Goal: Transaction & Acquisition: Subscribe to service/newsletter

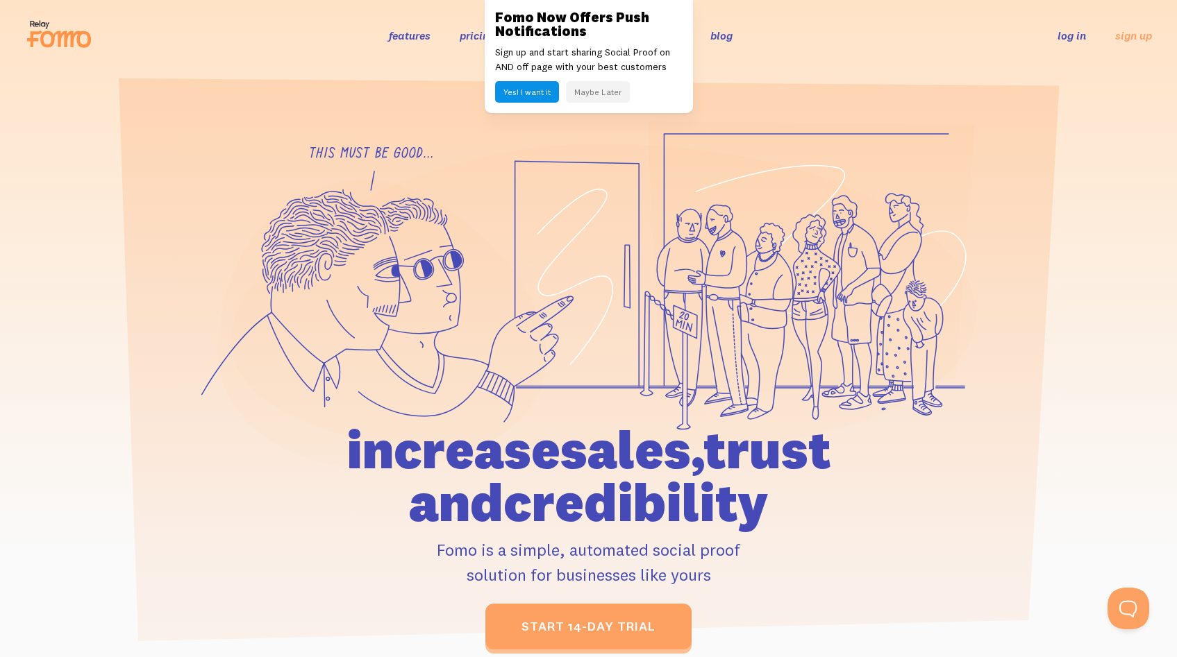
click at [539, 91] on button "Yes! I want it" at bounding box center [527, 92] width 64 height 22
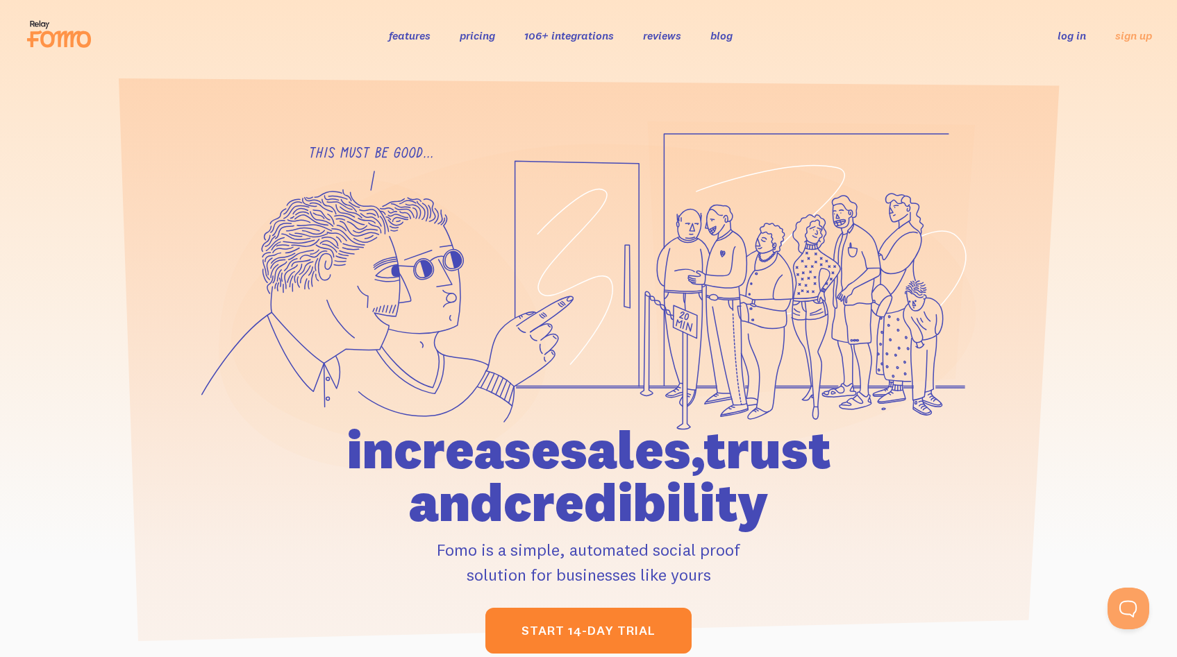
click at [638, 632] on link "start 14-day trial" at bounding box center [588, 631] width 206 height 46
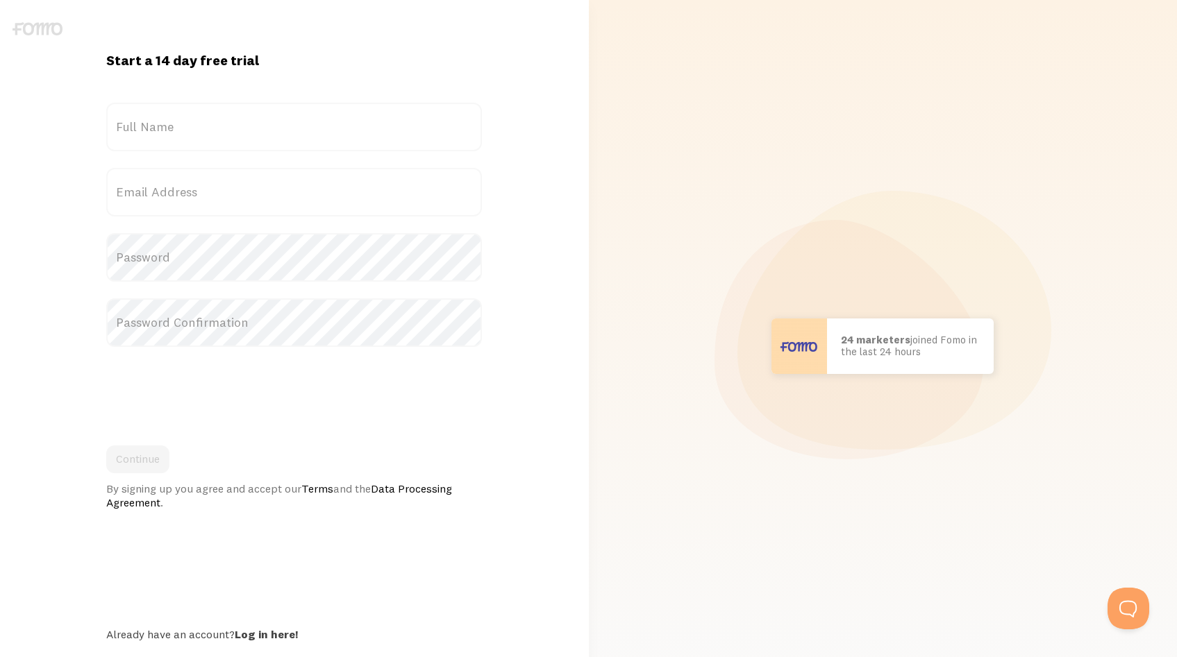
click at [219, 136] on label "Full Name" at bounding box center [294, 127] width 376 height 49
click at [219, 136] on input "Full Name" at bounding box center [294, 127] width 376 height 49
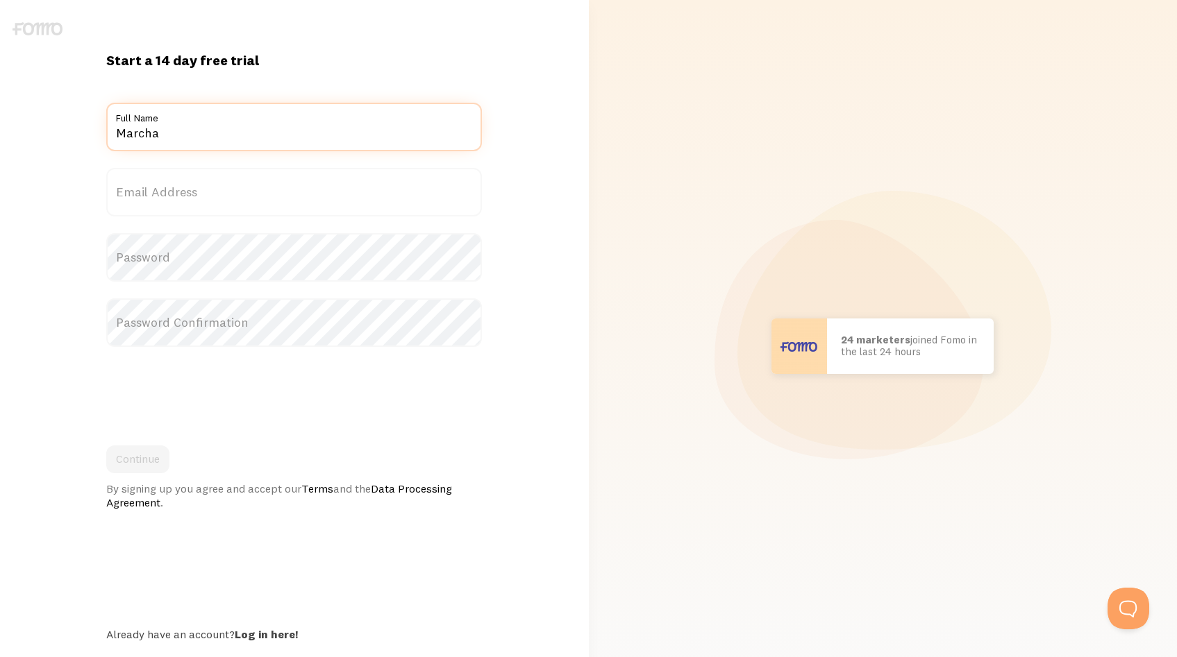
type input "[PERSON_NAME]"
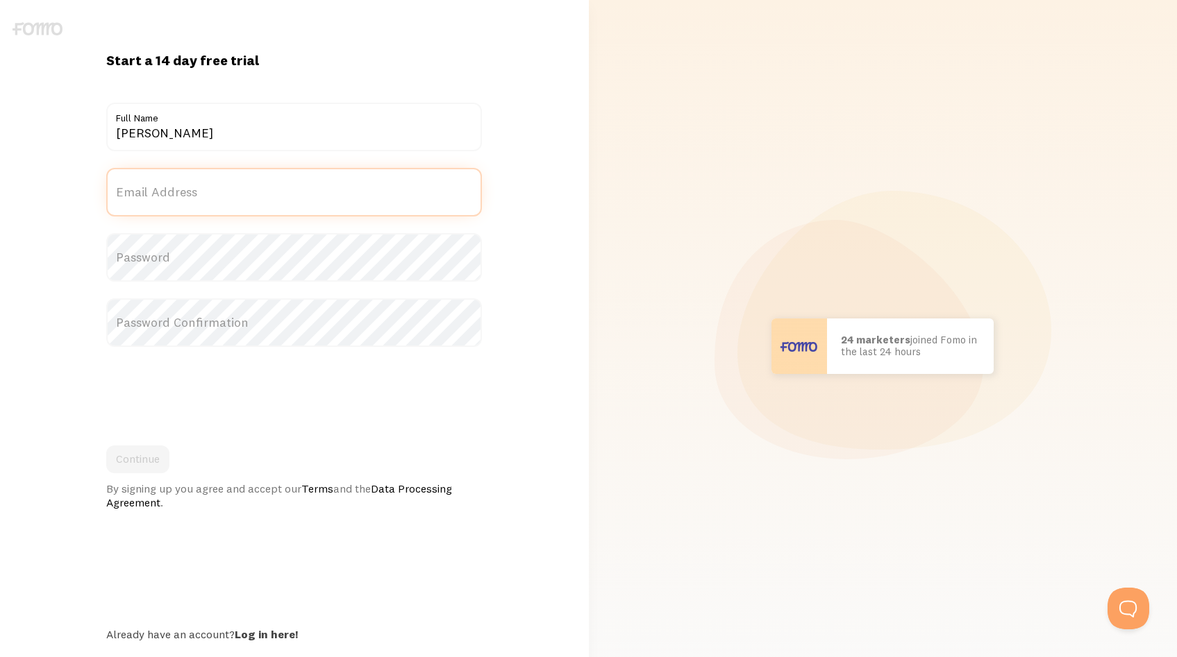
type input "info@onlinecirculargrowth.nl"
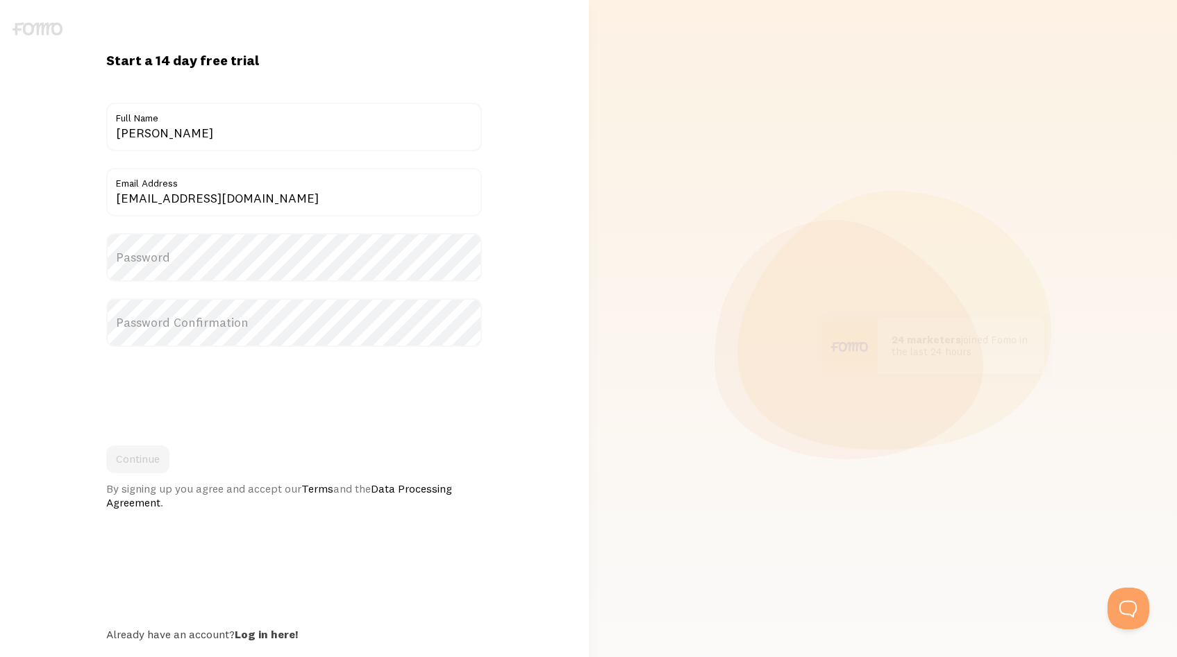
click at [197, 248] on label "Password" at bounding box center [294, 257] width 376 height 49
click at [206, 259] on label "Password" at bounding box center [294, 257] width 376 height 49
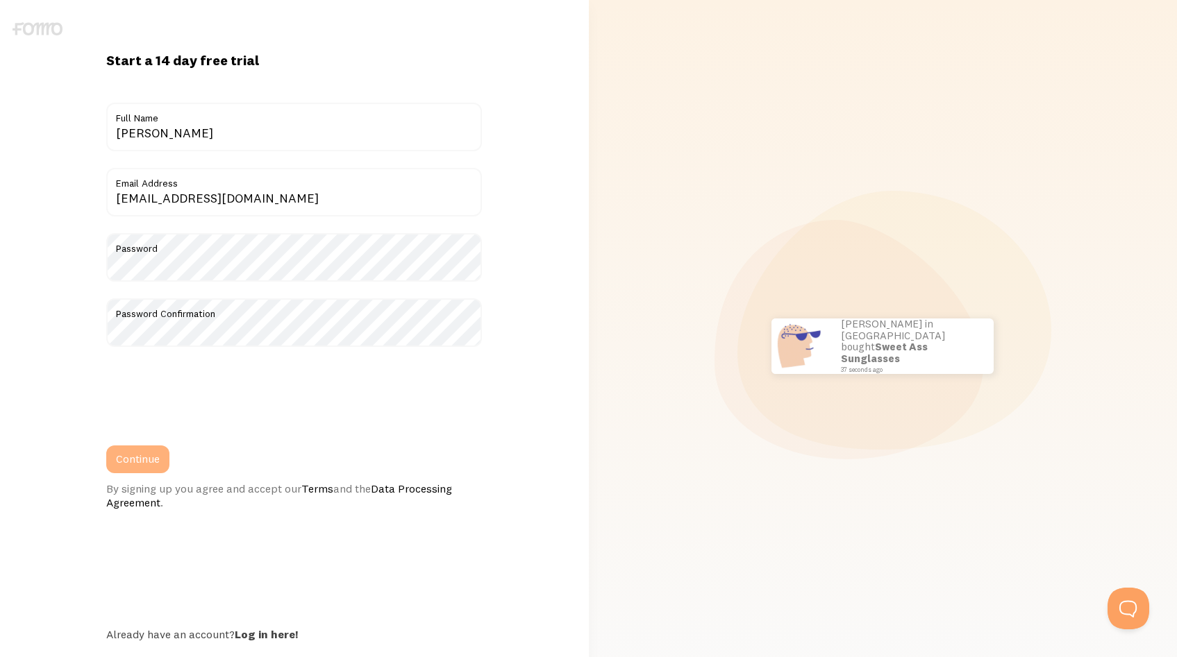
click at [155, 462] on button "Continue" at bounding box center [137, 460] width 63 height 28
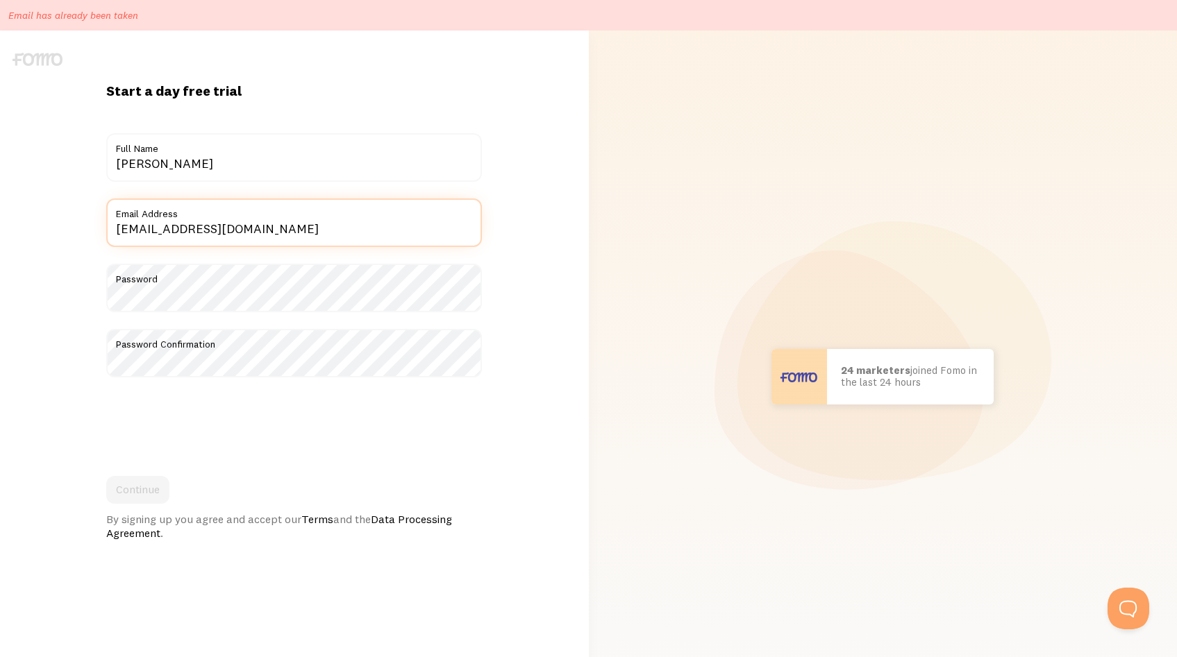
click at [219, 233] on input "info@onlinecirculargrowth.nl" at bounding box center [294, 223] width 376 height 49
click at [219, 233] on input "[EMAIL_ADDRESS][DOMAIN_NAME]" at bounding box center [294, 223] width 376 height 49
type input "marchahenderson@pm.me"
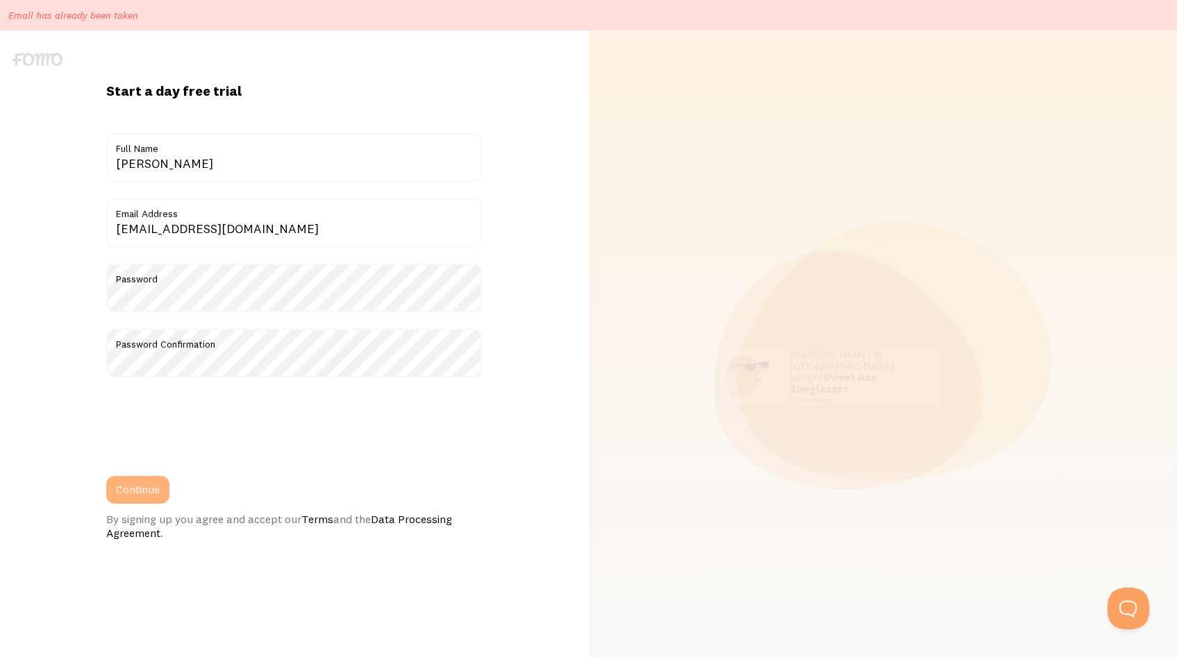
click at [150, 489] on button "Continue" at bounding box center [137, 490] width 63 height 28
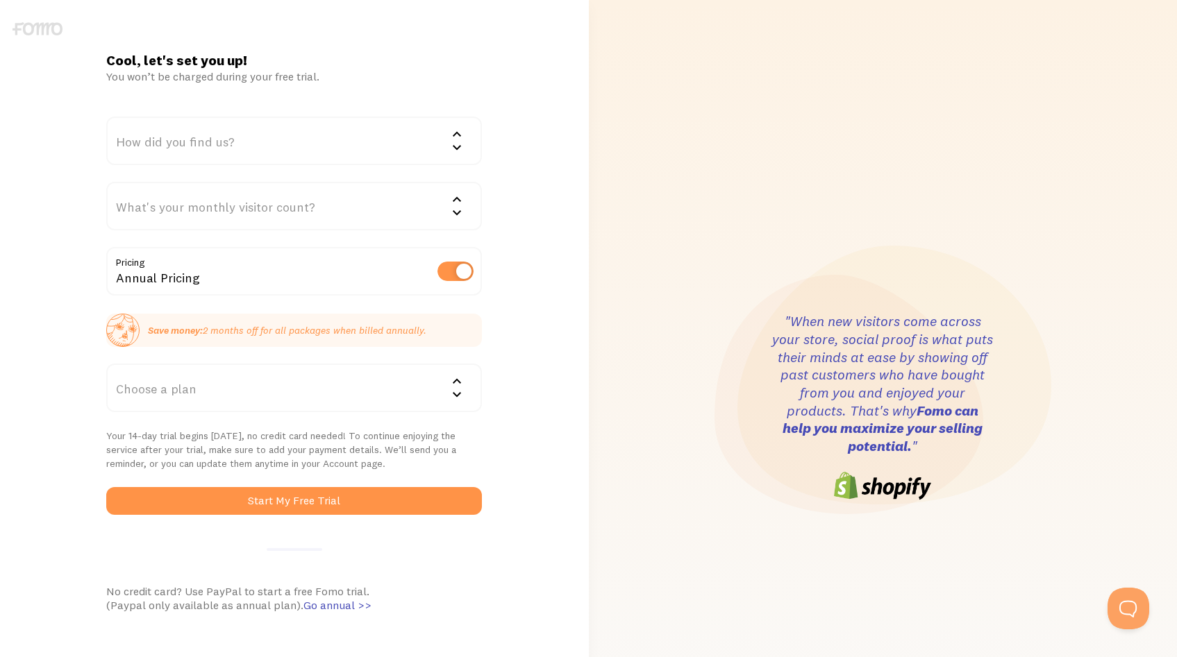
click at [229, 138] on div "How did you find us?" at bounding box center [294, 141] width 376 height 49
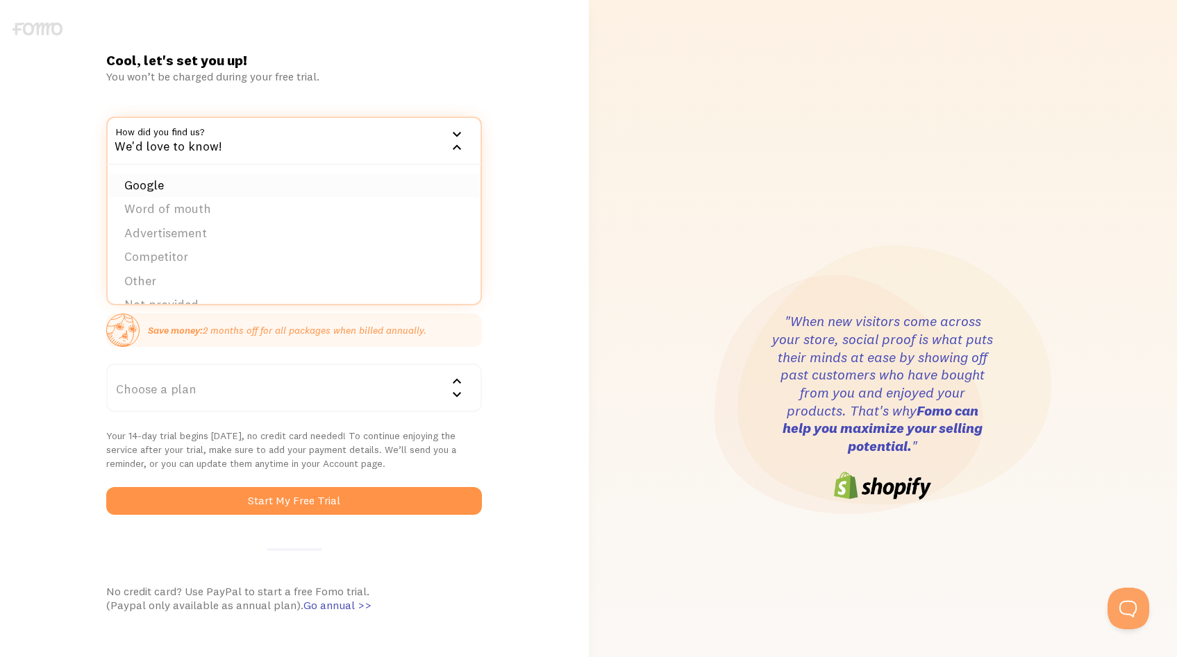
click at [226, 185] on li "Google" at bounding box center [294, 186] width 373 height 24
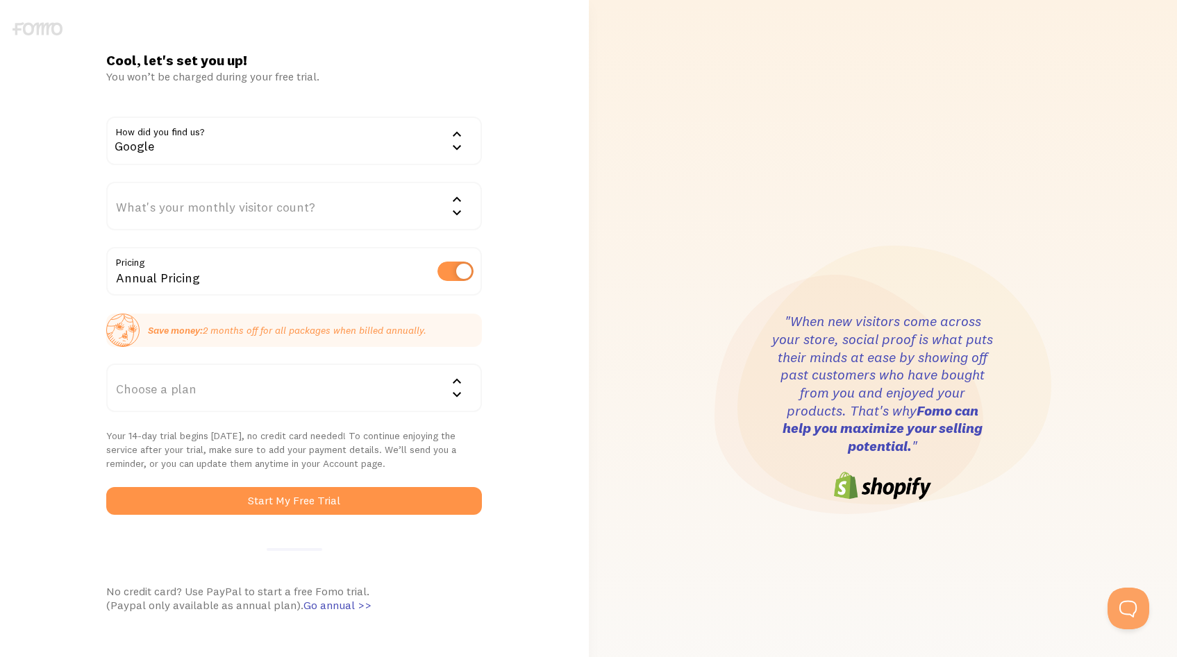
click at [269, 202] on div "What's your monthly visitor count?" at bounding box center [294, 206] width 376 height 49
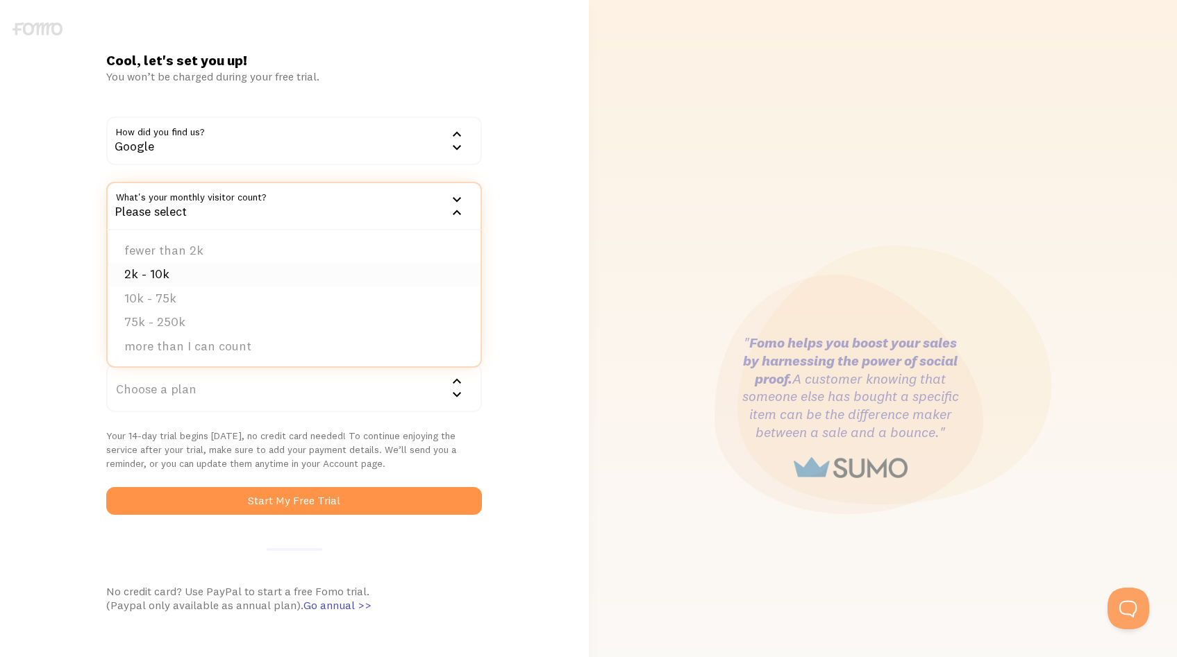
click at [239, 271] on li "2k - 10k" at bounding box center [294, 274] width 373 height 24
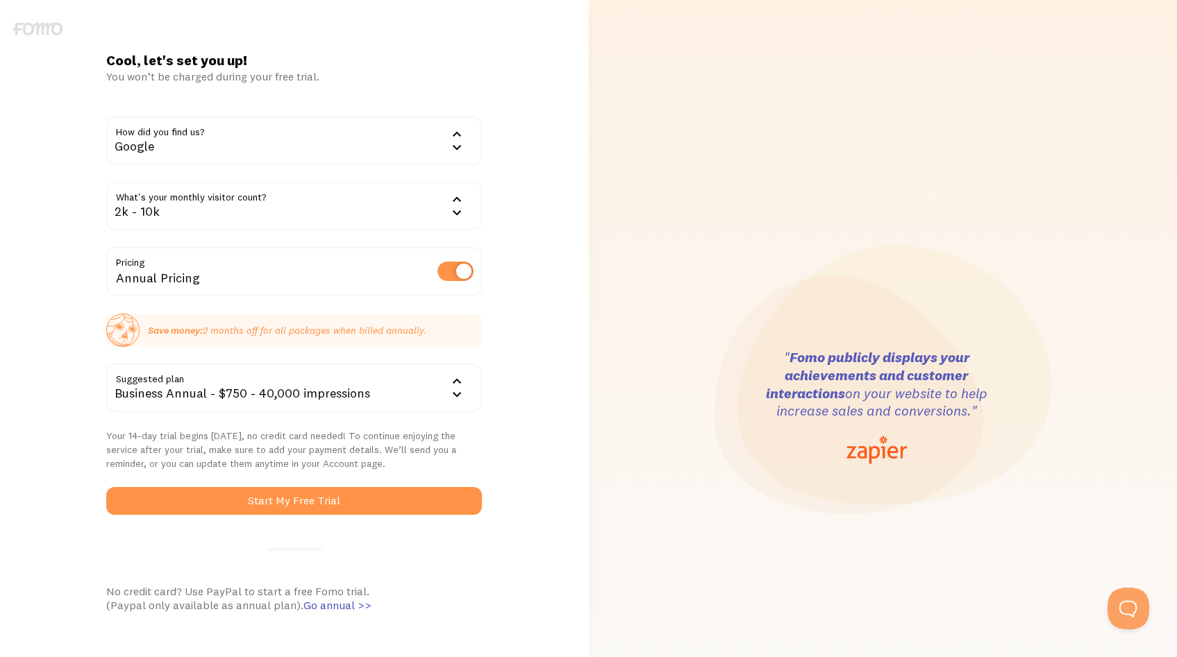
click at [333, 203] on div "2k - 10k" at bounding box center [294, 206] width 376 height 49
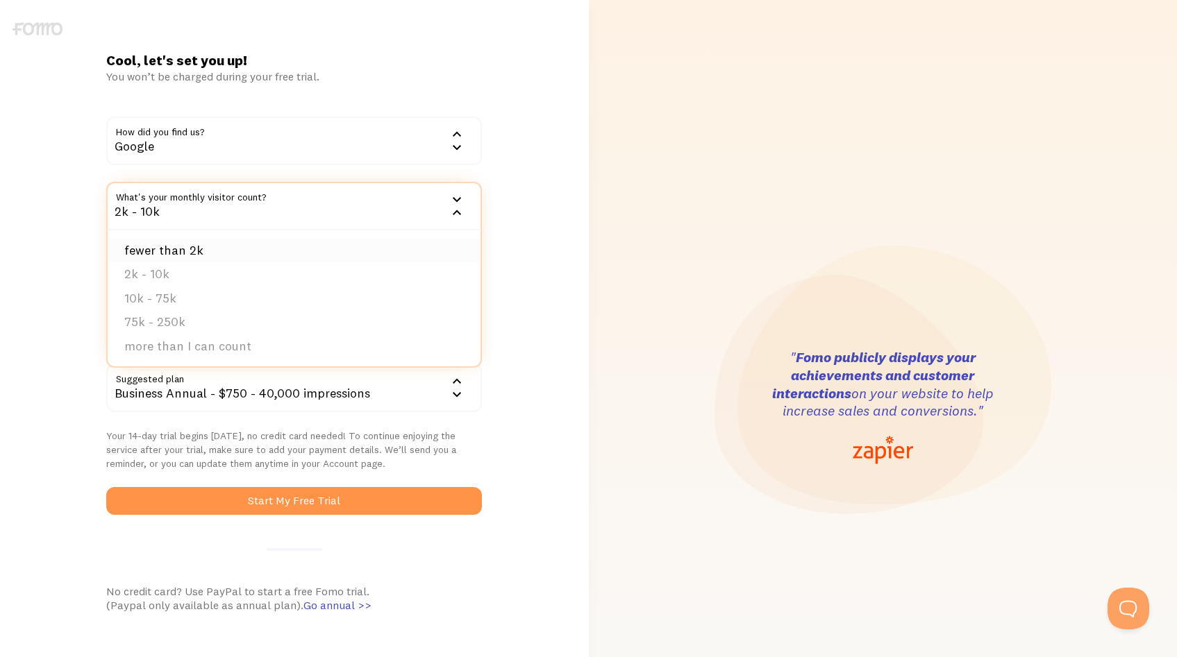
click at [321, 250] on li "fewer than 2k" at bounding box center [294, 251] width 373 height 24
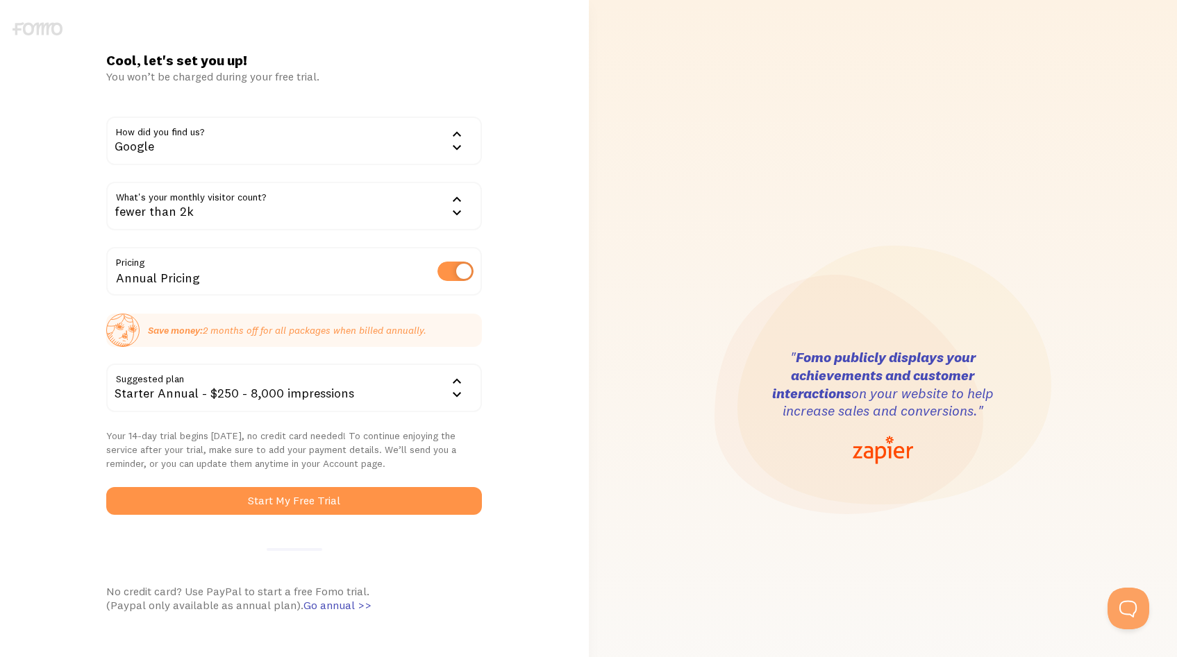
click at [457, 279] on label at bounding box center [455, 271] width 36 height 19
click at [457, 279] on input "checkbox" at bounding box center [455, 271] width 36 height 19
checkbox input "false"
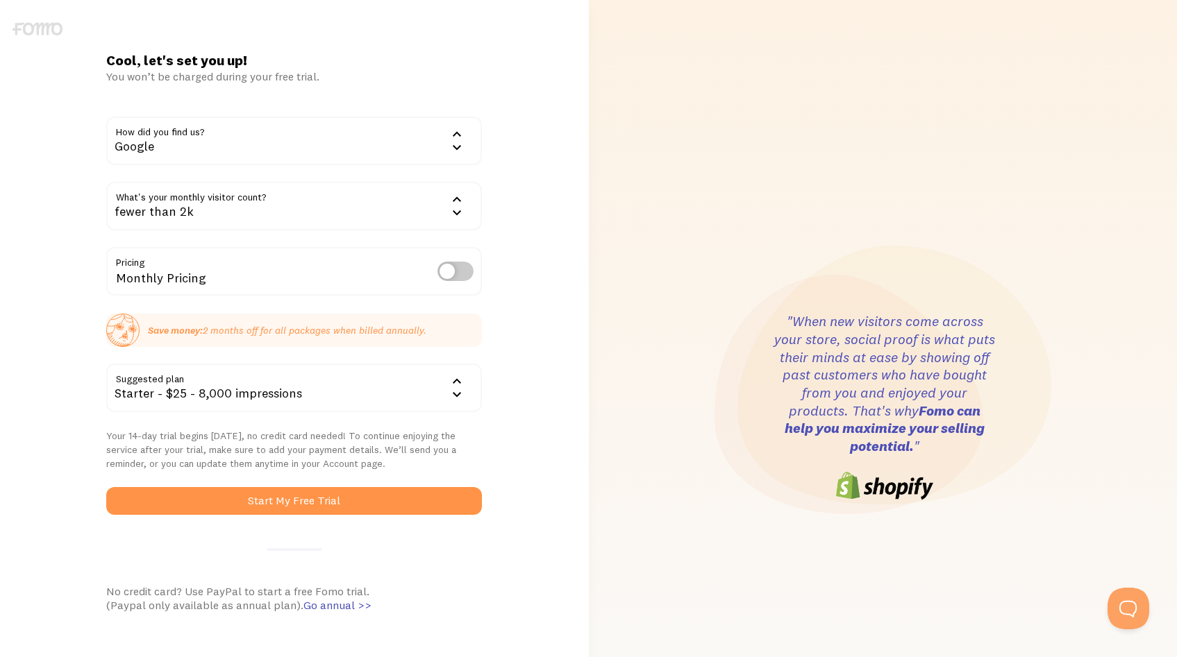
click at [410, 379] on div "Starter - $25 - 8,000 impressions" at bounding box center [294, 388] width 376 height 49
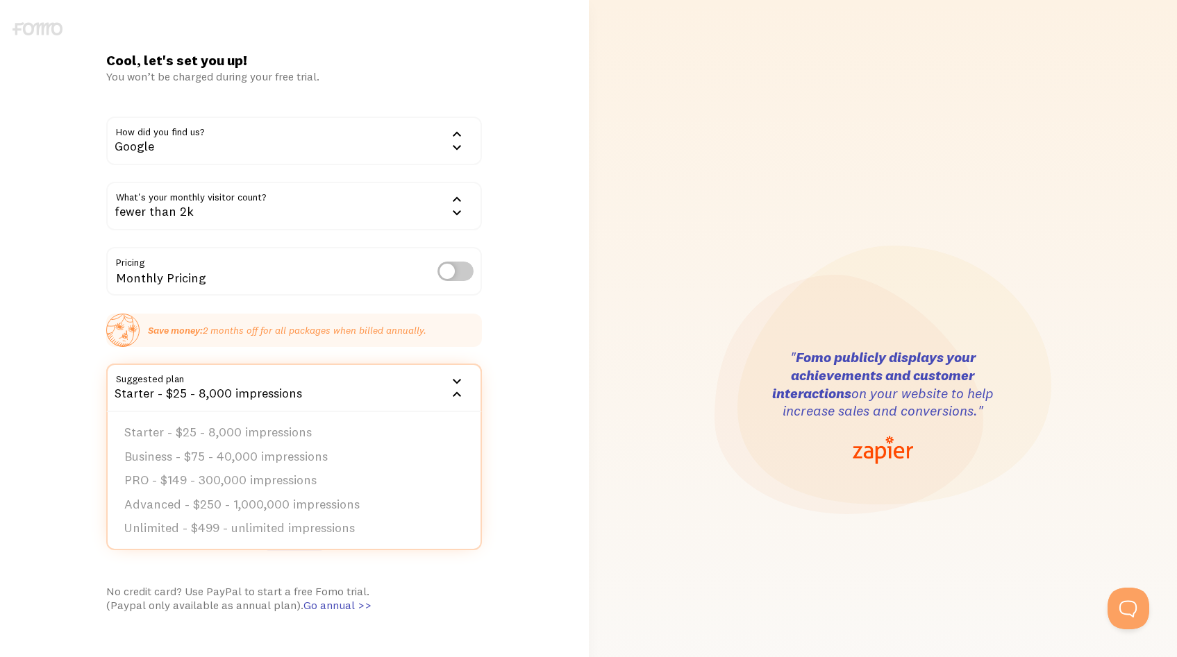
click at [526, 359] on div "Cool, let's set you up! You won’t be charged during your free trial. How did yo…" at bounding box center [294, 407] width 589 height 712
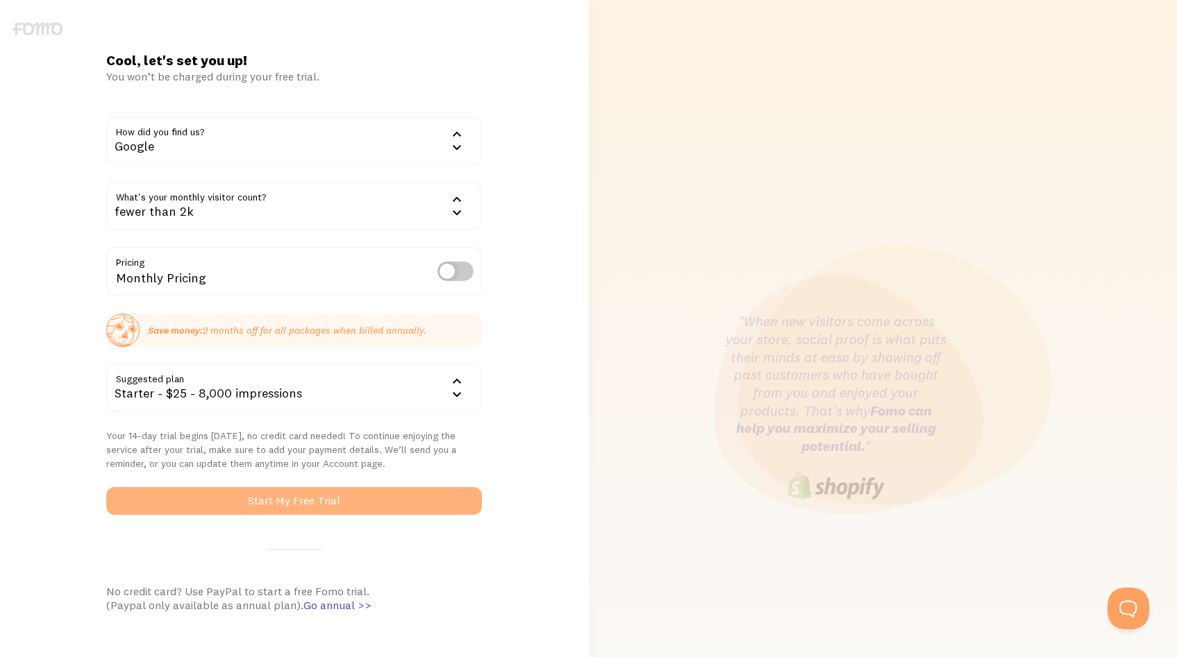
click at [333, 494] on button "Start My Free Trial" at bounding box center [294, 501] width 376 height 28
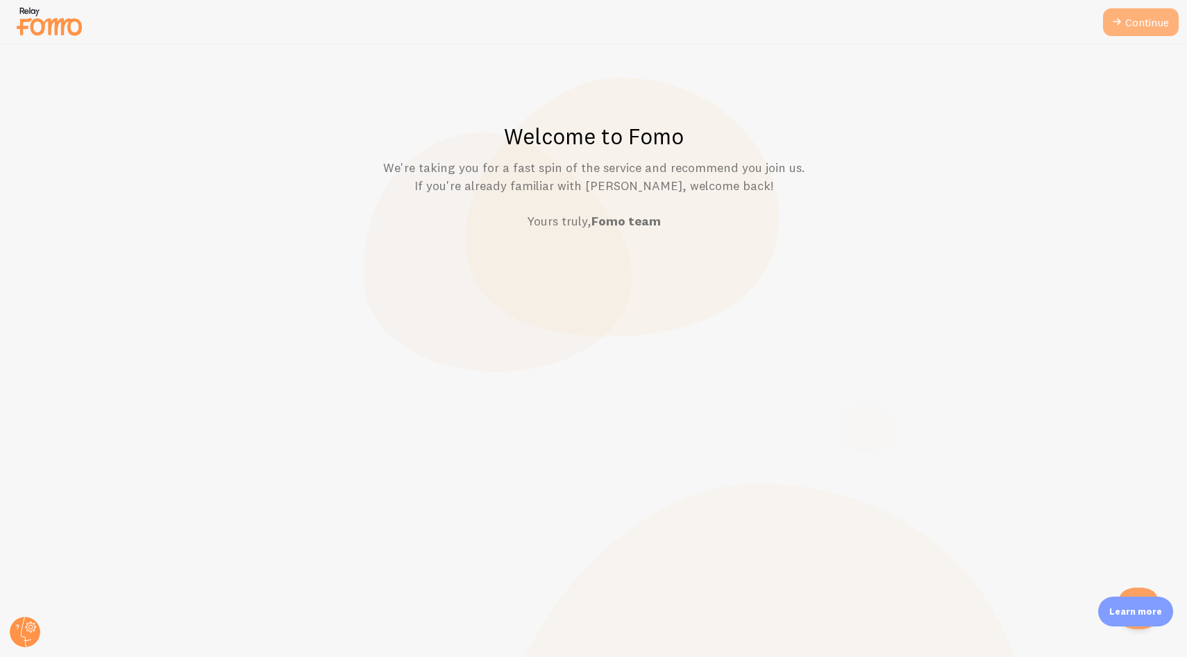
click at [1145, 20] on link "Continue" at bounding box center [1141, 22] width 76 height 28
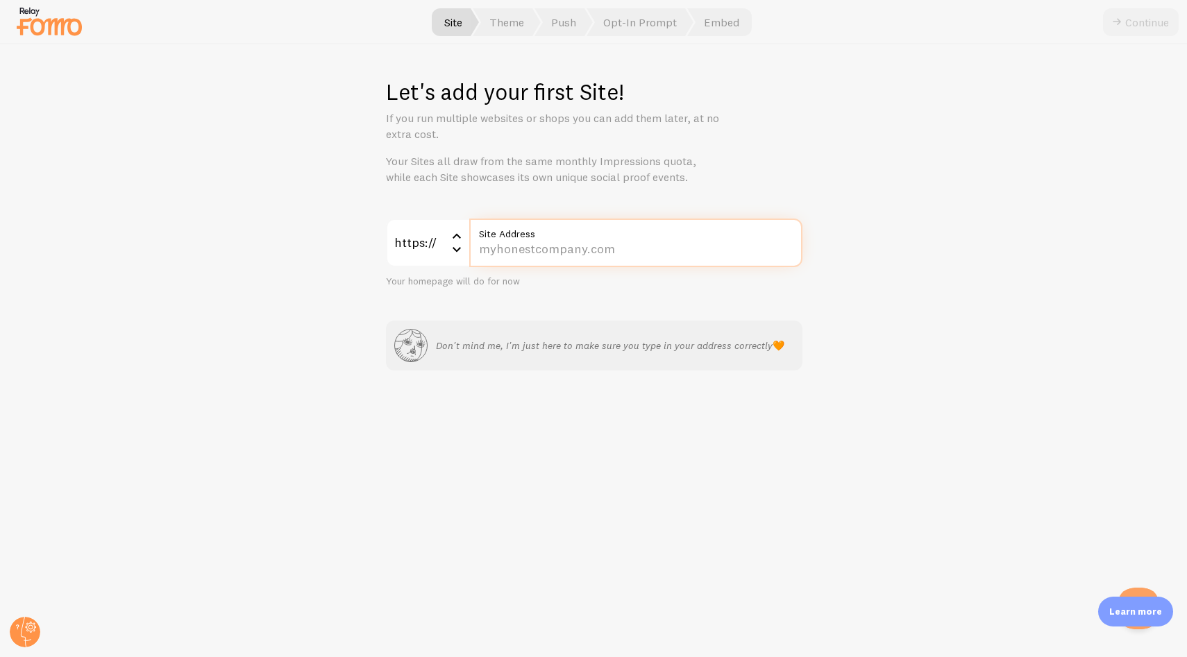
click at [503, 251] on input "Site Address" at bounding box center [635, 243] width 333 height 49
paste input "[DOMAIN_NAME][URL]"
type input "[DOMAIN_NAME][URL]"
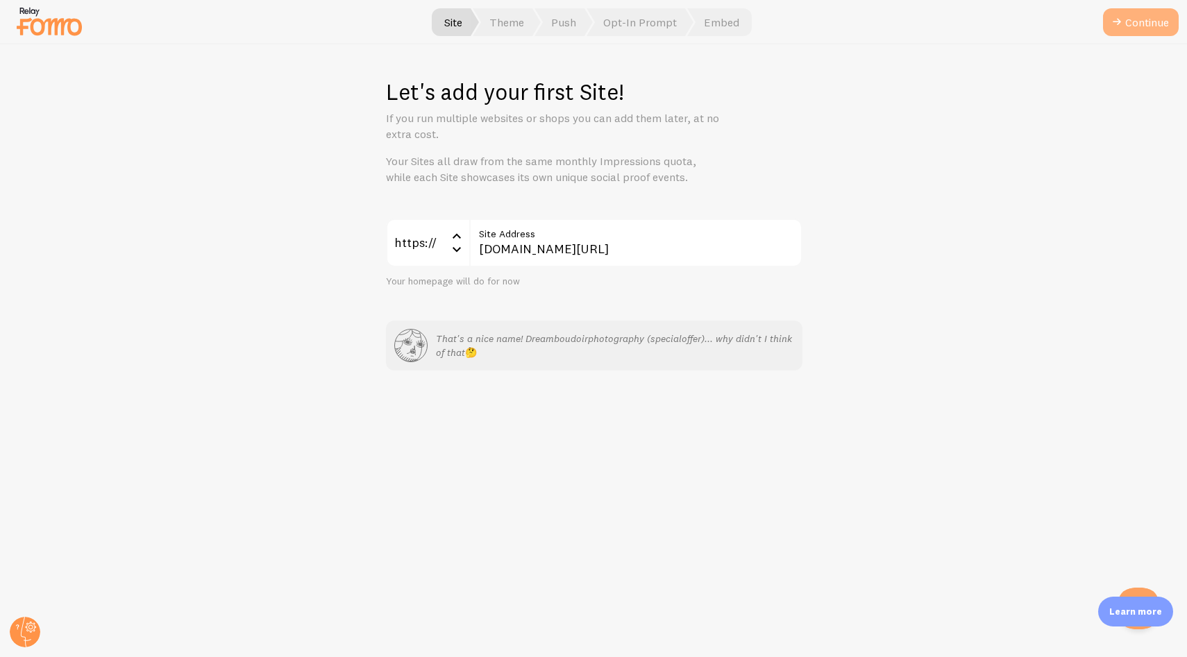
click at [1125, 26] on button "Continue" at bounding box center [1141, 22] width 76 height 28
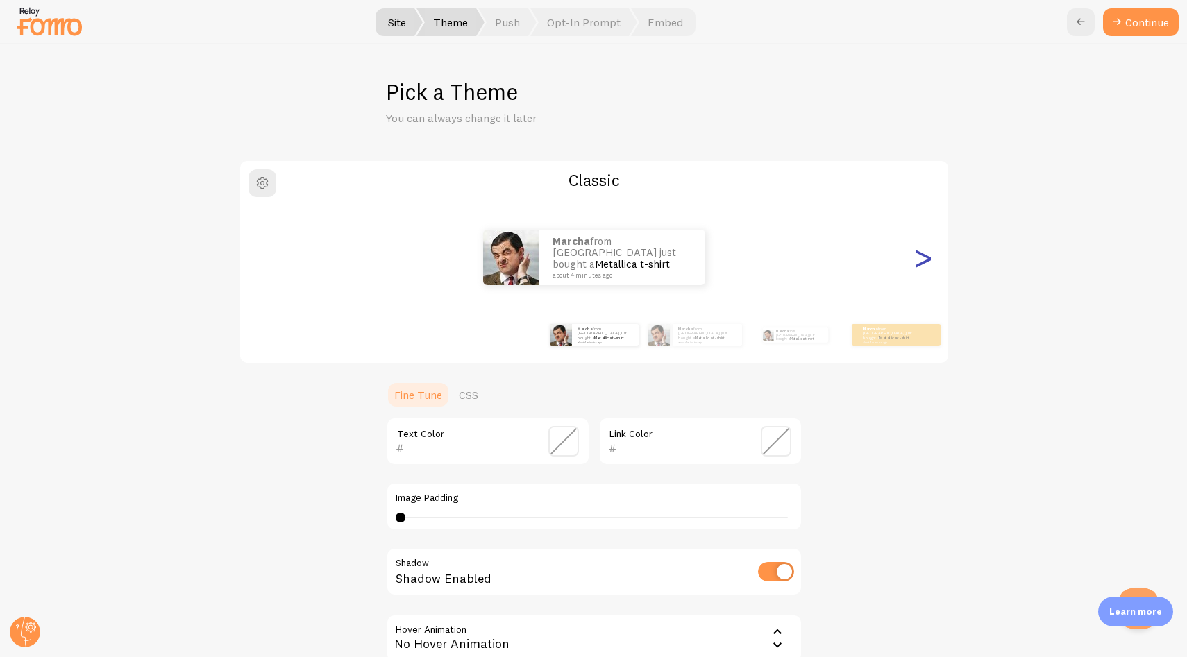
click at [915, 260] on div ">" at bounding box center [923, 258] width 17 height 100
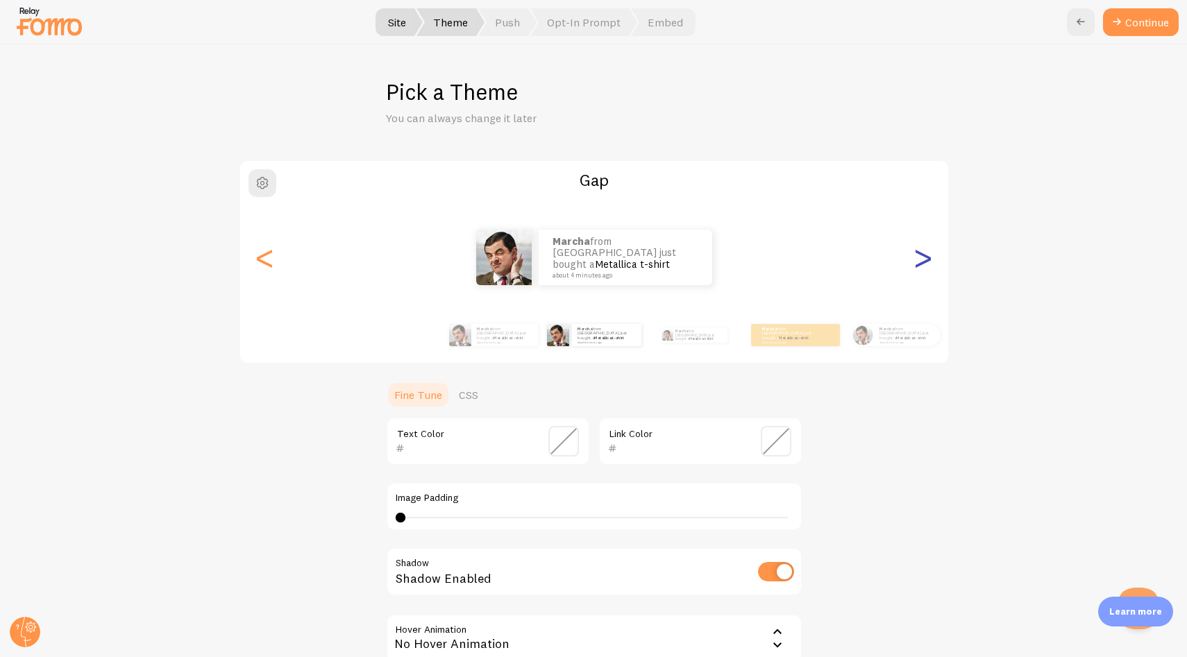
click at [915, 258] on div ">" at bounding box center [923, 258] width 17 height 100
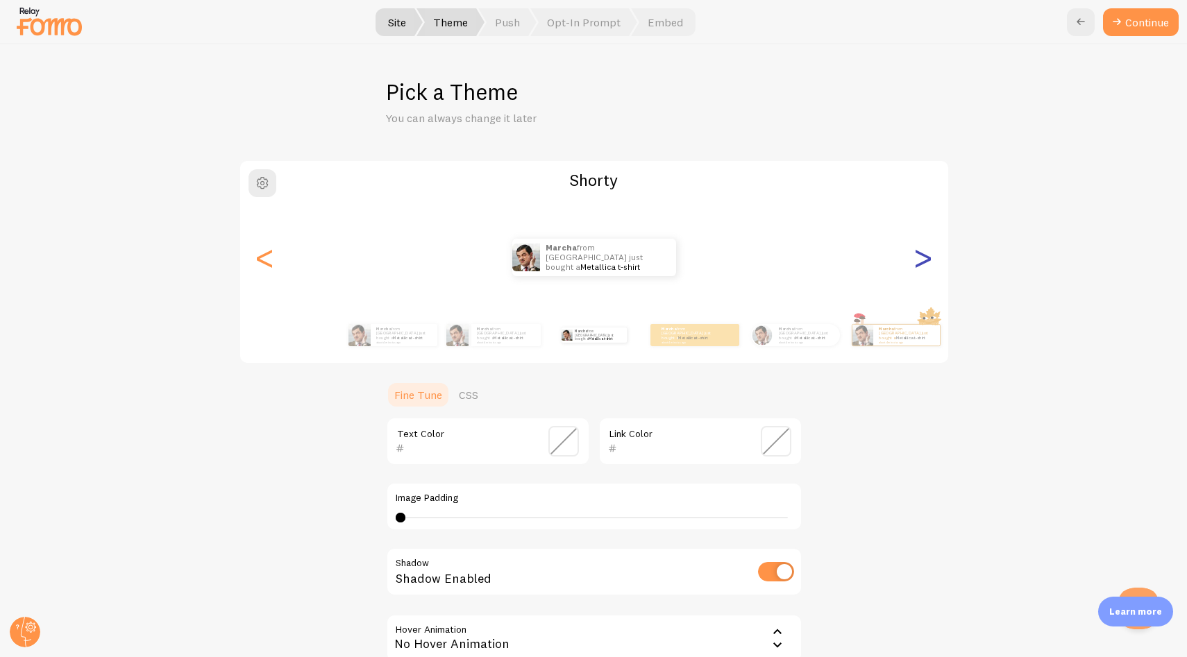
click at [915, 258] on div ">" at bounding box center [923, 258] width 17 height 100
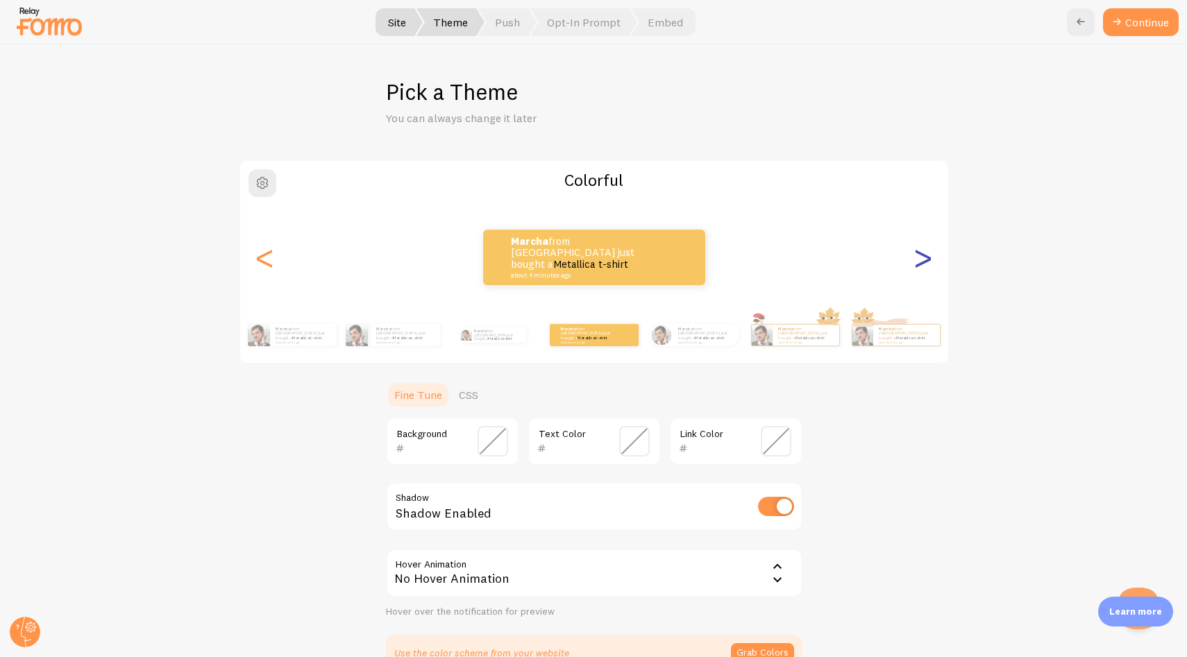
click at [915, 258] on div ">" at bounding box center [923, 258] width 17 height 100
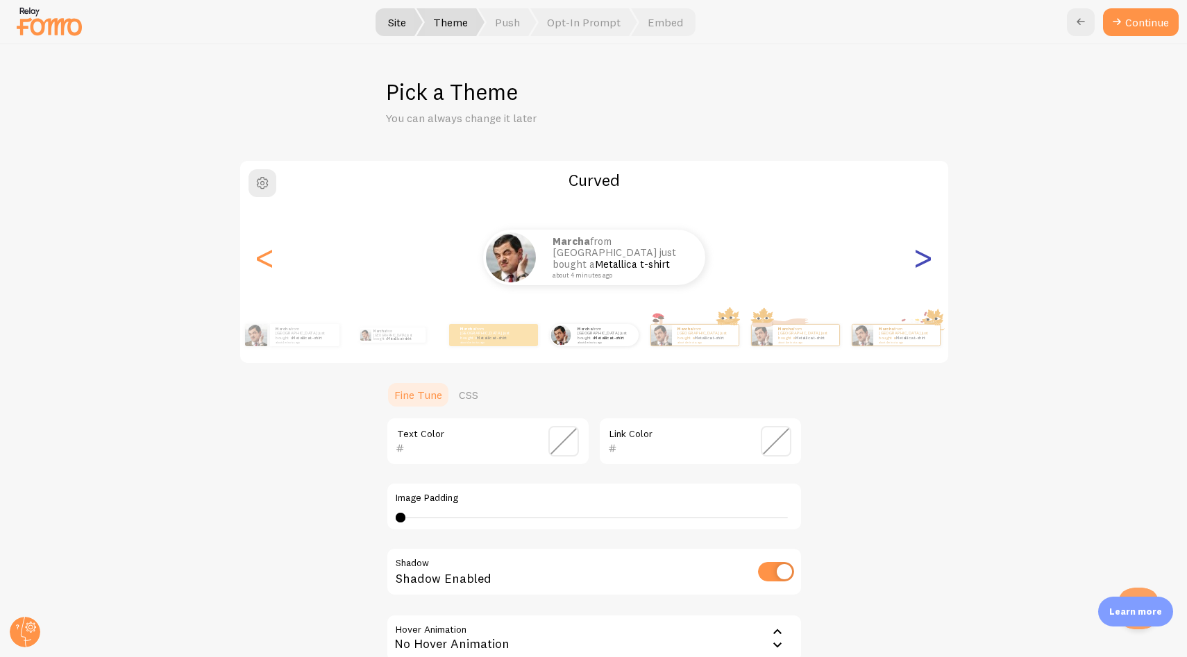
click at [915, 258] on div ">" at bounding box center [923, 258] width 17 height 100
type input "0"
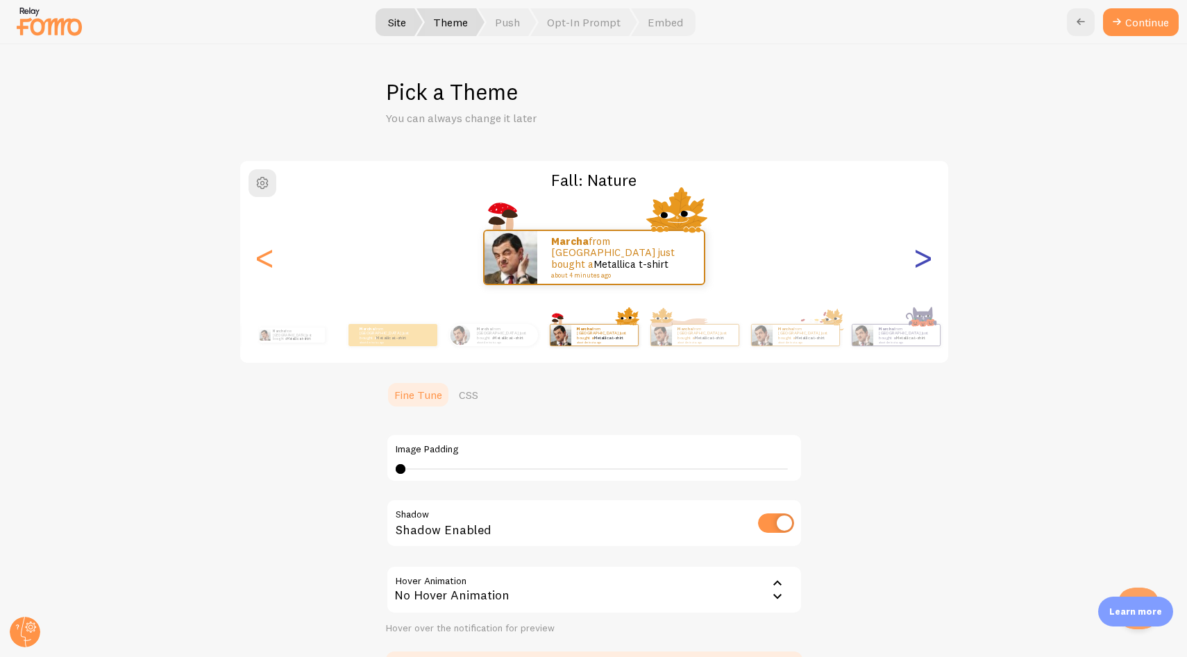
click at [915, 258] on div ">" at bounding box center [923, 258] width 17 height 100
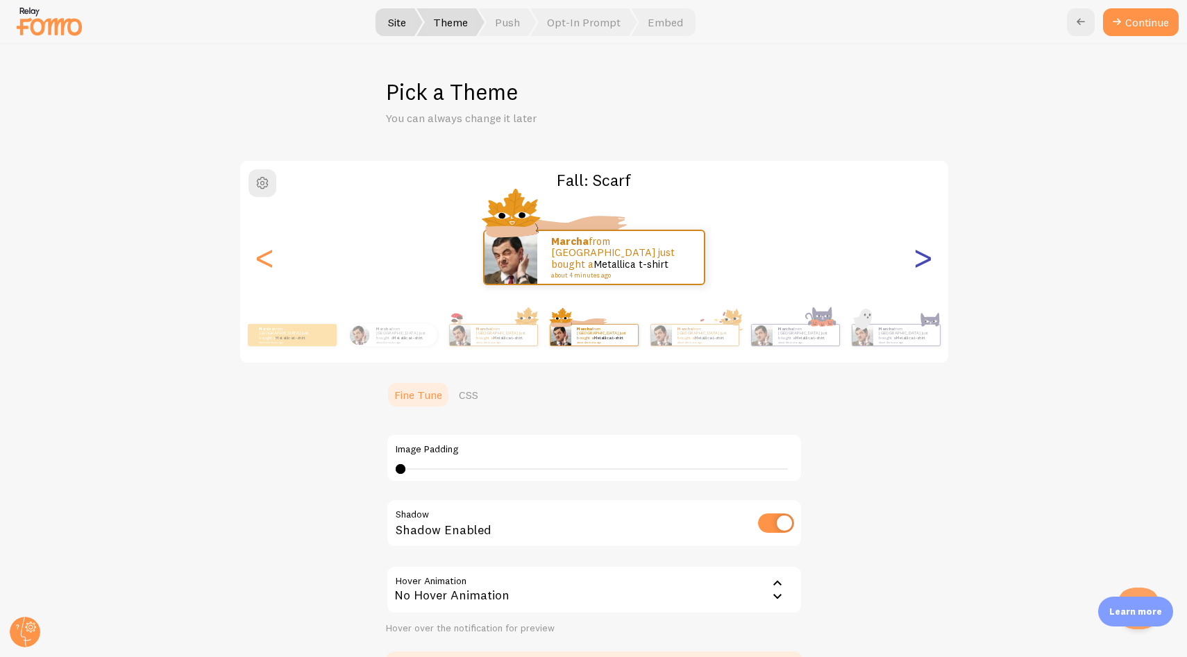
click at [915, 258] on div ">" at bounding box center [923, 258] width 17 height 100
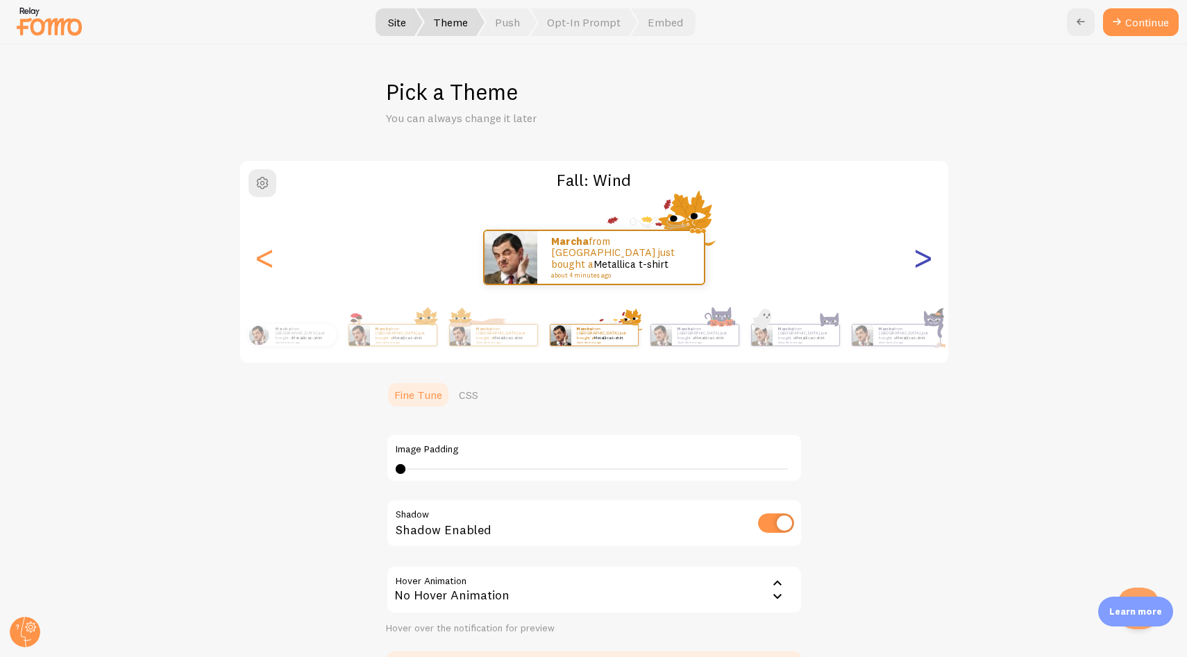
click at [915, 258] on div ">" at bounding box center [923, 258] width 17 height 100
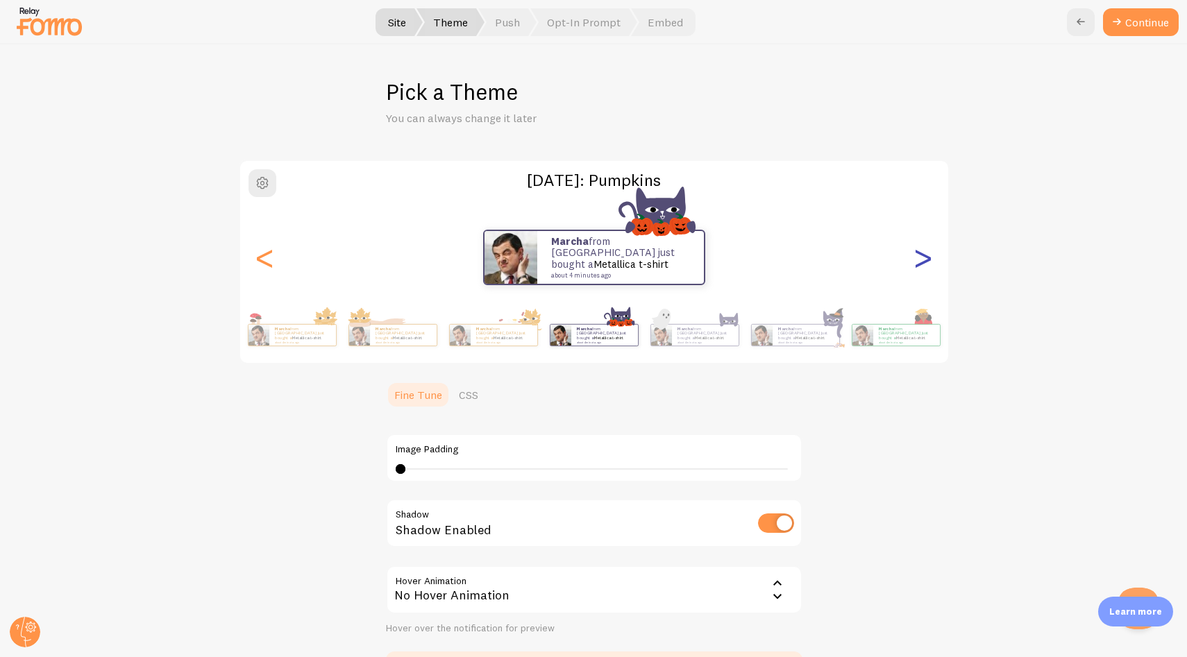
click at [915, 258] on div ">" at bounding box center [923, 258] width 17 height 100
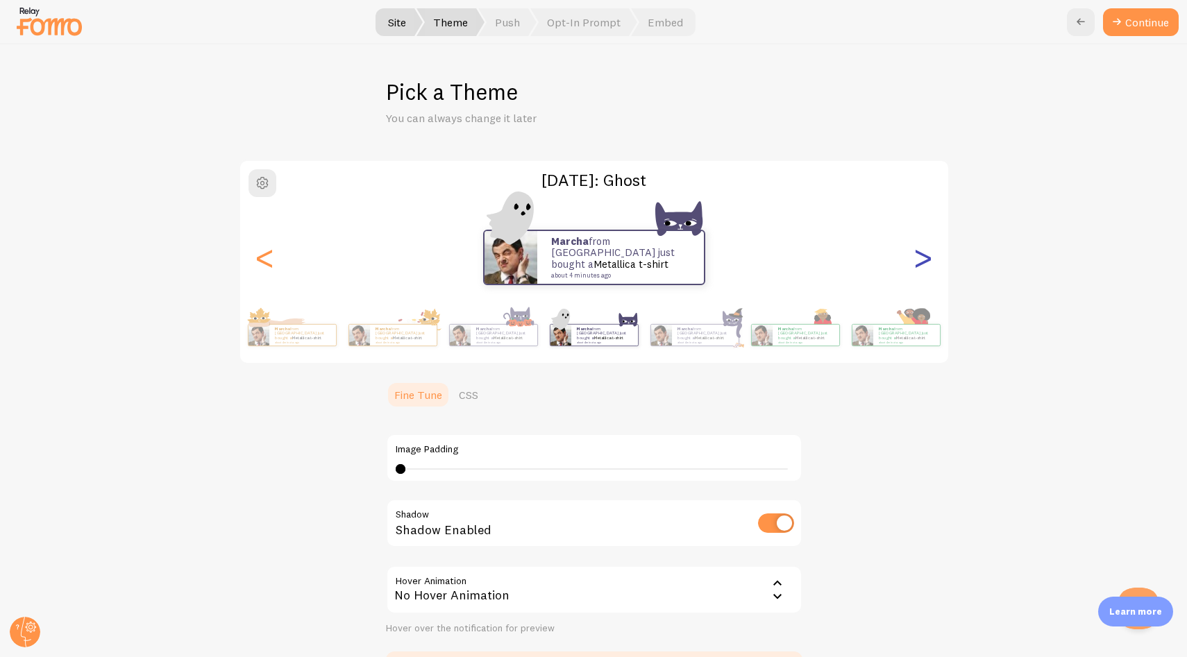
click at [915, 258] on div ">" at bounding box center [923, 258] width 17 height 100
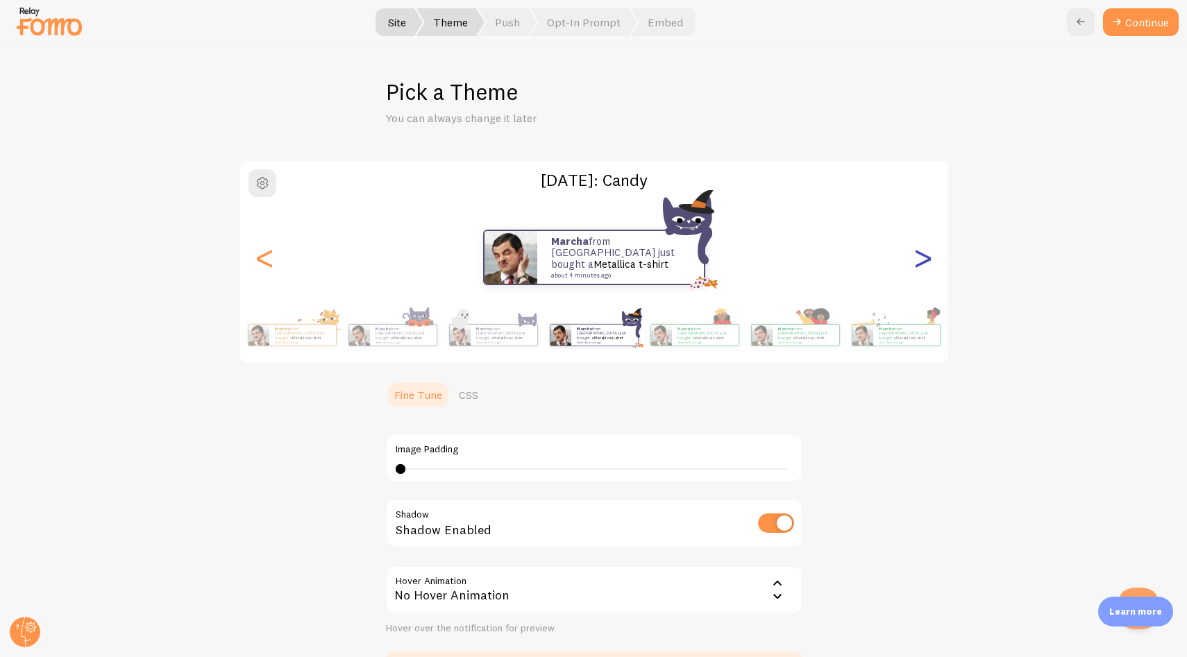
click at [915, 258] on div ">" at bounding box center [923, 258] width 17 height 100
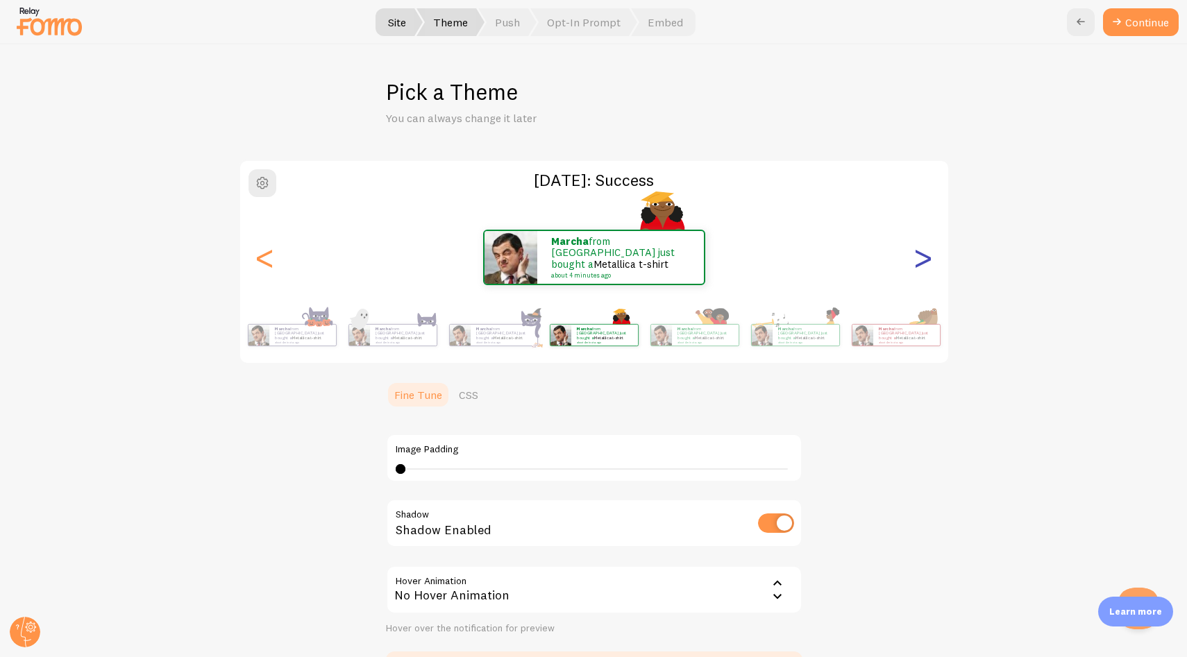
click at [915, 258] on div ">" at bounding box center [923, 258] width 17 height 100
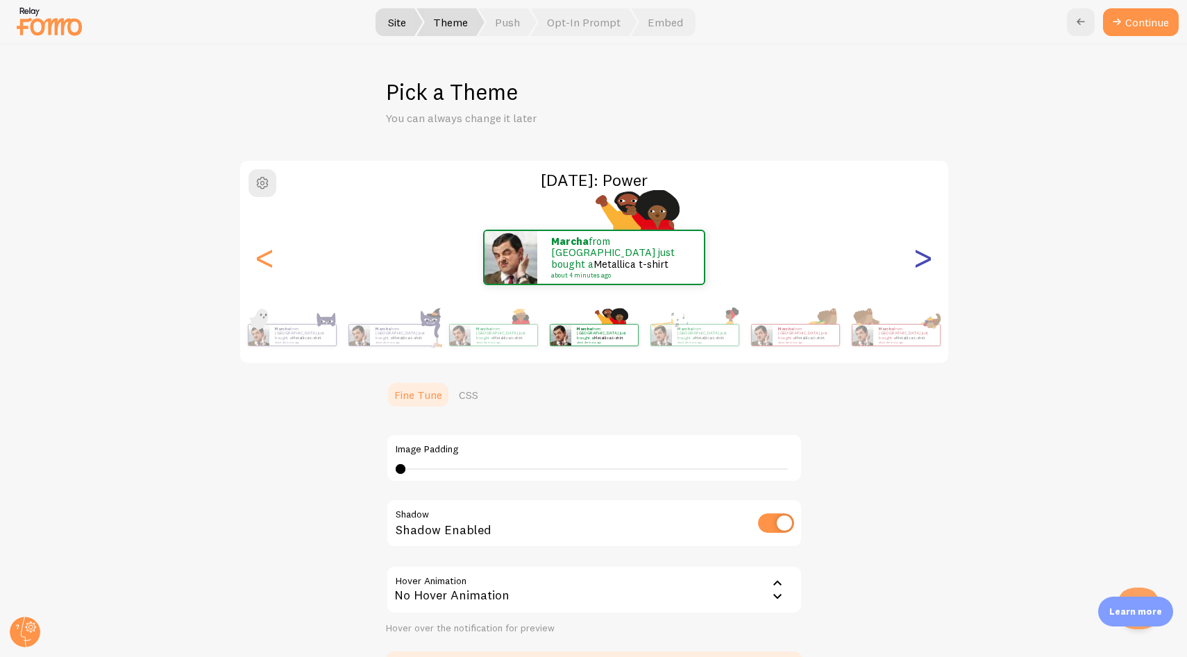
click at [915, 258] on div ">" at bounding box center [923, 258] width 17 height 100
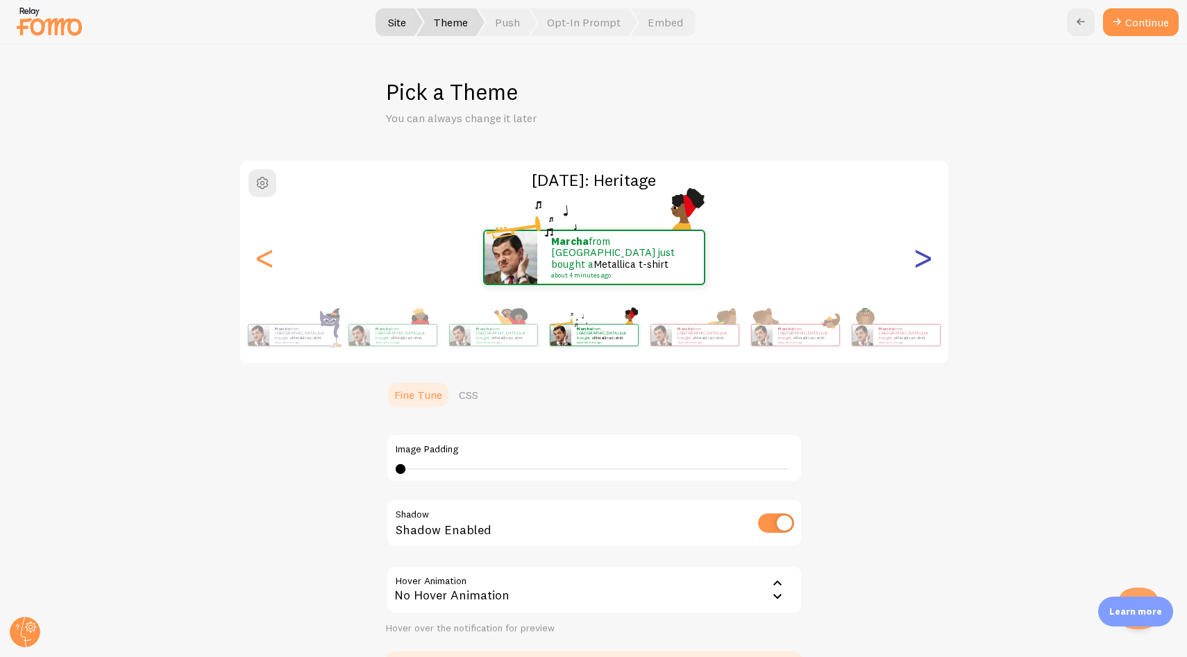
click at [915, 258] on div ">" at bounding box center [923, 258] width 17 height 100
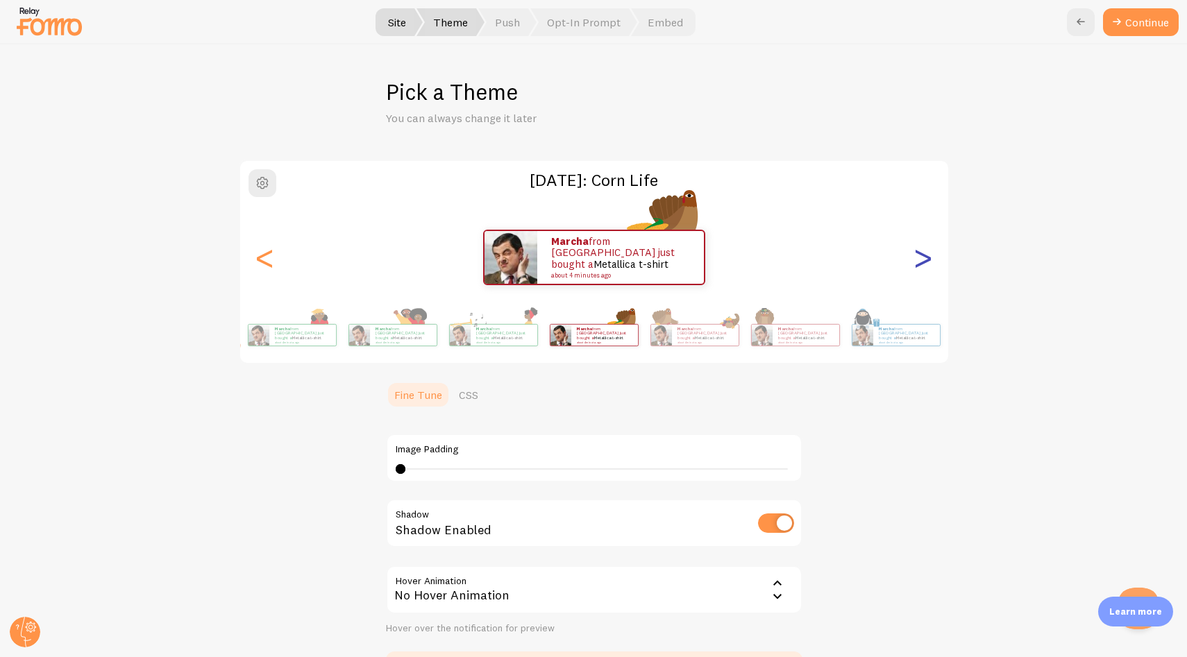
click at [915, 258] on div ">" at bounding box center [923, 258] width 17 height 100
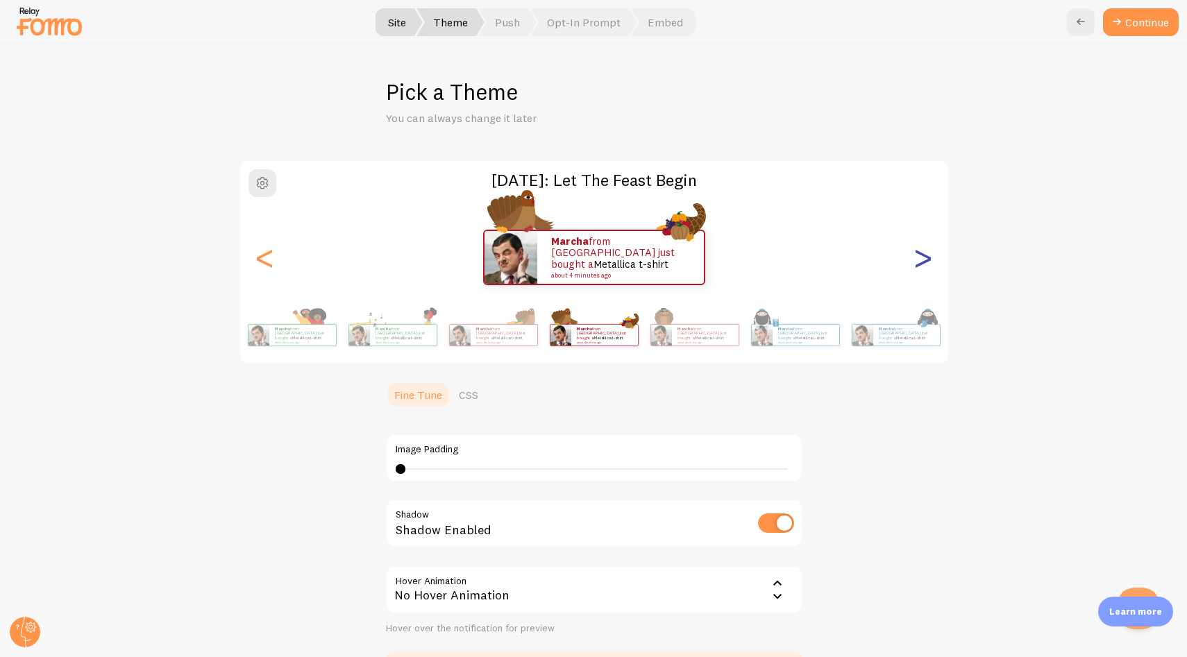
click at [915, 258] on div ">" at bounding box center [923, 258] width 17 height 100
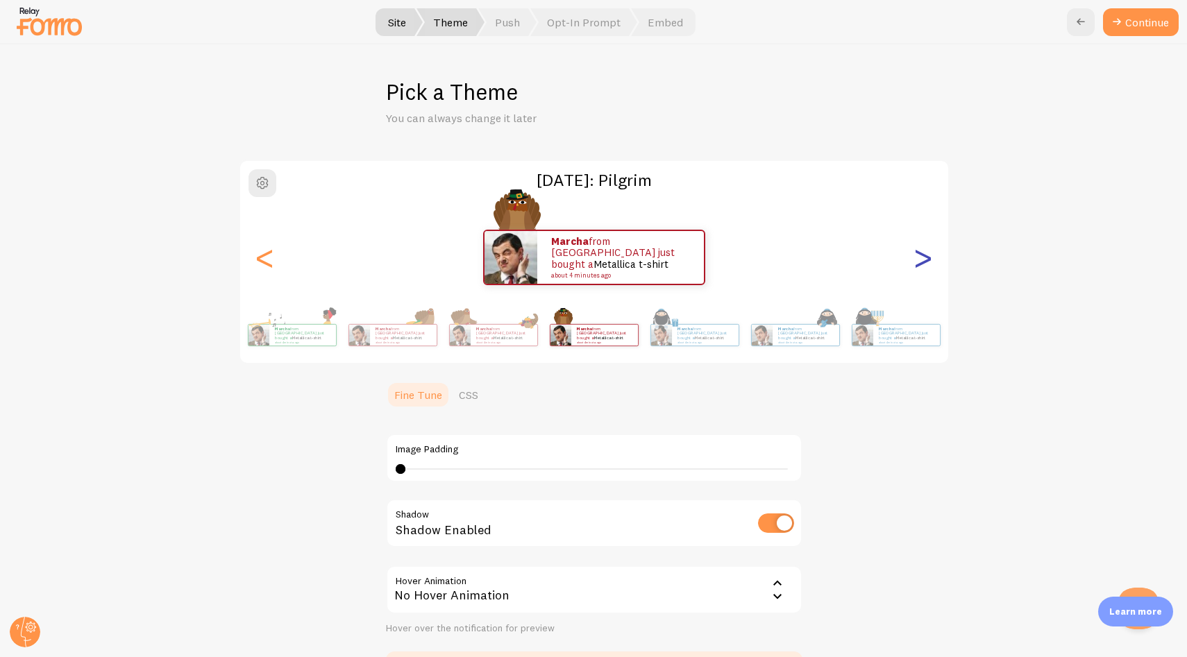
click at [915, 258] on div ">" at bounding box center [923, 258] width 17 height 100
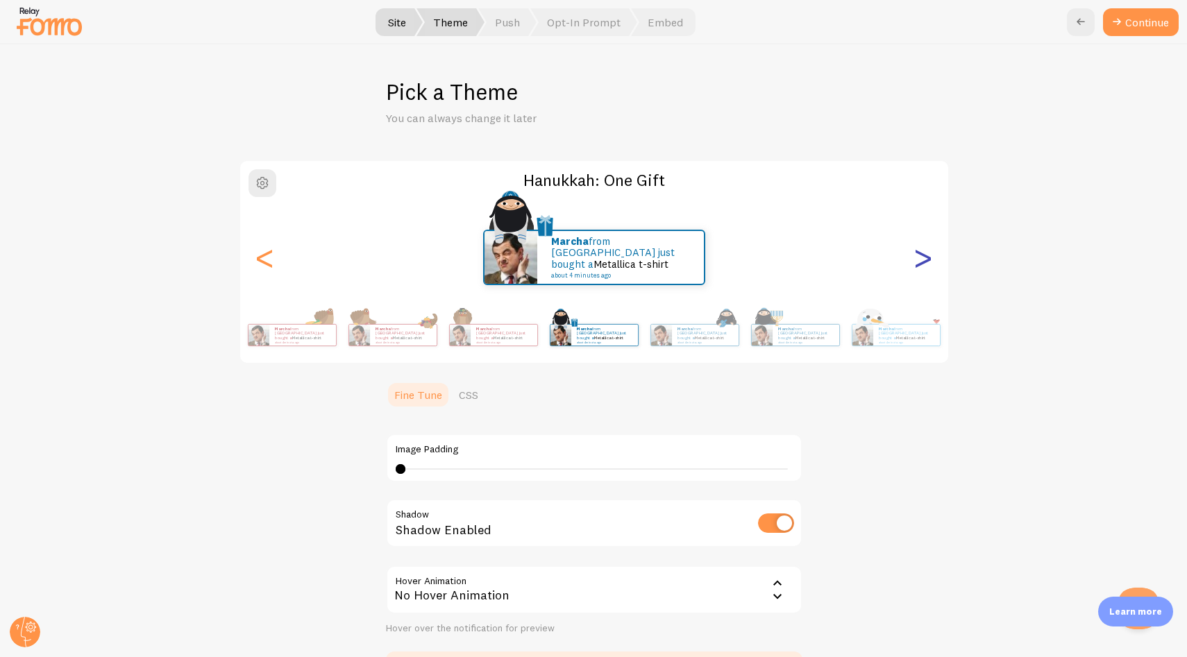
click at [915, 258] on div ">" at bounding box center [923, 258] width 17 height 100
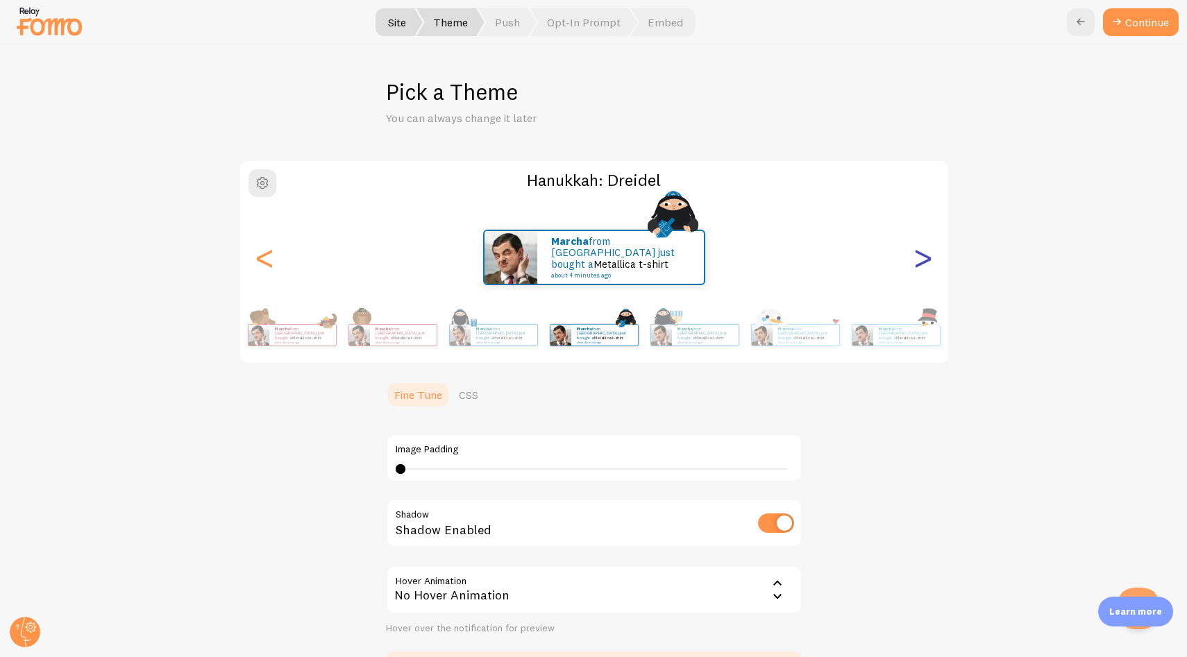
click at [915, 258] on div ">" at bounding box center [923, 258] width 17 height 100
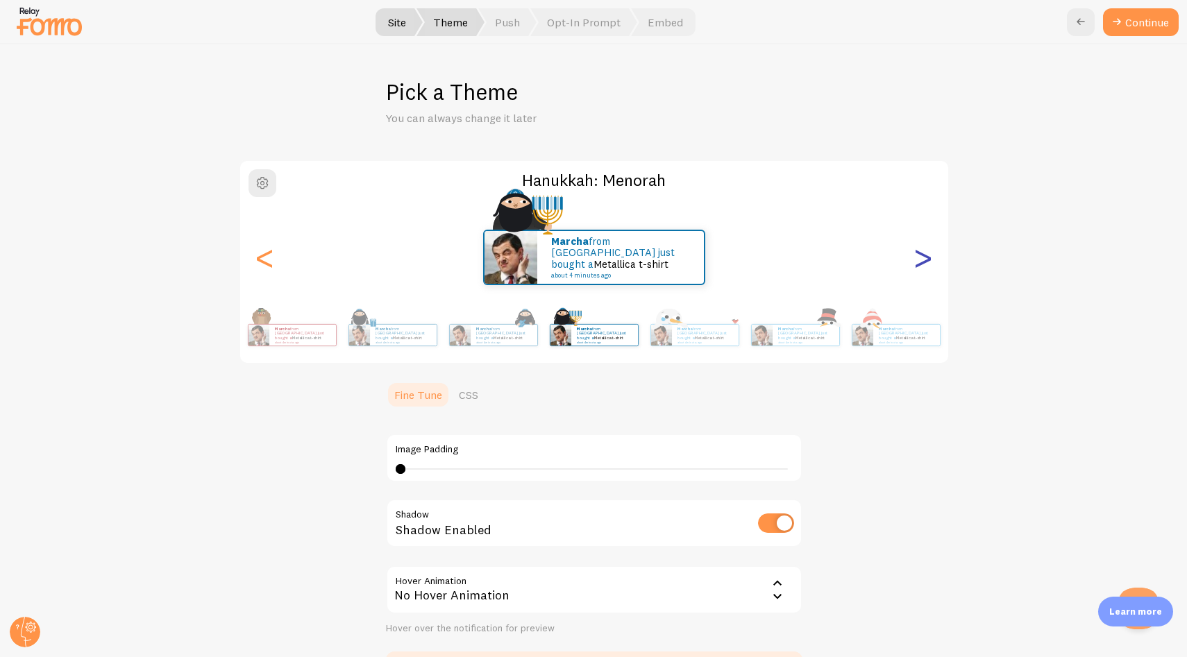
click at [915, 258] on div ">" at bounding box center [923, 258] width 17 height 100
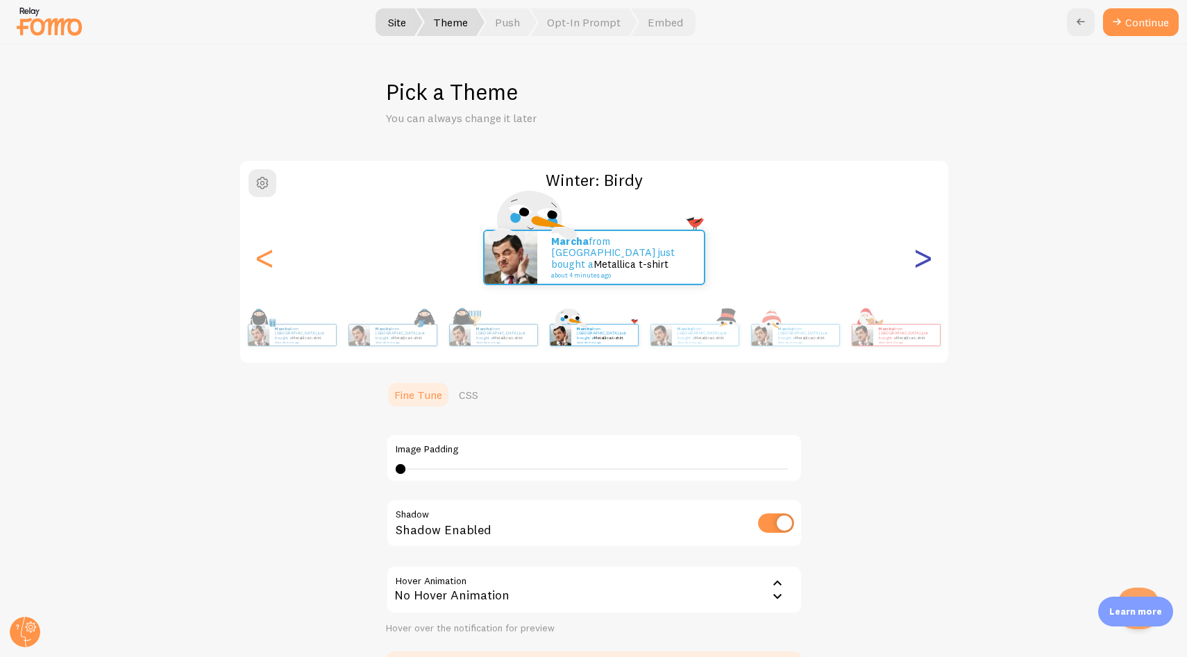
click at [915, 258] on div ">" at bounding box center [923, 258] width 17 height 100
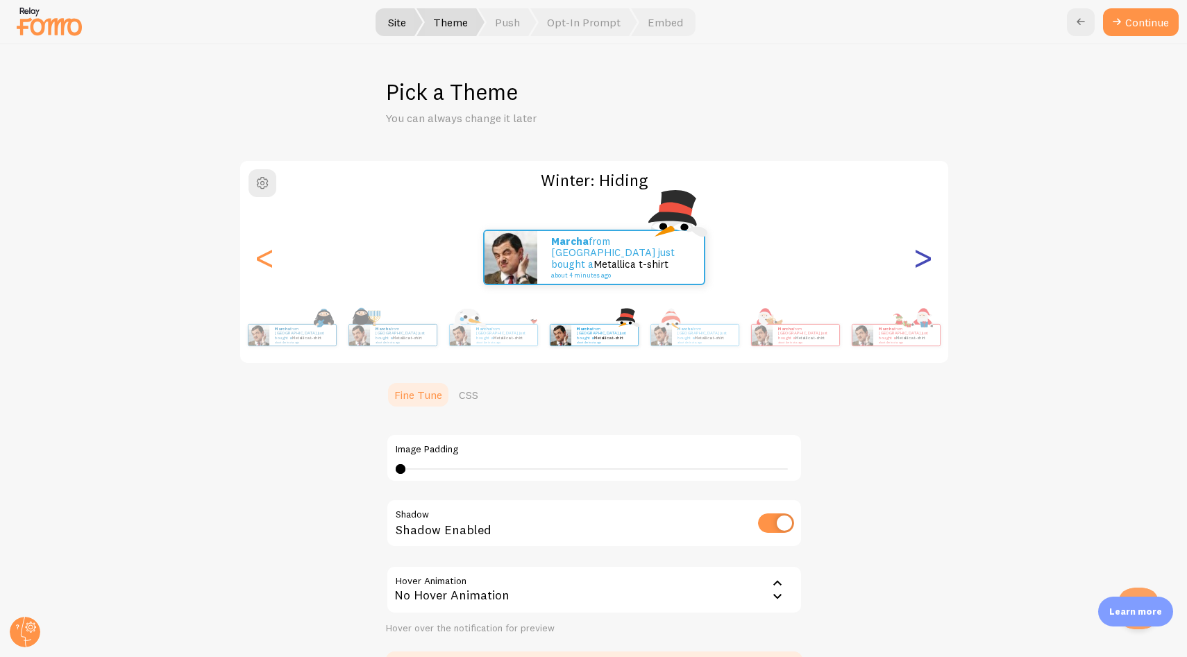
click at [915, 258] on div ">" at bounding box center [923, 258] width 17 height 100
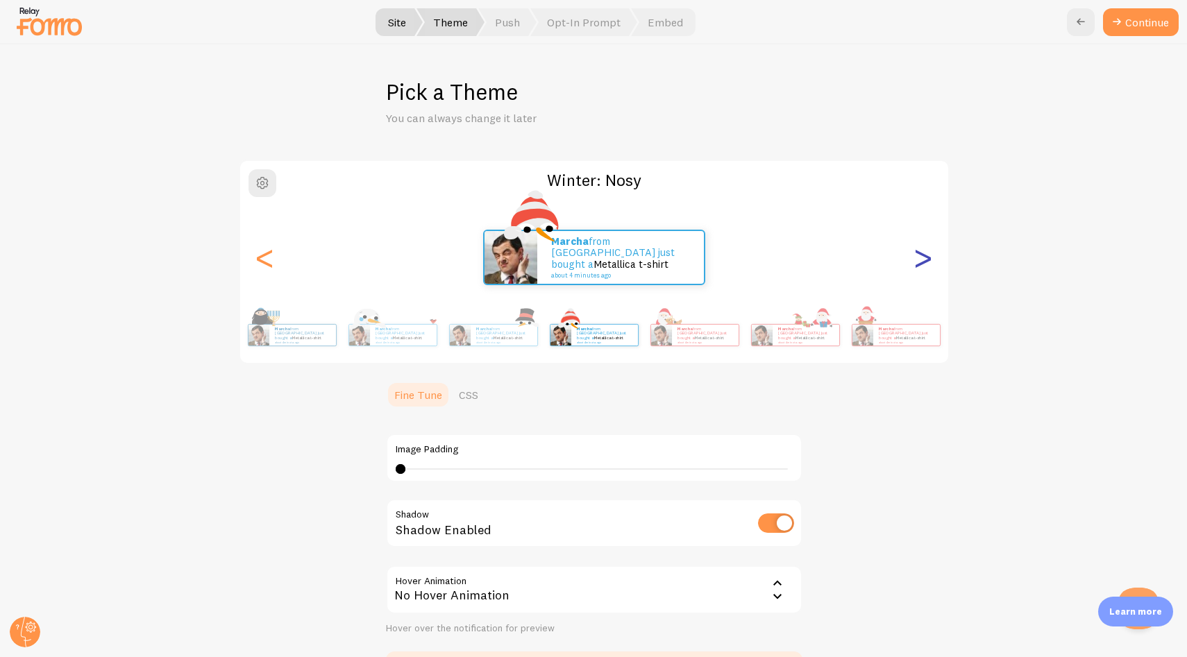
click at [915, 258] on div ">" at bounding box center [923, 258] width 17 height 100
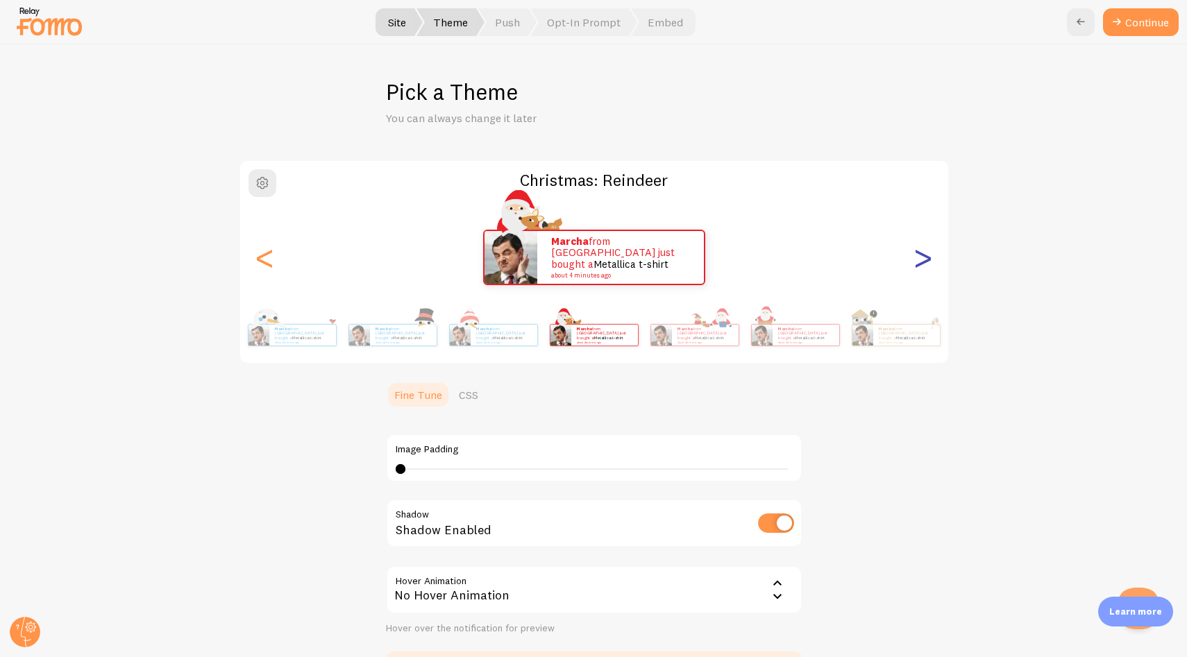
click at [915, 258] on div ">" at bounding box center [923, 258] width 17 height 100
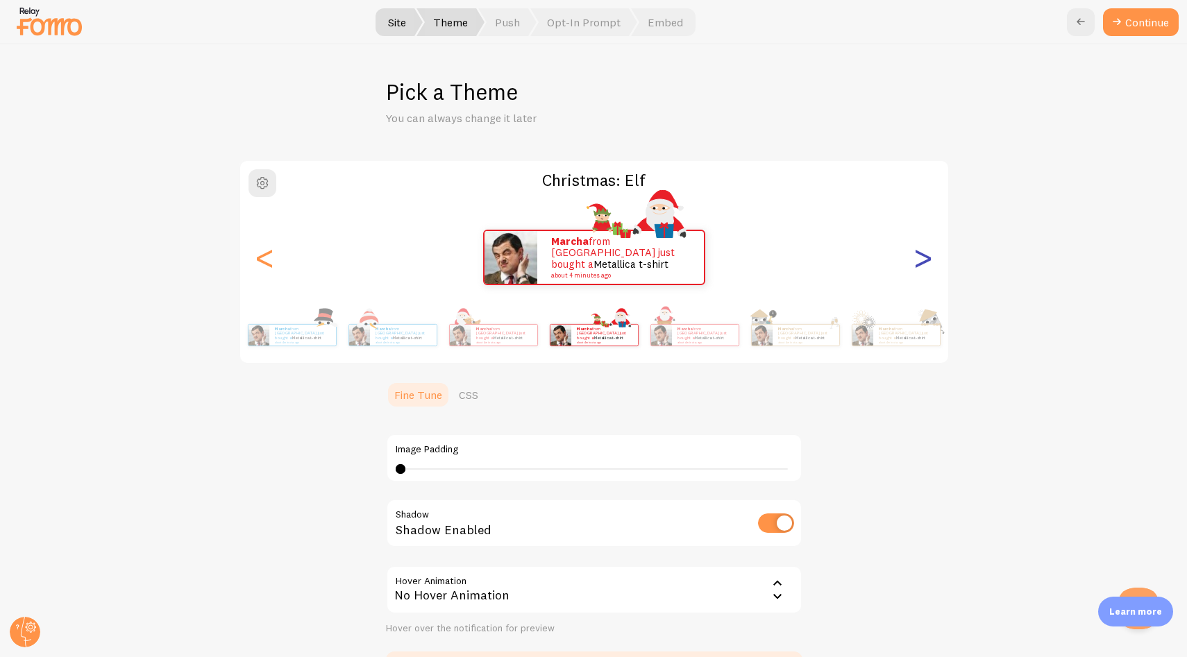
click at [915, 258] on div ">" at bounding box center [923, 258] width 17 height 100
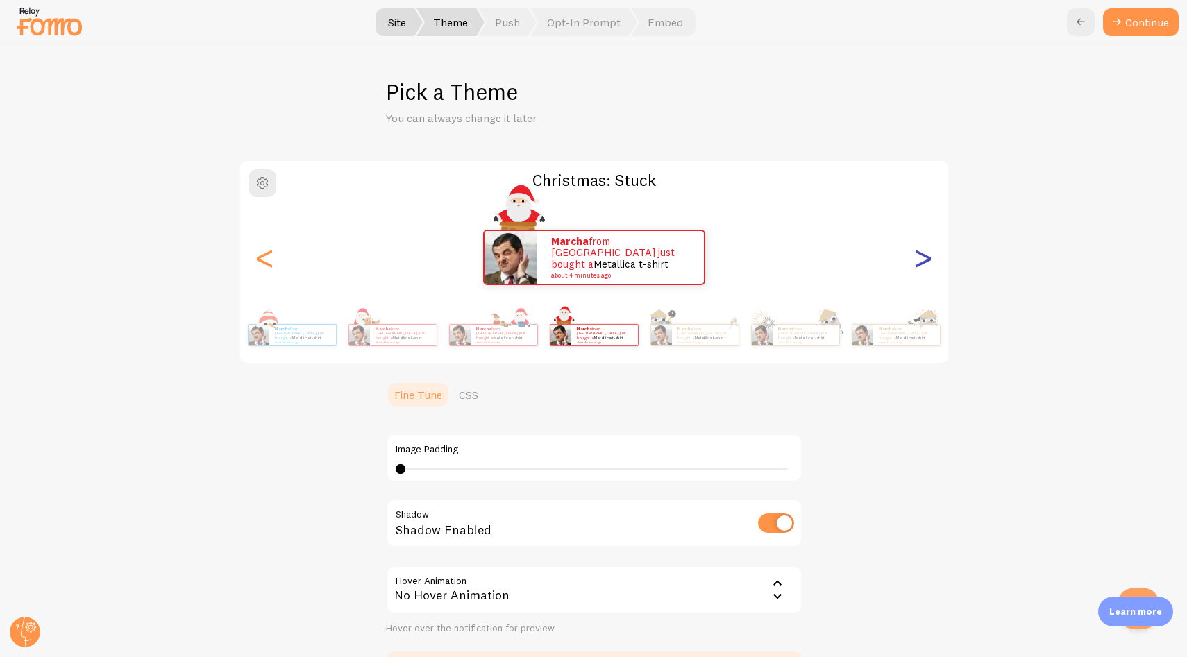
click at [915, 258] on div ">" at bounding box center [923, 258] width 17 height 100
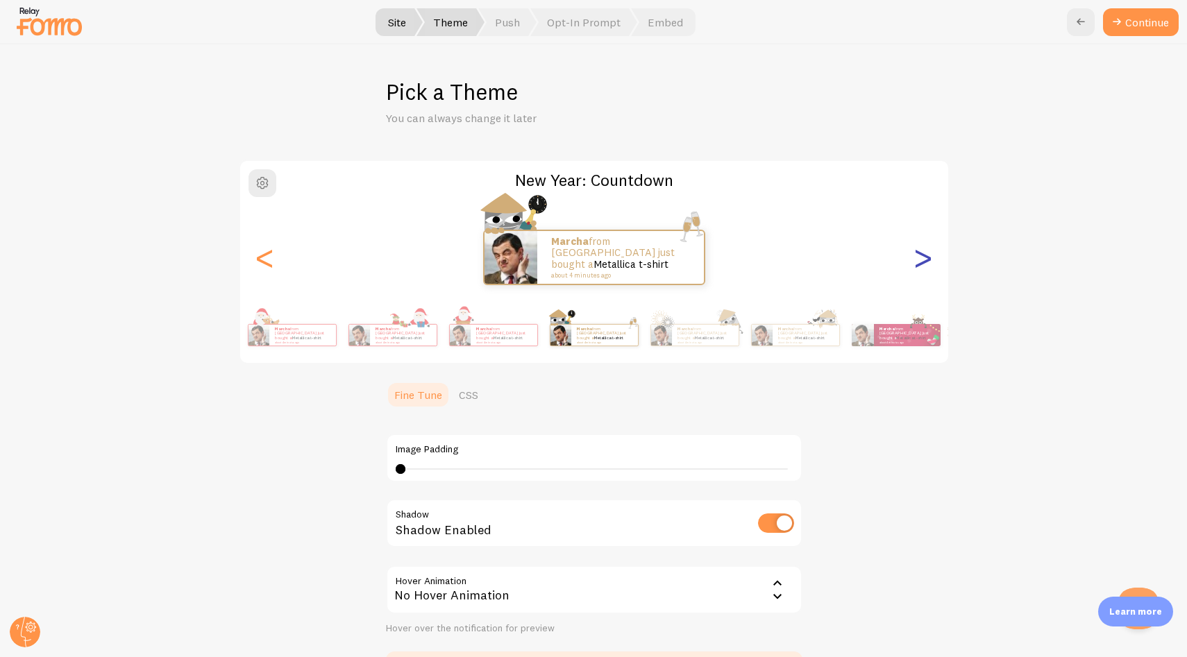
click at [915, 258] on div ">" at bounding box center [923, 258] width 17 height 100
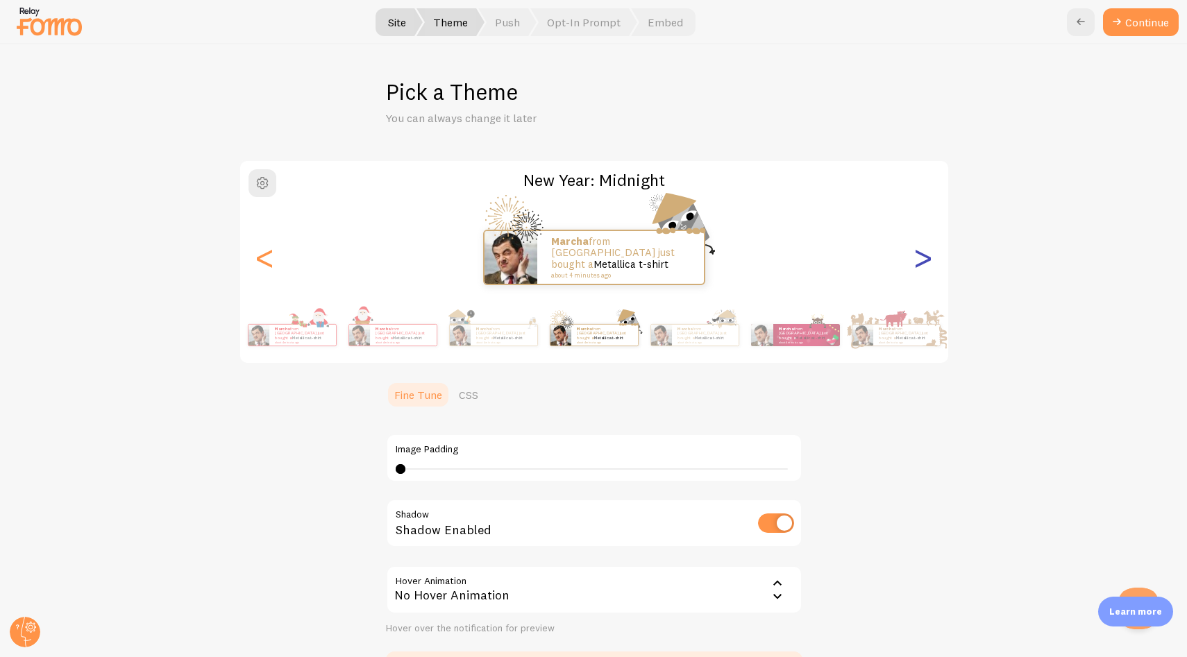
click at [915, 258] on div ">" at bounding box center [923, 258] width 17 height 100
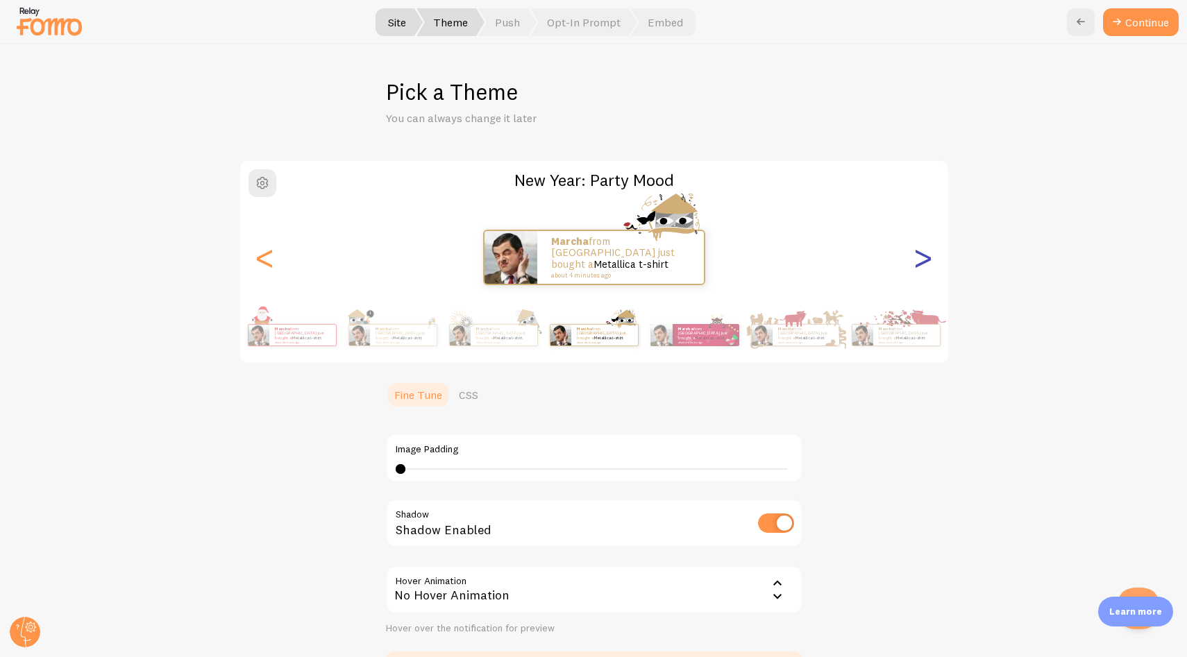
click at [915, 258] on div ">" at bounding box center [923, 258] width 17 height 100
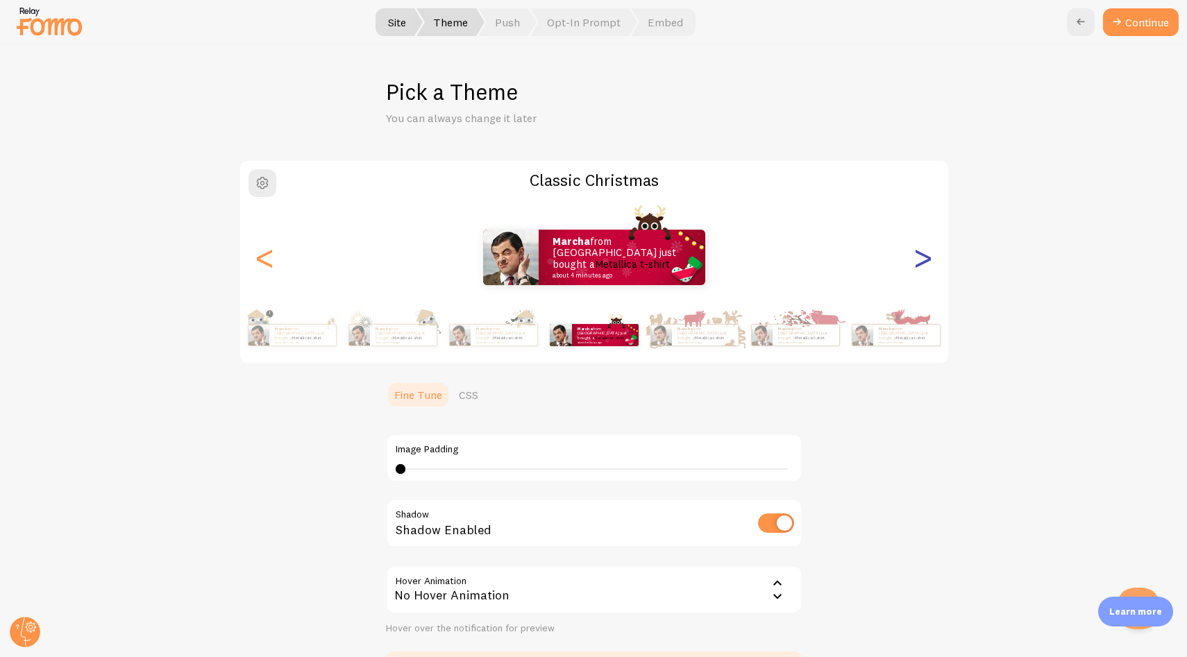
click at [915, 258] on div ">" at bounding box center [923, 258] width 17 height 100
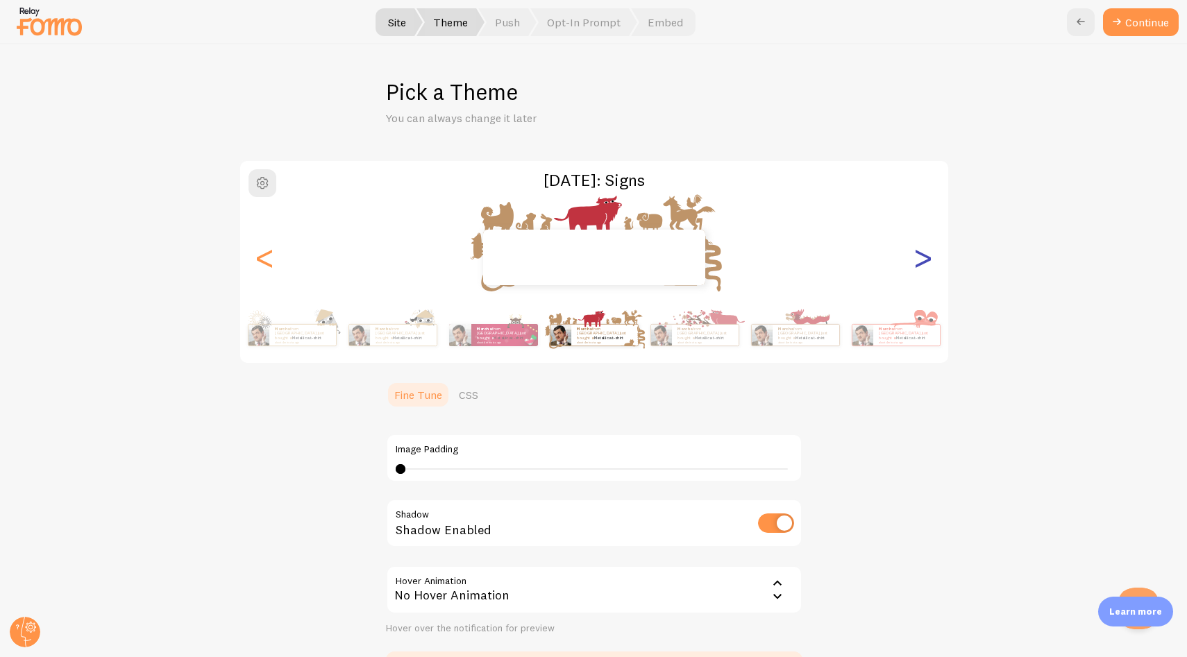
click at [915, 258] on div ">" at bounding box center [923, 258] width 17 height 100
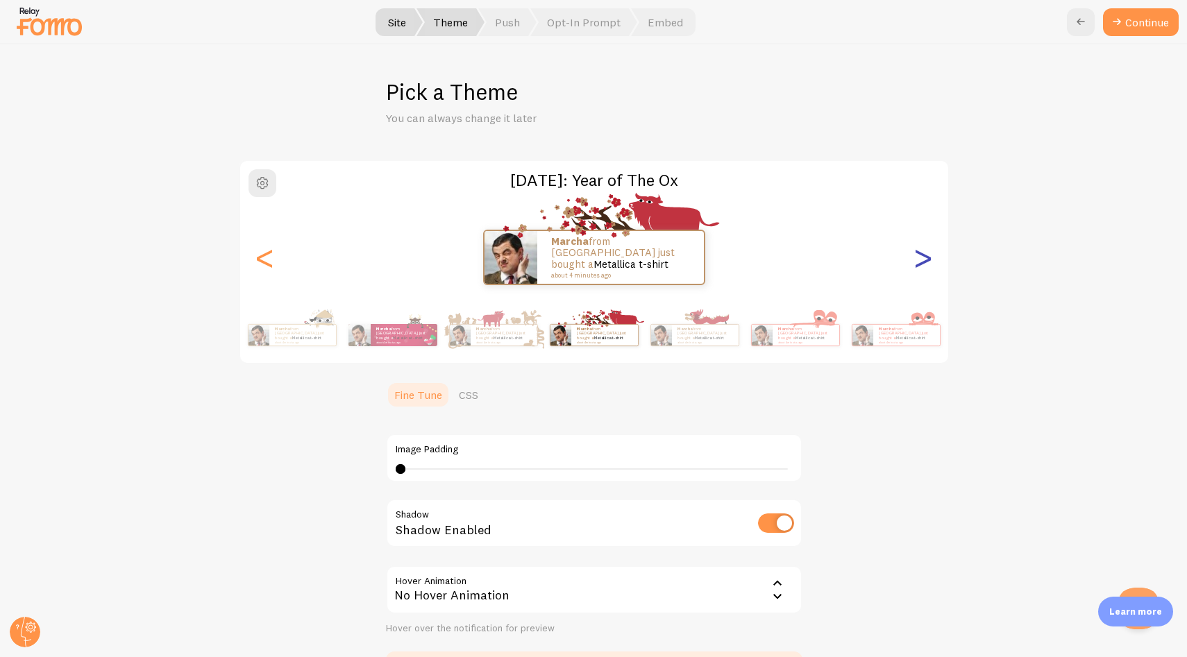
click at [915, 258] on div ">" at bounding box center [923, 258] width 17 height 100
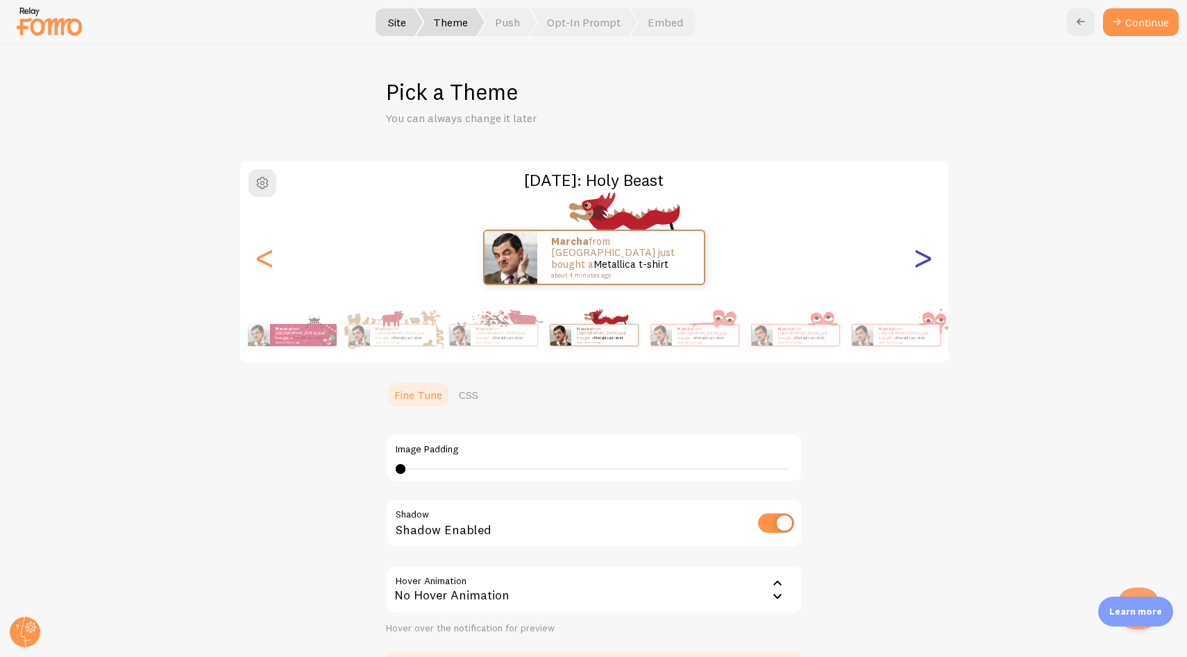
click at [915, 258] on div ">" at bounding box center [923, 258] width 17 height 100
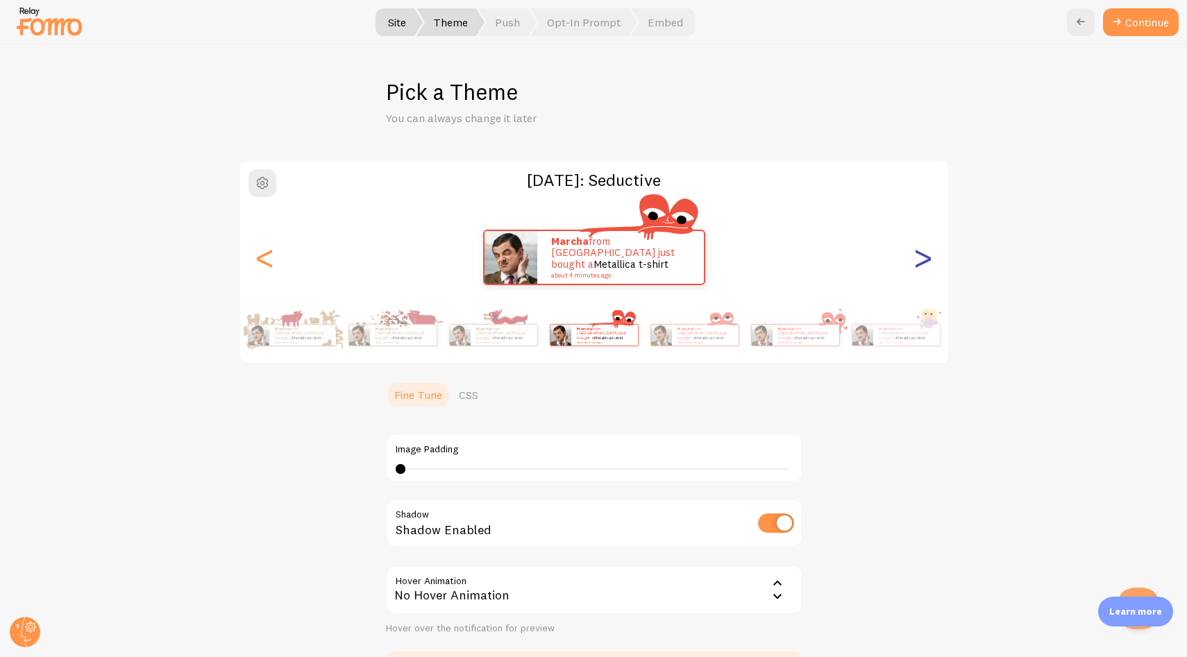
click at [915, 258] on div ">" at bounding box center [923, 258] width 17 height 100
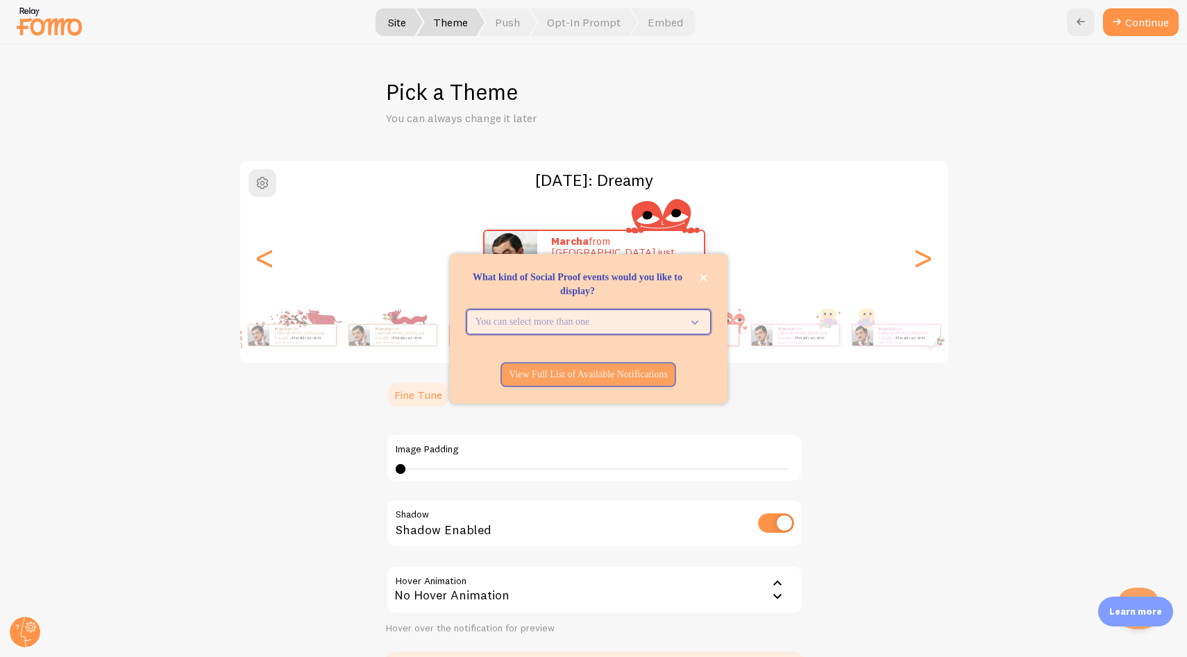
click at [687, 316] on icon "What kind of Social Proof events would you like to display?" at bounding box center [691, 321] width 19 height 15
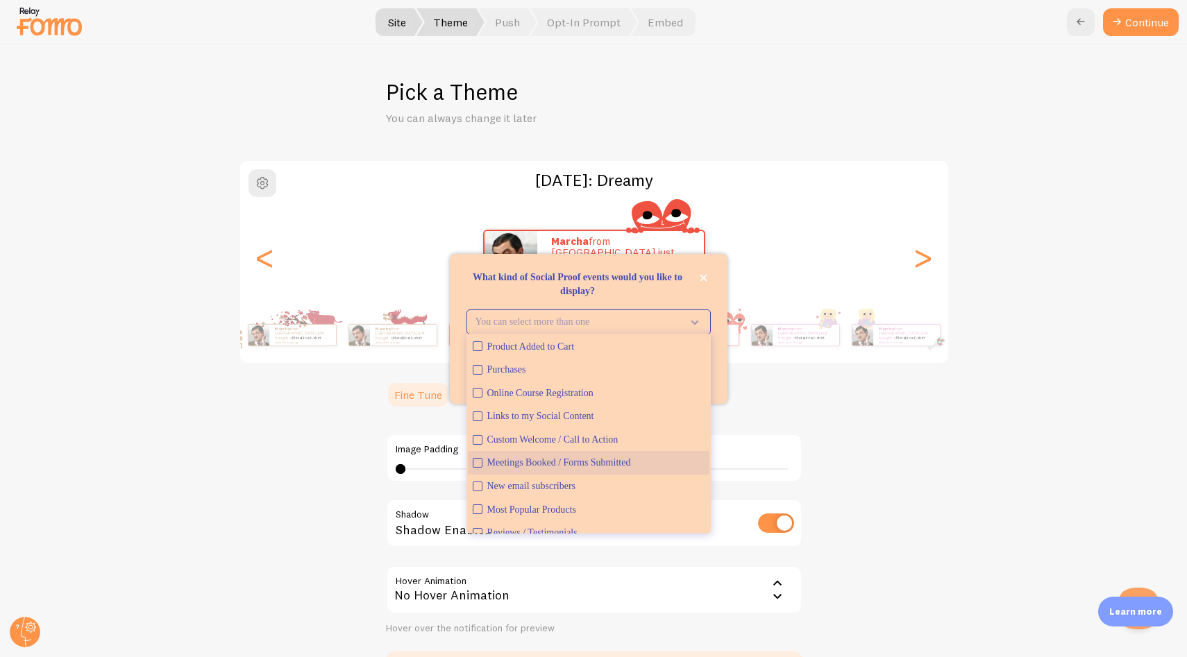
click at [650, 458] on div "Meetings Booked / Forms Submitted" at bounding box center [595, 463] width 217 height 14
click at [700, 298] on p "What kind of Social Proof events would you like to display?" at bounding box center [588, 285] width 244 height 28
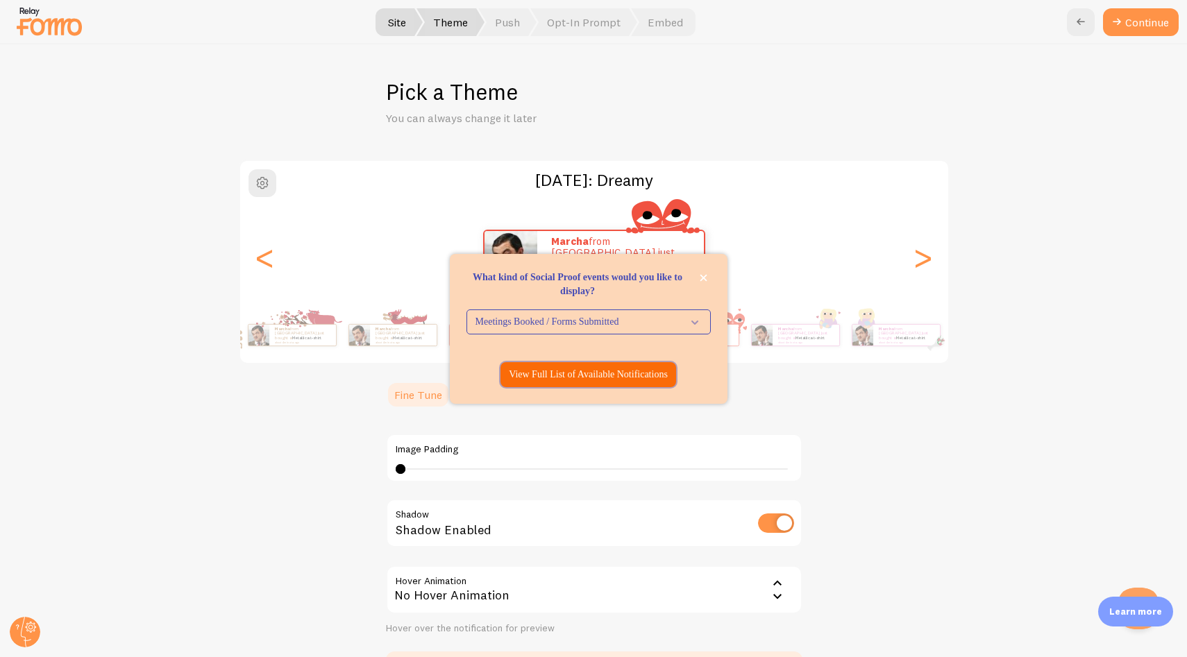
click at [660, 378] on p "View Full List of Available Notifications" at bounding box center [588, 375] width 159 height 14
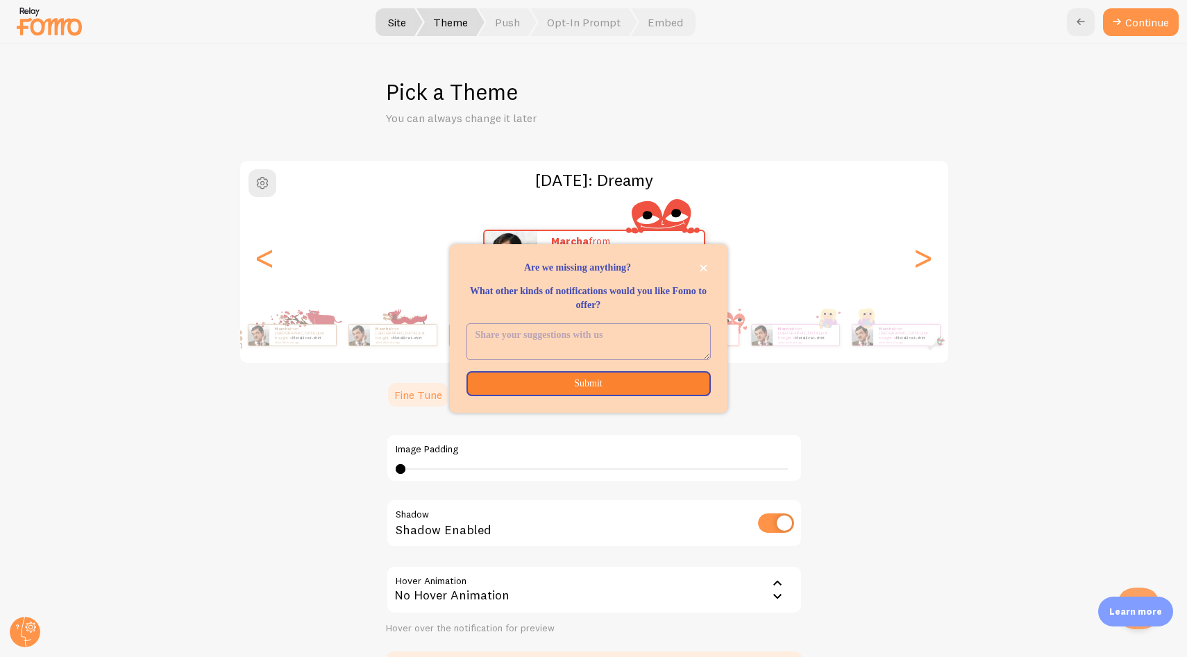
click at [613, 339] on textarea "<p>Are we missing anything? </p><p></p><p>What other kinds of notifications wou…" at bounding box center [588, 341] width 243 height 35
type textarea "e"
type textarea "Secured her spot!"
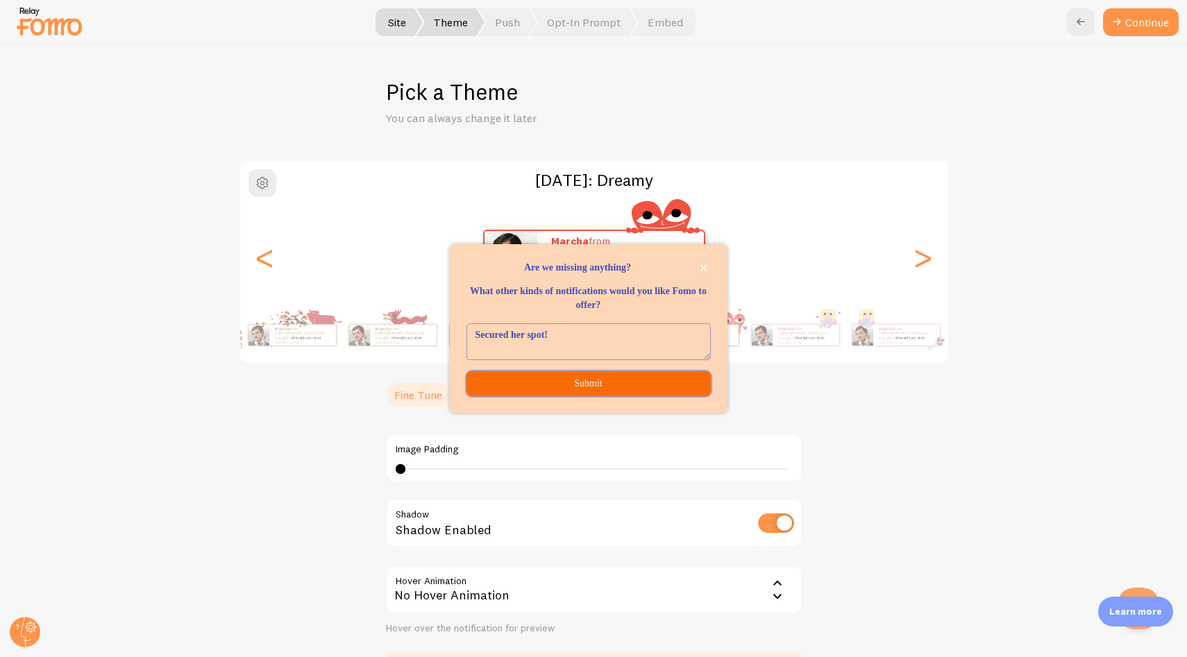
click at [581, 385] on button "Submit" at bounding box center [588, 383] width 244 height 25
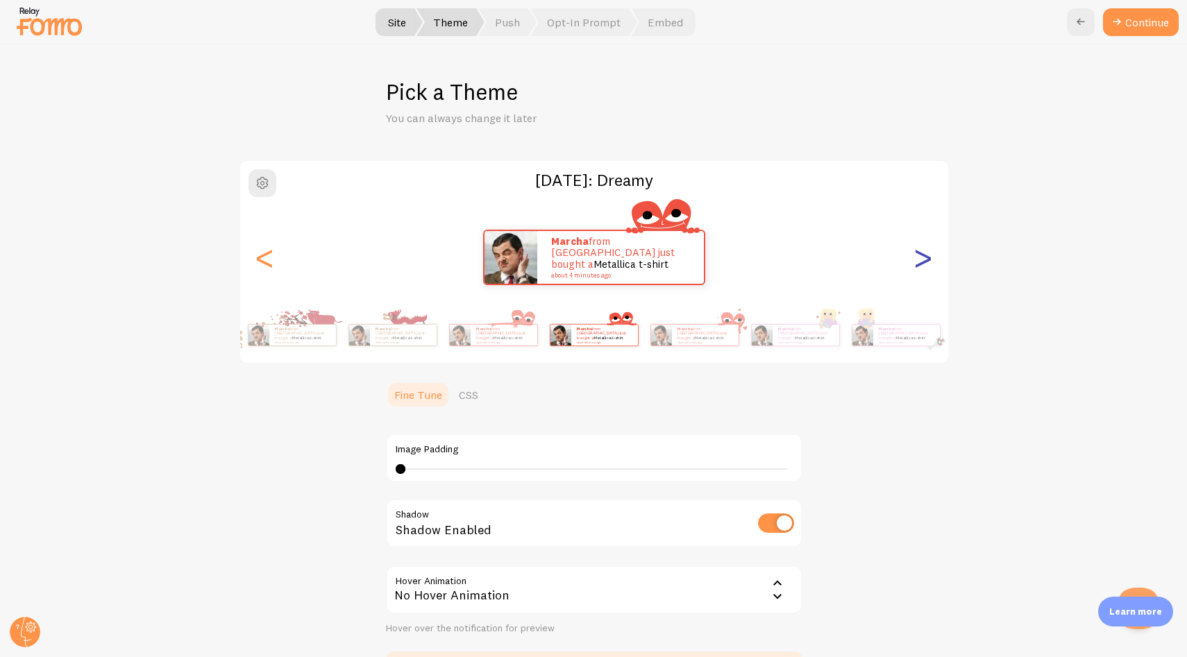
click at [924, 257] on div ">" at bounding box center [923, 258] width 17 height 100
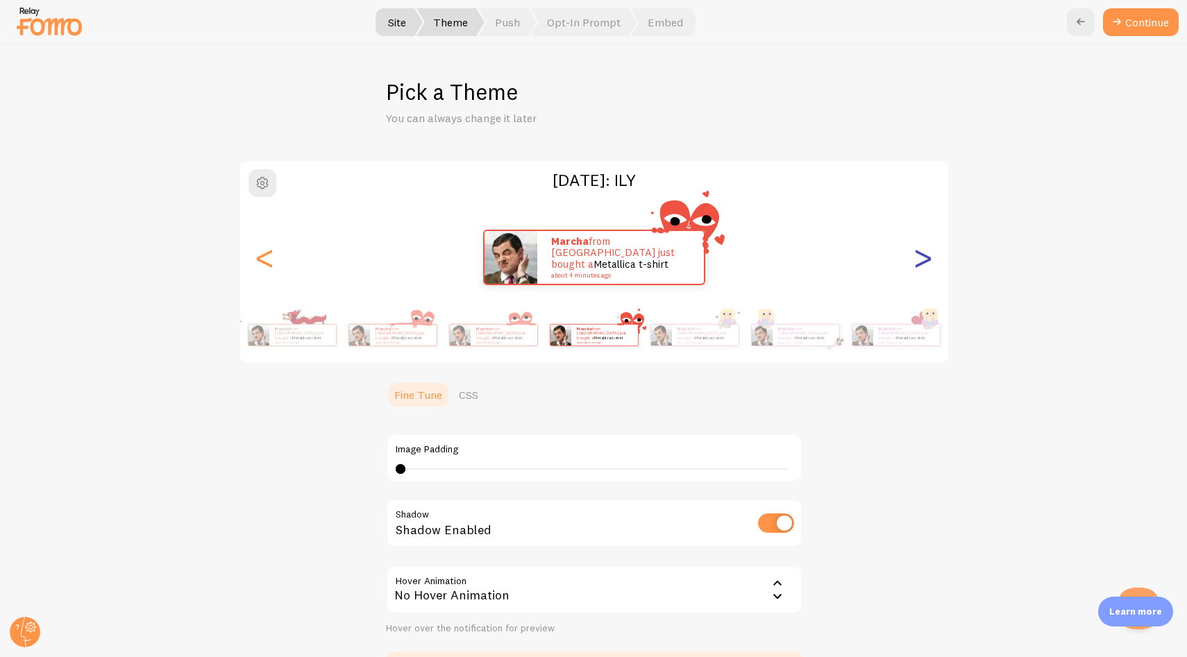
click at [924, 257] on div ">" at bounding box center [923, 258] width 17 height 100
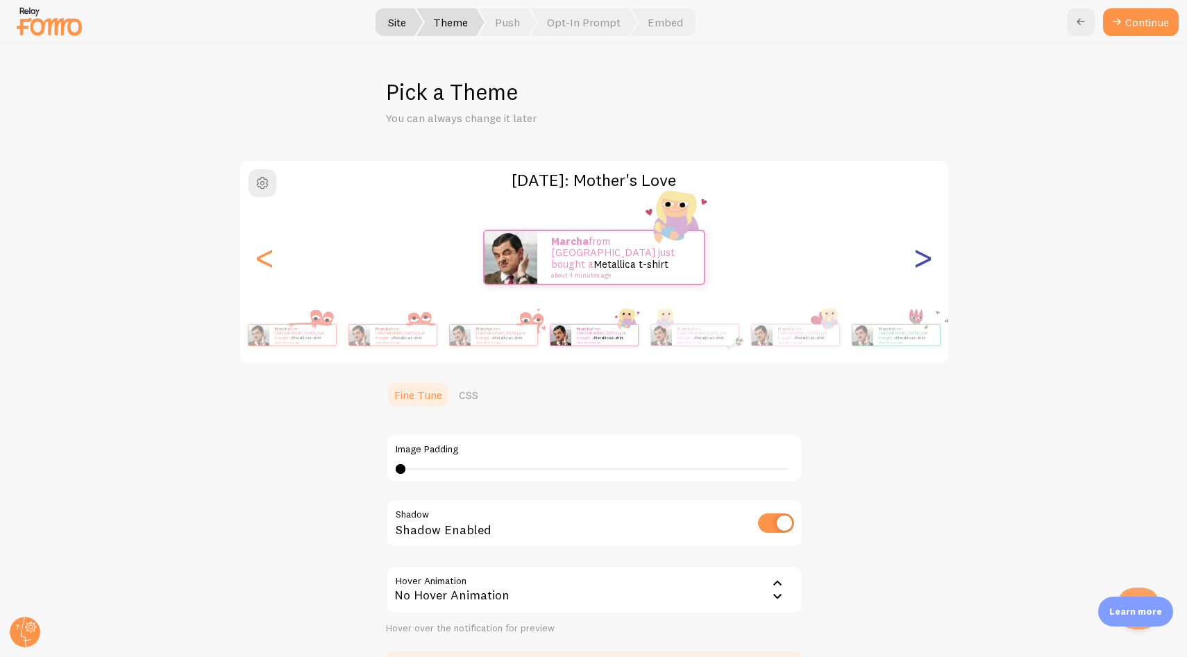
click at [924, 257] on div ">" at bounding box center [923, 258] width 17 height 100
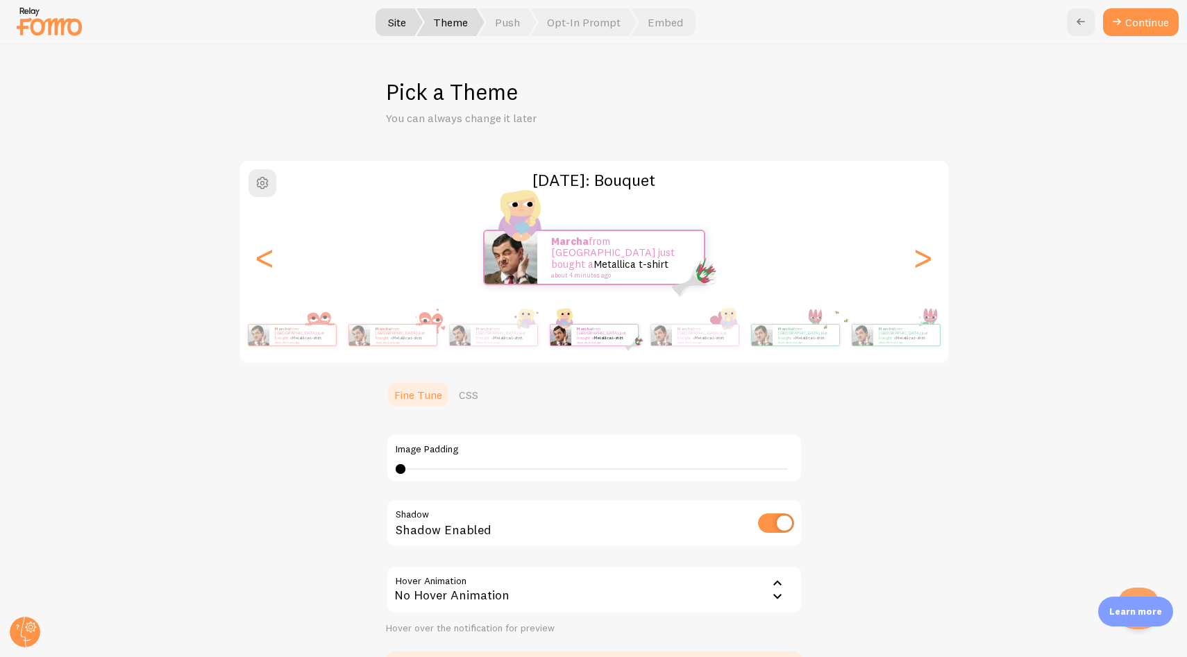
click at [271, 267] on div "Marcha from [GEOGRAPHIC_DATA] just bought a Metallica t-shirt about 4 minutes a…" at bounding box center [594, 258] width 708 height 56
click at [266, 265] on div "<" at bounding box center [265, 258] width 17 height 100
click at [263, 262] on div "<" at bounding box center [265, 258] width 17 height 100
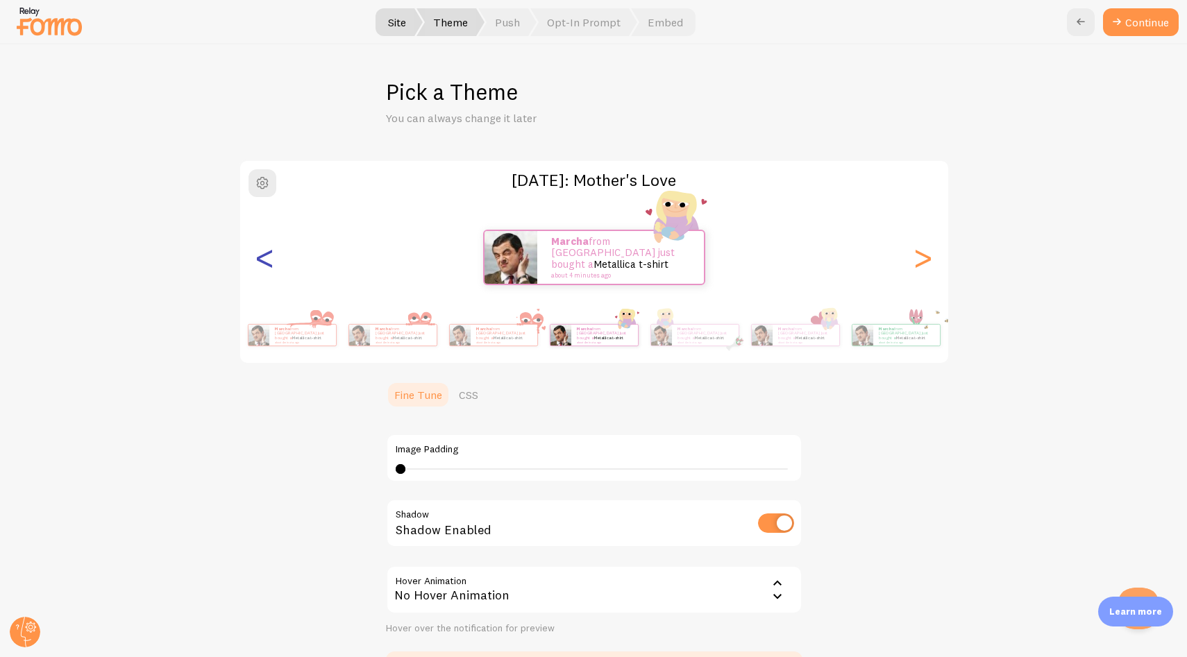
click at [263, 262] on div "<" at bounding box center [265, 258] width 17 height 100
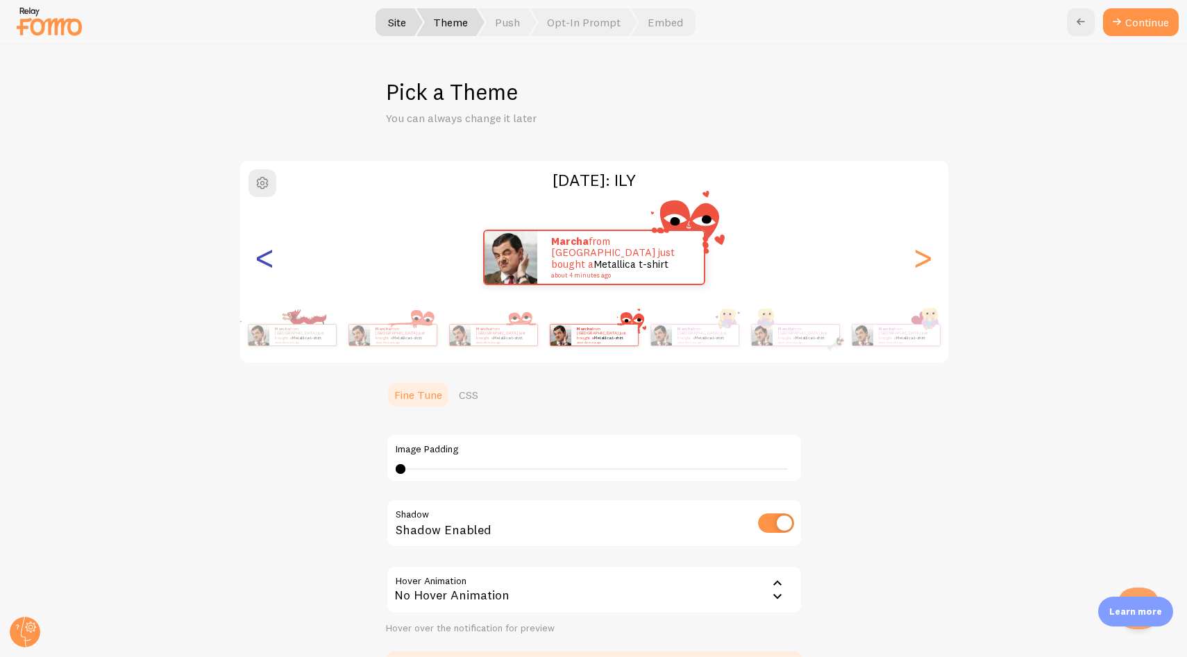
click at [263, 262] on div "<" at bounding box center [265, 258] width 17 height 100
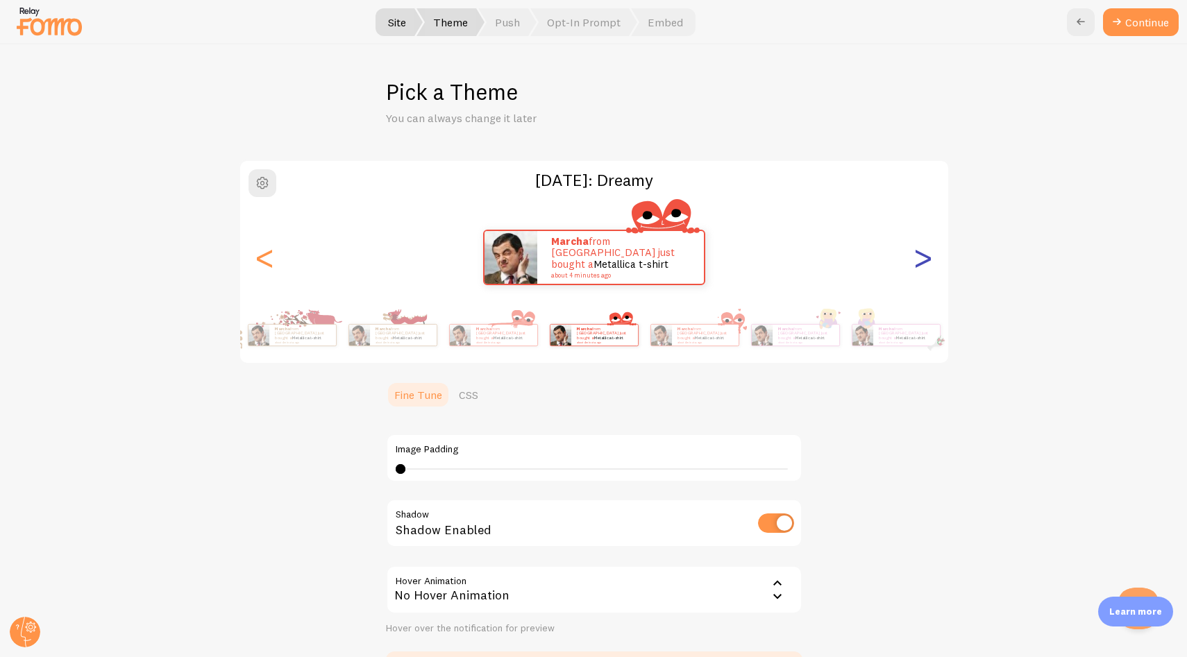
click at [915, 261] on div ">" at bounding box center [923, 258] width 17 height 100
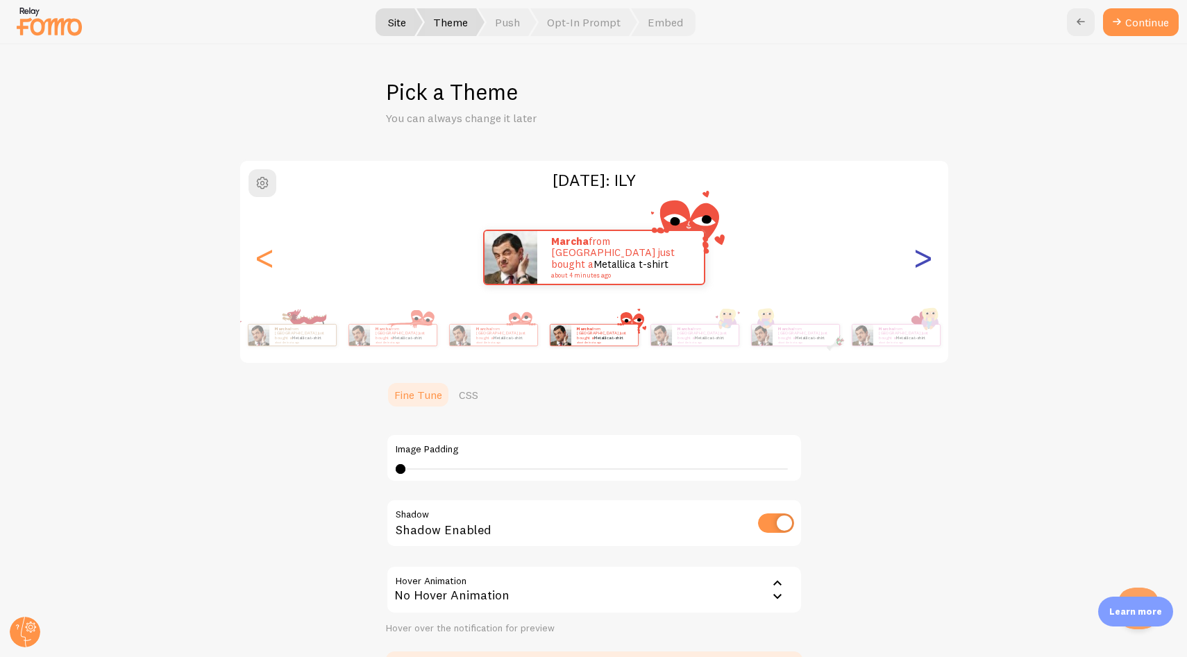
click at [915, 262] on div ">" at bounding box center [923, 258] width 17 height 100
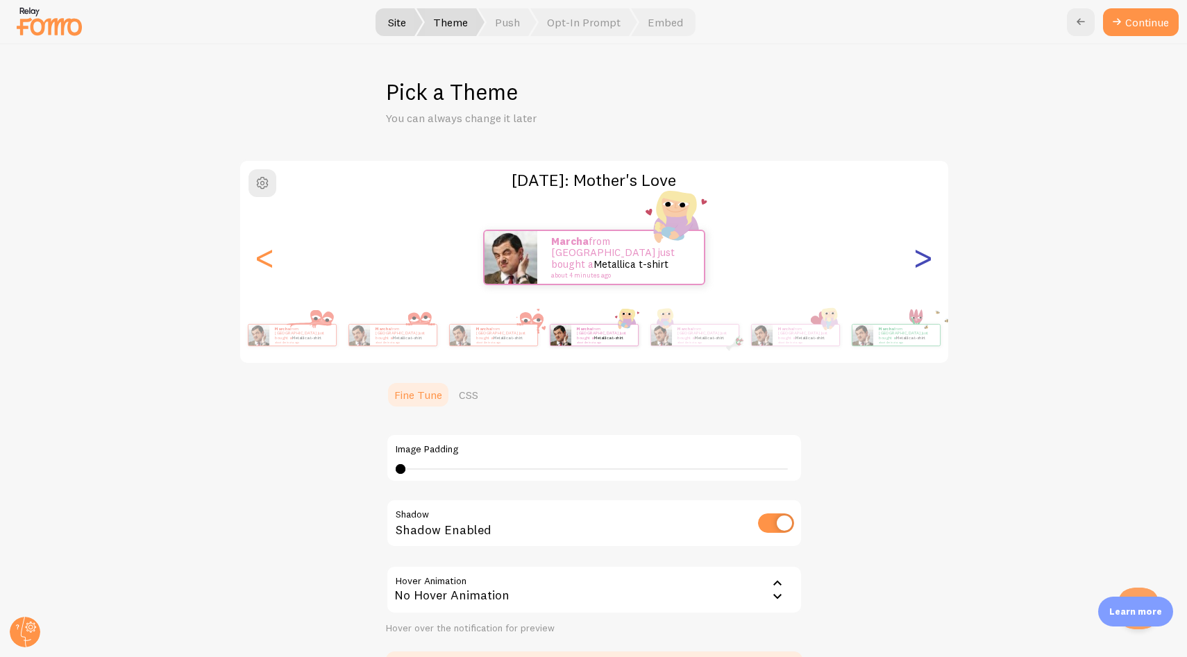
click at [915, 262] on div ">" at bounding box center [923, 258] width 17 height 100
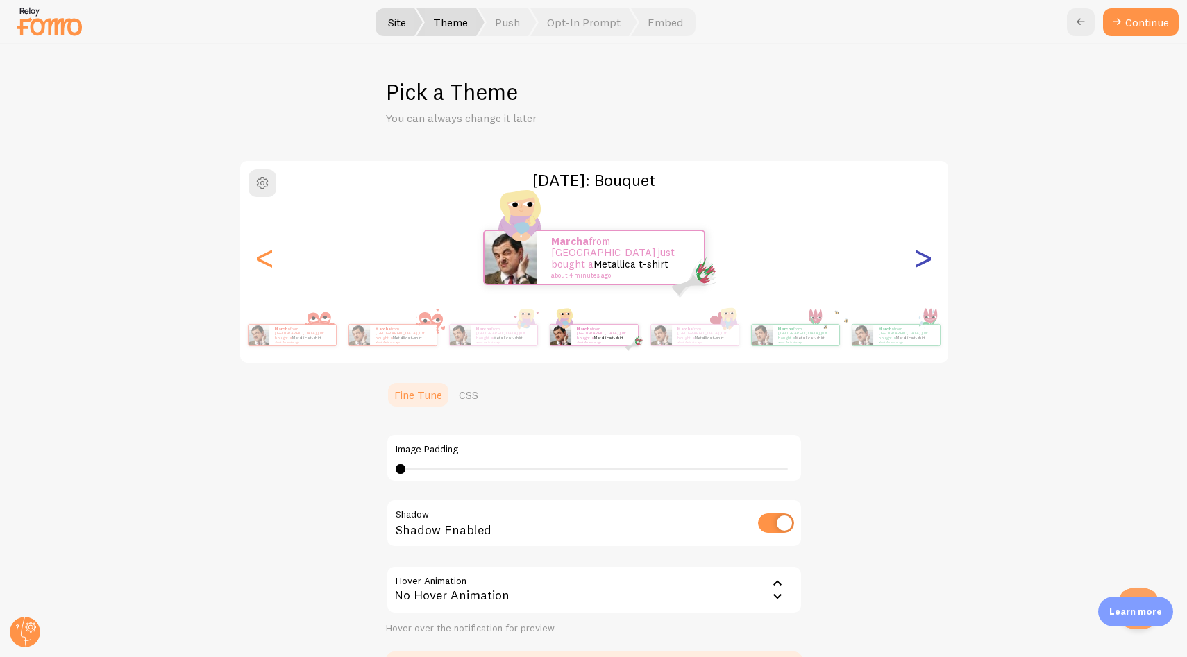
click at [915, 262] on div ">" at bounding box center [923, 258] width 17 height 100
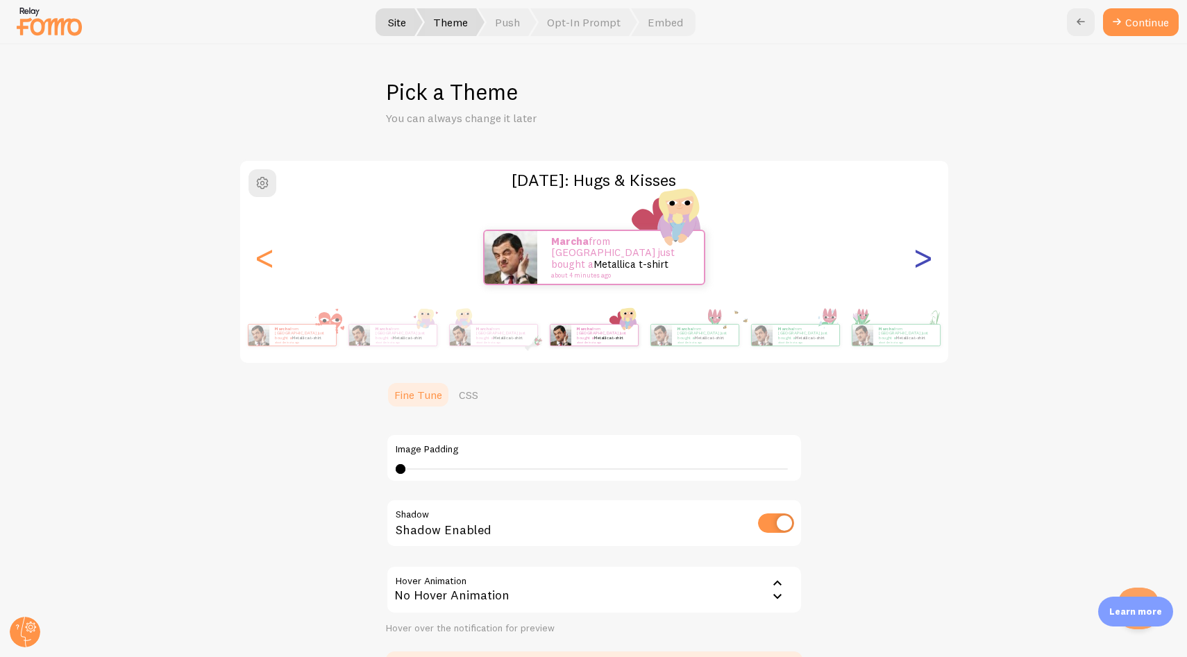
click at [915, 262] on div ">" at bounding box center [923, 258] width 17 height 100
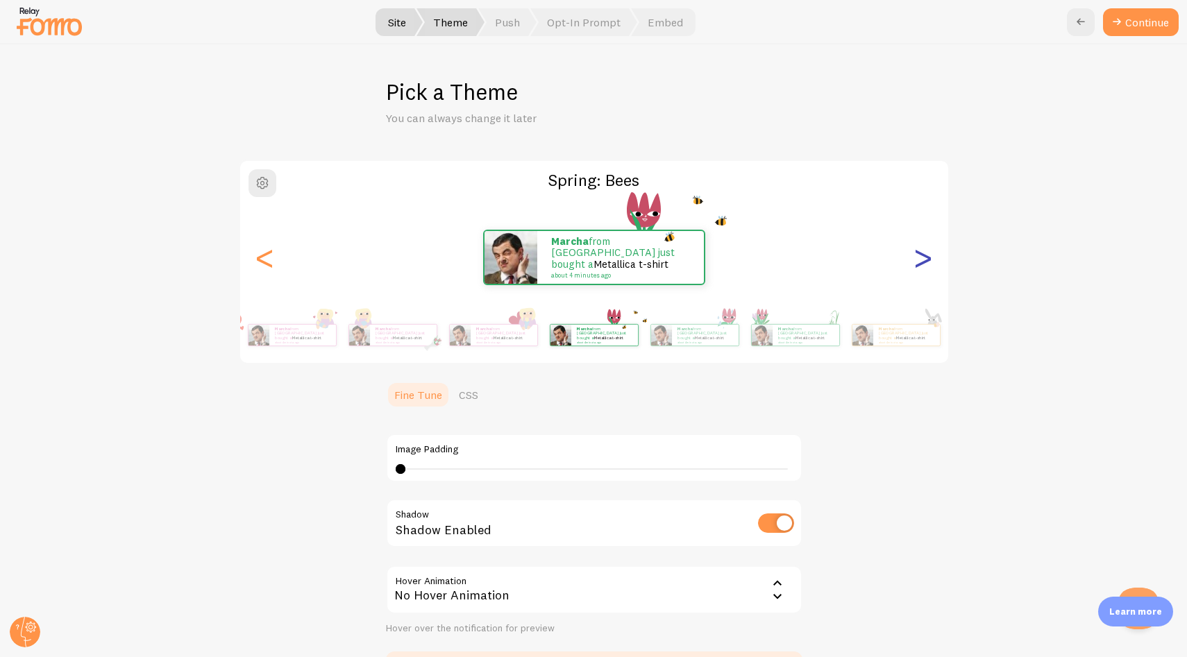
click at [915, 262] on div ">" at bounding box center [923, 258] width 17 height 100
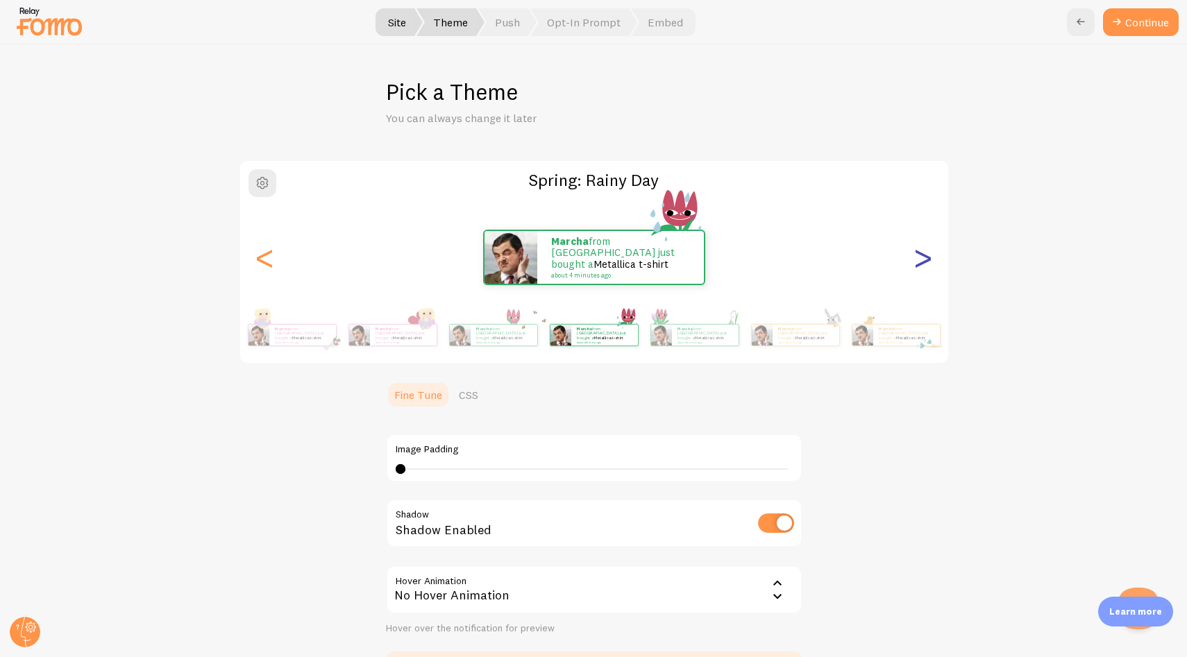
click at [915, 262] on div ">" at bounding box center [923, 258] width 17 height 100
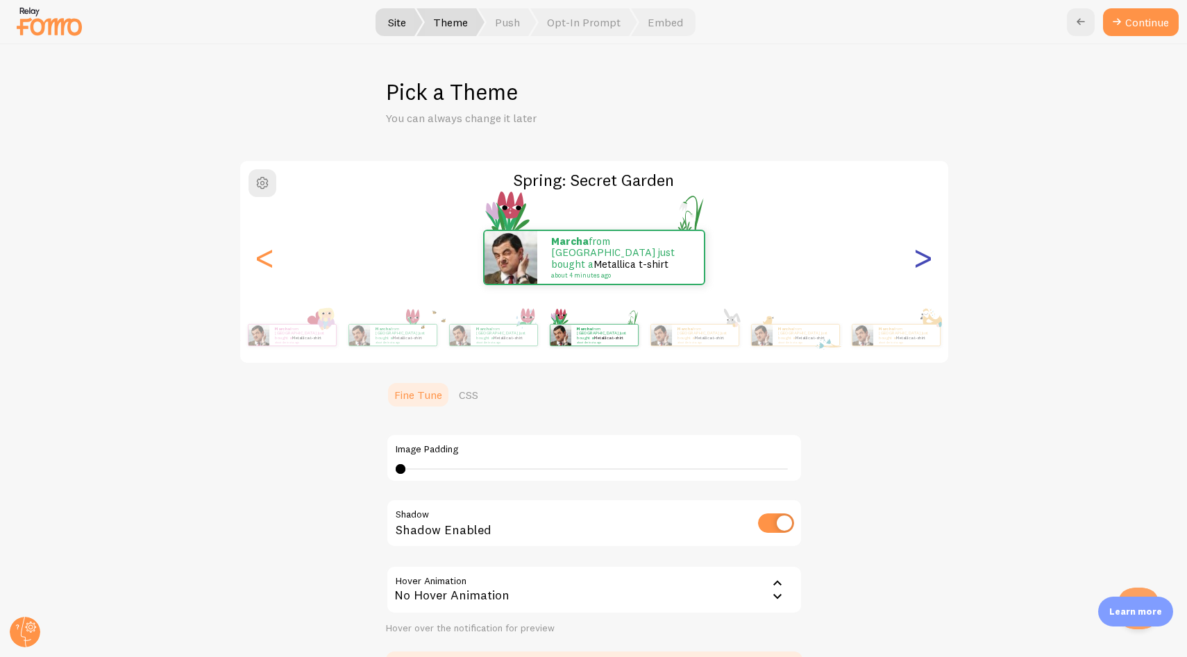
click at [915, 262] on div ">" at bounding box center [923, 258] width 17 height 100
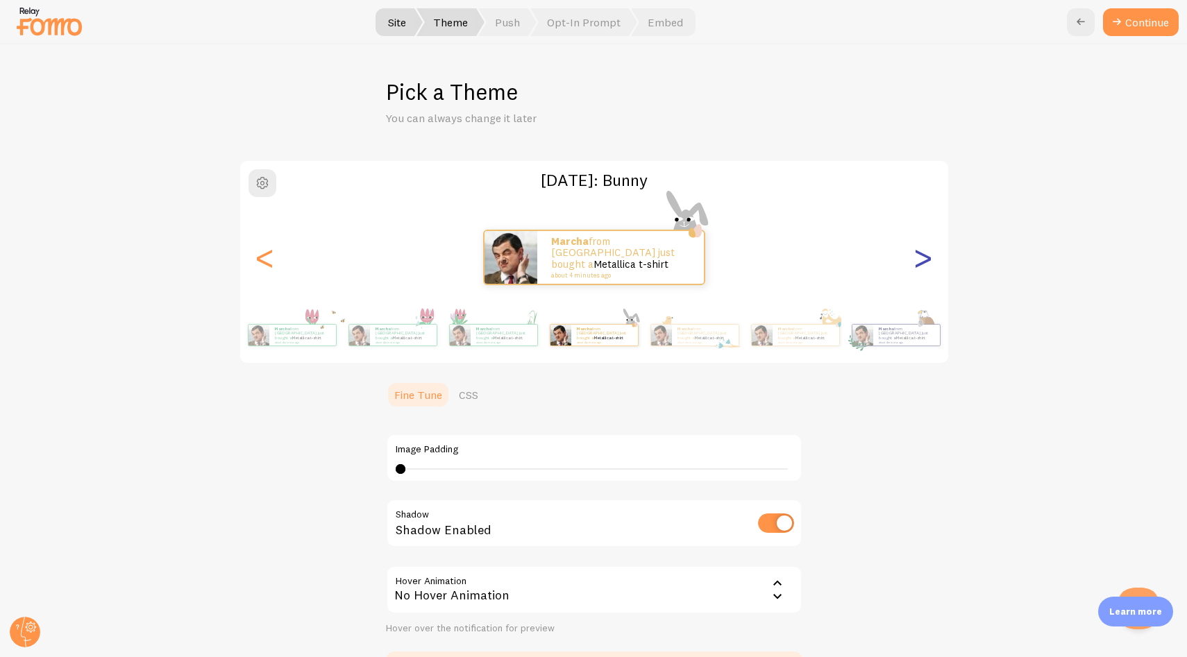
click at [915, 262] on div ">" at bounding box center [923, 258] width 17 height 100
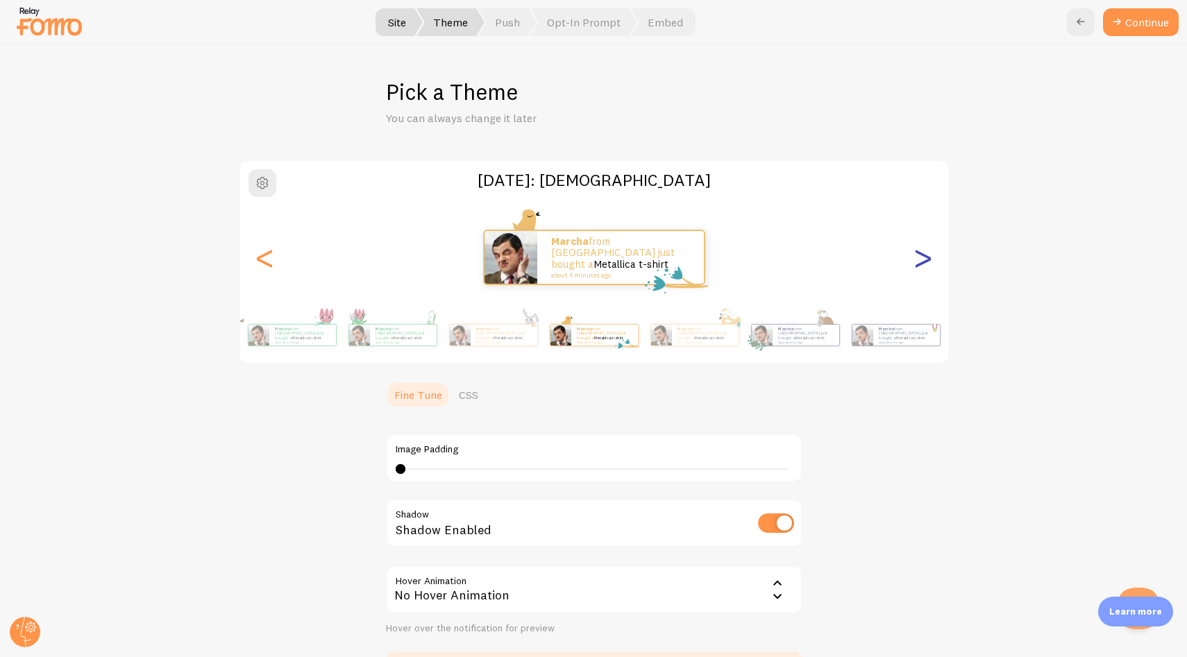
click at [915, 262] on div ">" at bounding box center [923, 258] width 17 height 100
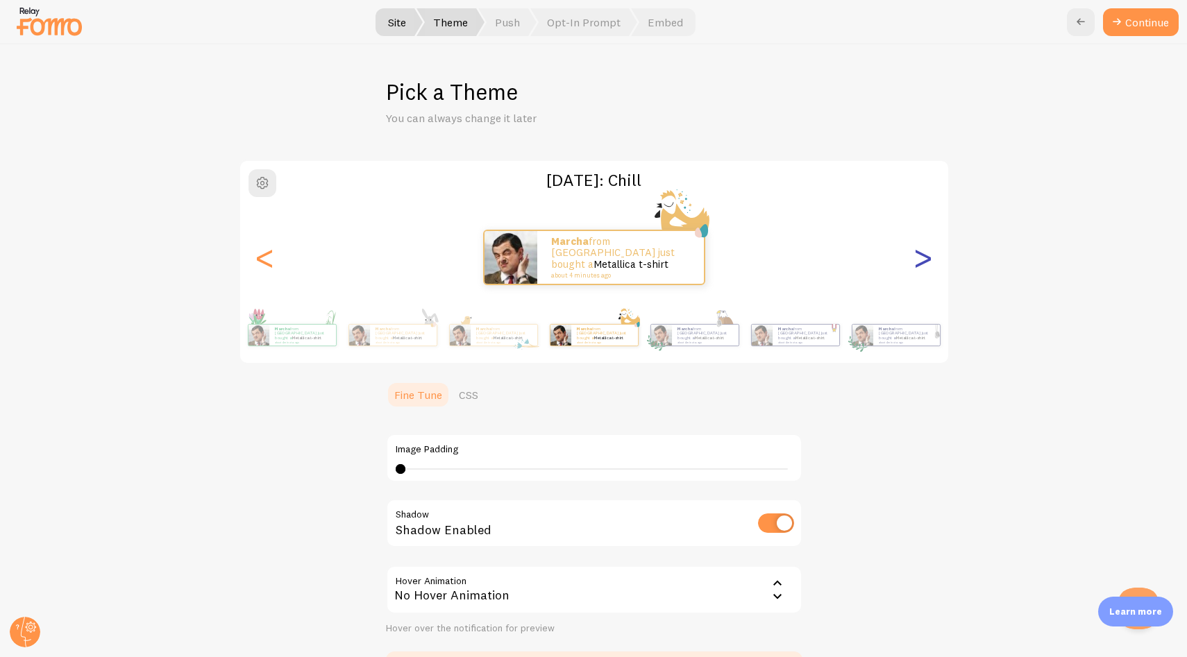
click at [915, 262] on div ">" at bounding box center [923, 258] width 17 height 100
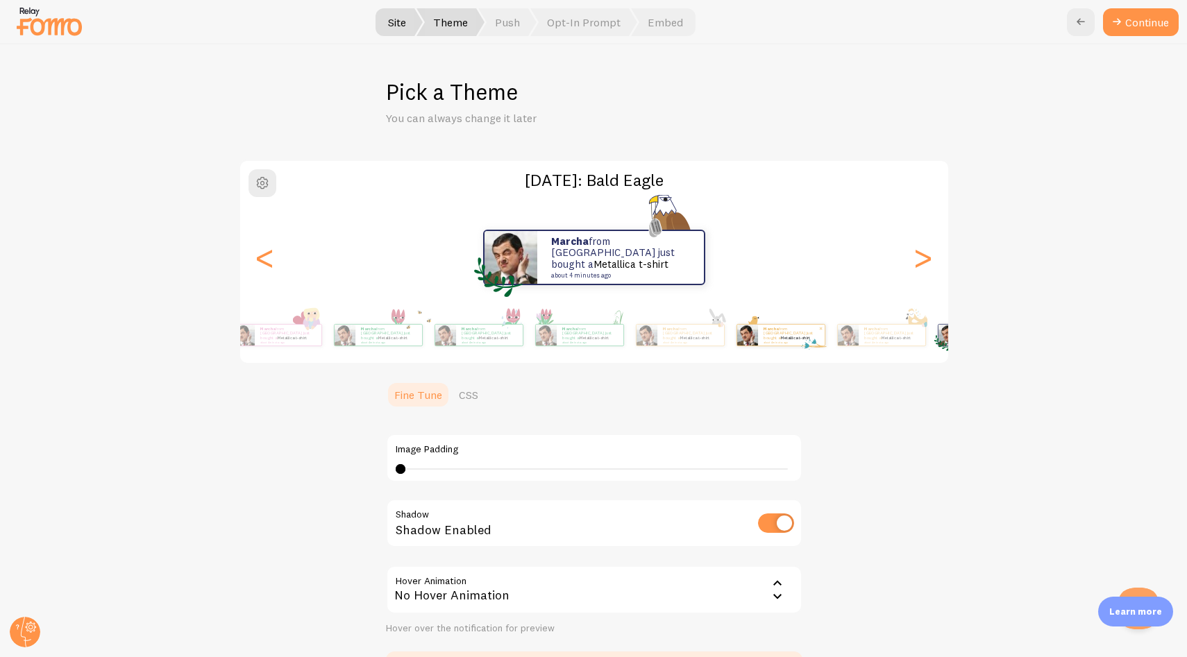
click at [957, 319] on div "[DATE]: Bald Eagle Marcha from [GEOGRAPHIC_DATA] just bought a Metallica t-shir…" at bounding box center [594, 424] width 1120 height 528
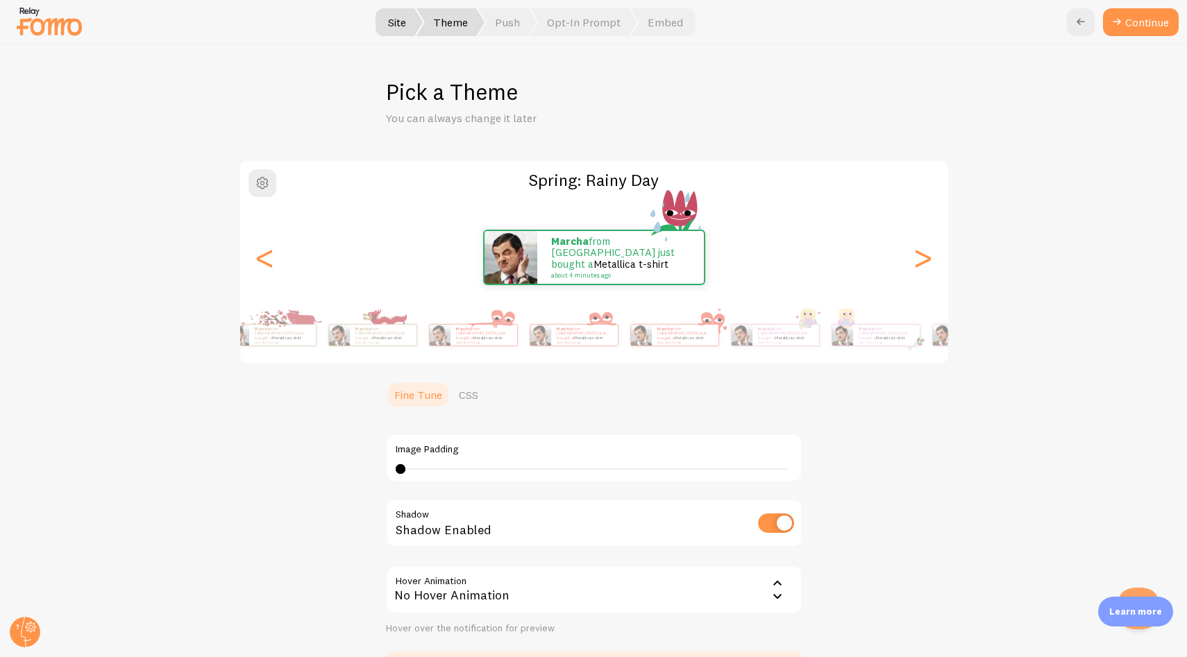
click at [1041, 330] on div "Spring: Rainy Day Marcha from The Netherlands just bought a Metallica t-shirt a…" at bounding box center [594, 424] width 1120 height 528
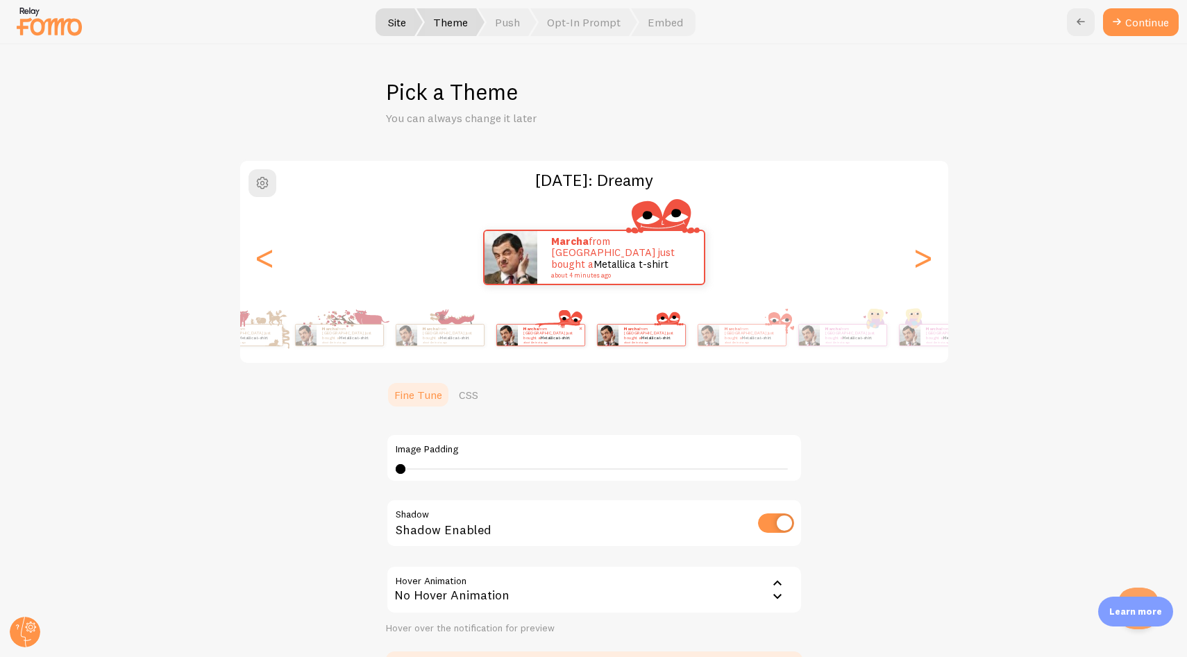
click at [1015, 314] on div "[DATE]: Dreamy Marcha from The Netherlands just bought a Metallica t-shirt abou…" at bounding box center [594, 424] width 1120 height 528
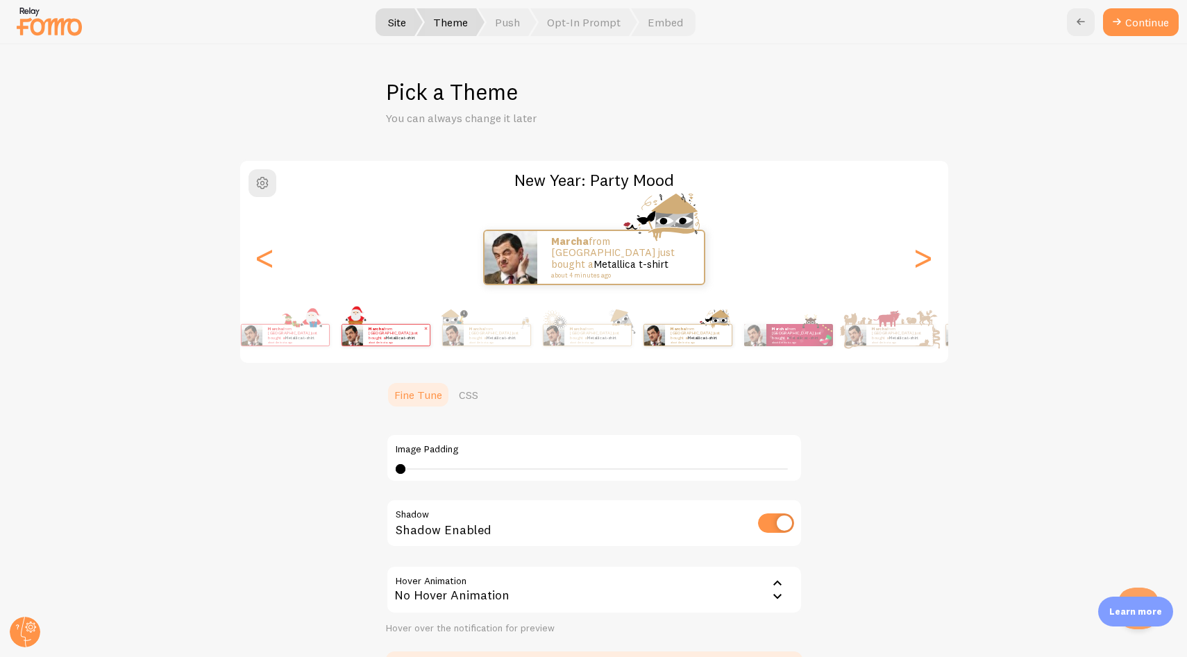
click at [979, 332] on div "New Year: Party Mood Marcha from [GEOGRAPHIC_DATA] just bought a Metallica t-sh…" at bounding box center [594, 424] width 1120 height 528
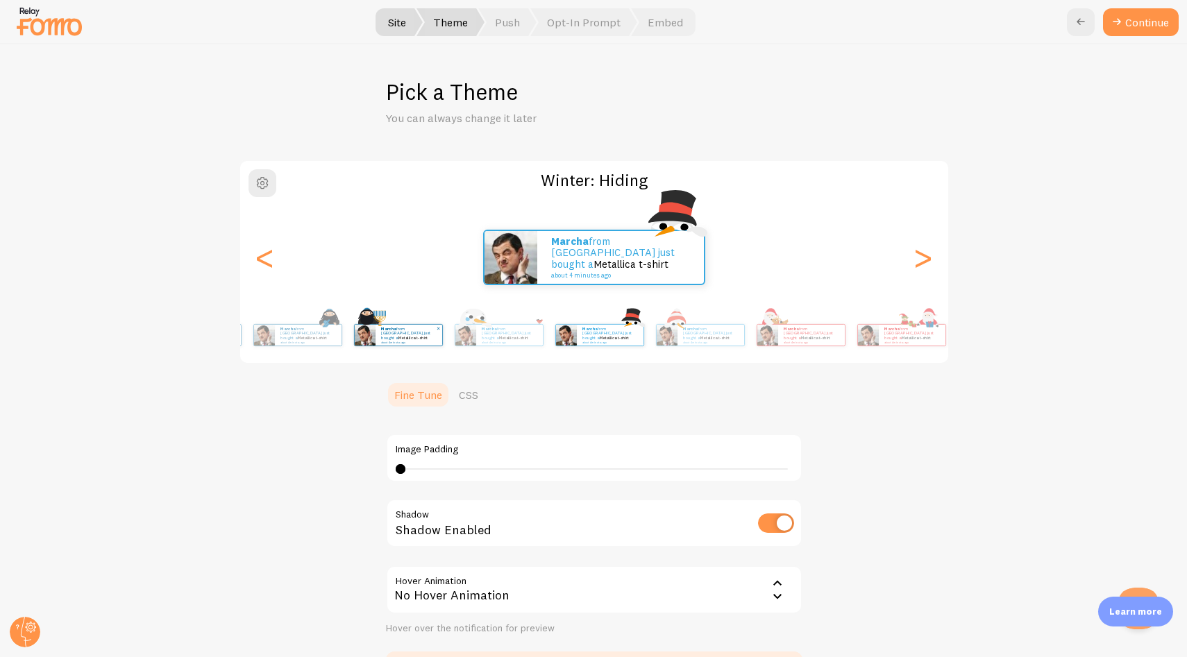
click at [442, 336] on div "Marcha from [GEOGRAPHIC_DATA] just bought a Metallica t-shirt about 4 minutes a…" at bounding box center [409, 335] width 67 height 21
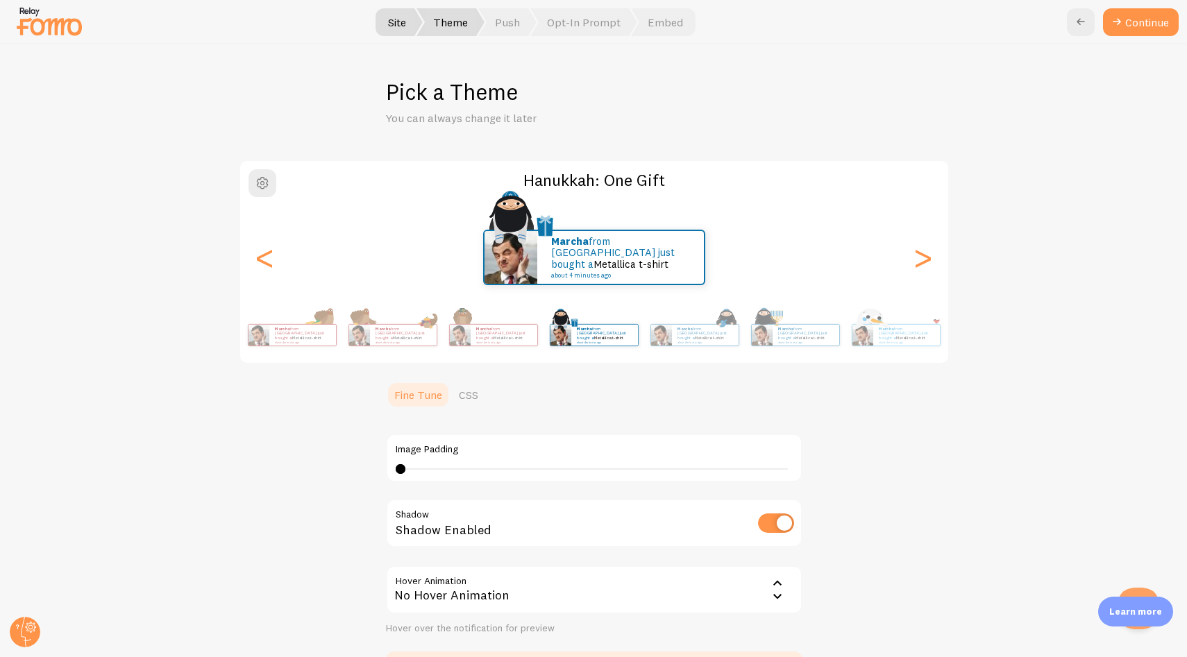
click at [438, 320] on div "Marcha from [GEOGRAPHIC_DATA] just bought a Metallica t-shirt about 4 minutes a…" at bounding box center [393, 335] width 90 height 39
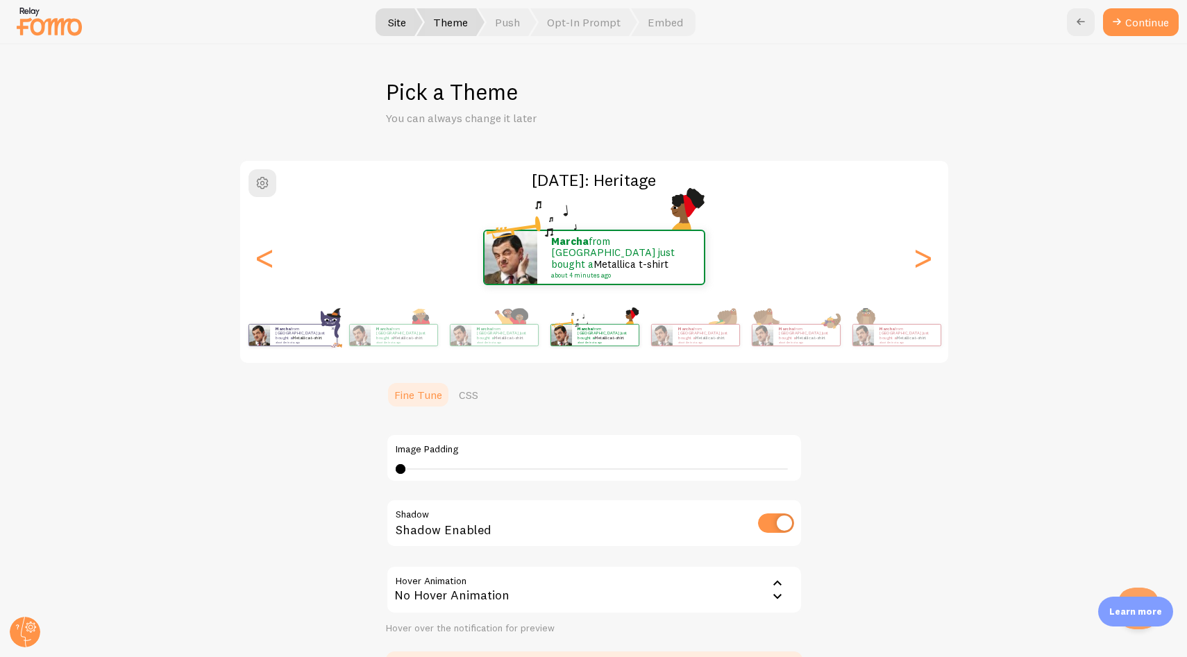
click at [331, 330] on p "Marcha from [GEOGRAPHIC_DATA] just bought a Metallica t-shirt about 4 minutes a…" at bounding box center [304, 334] width 56 height 17
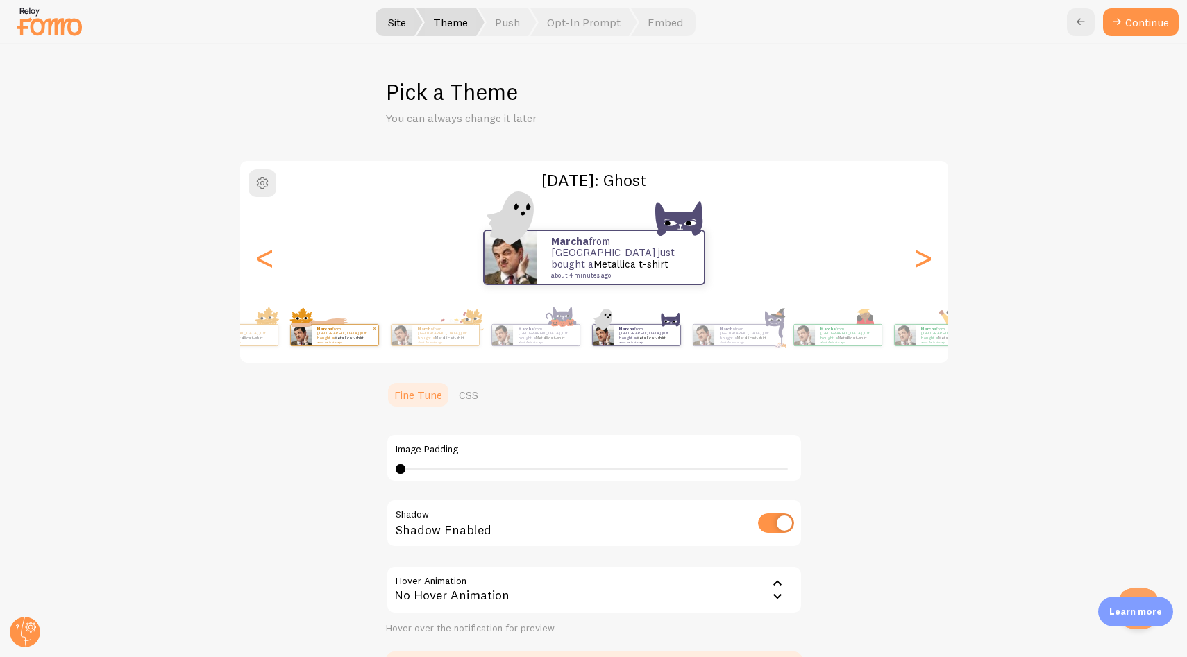
click at [380, 349] on div "Marcha from [GEOGRAPHIC_DATA] just bought a Metallica t-shirt about 4 minutes a…" at bounding box center [335, 335] width 90 height 39
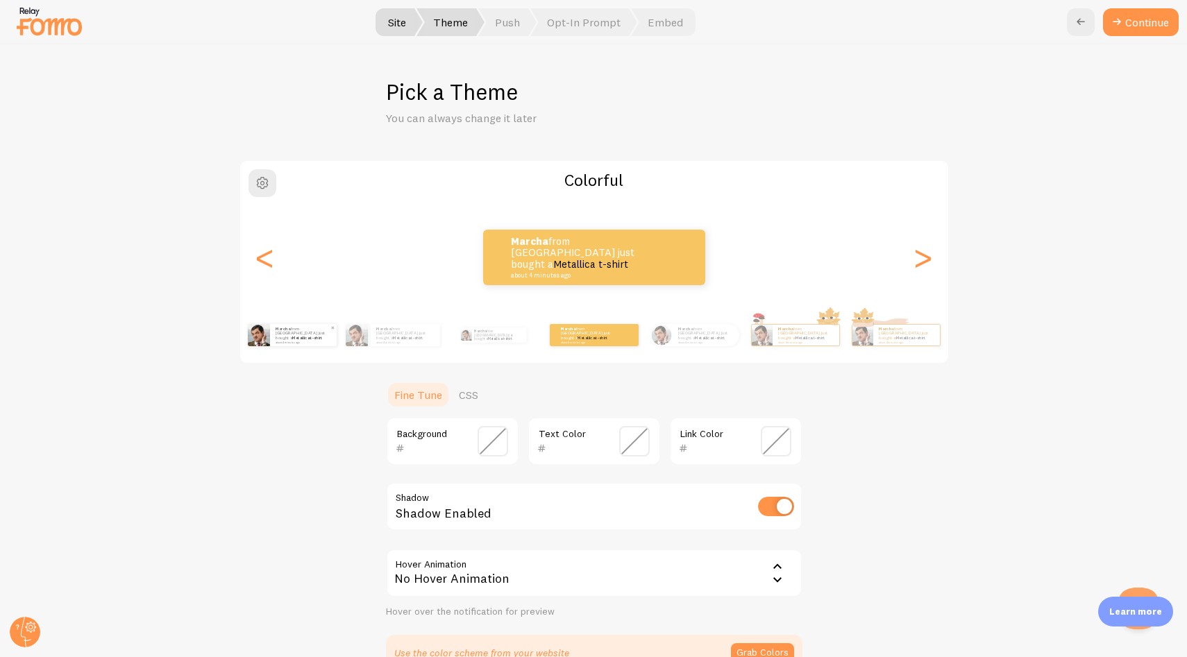
click at [288, 341] on small "about 4 minutes ago" at bounding box center [303, 342] width 54 height 3
click at [310, 342] on small "about 4 minutes ago" at bounding box center [303, 342] width 54 height 3
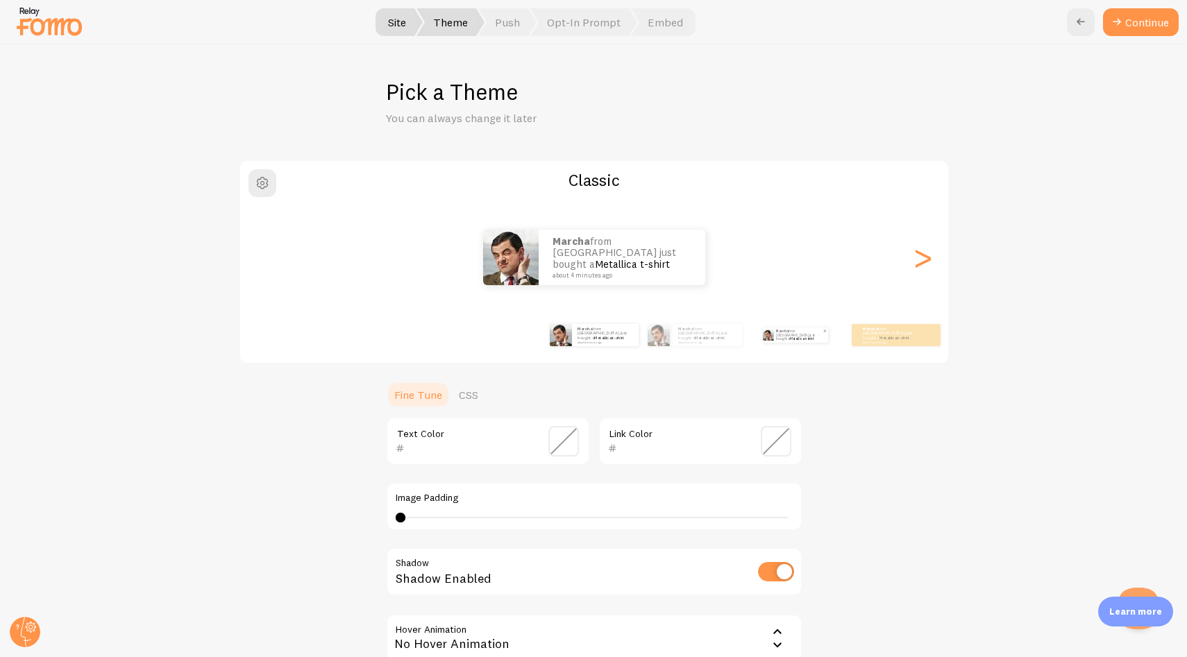
click at [785, 333] on p "Marcha from [GEOGRAPHIC_DATA] just bought a Metallica t-shirt about 4 minutes a…" at bounding box center [799, 335] width 47 height 15
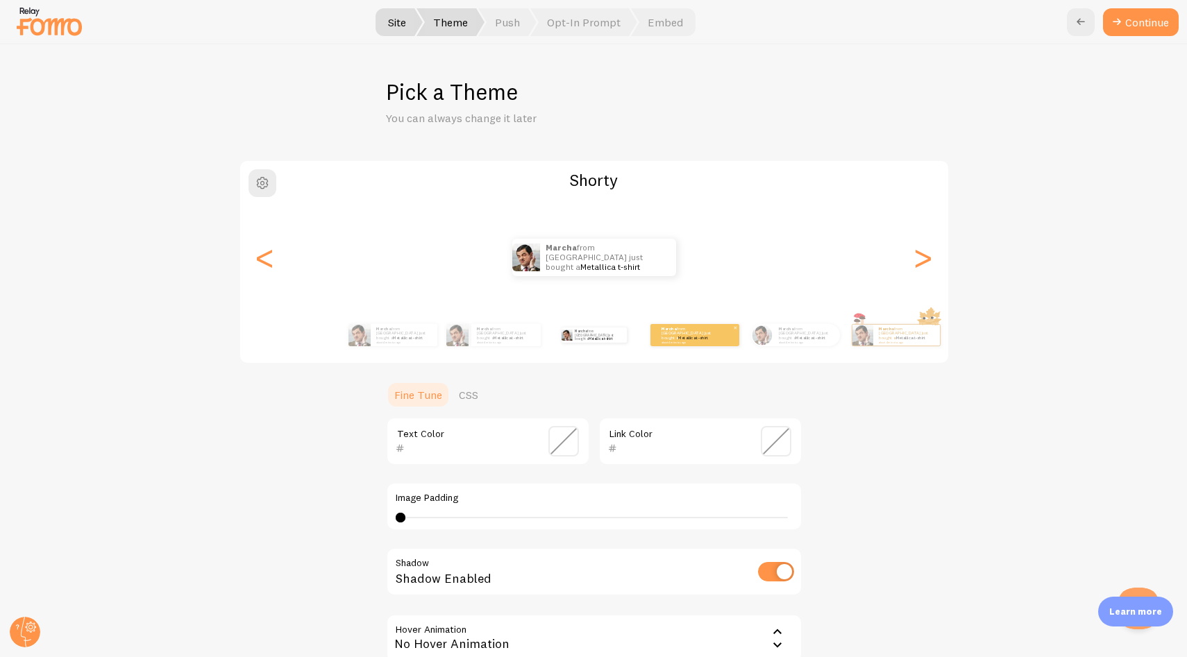
click at [705, 338] on p "Marcha from [GEOGRAPHIC_DATA] just bought a Metallica t-shirt about 4 minutes a…" at bounding box center [690, 334] width 56 height 17
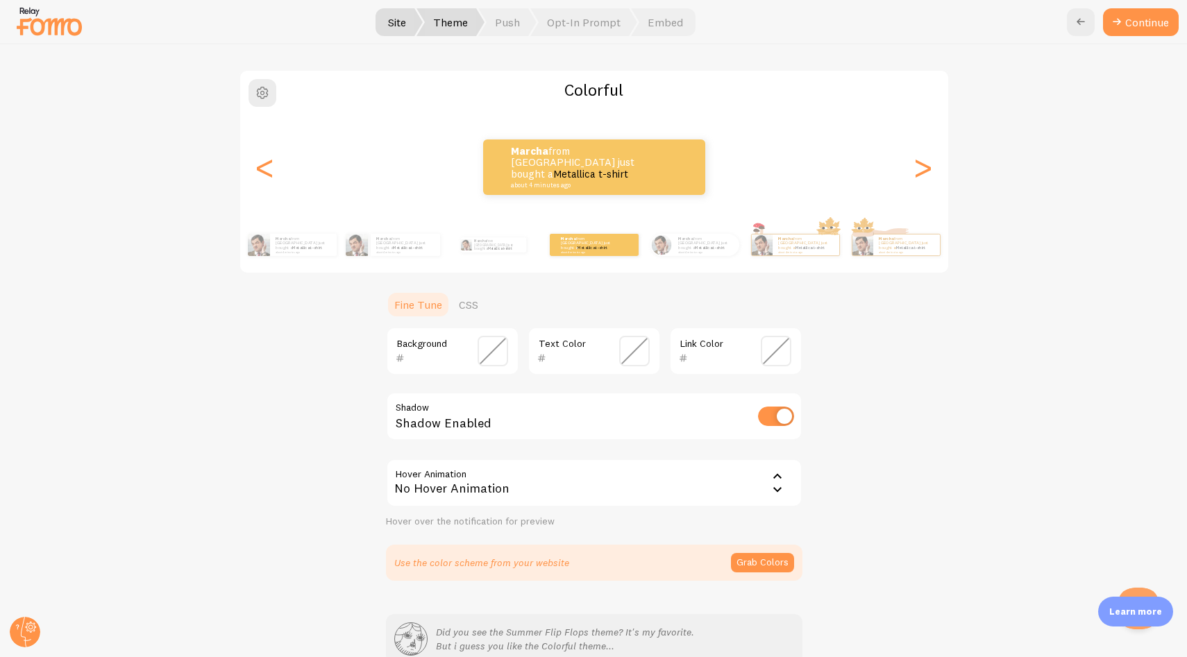
scroll to position [121, 0]
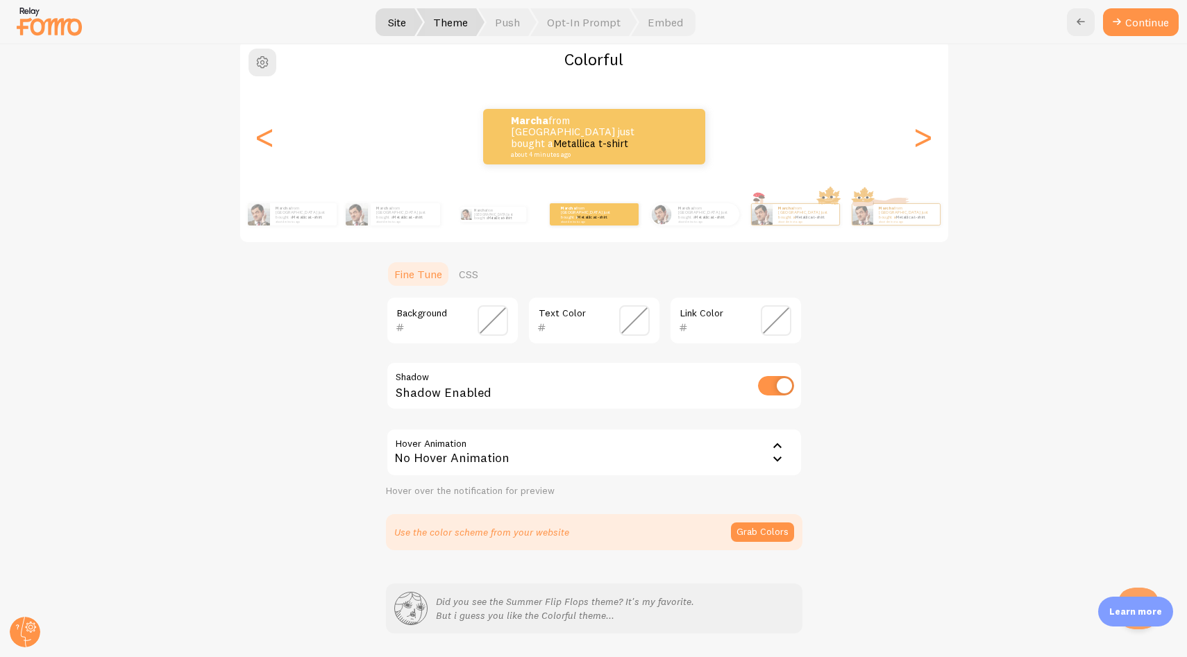
click at [470, 324] on div "Background" at bounding box center [452, 320] width 133 height 49
click at [490, 322] on span at bounding box center [493, 320] width 31 height 31
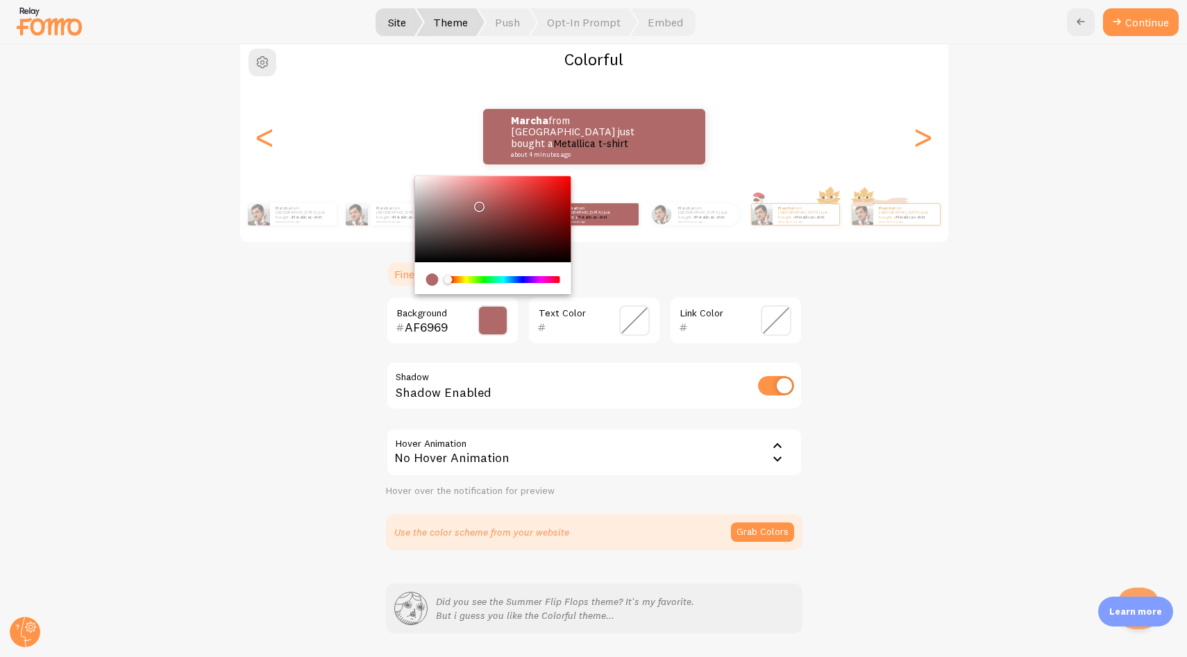
click at [471, 203] on div "Chrome color picker" at bounding box center [492, 219] width 156 height 86
click at [469, 187] on div "Chrome color picker" at bounding box center [492, 219] width 156 height 86
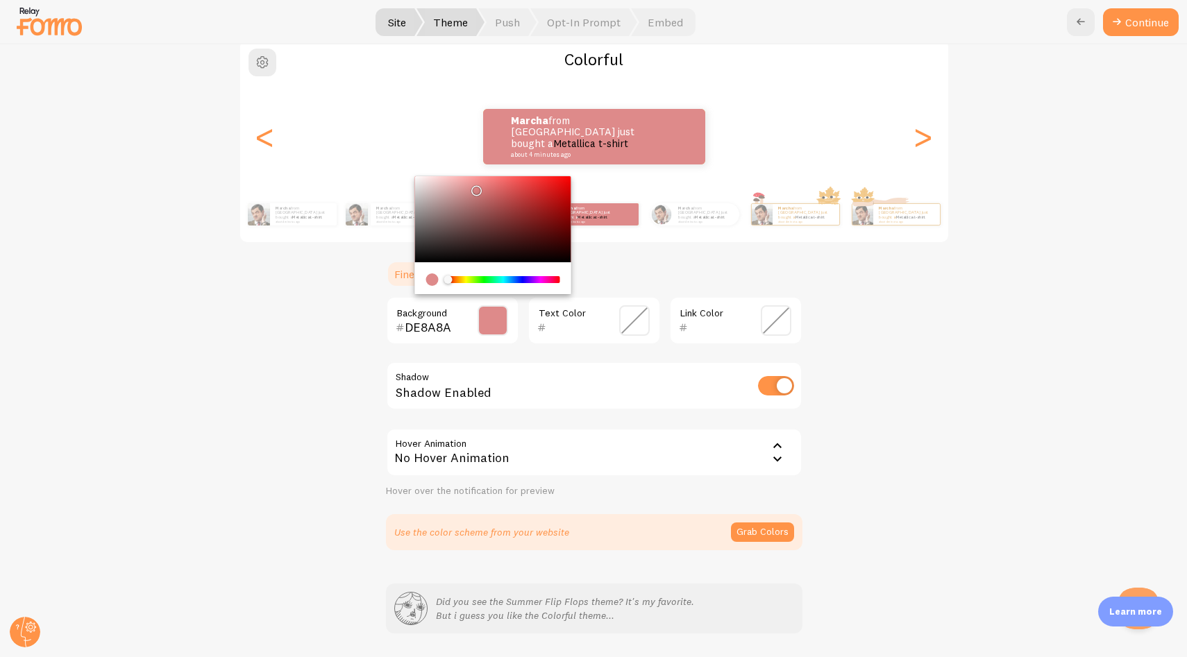
click at [488, 181] on div "Chrome color picker" at bounding box center [492, 219] width 156 height 86
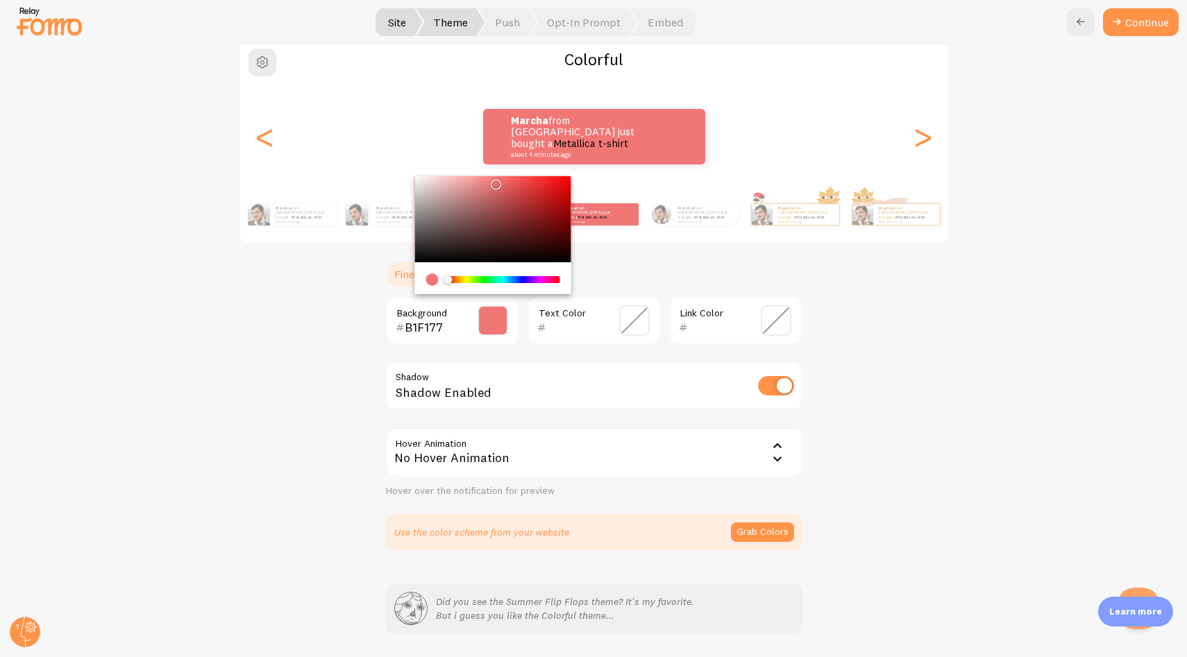
click at [471, 279] on div "Chrome color picker" at bounding box center [503, 279] width 110 height 7
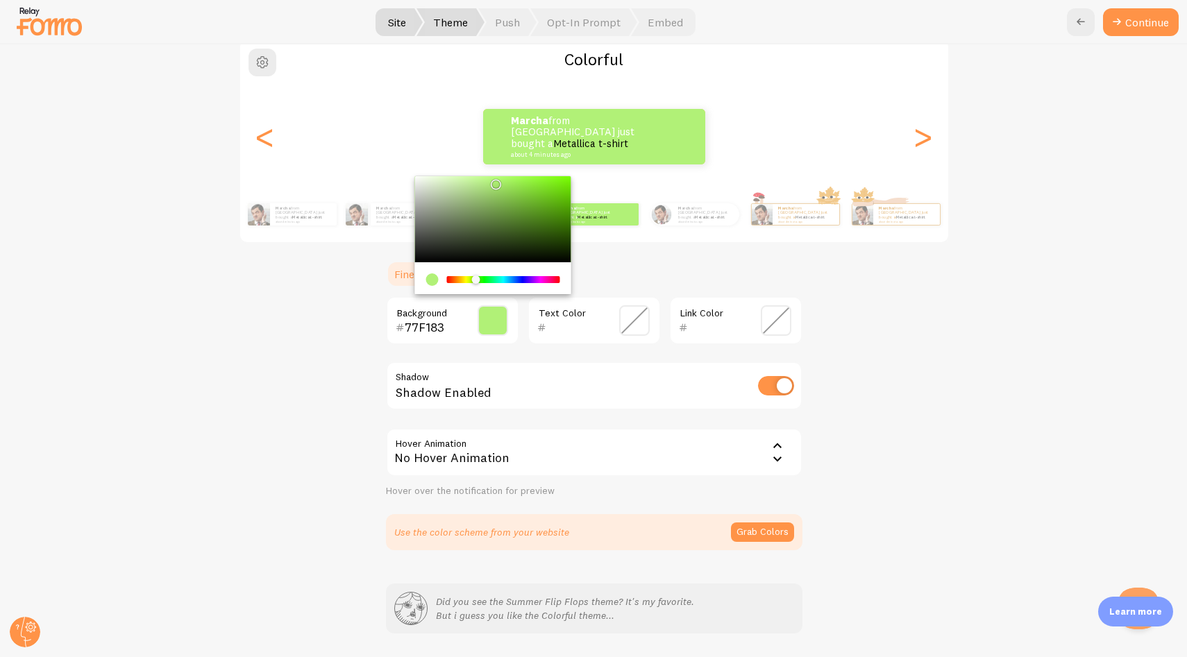
click at [481, 279] on div "Chrome color picker" at bounding box center [503, 279] width 110 height 7
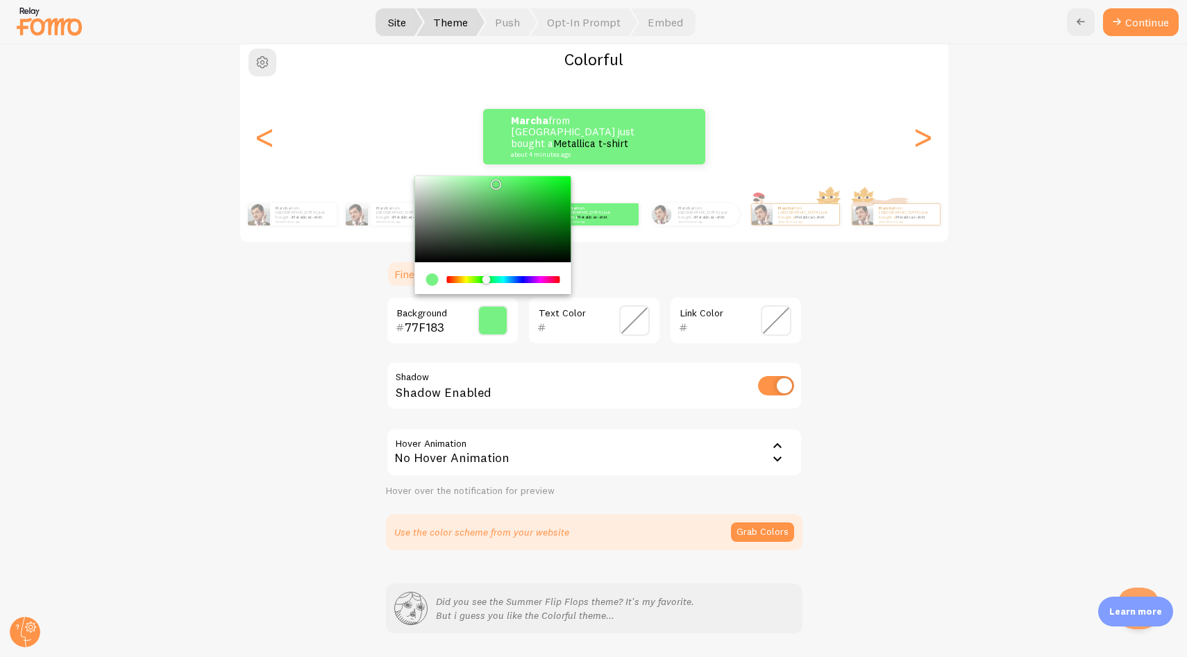
click at [489, 278] on div "Chrome color picker" at bounding box center [503, 279] width 110 height 7
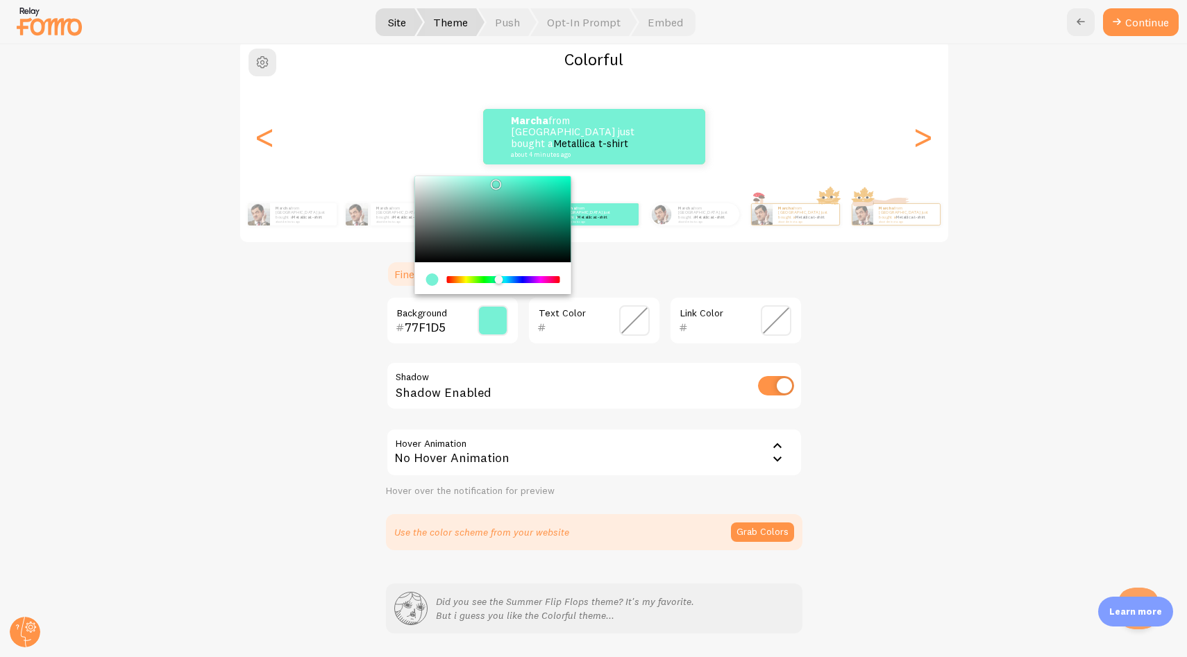
click at [498, 278] on div "Chrome color picker" at bounding box center [502, 280] width 8 height 9
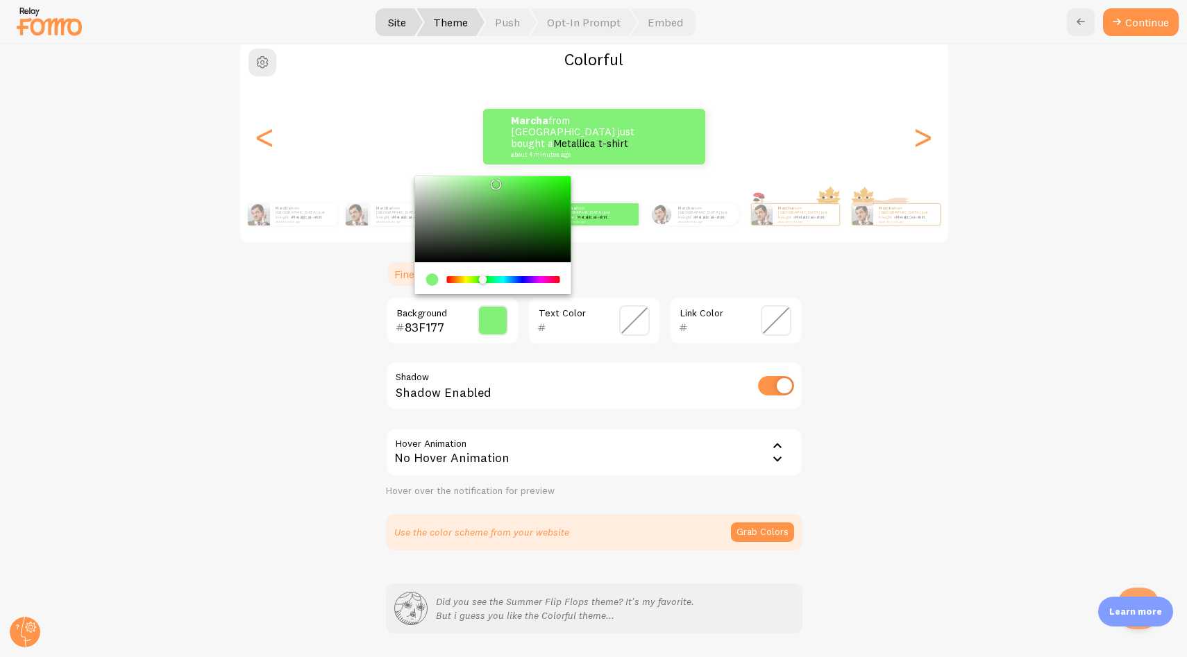
click at [478, 278] on div "Chrome color picker" at bounding box center [503, 279] width 110 height 7
click at [470, 279] on div "Chrome color picker" at bounding box center [503, 279] width 110 height 7
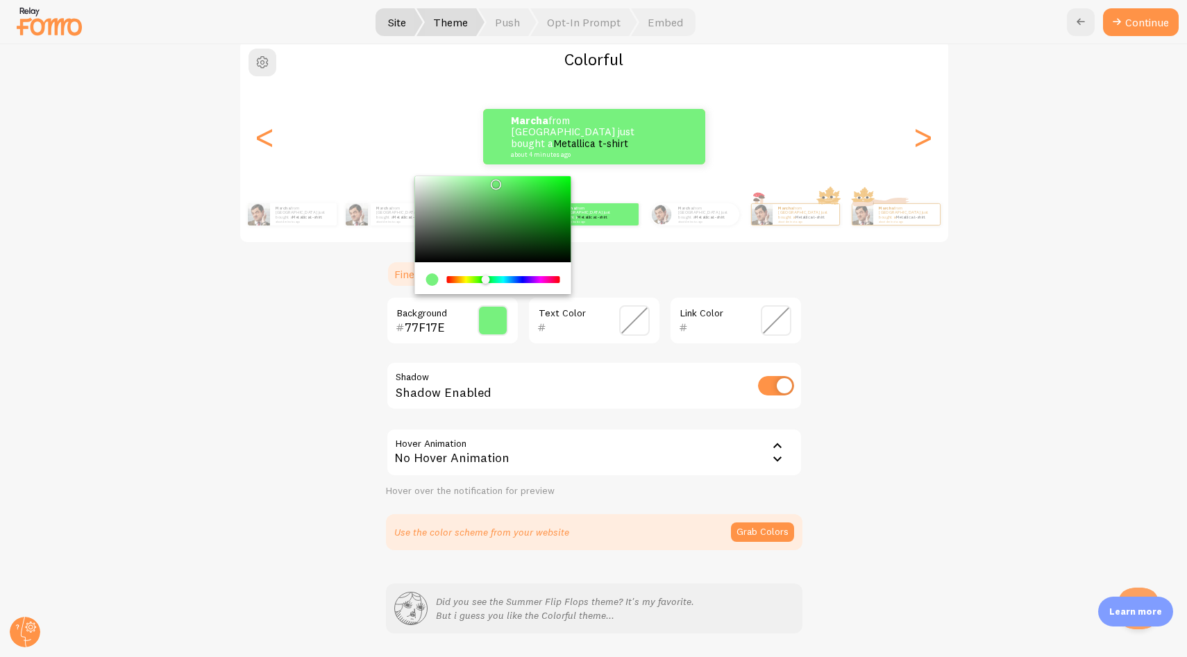
click at [480, 279] on div "Chrome color picker" at bounding box center [503, 279] width 110 height 7
type input "A7F177"
click at [472, 279] on div "Chrome color picker" at bounding box center [503, 279] width 110 height 7
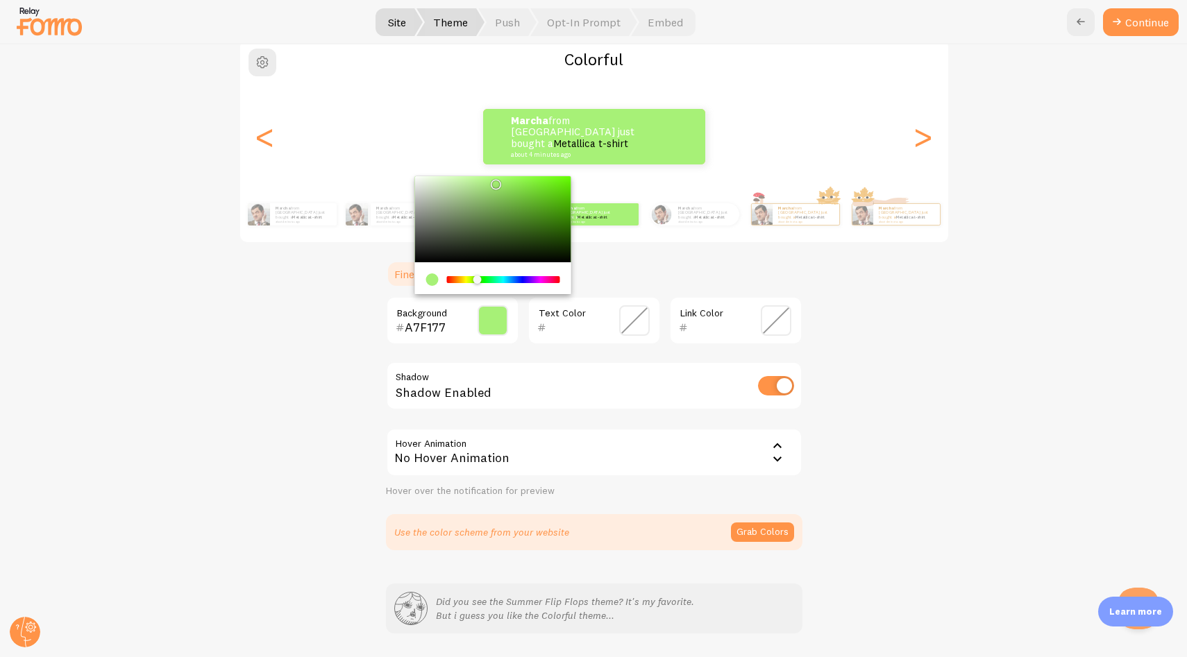
click at [824, 317] on div "Colorful Marcha from [GEOGRAPHIC_DATA] just bought a Metallica t-shirt about 4 …" at bounding box center [594, 295] width 1120 height 512
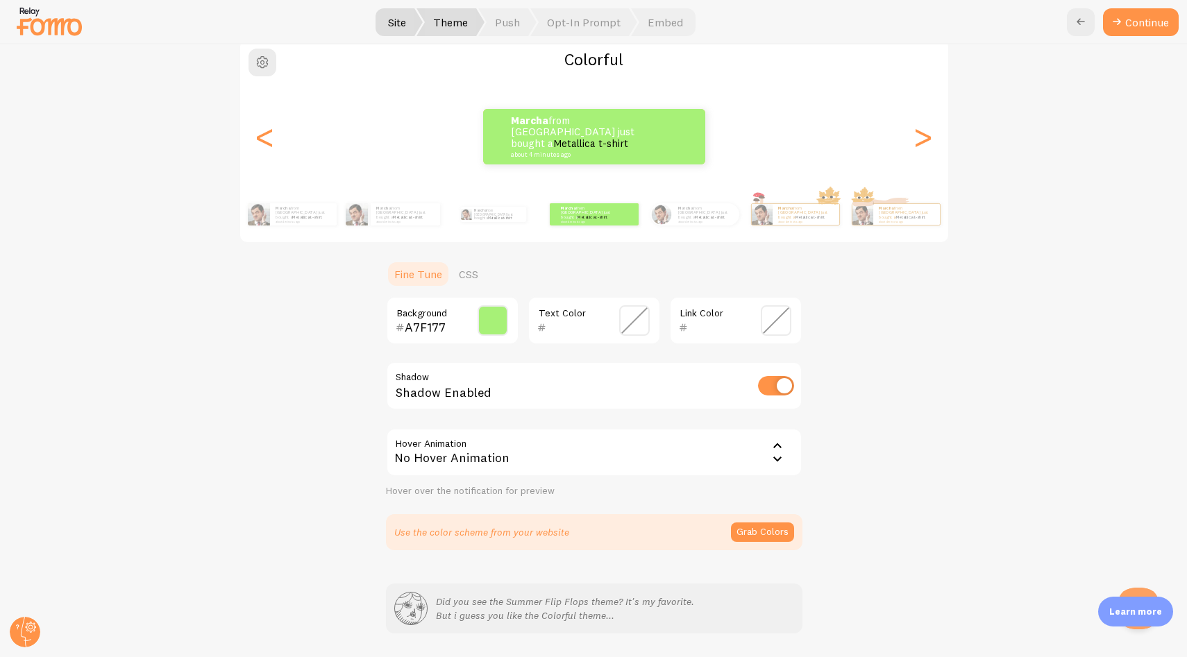
click at [628, 319] on span at bounding box center [634, 320] width 31 height 31
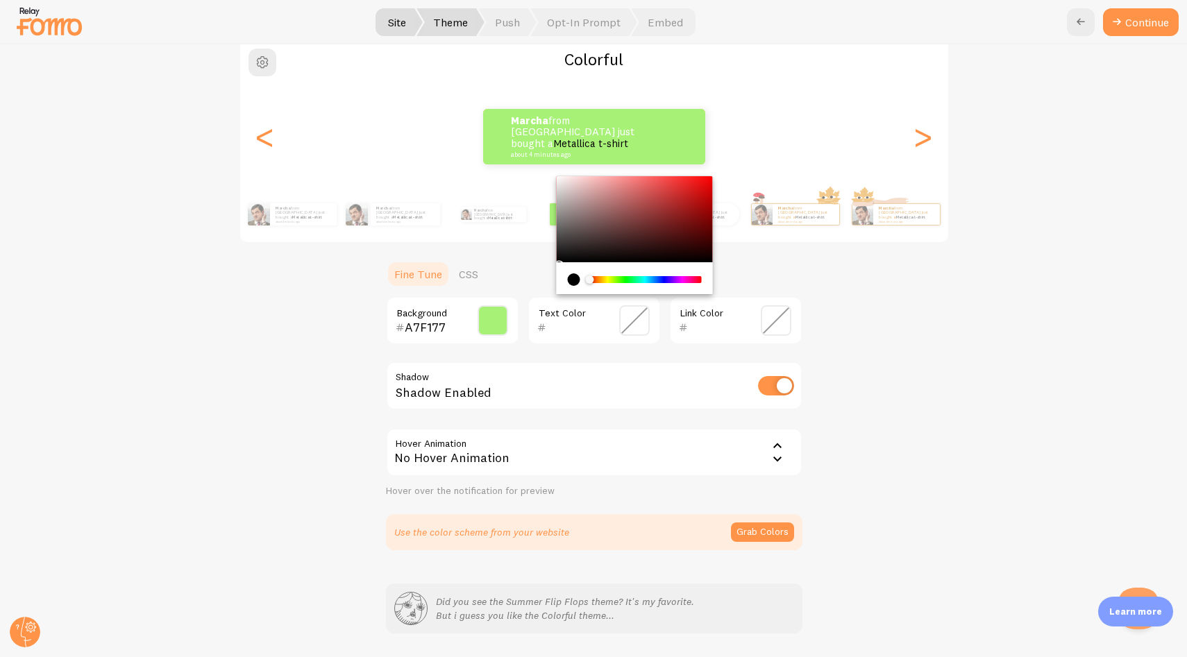
click at [569, 283] on div "current color is #000000" at bounding box center [573, 280] width 12 height 12
click at [567, 278] on div "current color is #000000" at bounding box center [573, 280] width 12 height 12
type input "000000"
click at [556, 267] on div "Chrome color picker" at bounding box center [634, 235] width 156 height 118
click at [848, 335] on div "Colorful Marcha from [GEOGRAPHIC_DATA] just bought a Metallica t-shirt about 4 …" at bounding box center [594, 295] width 1120 height 512
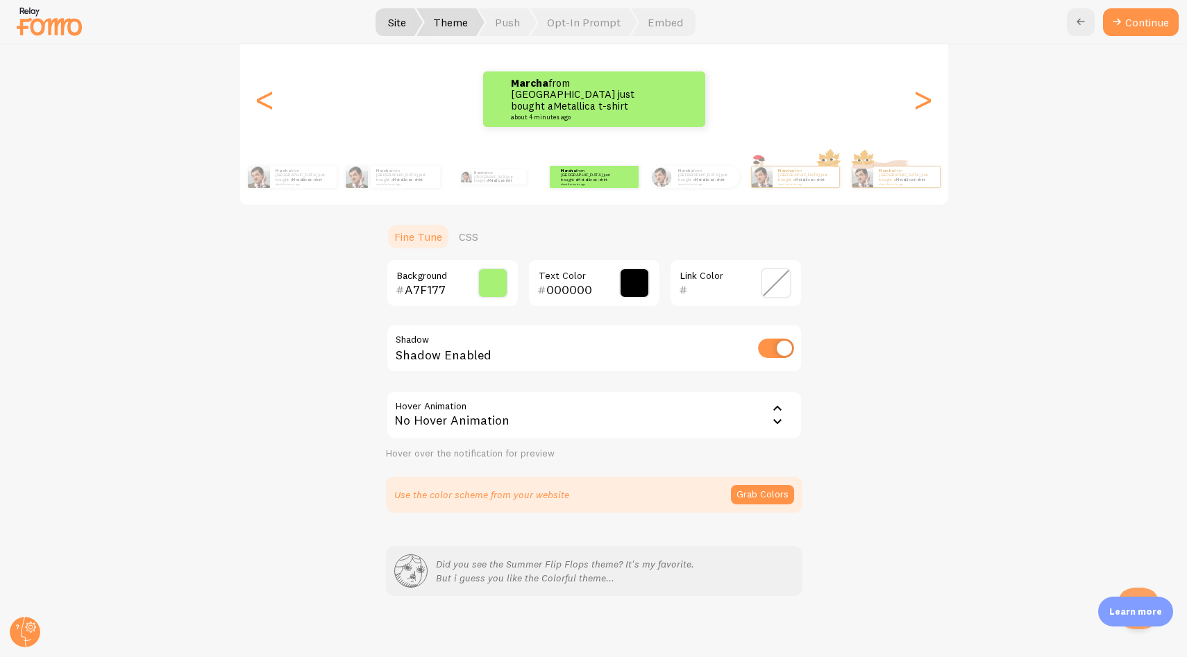
scroll to position [159, 0]
click at [774, 414] on icon at bounding box center [777, 408] width 17 height 17
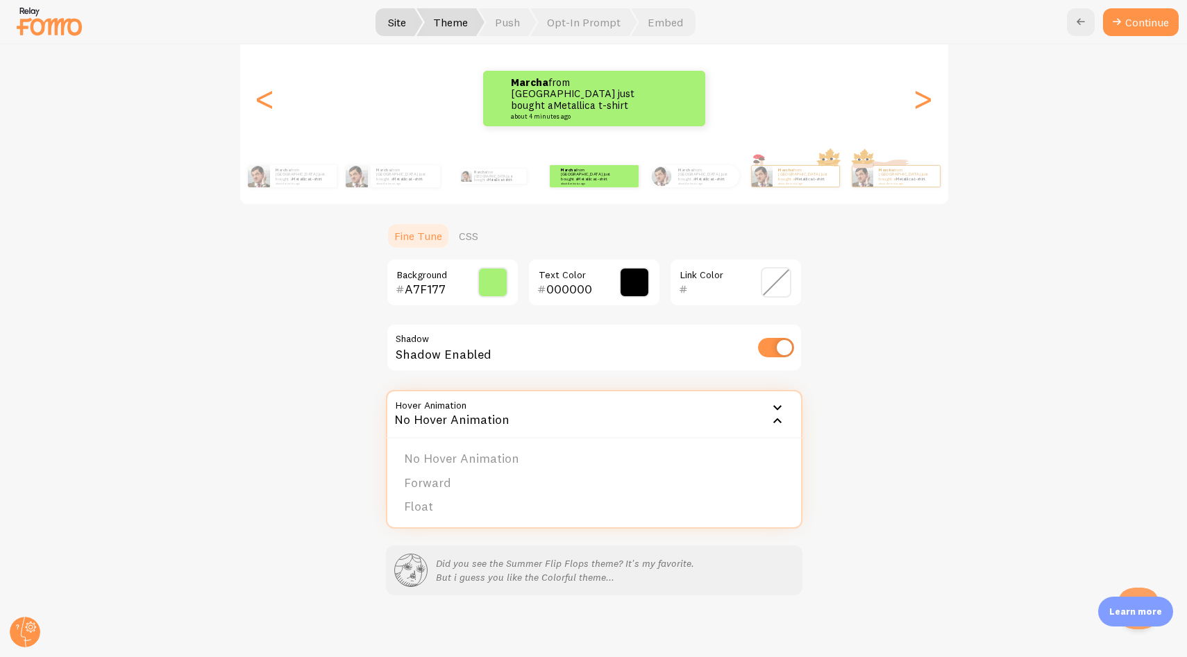
click at [861, 412] on div "Colorful Marcha from [GEOGRAPHIC_DATA] just bought a Metallica t-shirt about 4 …" at bounding box center [594, 257] width 1120 height 512
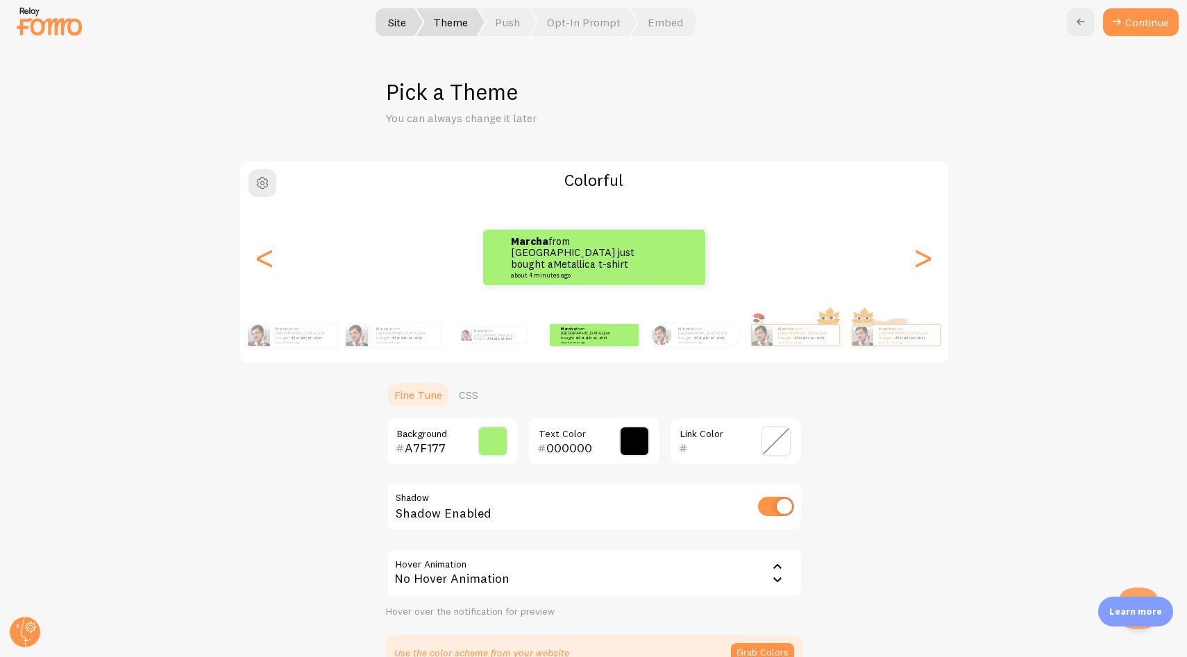
scroll to position [22, 0]
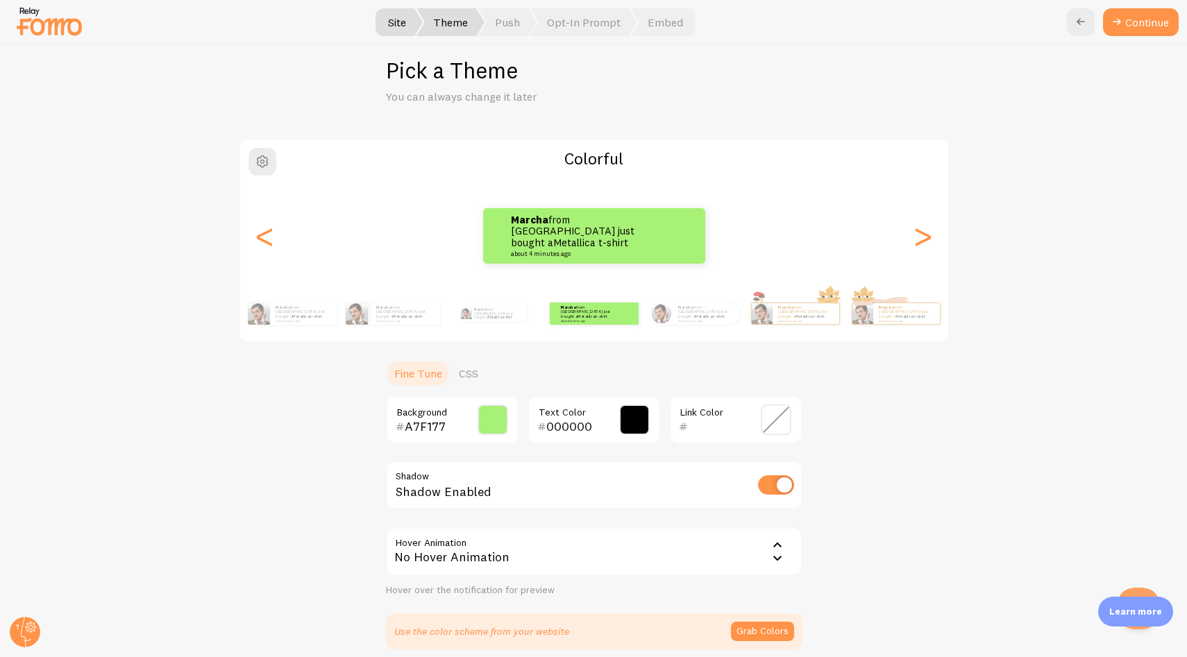
click at [487, 423] on span at bounding box center [493, 420] width 31 height 31
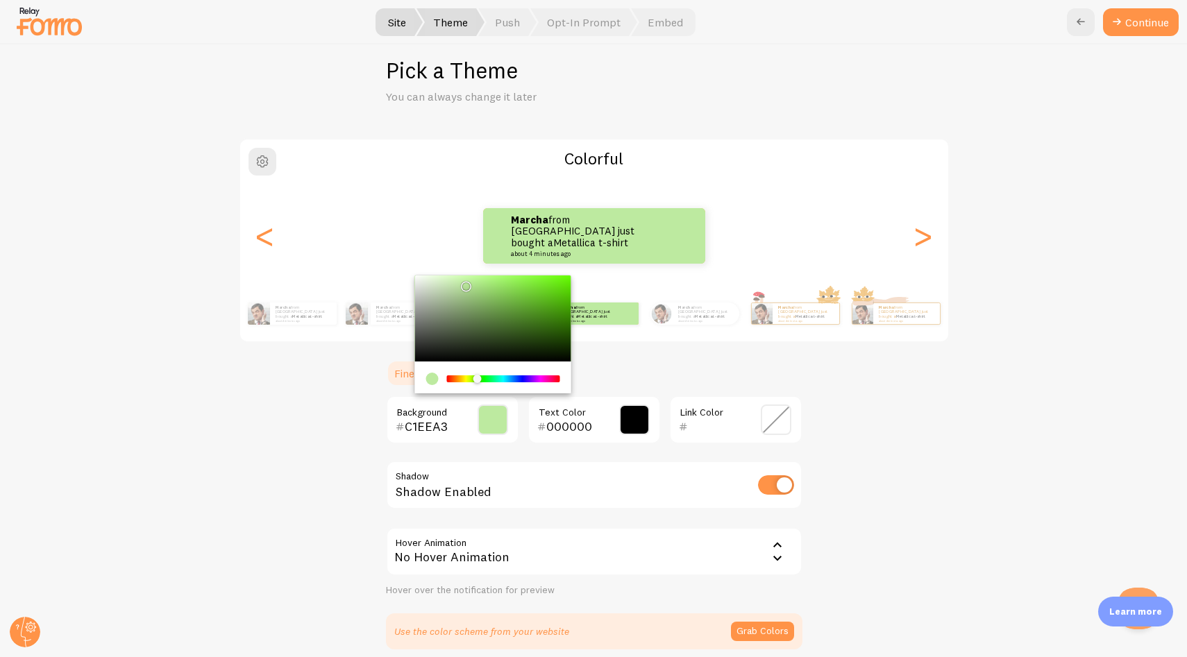
type input "C2F0A5"
drag, startPoint x: 489, startPoint y: 284, endPoint x: 458, endPoint y: 280, distance: 31.4
click at [462, 280] on div "Chrome color picker" at bounding box center [466, 284] width 8 height 8
click at [852, 390] on div "Colorful Marcha from [GEOGRAPHIC_DATA] just bought a Metallica t-shirt about 4 …" at bounding box center [594, 394] width 1120 height 512
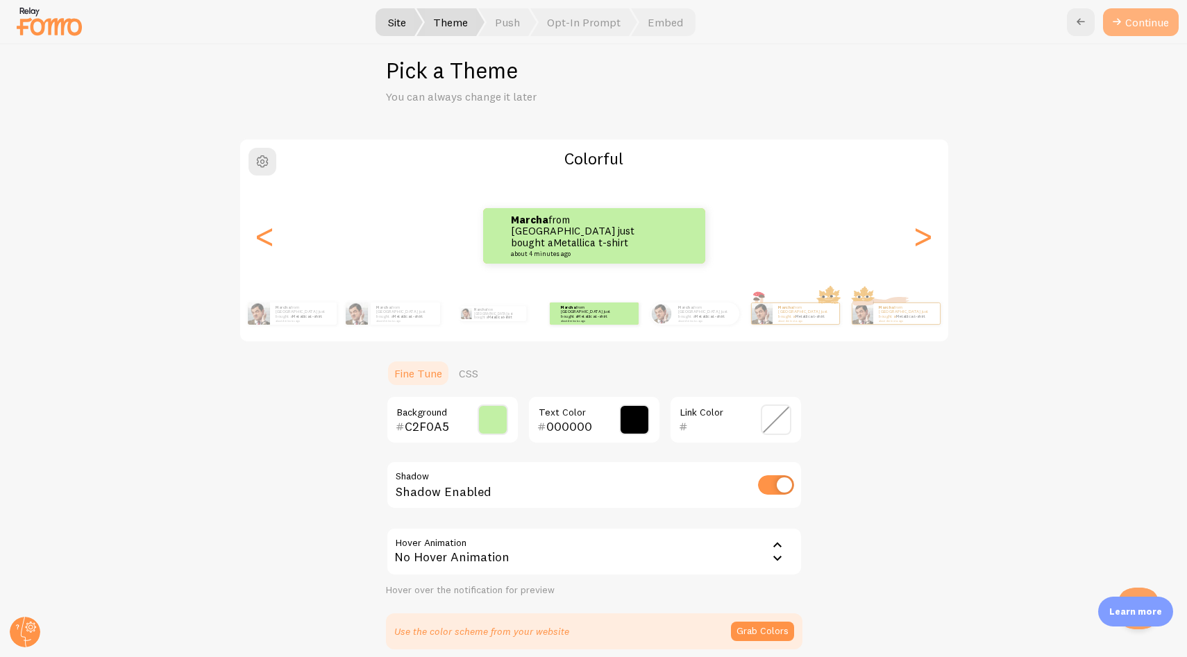
click at [1138, 29] on button "Continue" at bounding box center [1141, 22] width 76 height 28
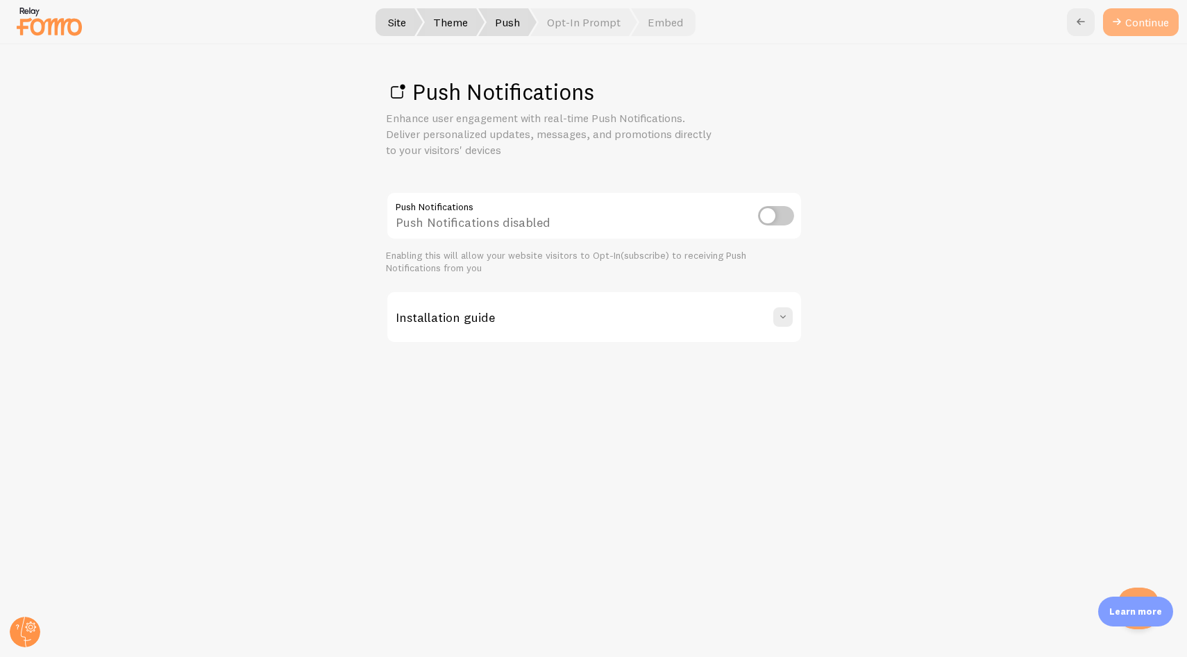
click at [1142, 18] on link "Continue" at bounding box center [1141, 22] width 76 height 28
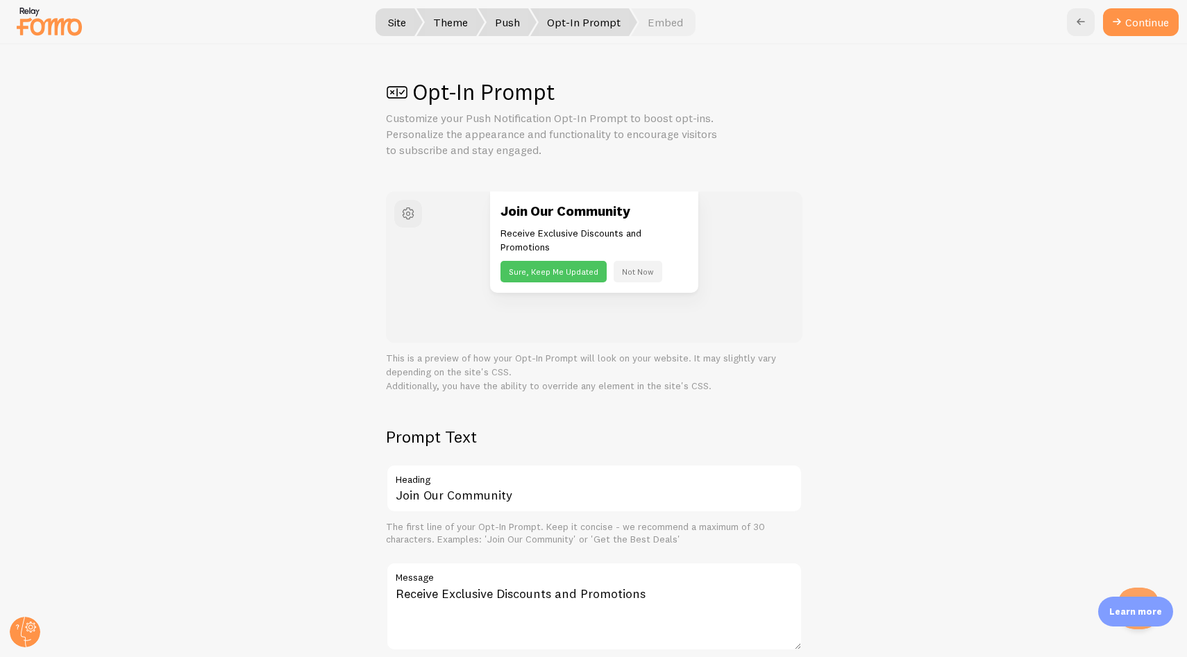
click at [883, 115] on div "Opt-In Prompt Customize your Push Notification Opt-In Prompt to boost opt-ins. …" at bounding box center [594, 350] width 1186 height 613
click at [1137, 30] on button "Continue" at bounding box center [1141, 22] width 76 height 28
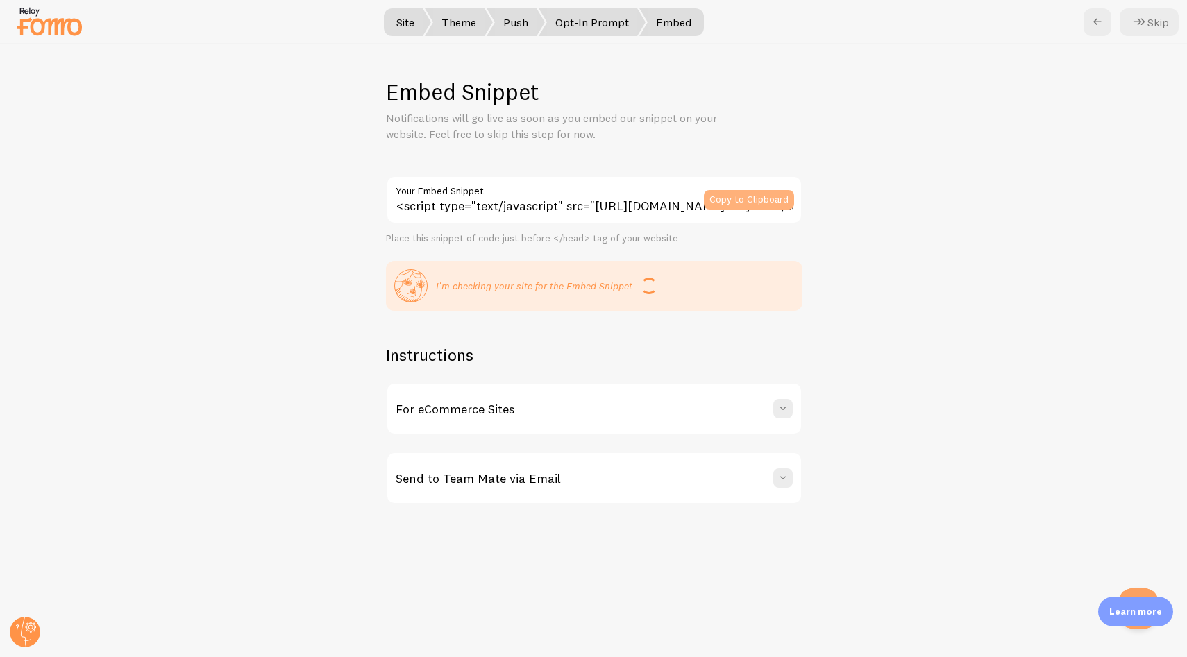
click at [766, 195] on button "Copy to Clipboard" at bounding box center [749, 199] width 90 height 19
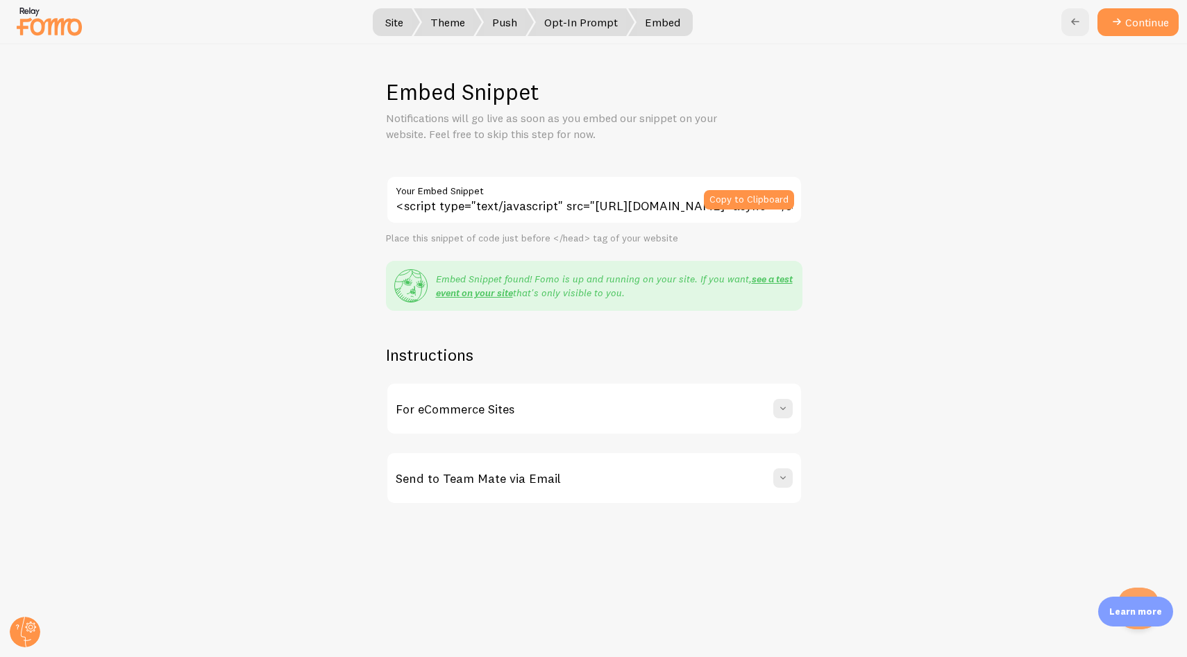
click at [843, 335] on div "Embed Snippet Notifications will go live as soon as you embed our snippet on yo…" at bounding box center [594, 350] width 1186 height 613
click at [781, 280] on link "see a test event on your site" at bounding box center [614, 286] width 357 height 26
click at [888, 241] on div "Embed Snippet Notifications will go live as soon as you embed our snippet on yo…" at bounding box center [594, 350] width 1186 height 613
click at [1130, 28] on button "Continue" at bounding box center [1137, 22] width 81 height 28
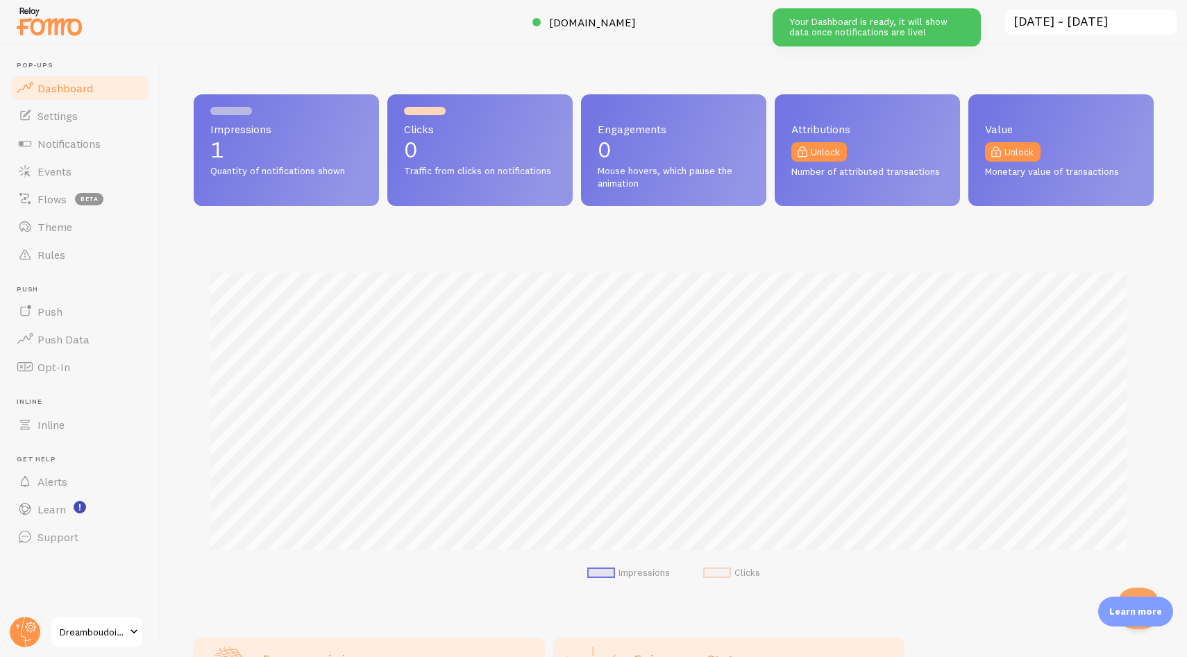
scroll to position [364, 950]
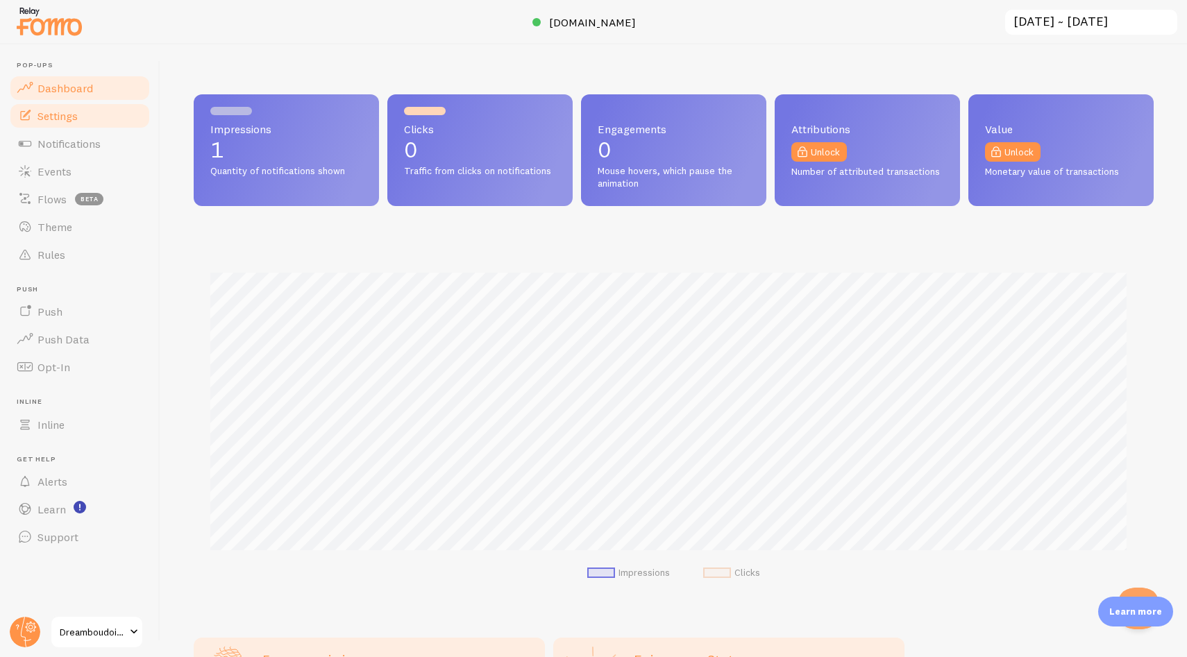
click at [70, 118] on span "Settings" at bounding box center [57, 116] width 40 height 14
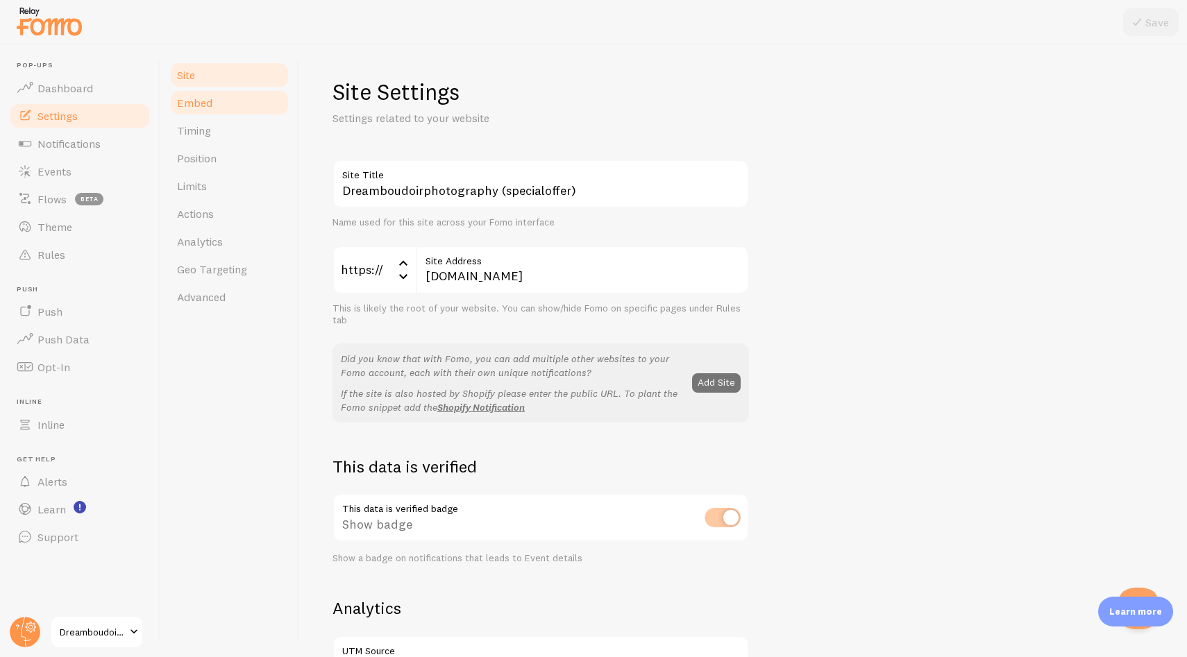
click at [258, 104] on link "Embed" at bounding box center [229, 103] width 121 height 28
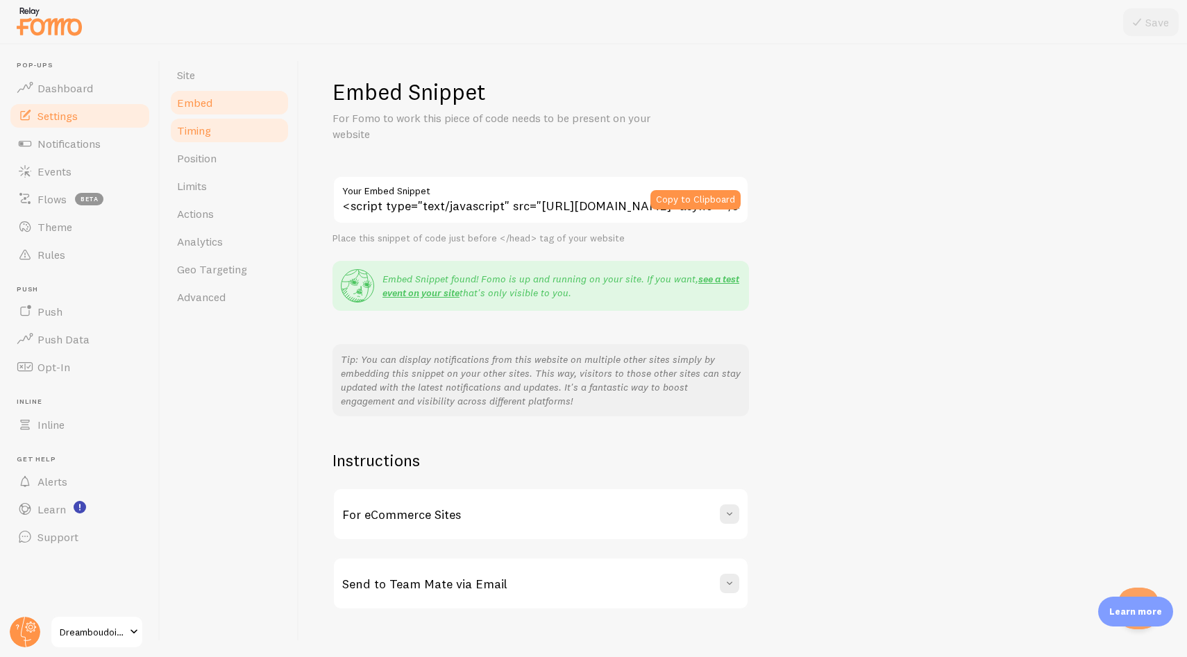
click at [270, 130] on link "Timing" at bounding box center [229, 131] width 121 height 28
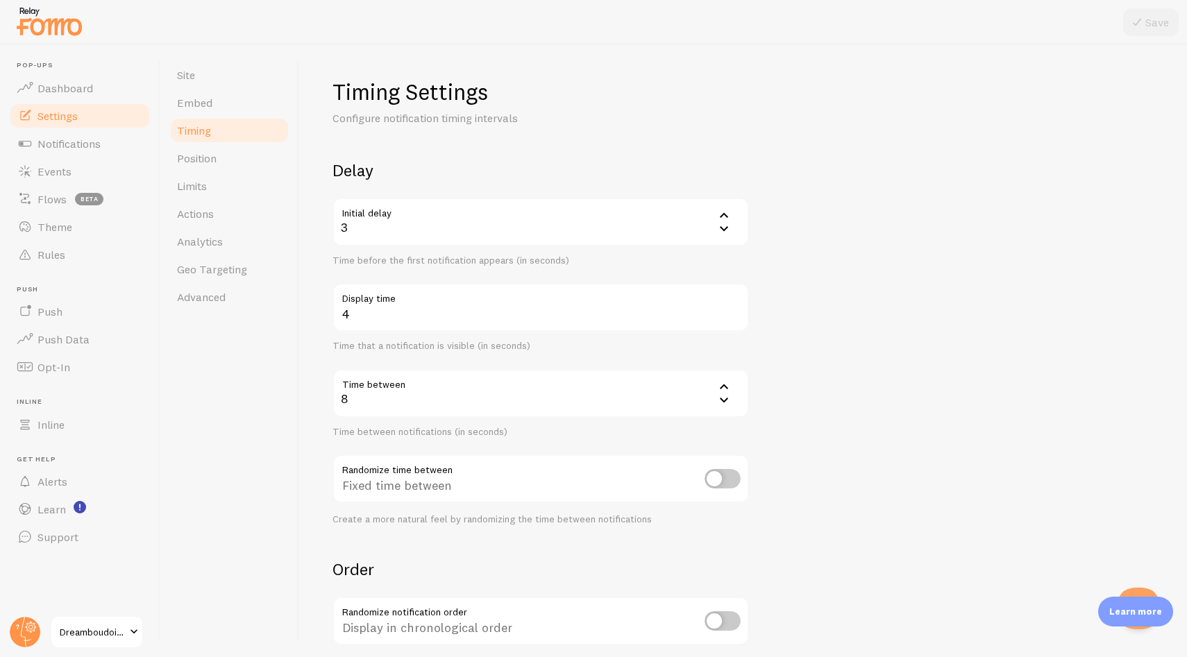
click at [724, 229] on icon at bounding box center [724, 228] width 17 height 17
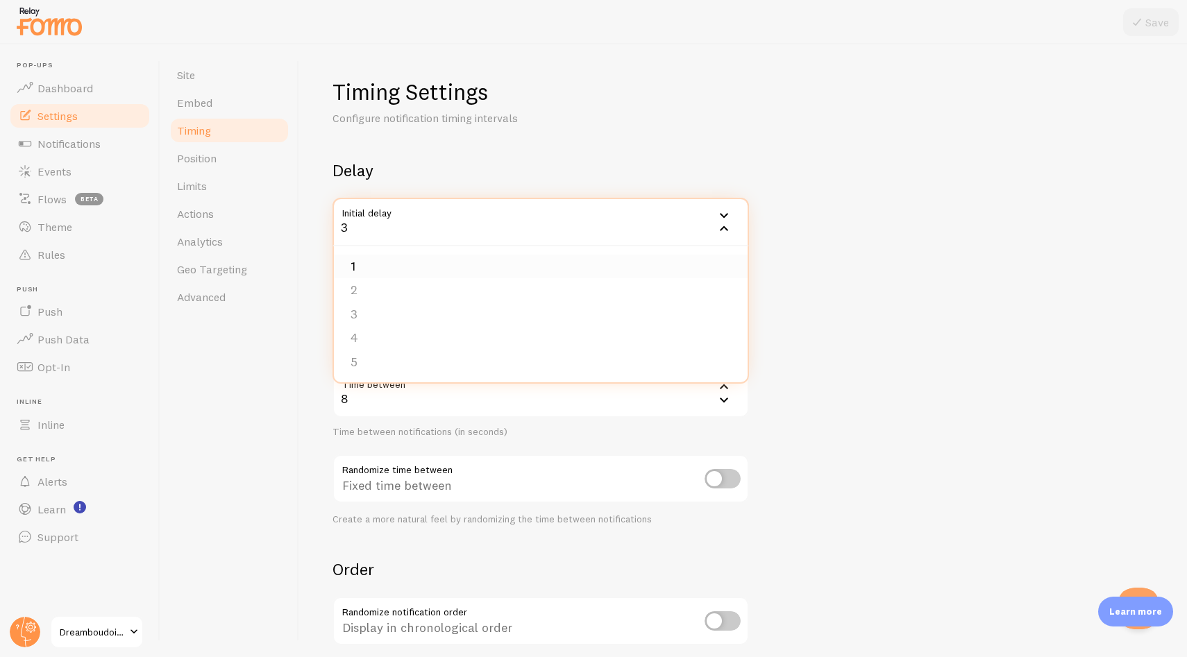
click at [573, 271] on li "1" at bounding box center [541, 267] width 414 height 24
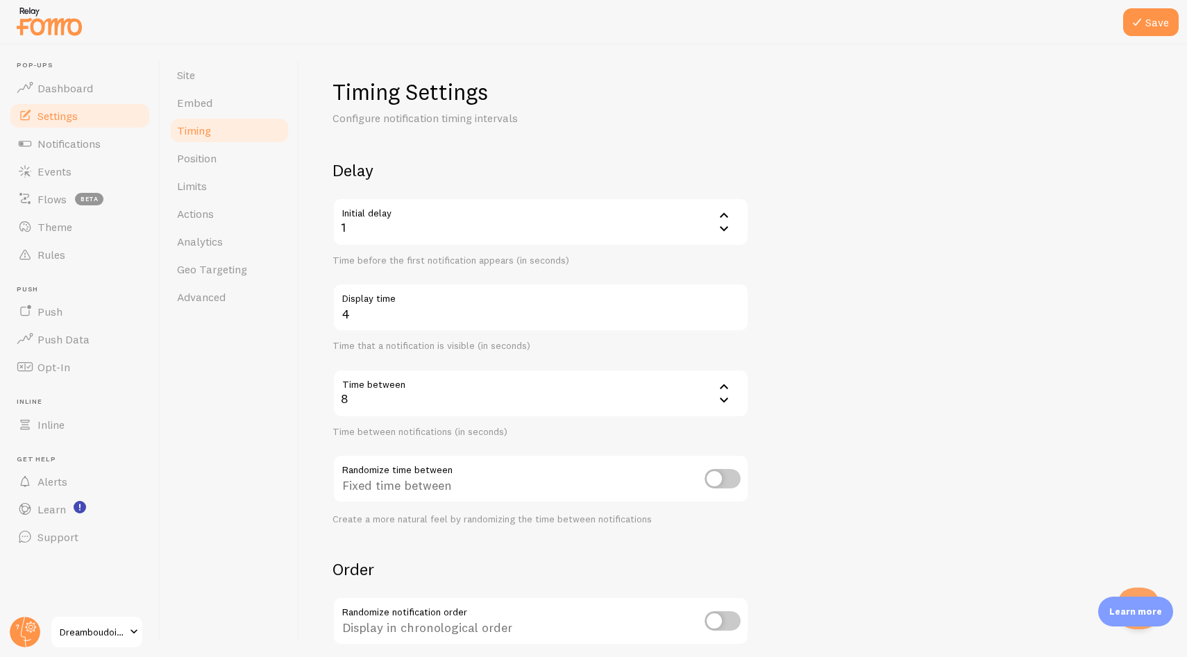
click at [782, 254] on form "Delay Initial delay 1 1 1 2 3 4 5 Time before the first notification appears (i…" at bounding box center [743, 458] width 821 height 596
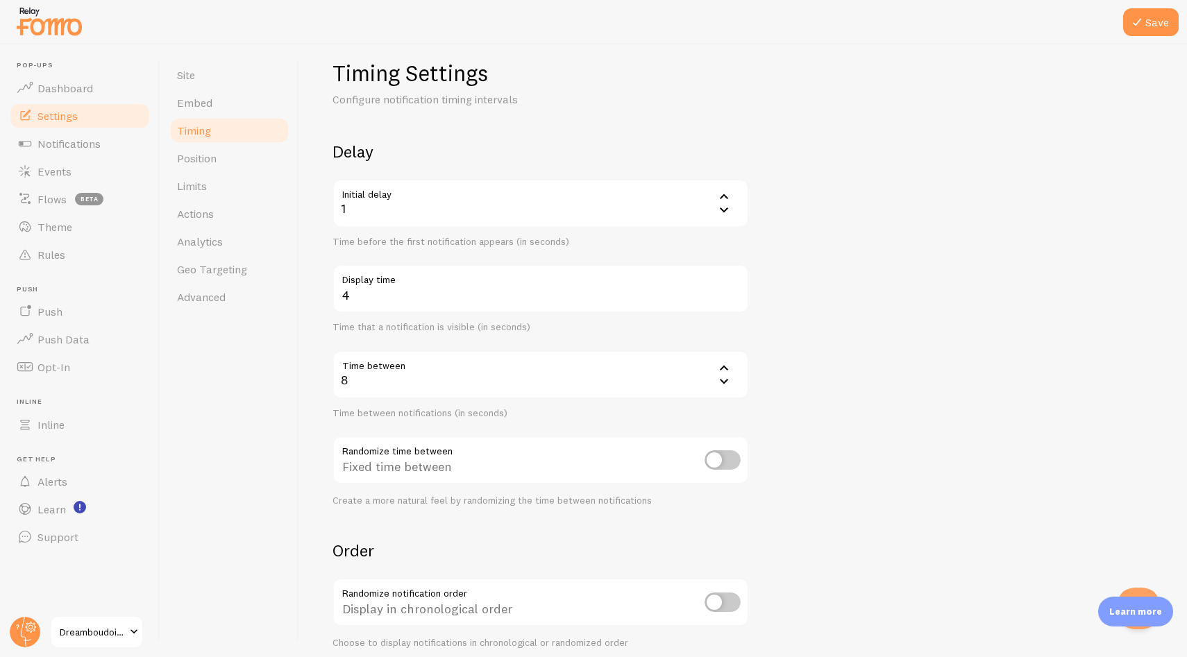
scroll to position [40, 0]
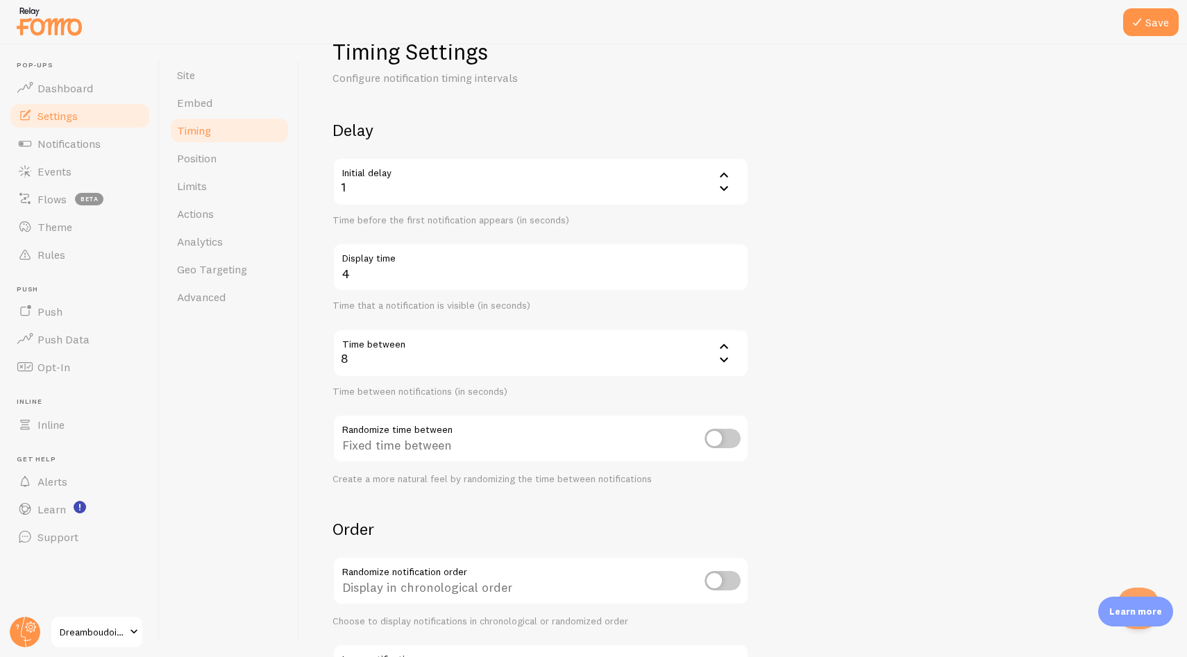
click at [723, 360] on icon at bounding box center [724, 359] width 8 height 5
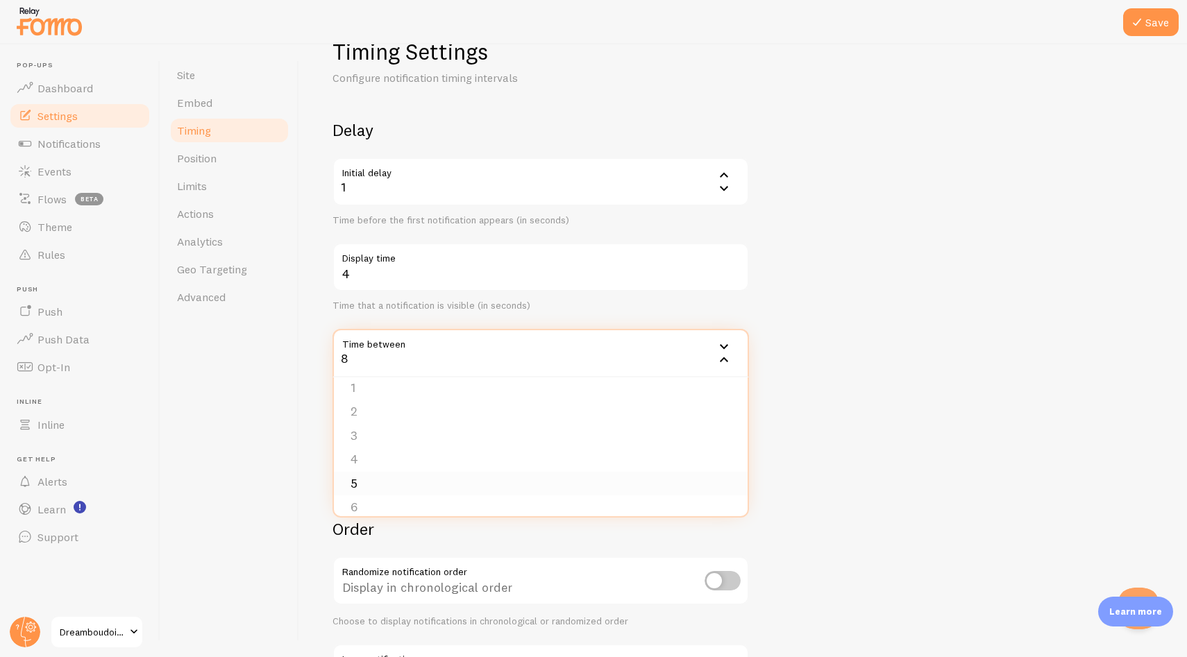
scroll to position [20, 0]
click at [505, 478] on li "5" at bounding box center [541, 474] width 414 height 24
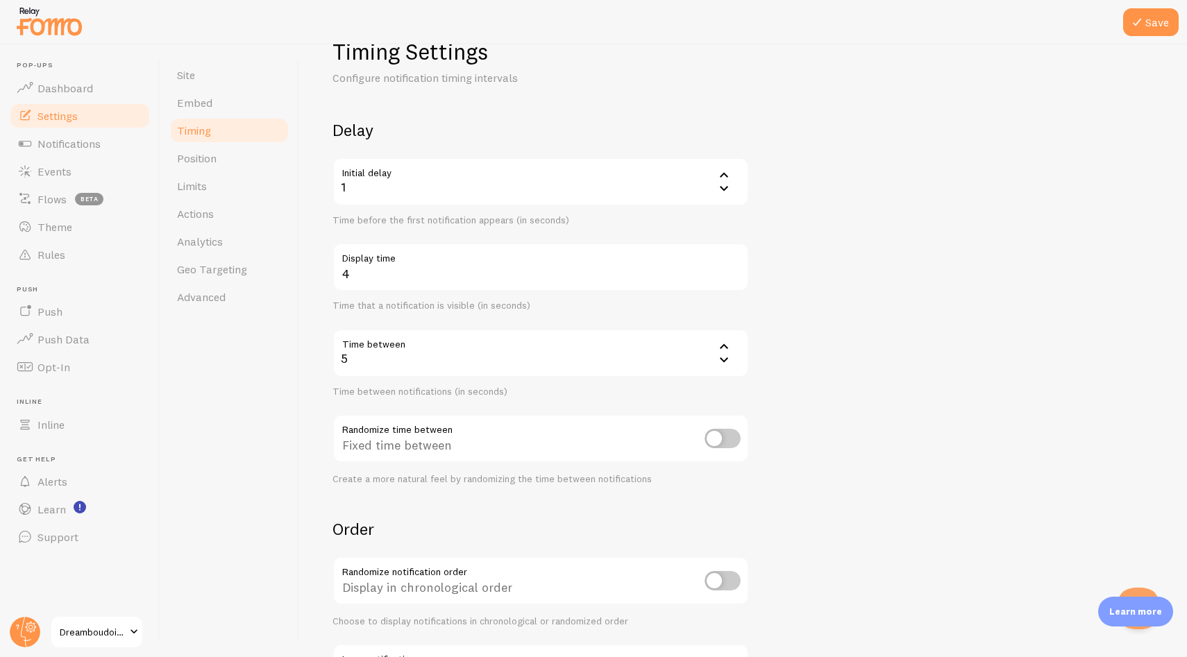
click at [828, 323] on form "Delay Initial delay 1 1 1 2 3 4 5 Time before the first notification appears (i…" at bounding box center [743, 417] width 821 height 596
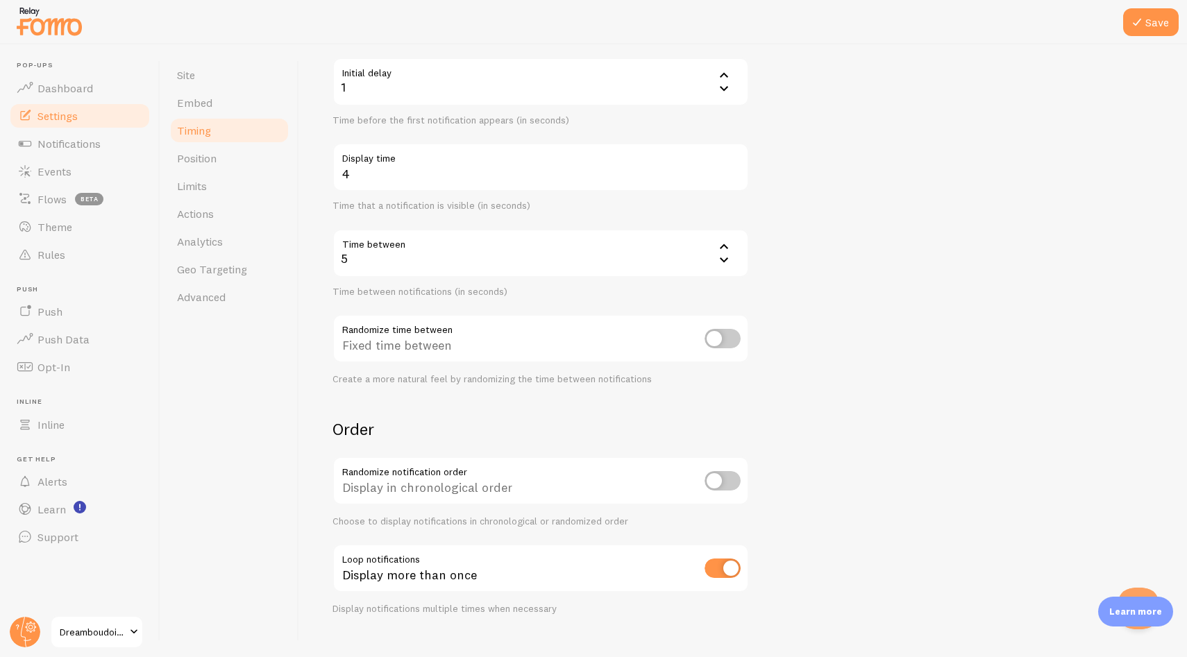
scroll to position [158, 0]
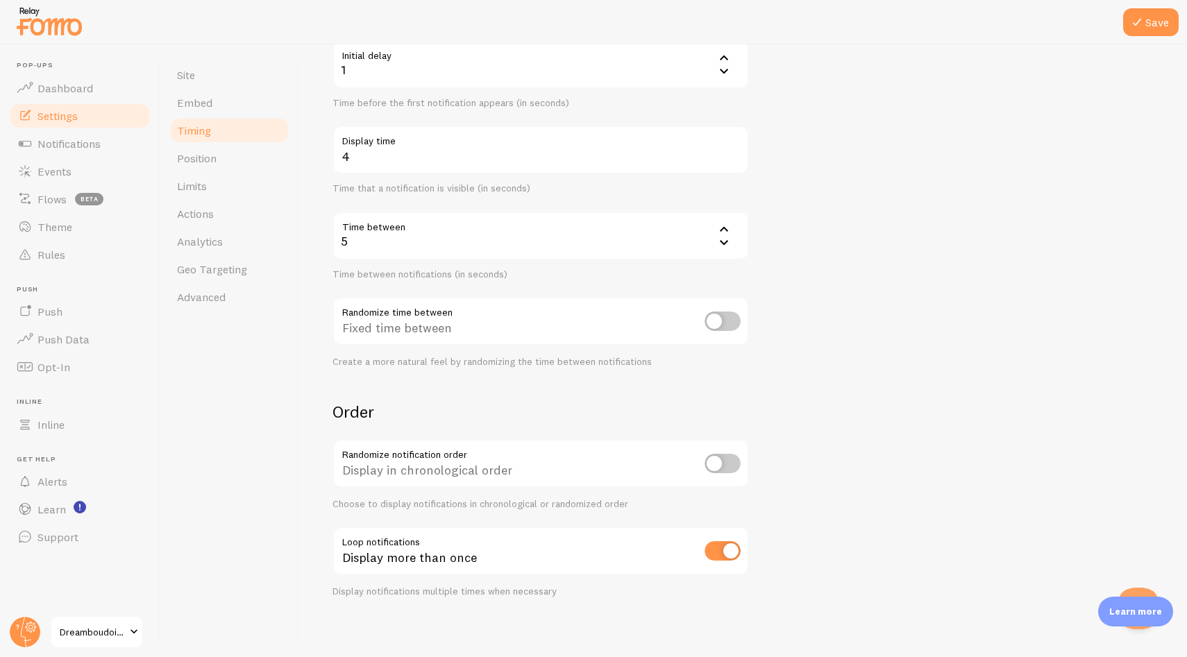
click at [730, 322] on input "checkbox" at bounding box center [723, 321] width 36 height 19
checkbox input "true"
click at [786, 367] on form "Delay Initial delay 1 1 1 2 3 4 5 Time before the first notification appears (i…" at bounding box center [743, 300] width 821 height 596
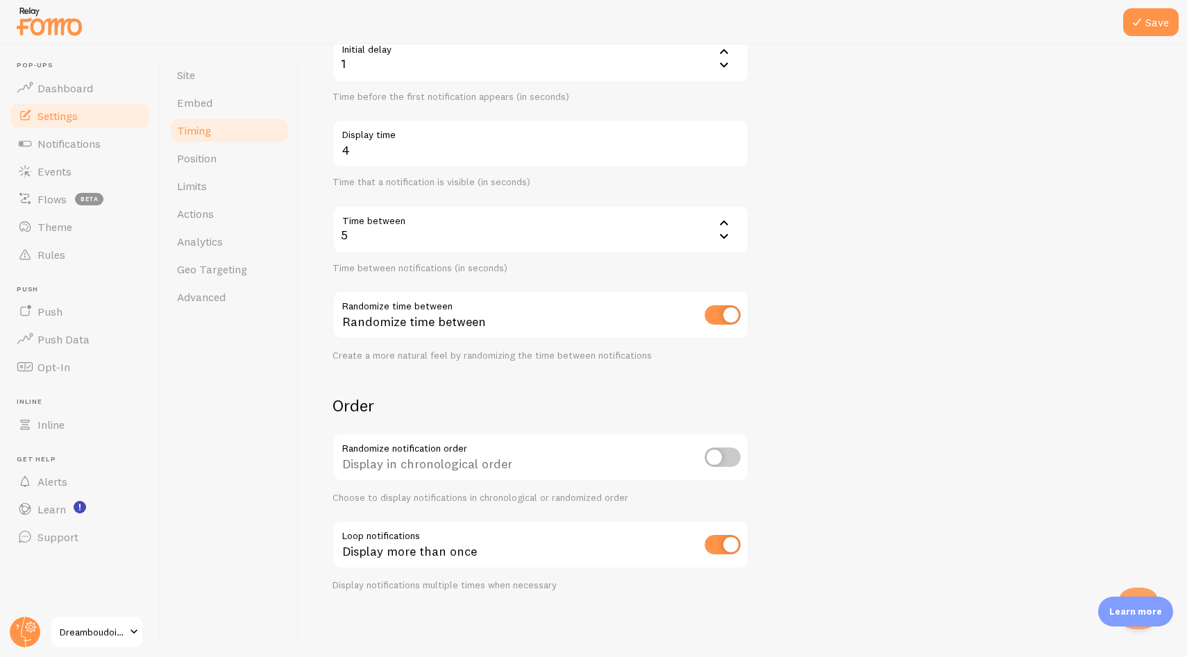
scroll to position [165, 0]
click at [794, 441] on form "Delay Initial delay 1 1 1 2 3 4 5 Time before the first notification appears (i…" at bounding box center [743, 293] width 821 height 596
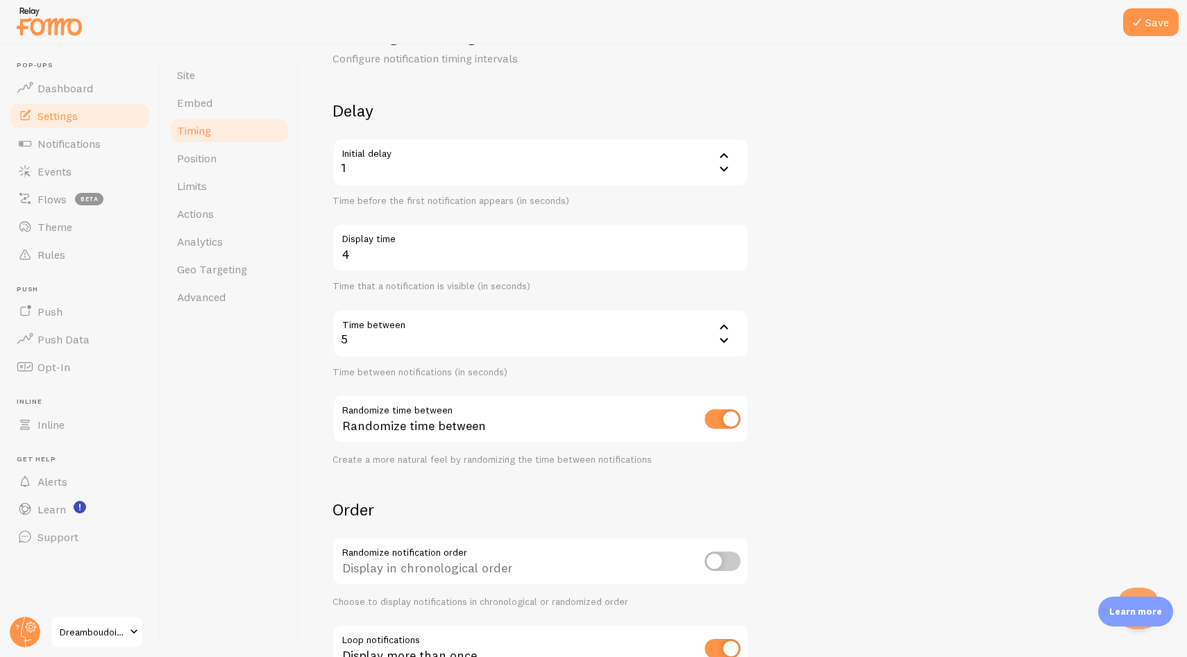
scroll to position [0, 0]
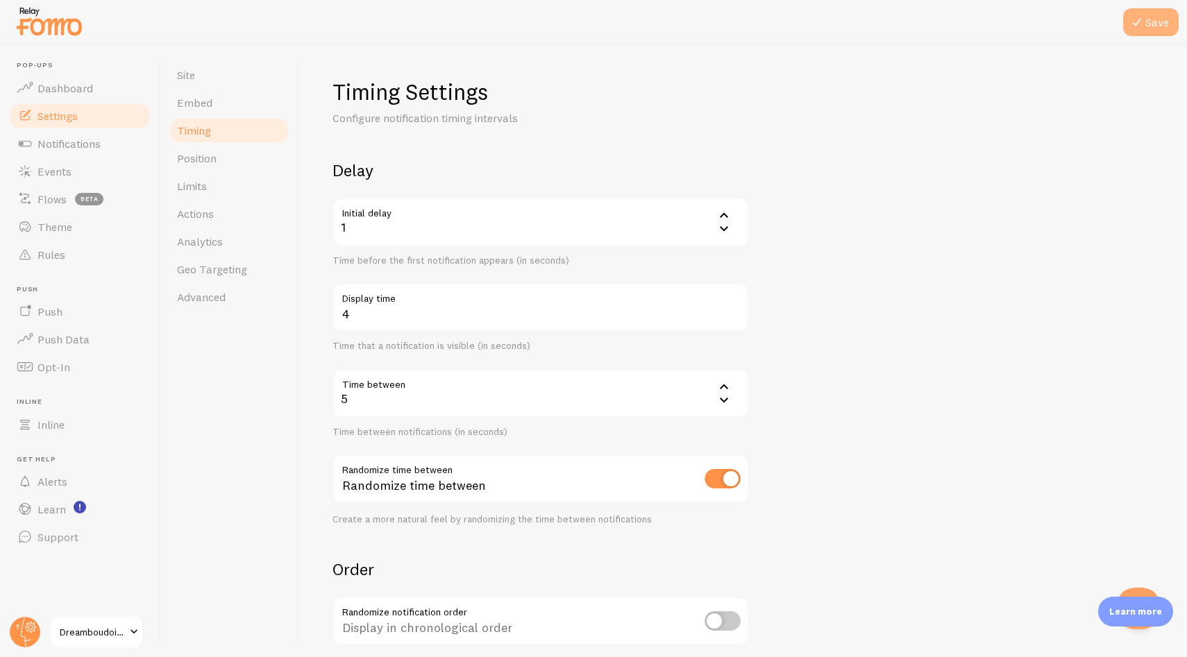
click at [1146, 26] on button "Save" at bounding box center [1151, 22] width 56 height 28
click at [238, 159] on link "Position" at bounding box center [229, 158] width 121 height 28
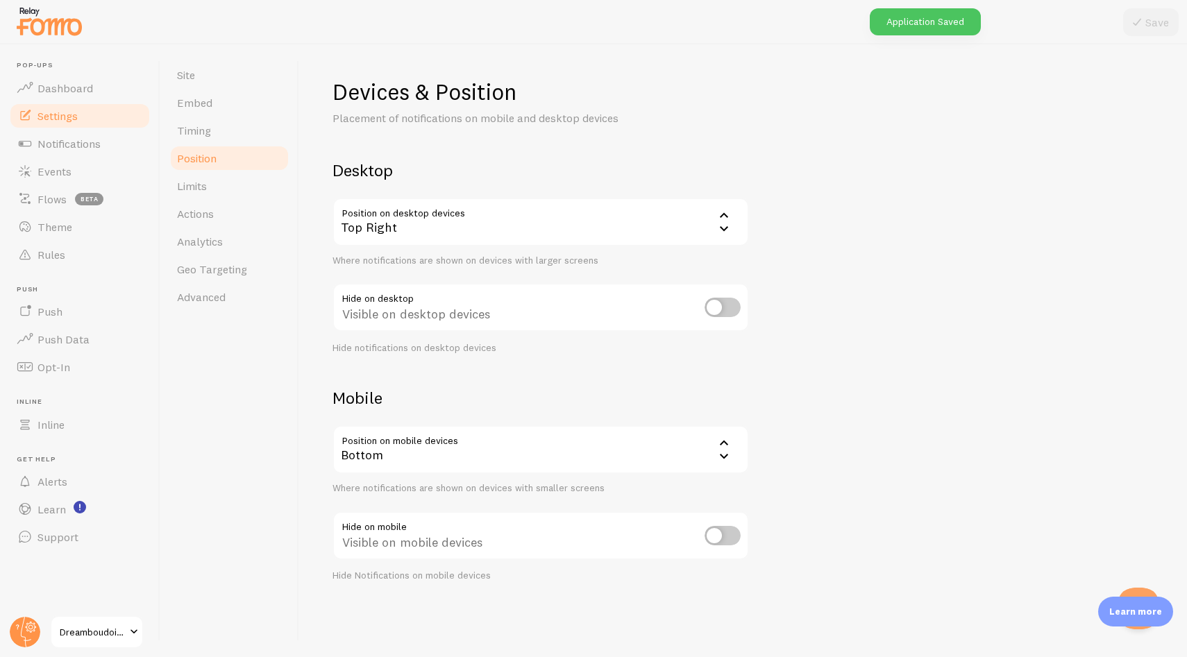
click at [663, 230] on div "Top Right" at bounding box center [541, 222] width 416 height 49
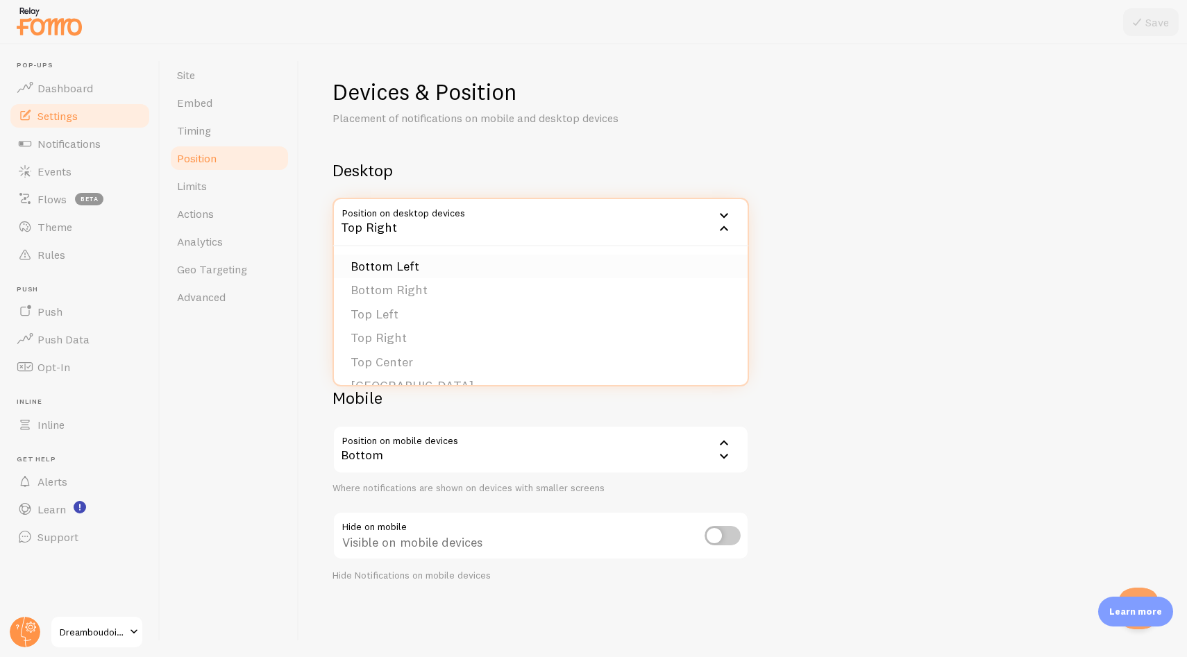
click at [525, 265] on li "Bottom Left" at bounding box center [541, 267] width 414 height 24
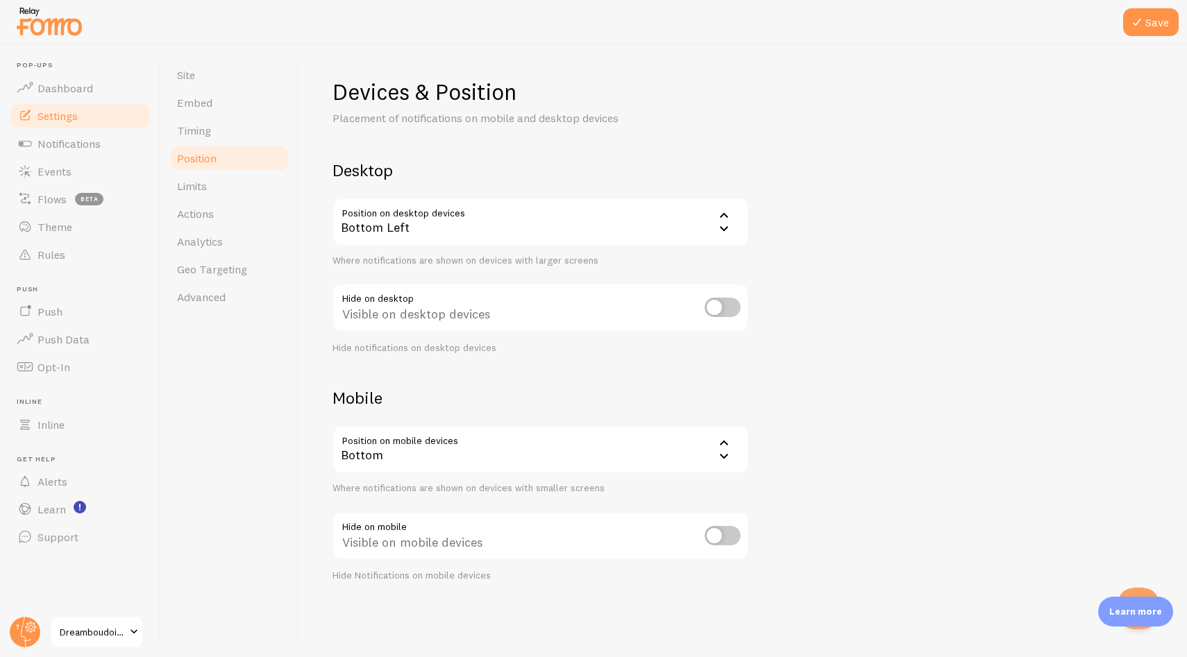
click at [845, 288] on div "Devices & Position Placement of notifications on mobile and desktop devices Des…" at bounding box center [743, 330] width 821 height 505
click at [1136, 22] on icon at bounding box center [1137, 22] width 17 height 17
click at [807, 398] on div "Devices & Position Placement of notifications on mobile and desktop devices Des…" at bounding box center [743, 330] width 821 height 505
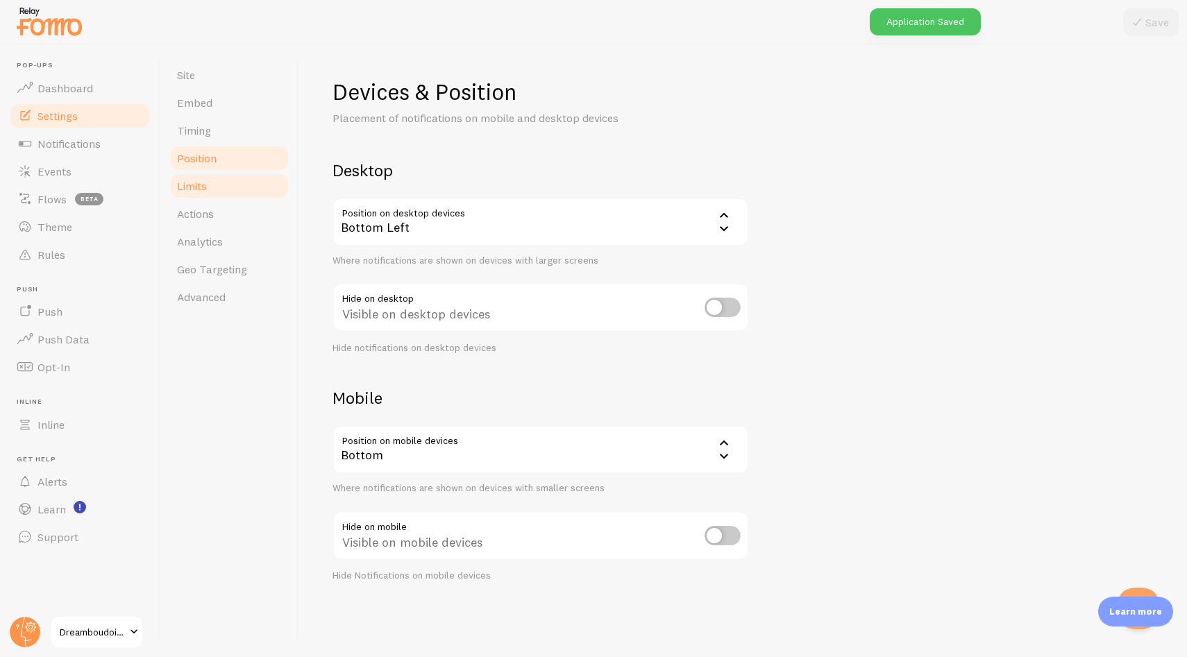
click at [224, 181] on link "Limits" at bounding box center [229, 186] width 121 height 28
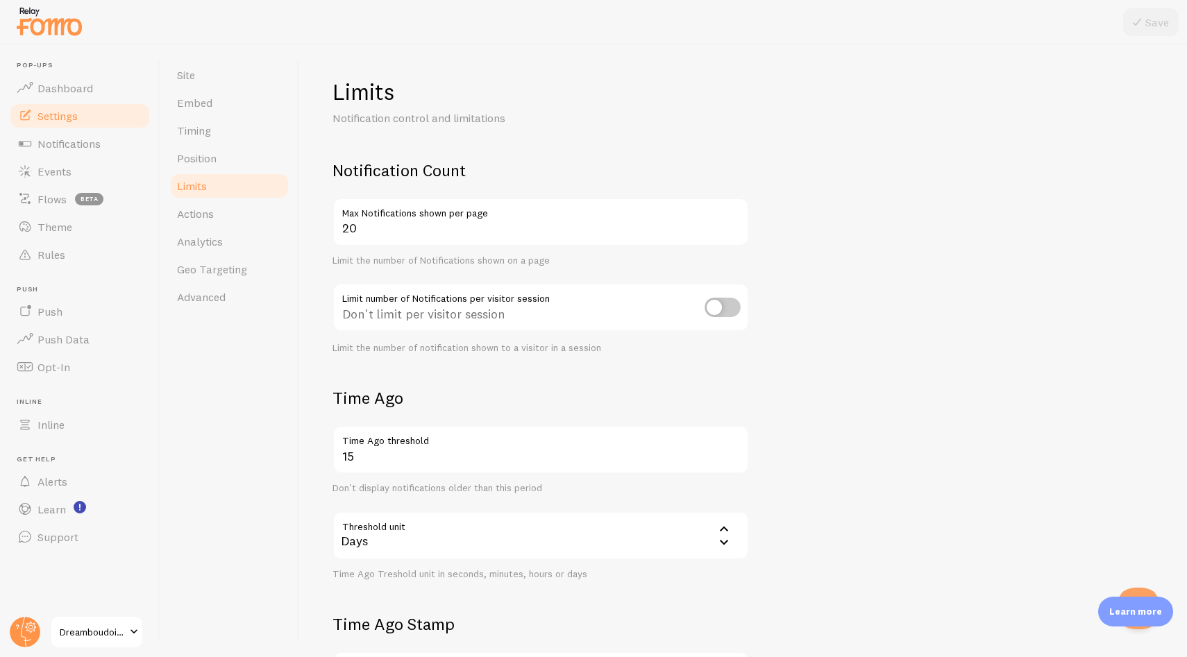
click at [802, 338] on form "Notification Count 20 Max Notifications shown per page Limit the number of Noti…" at bounding box center [743, 483] width 821 height 647
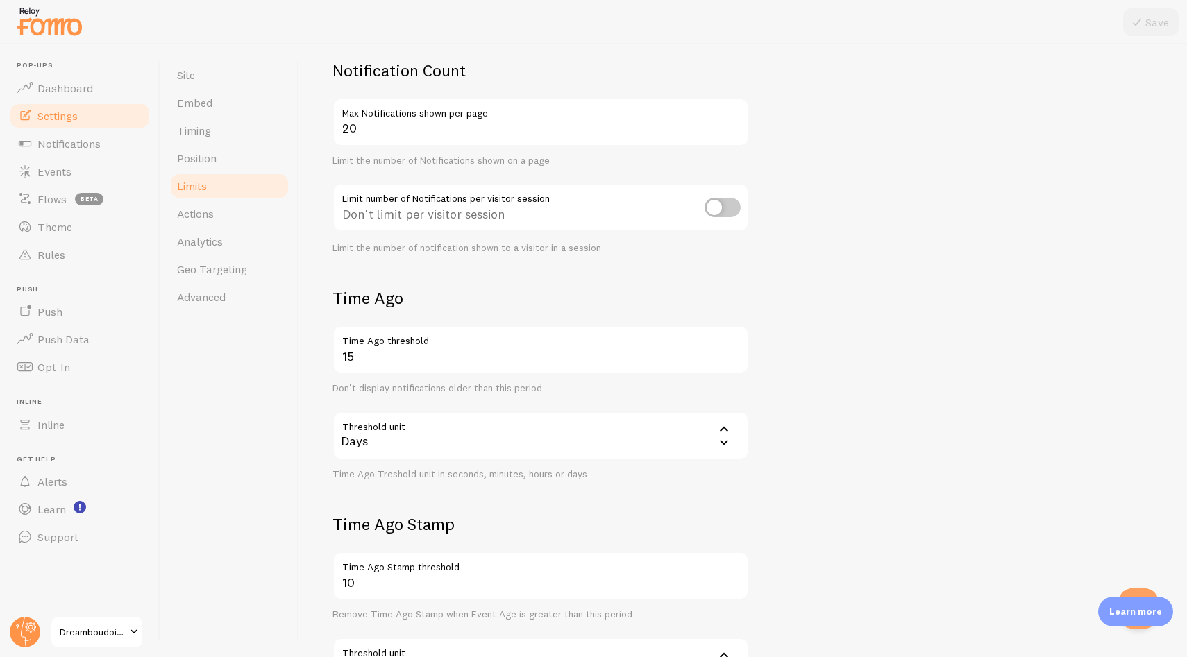
scroll to position [119, 0]
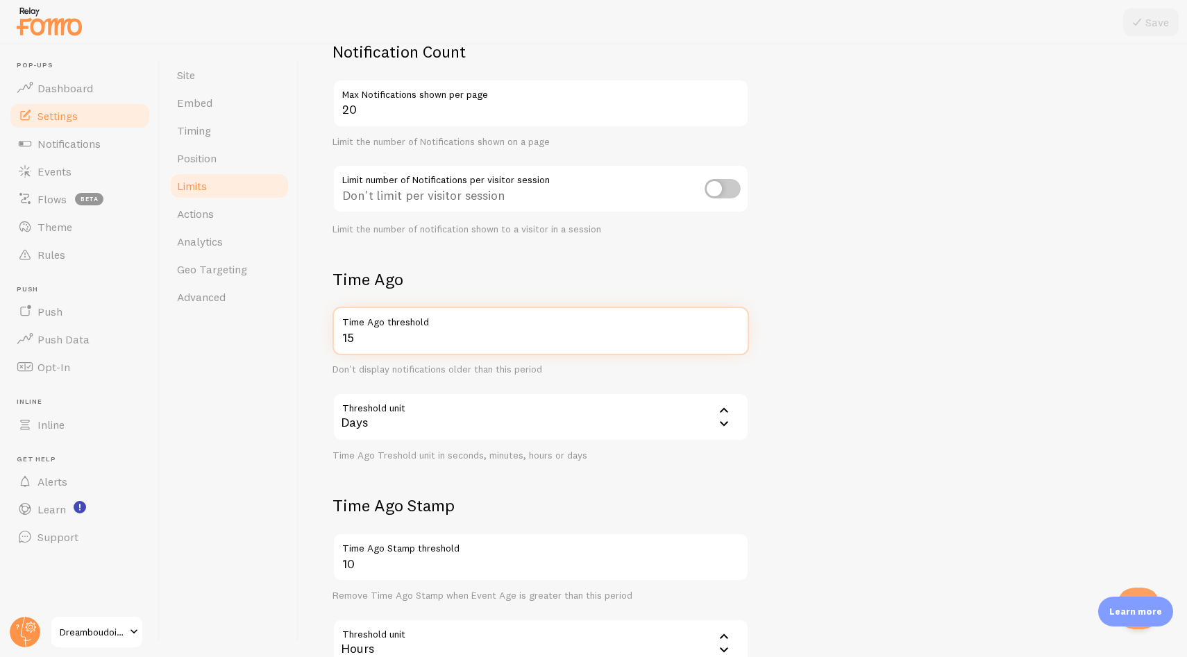
click at [381, 332] on input "15" at bounding box center [541, 331] width 416 height 49
click at [413, 326] on label "Time Ago threshold" at bounding box center [541, 319] width 416 height 24
click at [413, 326] on input "15" at bounding box center [541, 331] width 416 height 49
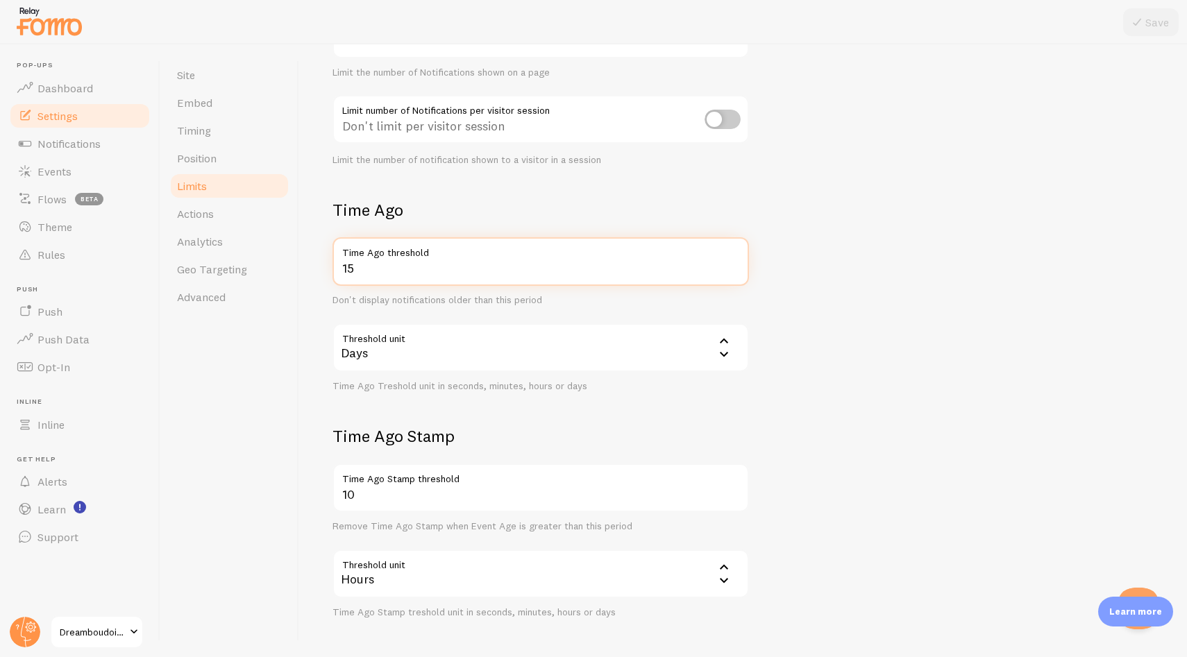
scroll to position [217, 0]
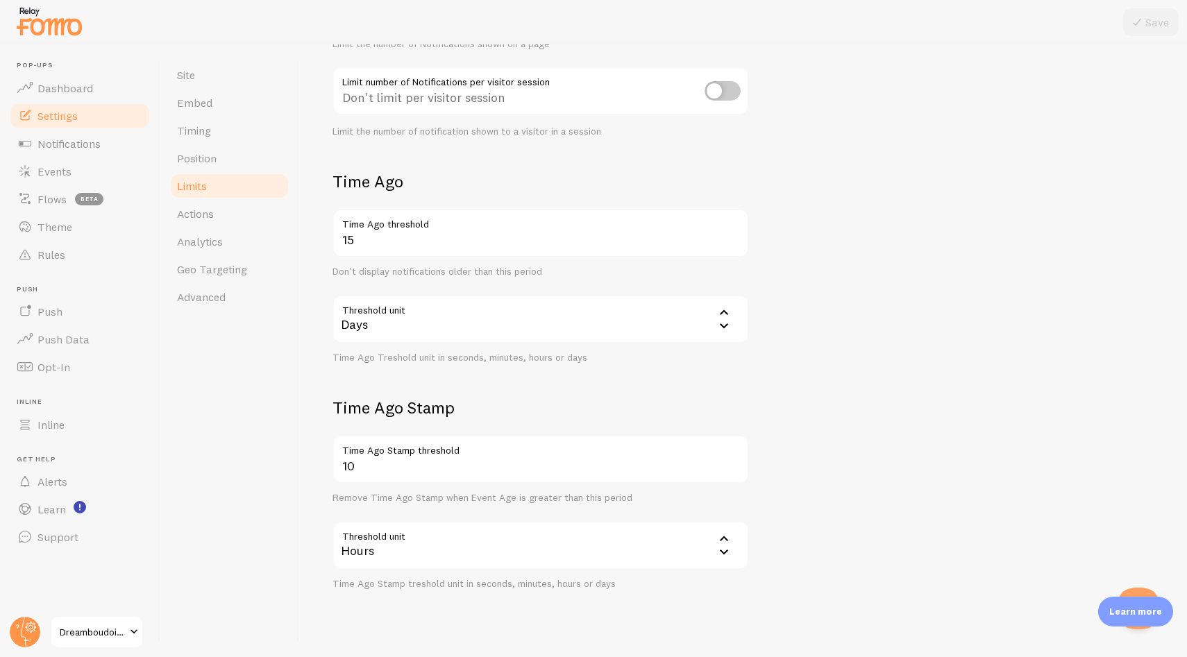
click at [841, 371] on form "Notification Count 20 Max Notifications shown per page Limit the number of Noti…" at bounding box center [743, 266] width 821 height 647
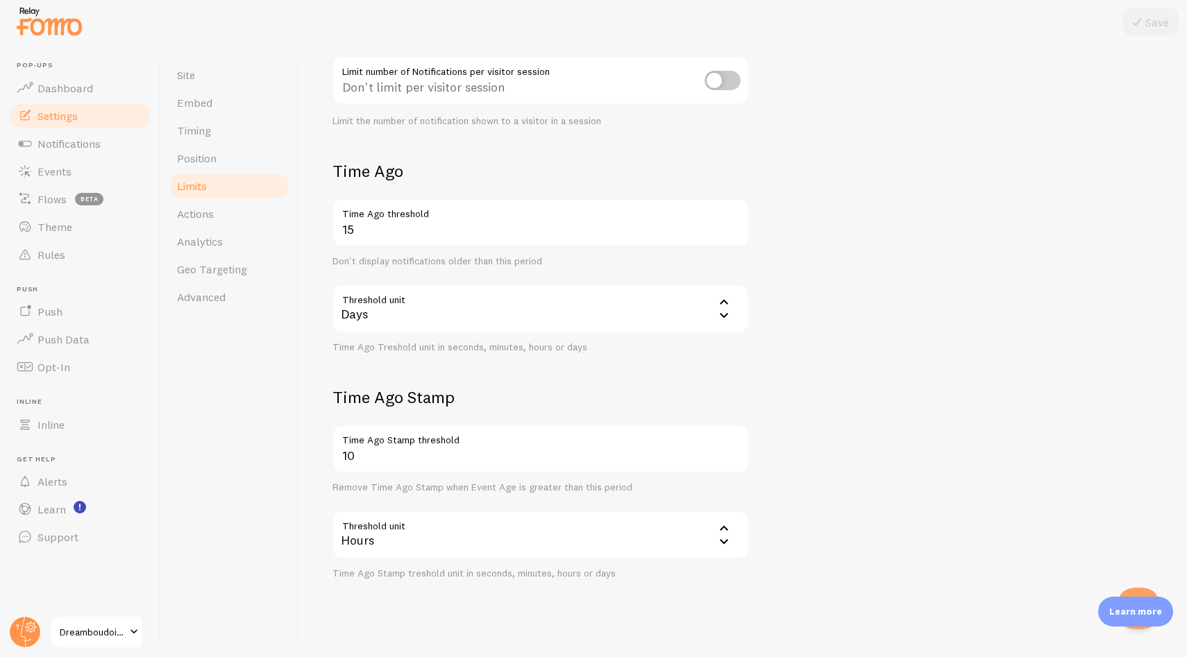
scroll to position [242, 0]
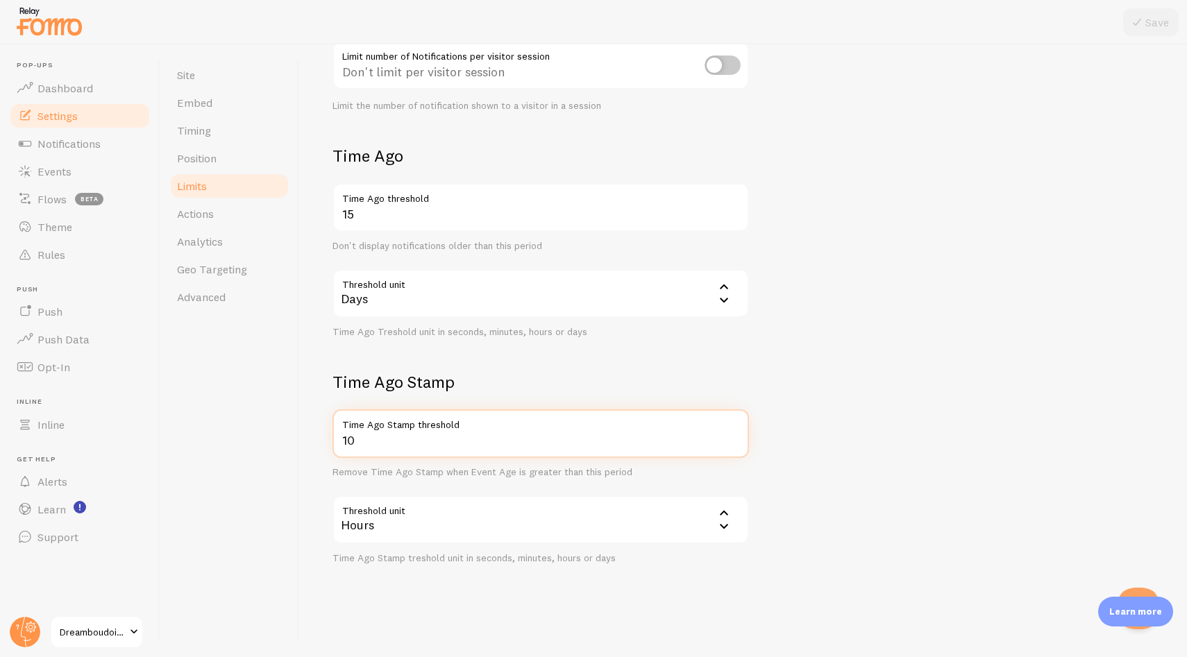
click at [382, 444] on input "10" at bounding box center [541, 434] width 416 height 49
type input "1"
type input "48"
click at [841, 414] on form "Notification Count 20 Max Notifications shown per page Limit the number of Noti…" at bounding box center [743, 240] width 821 height 647
click at [1150, 23] on button "Save" at bounding box center [1151, 22] width 56 height 28
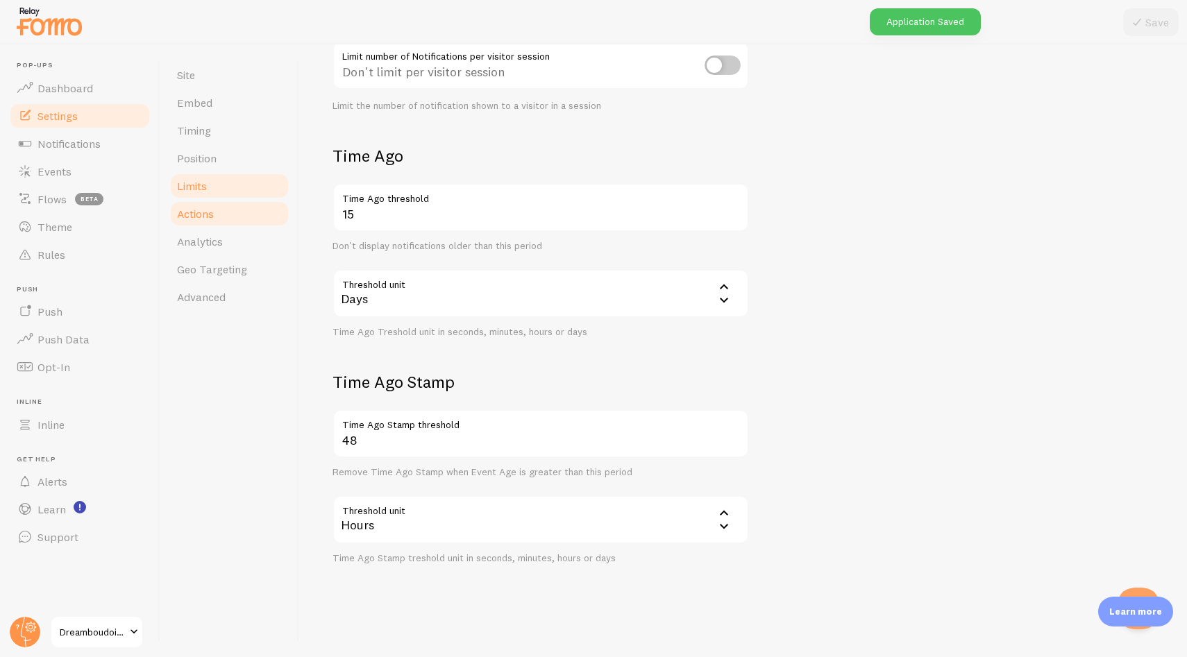
click at [223, 210] on link "Actions" at bounding box center [229, 214] width 121 height 28
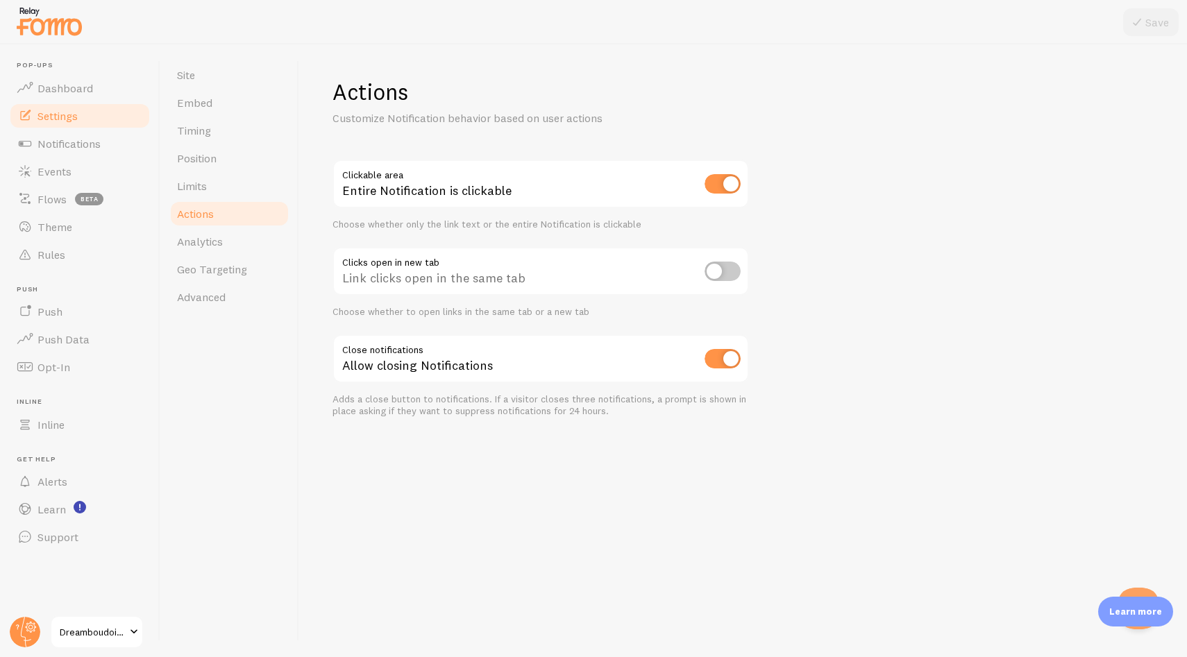
click at [580, 550] on div "Actions Customize Notification behavior based on user actions Clickable area En…" at bounding box center [743, 350] width 888 height 613
click at [251, 248] on link "Analytics" at bounding box center [229, 242] width 121 height 28
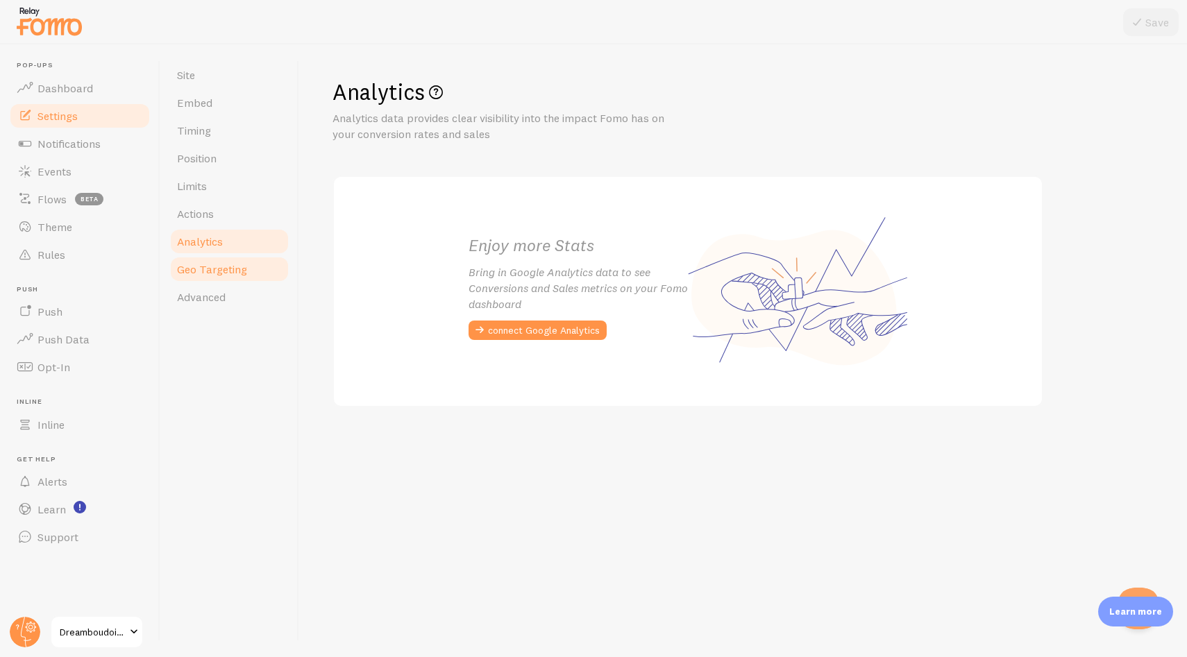
click at [218, 270] on span "Geo Targeting" at bounding box center [212, 269] width 70 height 14
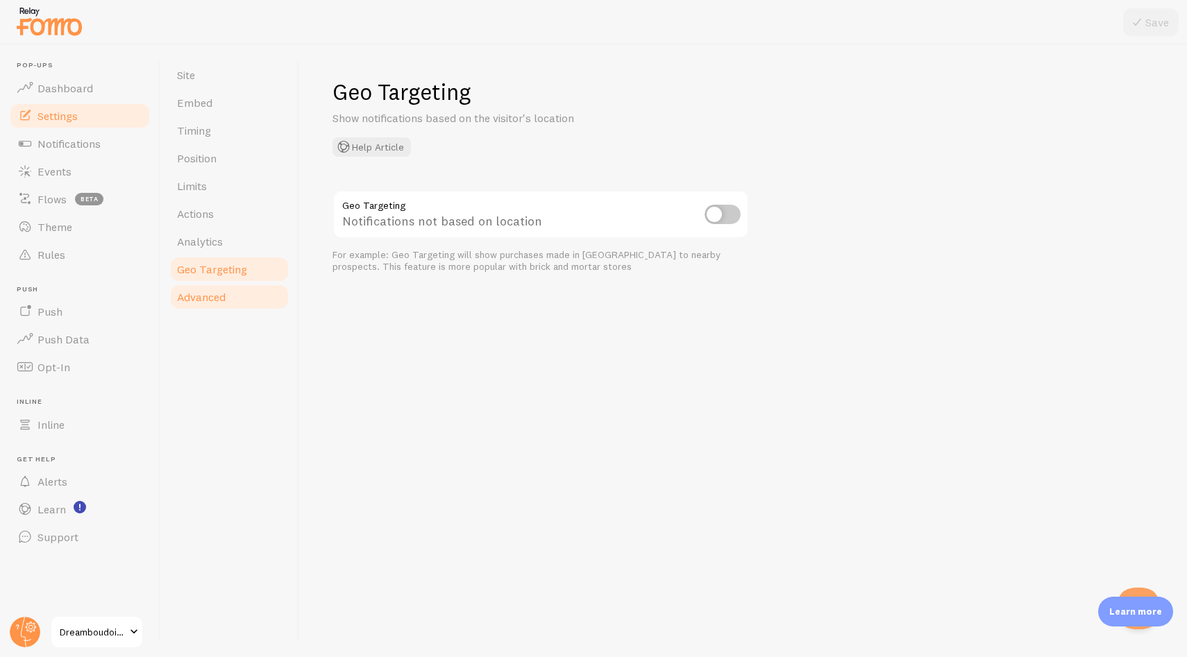
click at [228, 296] on link "Advanced" at bounding box center [229, 297] width 121 height 28
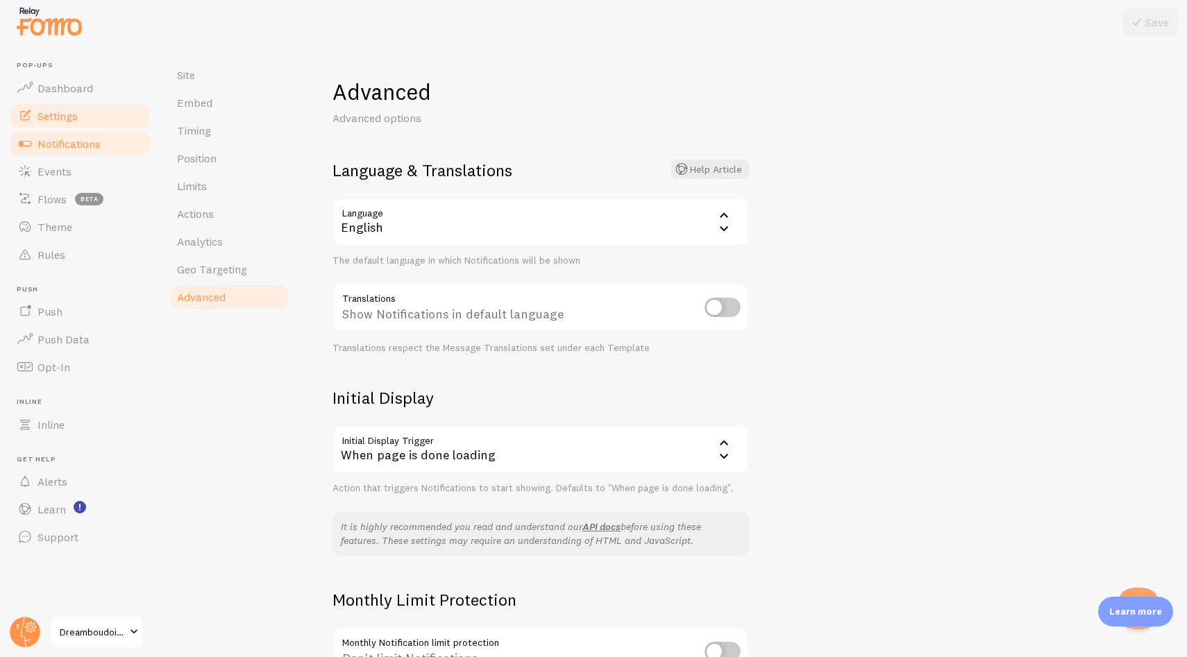
click at [91, 137] on span "Notifications" at bounding box center [68, 144] width 63 height 14
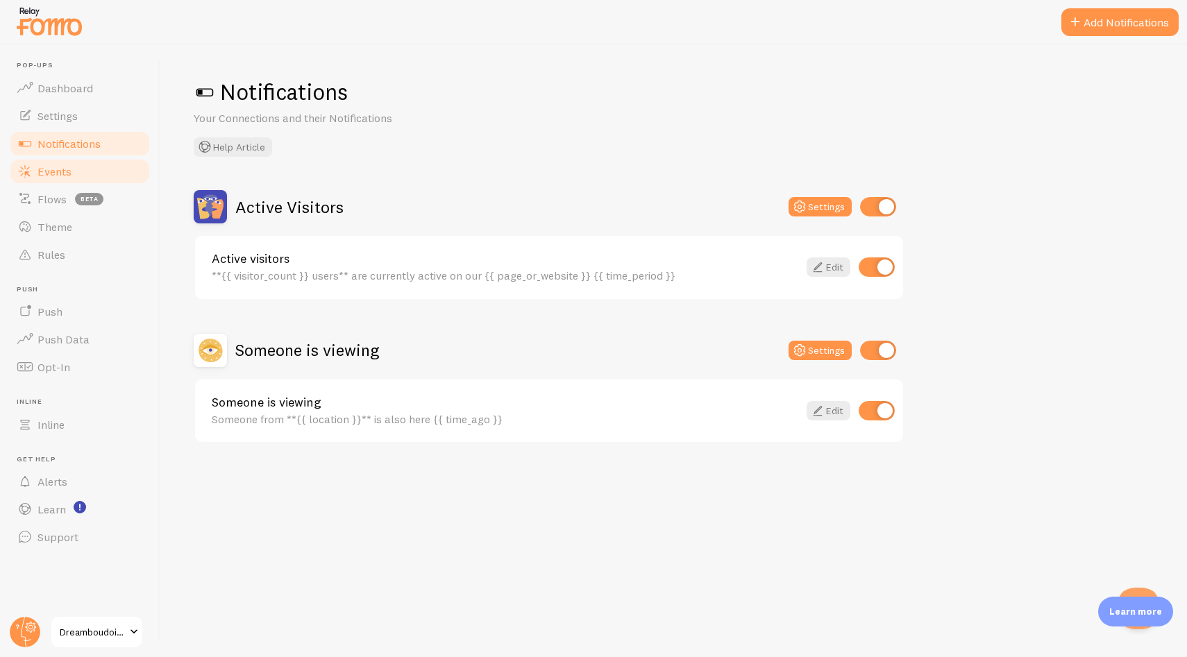
click at [89, 171] on link "Events" at bounding box center [79, 172] width 143 height 28
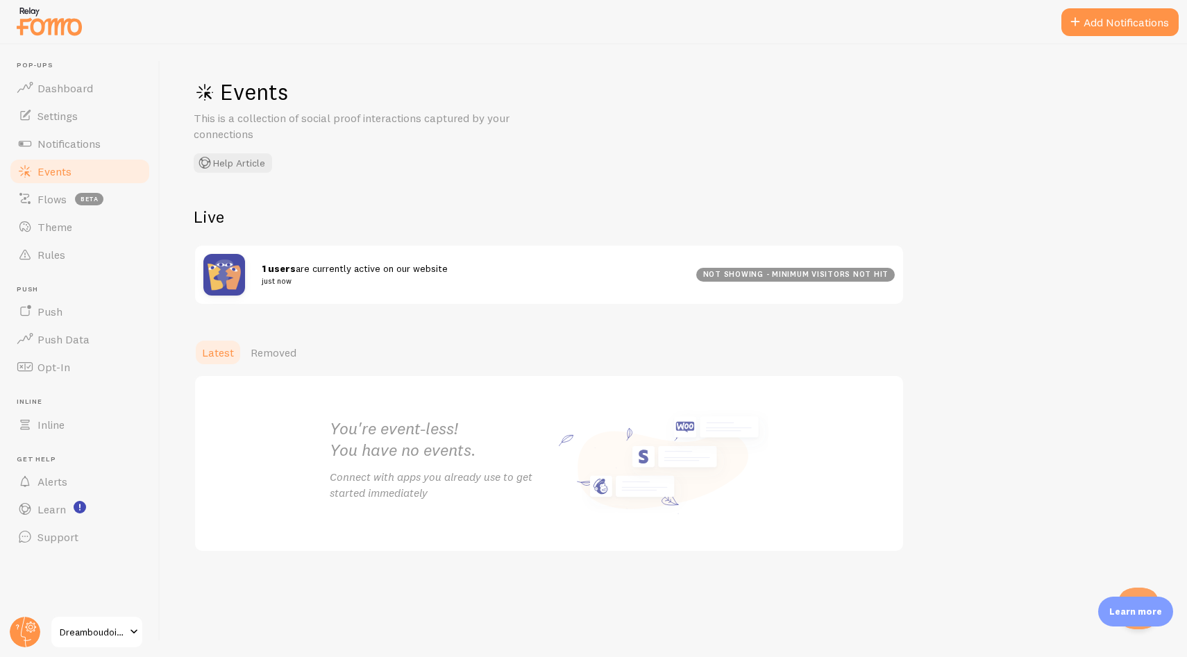
click at [343, 201] on div "Events This is a collection of social proof interactions captured by your conne…" at bounding box center [673, 350] width 1027 height 613
click at [832, 274] on div "not showing - minimum visitors not hit" at bounding box center [795, 275] width 199 height 14
drag, startPoint x: 818, startPoint y: 273, endPoint x: 740, endPoint y: 274, distance: 78.4
click at [740, 274] on div "not showing - minimum visitors not hit" at bounding box center [795, 275] width 199 height 14
click at [739, 274] on div "not showing - minimum visitors not hit" at bounding box center [795, 275] width 199 height 14
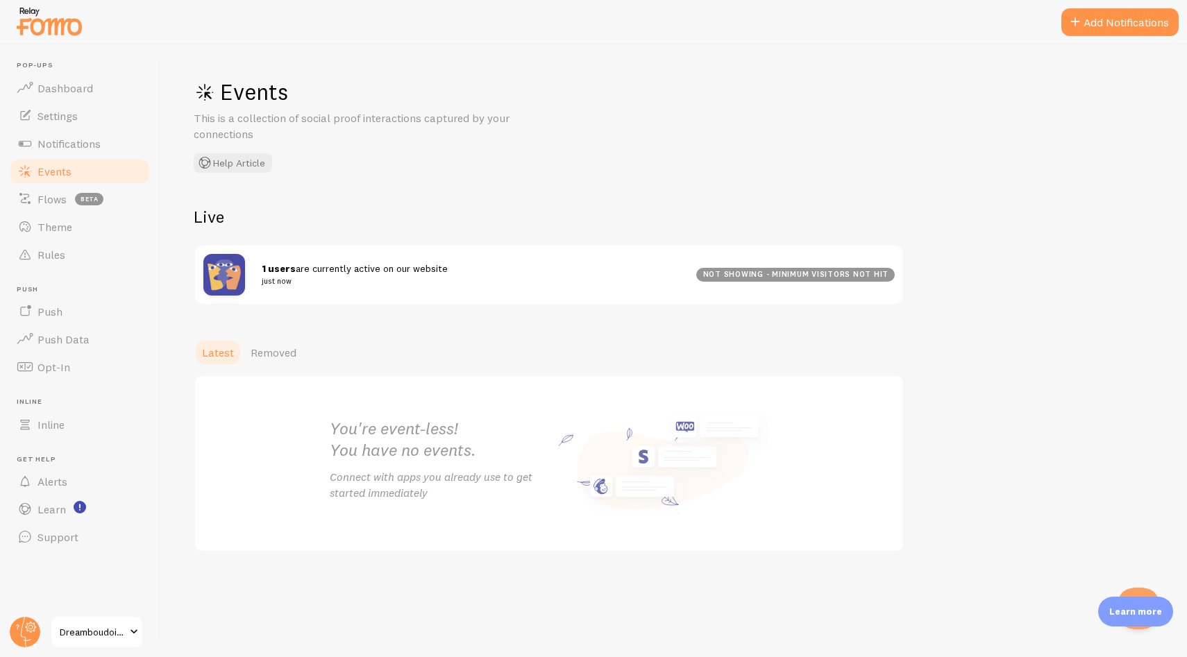
click at [337, 267] on span "1 users are currently active on our website just now" at bounding box center [471, 275] width 418 height 26
click at [220, 277] on img at bounding box center [224, 275] width 42 height 42
click at [326, 277] on small "just now" at bounding box center [471, 281] width 418 height 12
click at [522, 230] on div "Live 1 users are currently active on our website just now not showing - minimum…" at bounding box center [549, 255] width 711 height 99
click at [846, 270] on div "not showing - minimum visitors not hit" at bounding box center [795, 275] width 199 height 14
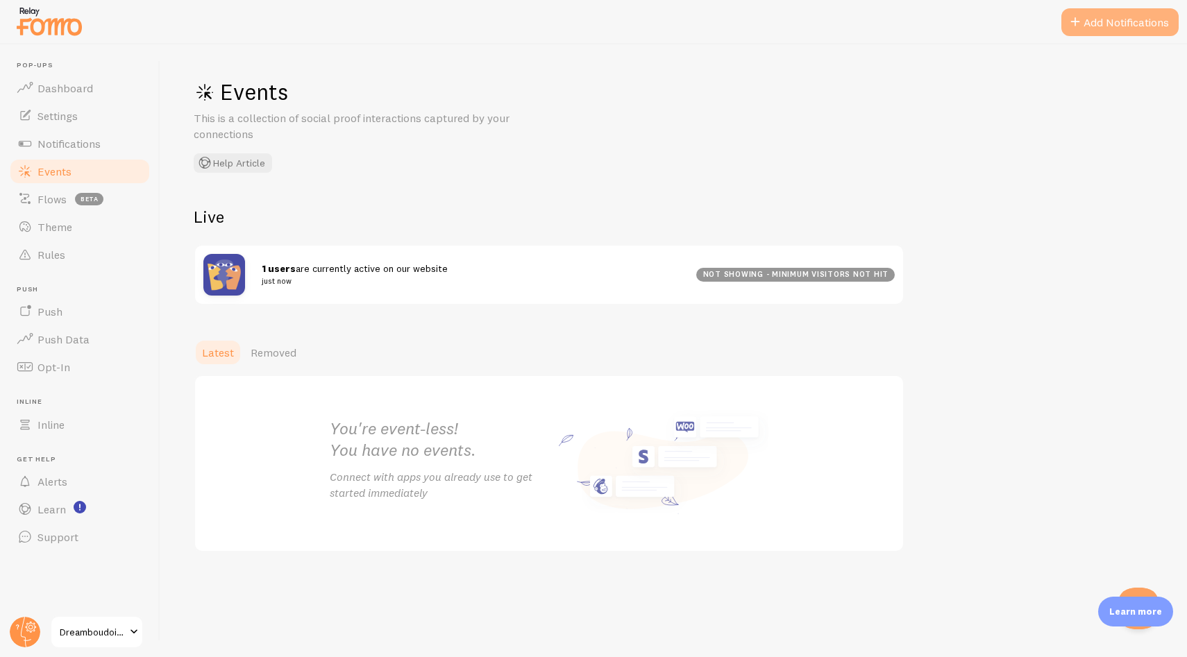
click at [1130, 22] on button "Add Notifications" at bounding box center [1119, 22] width 117 height 28
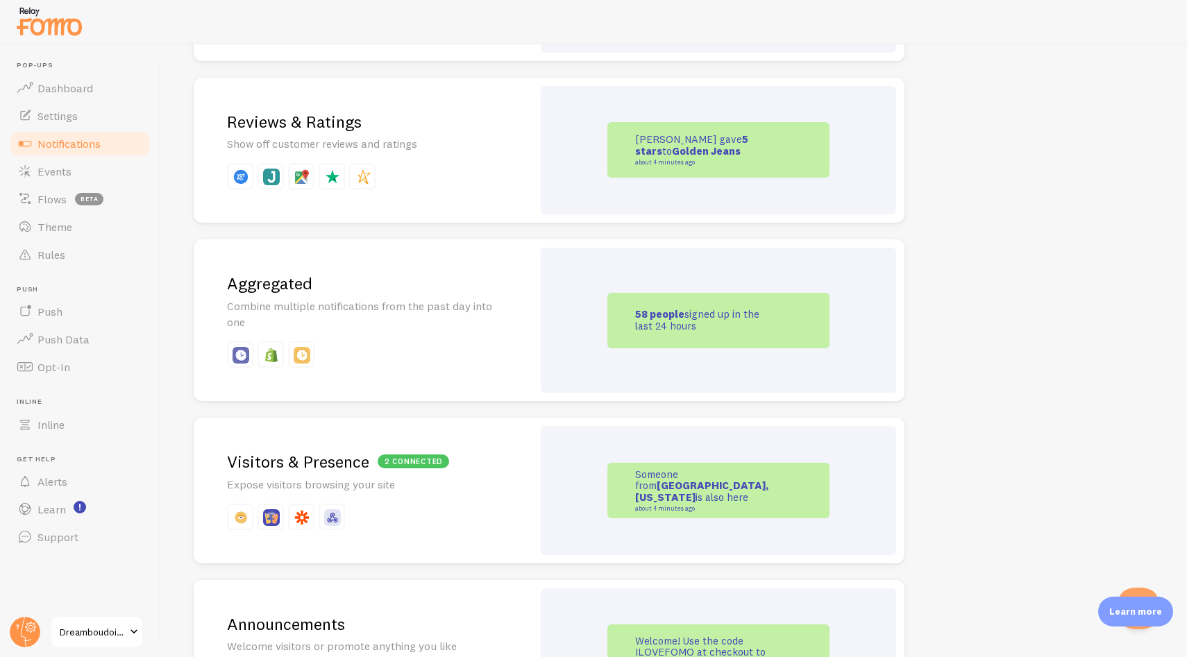
scroll to position [581, 0]
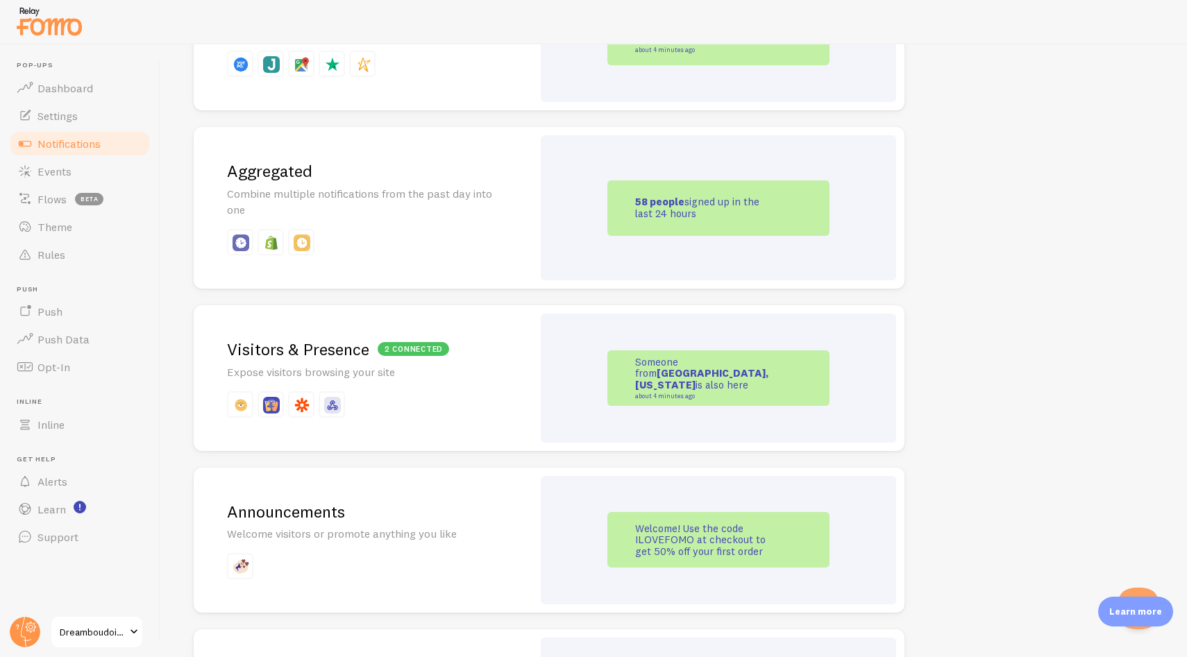
click at [480, 365] on p "Expose visitors browsing your site" at bounding box center [363, 372] width 272 height 16
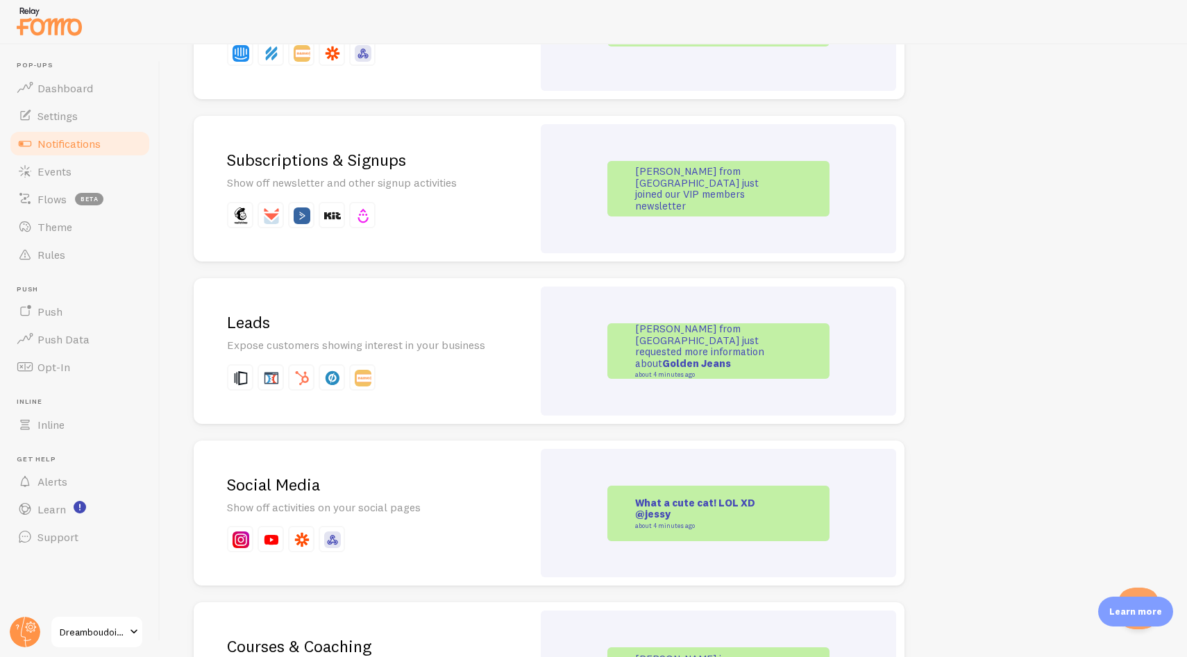
scroll to position [1672, 0]
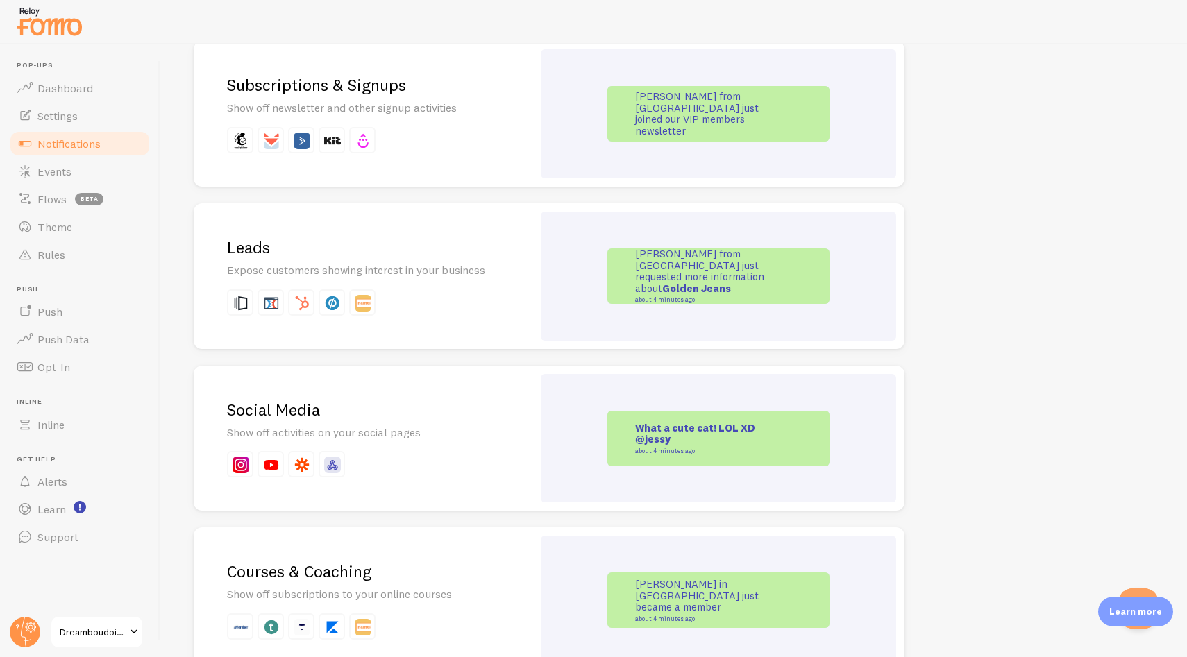
click at [473, 305] on p at bounding box center [363, 302] width 272 height 26
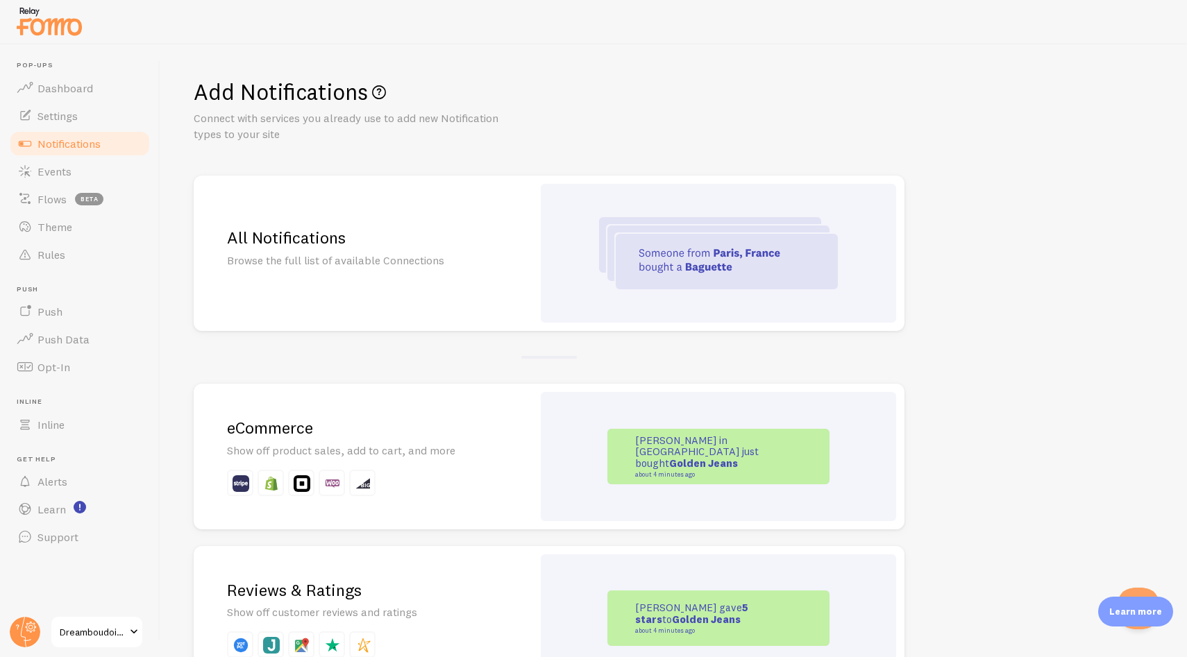
click at [487, 279] on div "All Notifications Browse the full list of available Connections" at bounding box center [363, 253] width 339 height 155
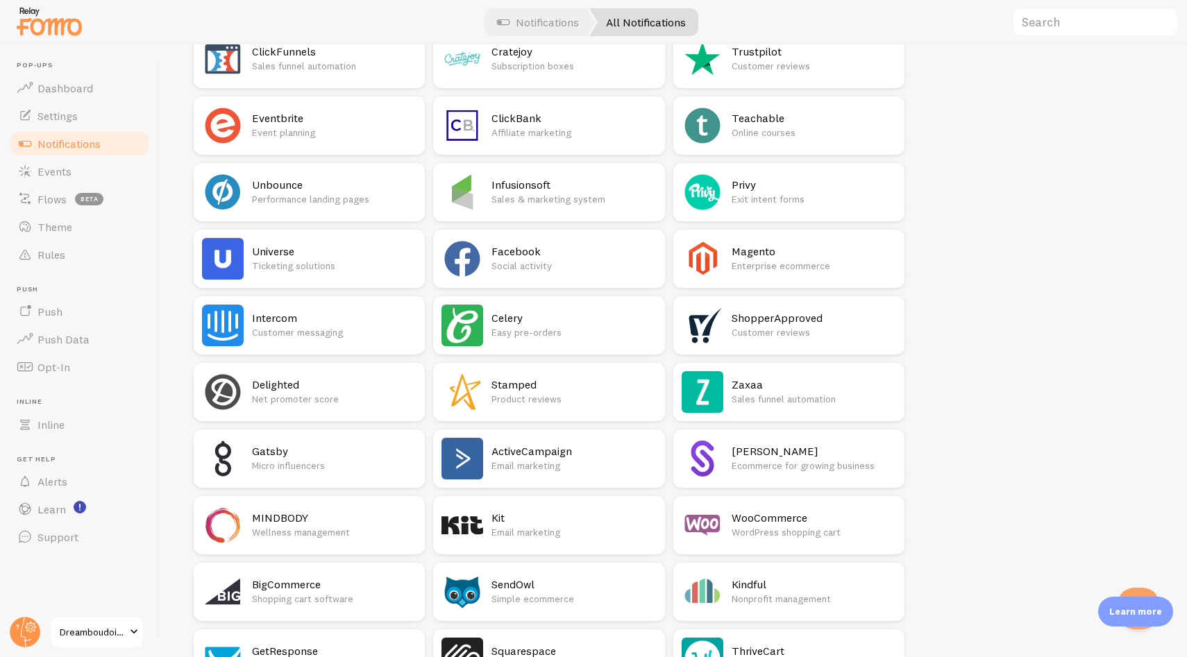
scroll to position [734, 0]
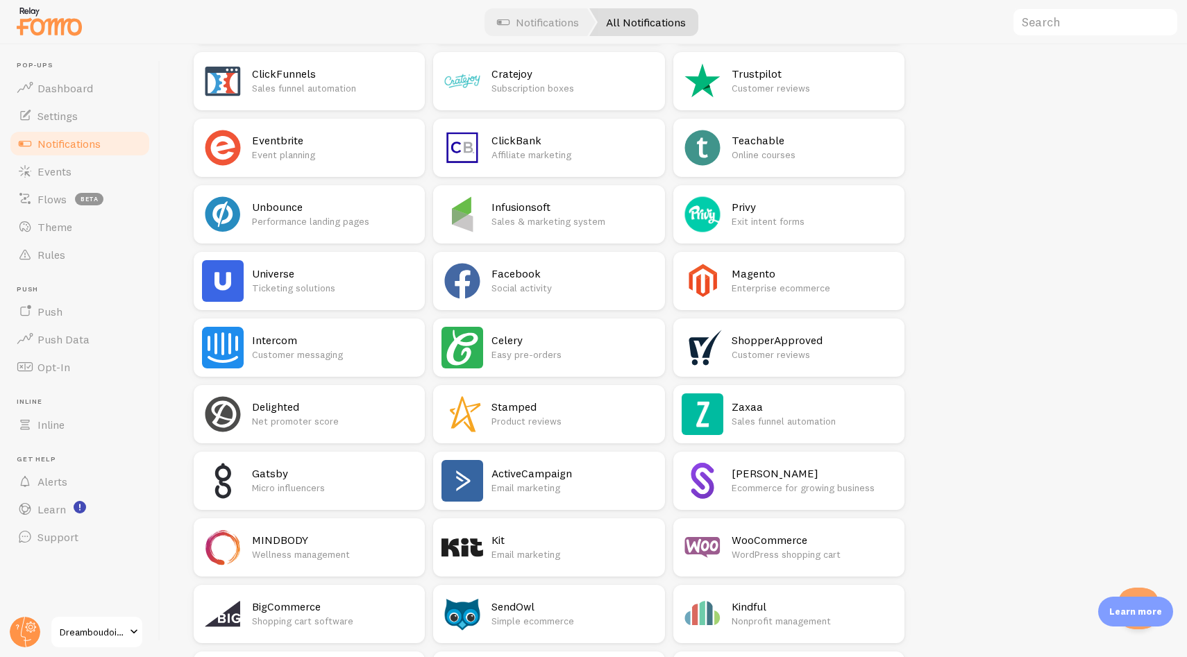
click at [543, 284] on p "Social activity" at bounding box center [573, 288] width 165 height 14
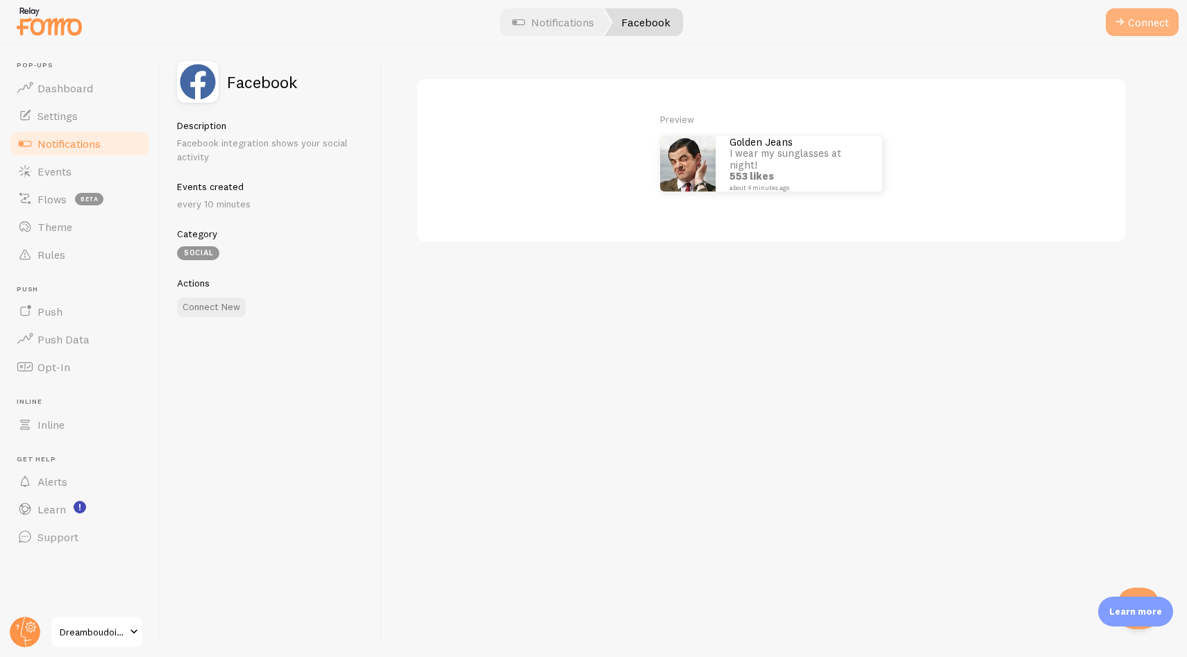
click at [1155, 22] on button "Connect" at bounding box center [1142, 22] width 73 height 28
click at [533, 375] on div "Preview Golden Jeans I wear my sunglasses at night! 553 likes about 4 minutes a…" at bounding box center [784, 350] width 805 height 613
click at [70, 172] on span "Events" at bounding box center [54, 172] width 34 height 14
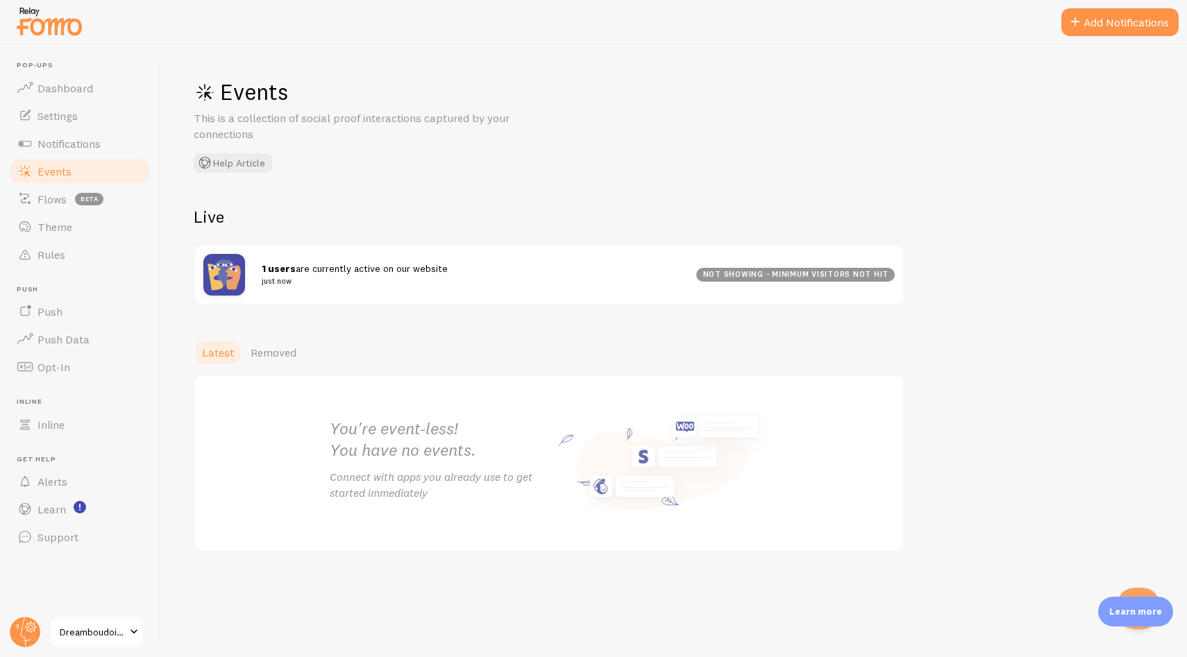
drag, startPoint x: 467, startPoint y: 212, endPoint x: 442, endPoint y: 301, distance: 92.3
click at [467, 211] on h2 "Live" at bounding box center [549, 217] width 711 height 22
click at [1120, 17] on button "Add Notifications" at bounding box center [1119, 22] width 117 height 28
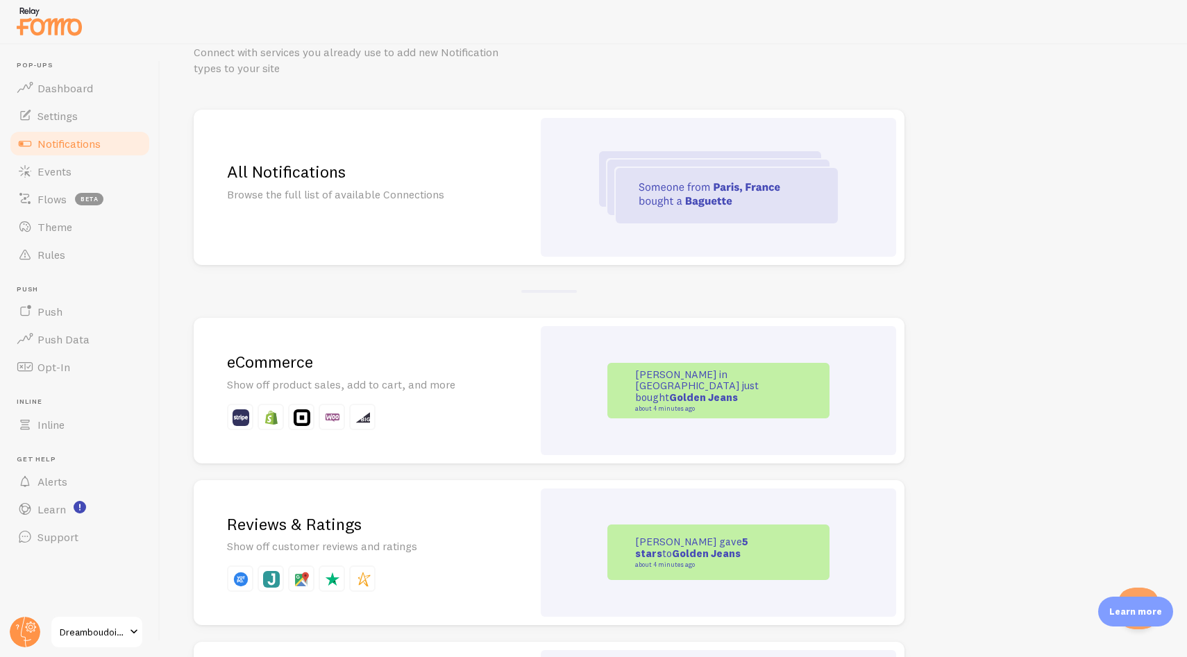
scroll to position [74, 0]
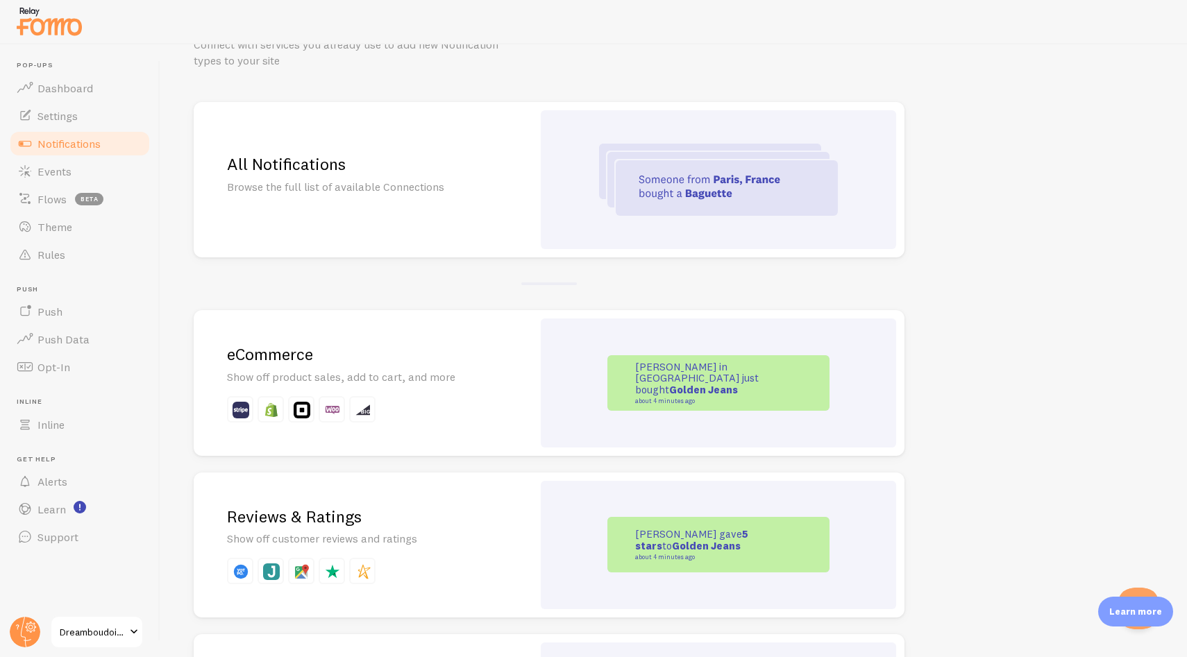
click at [528, 205] on div "All Notifications Browse the full list of available Connections" at bounding box center [363, 179] width 339 height 155
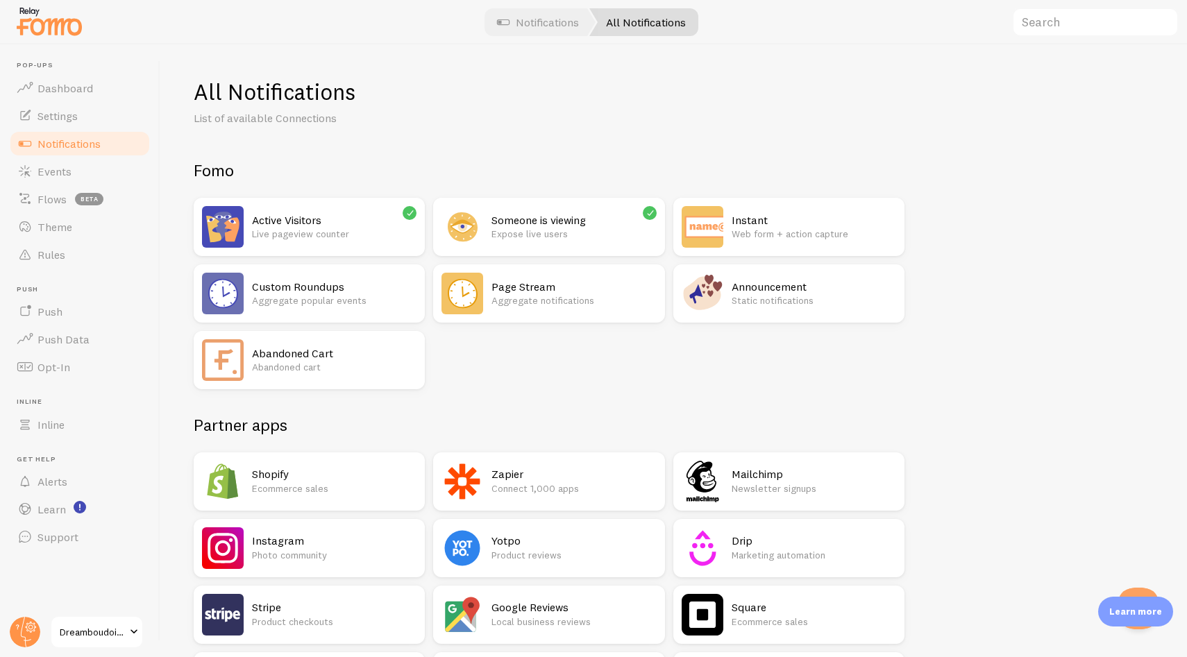
click at [346, 302] on p "Aggregate popular events" at bounding box center [334, 301] width 165 height 14
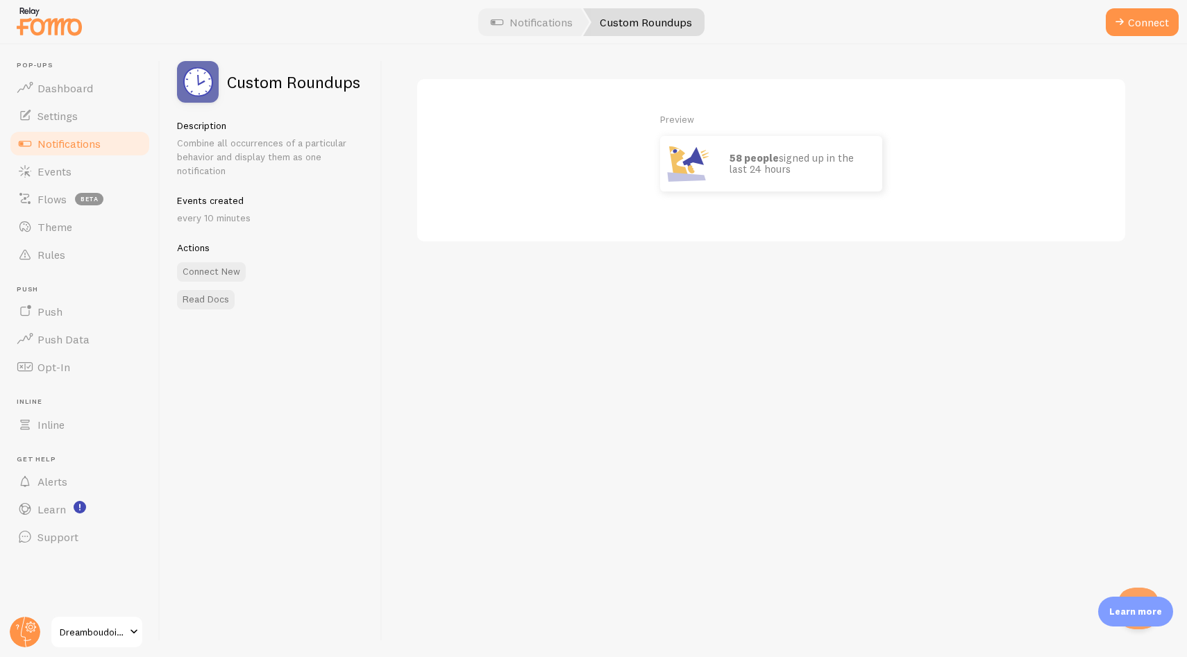
click at [832, 170] on p "58 people signed up in the last 24 hours" at bounding box center [799, 164] width 139 height 23
click at [1134, 30] on button "Connect" at bounding box center [1142, 22] width 73 height 28
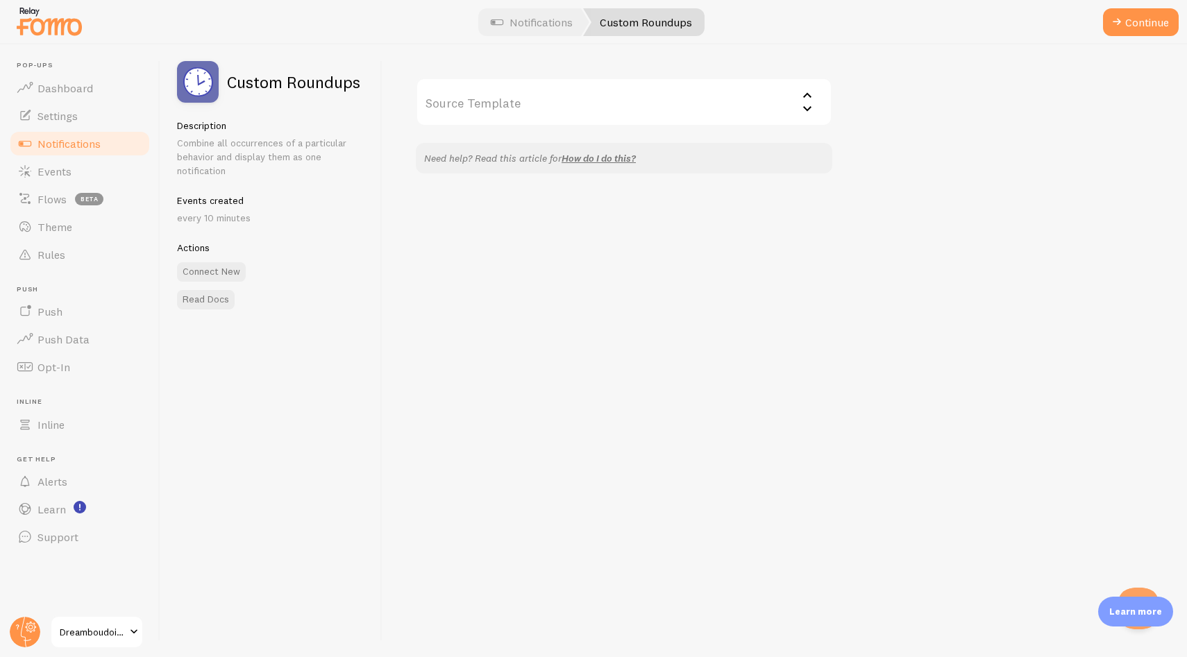
click at [722, 111] on input "Source Template" at bounding box center [624, 102] width 416 height 49
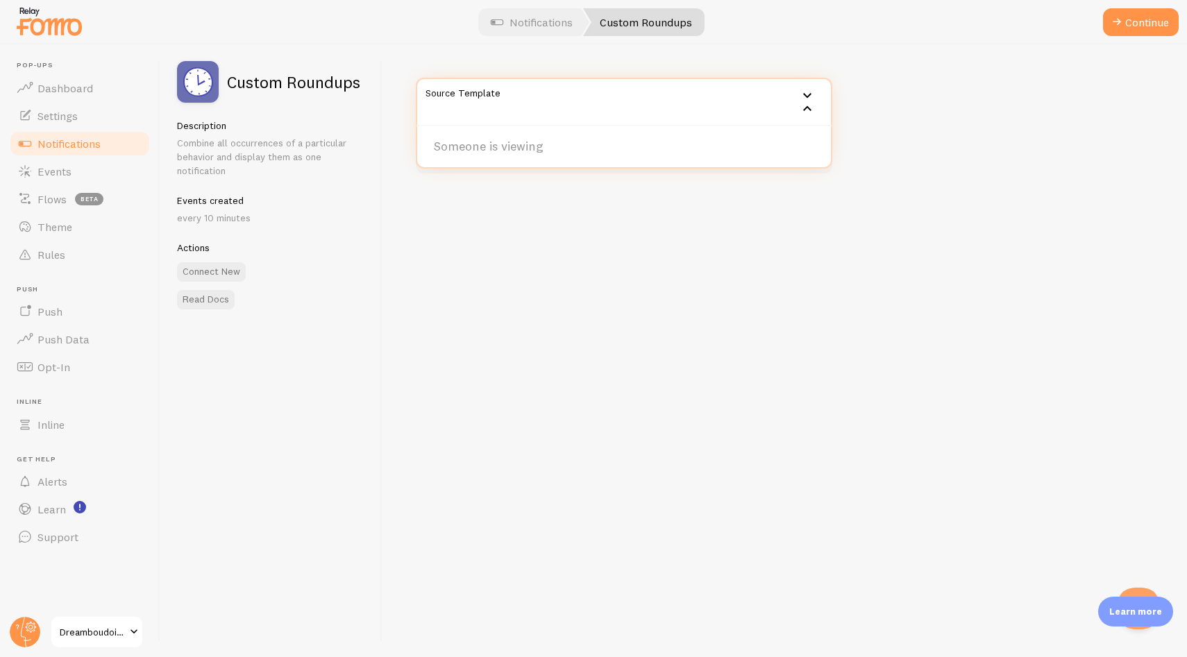
click at [490, 112] on input "Source Template" at bounding box center [624, 102] width 416 height 49
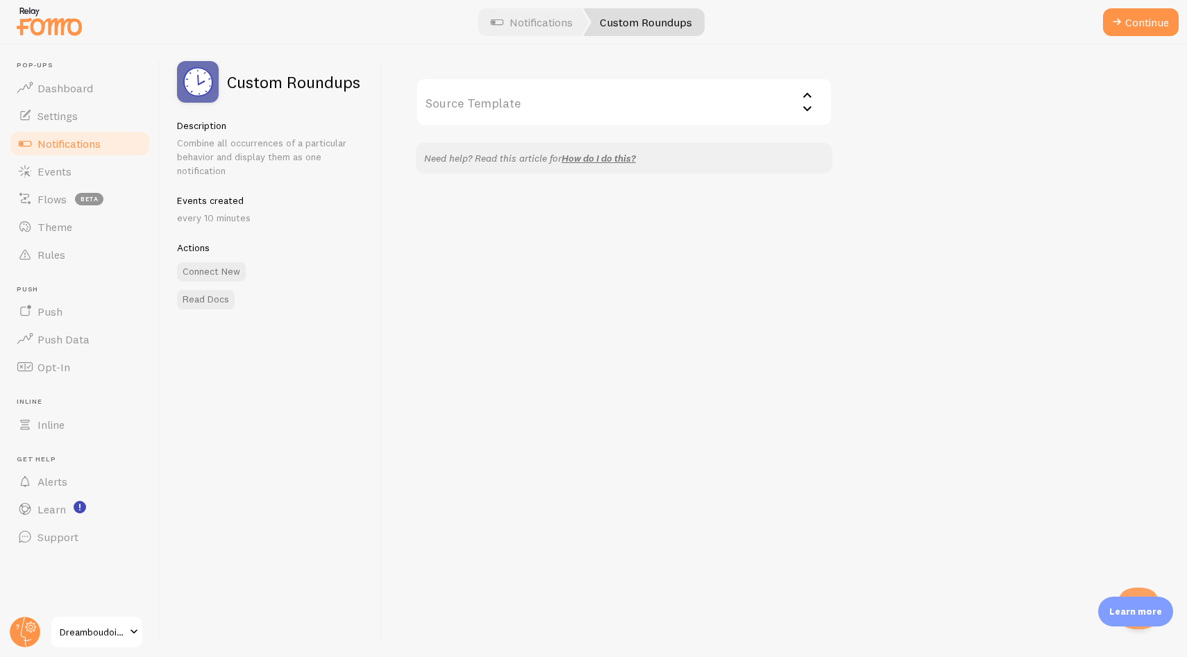
click at [490, 110] on input "Source Template" at bounding box center [624, 102] width 416 height 49
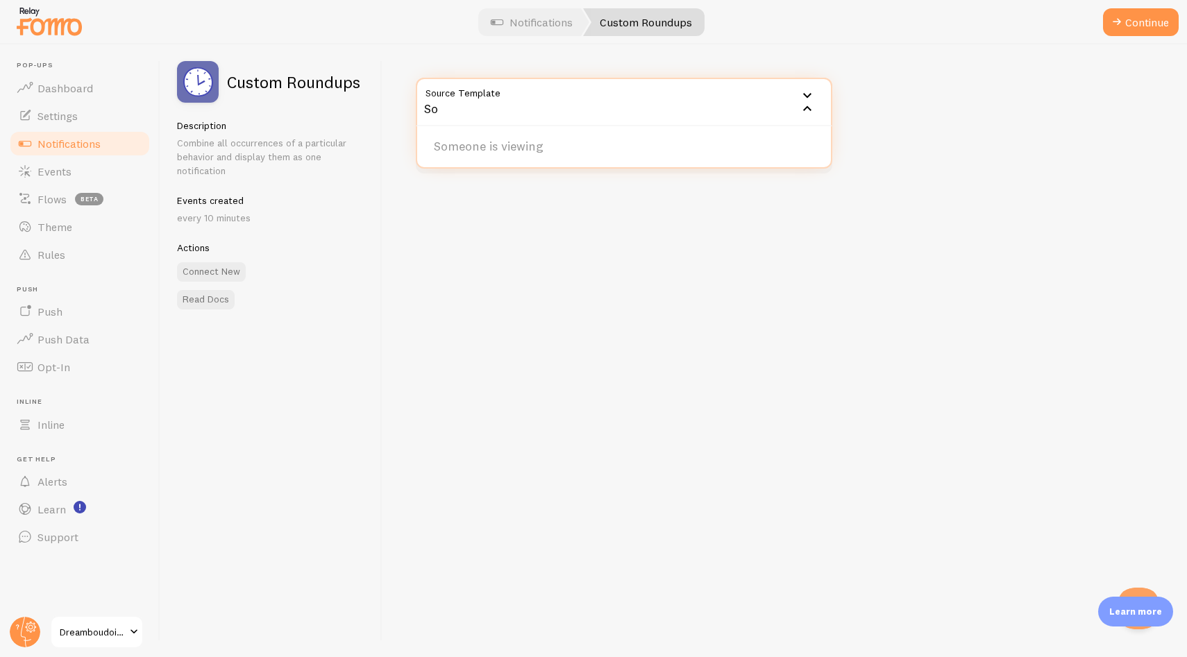
type input "S"
click at [1134, 586] on button "Open Beacon popover" at bounding box center [1136, 606] width 42 height 42
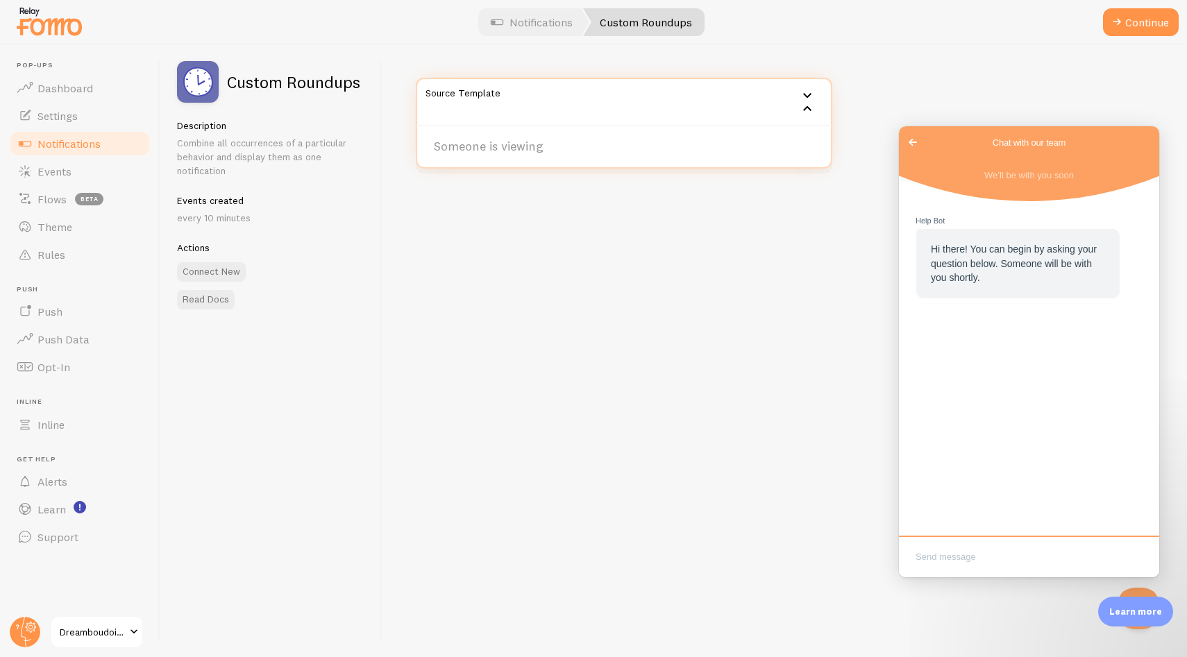
click at [915, 144] on span "Go back" at bounding box center [912, 142] width 17 height 17
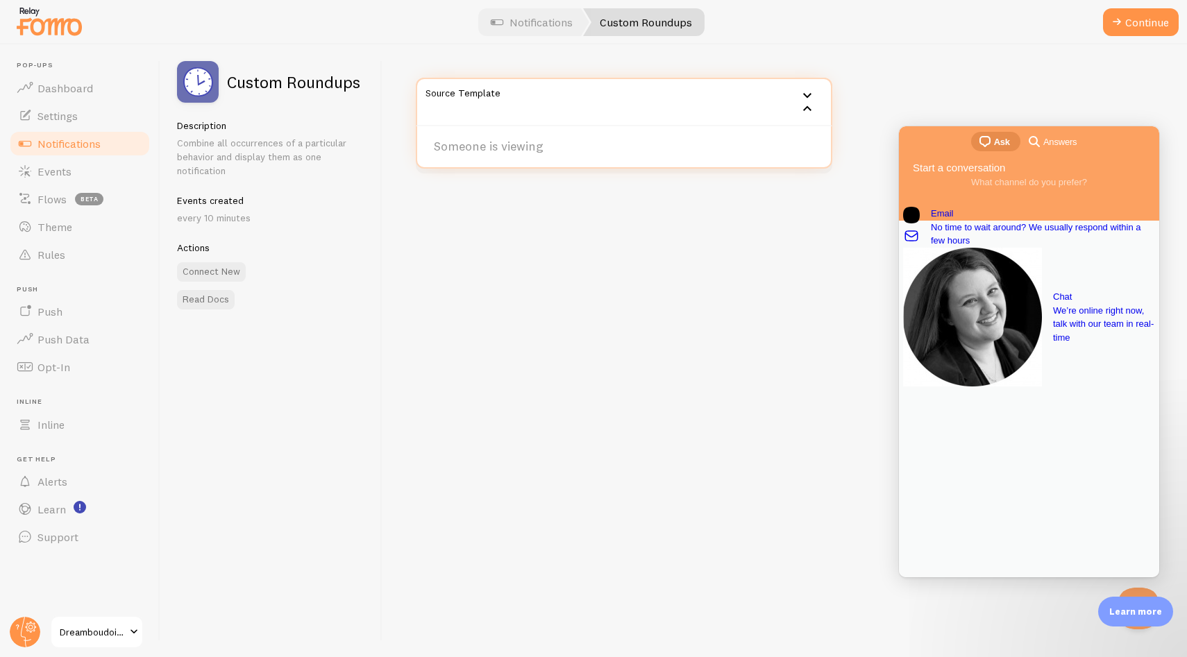
click at [794, 242] on div "Source Template Someone is viewing Need help? Read this article for How do I do…" at bounding box center [784, 350] width 805 height 613
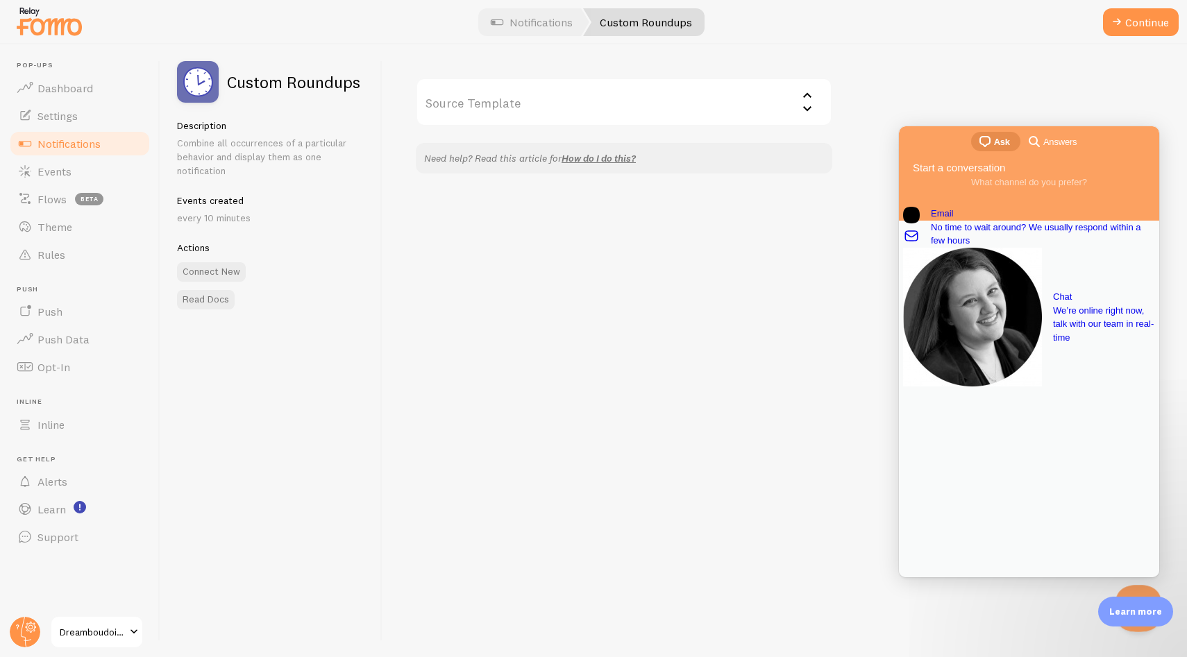
click at [1136, 589] on button "Close Beacon popover" at bounding box center [1136, 606] width 42 height 42
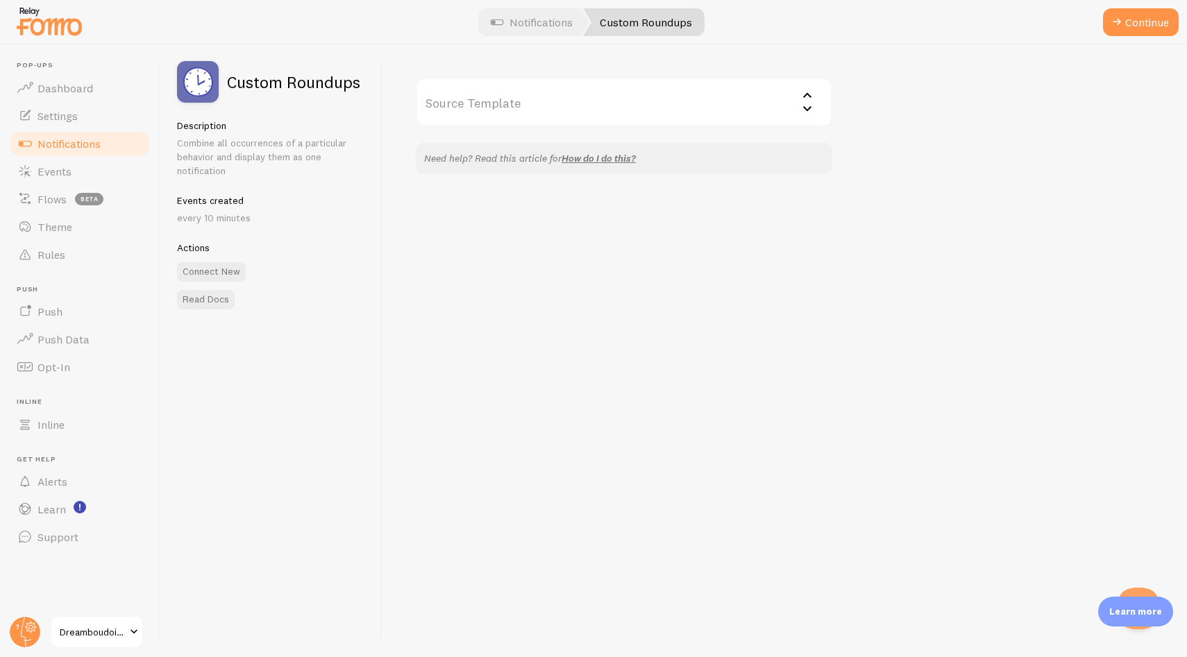
click at [592, 112] on input "Source Template" at bounding box center [624, 102] width 416 height 49
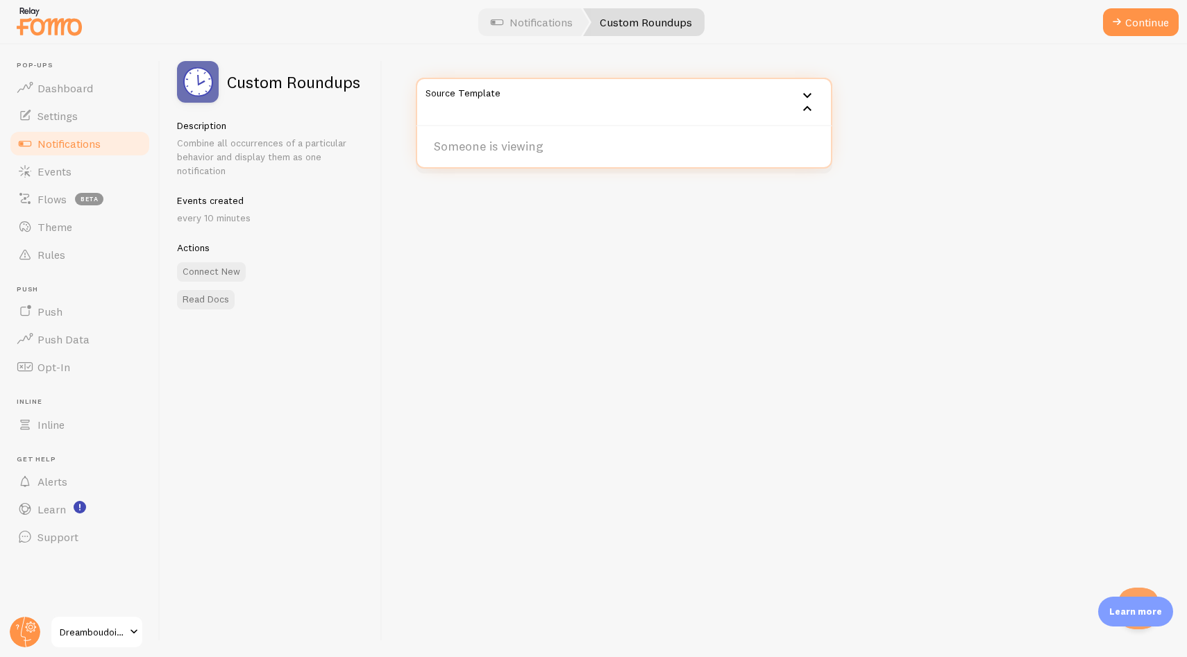
click at [621, 188] on div "Source Template Someone is viewing Need help? Read this article for How do I do…" at bounding box center [784, 350] width 805 height 613
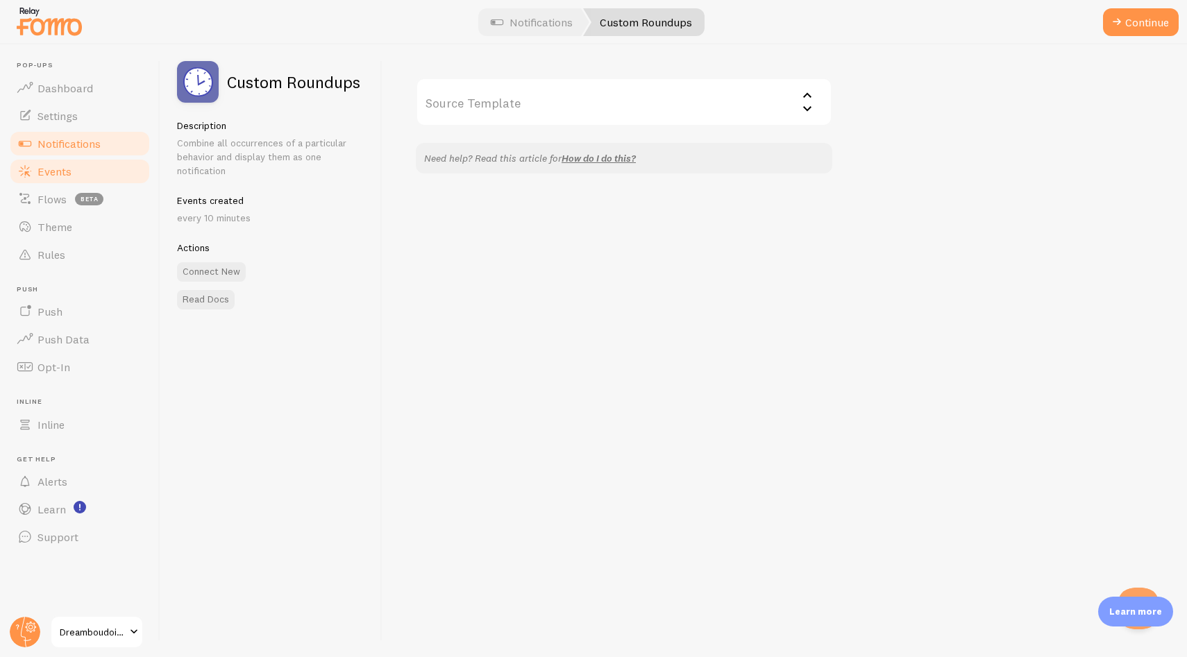
click at [58, 173] on span "Events" at bounding box center [54, 172] width 34 height 14
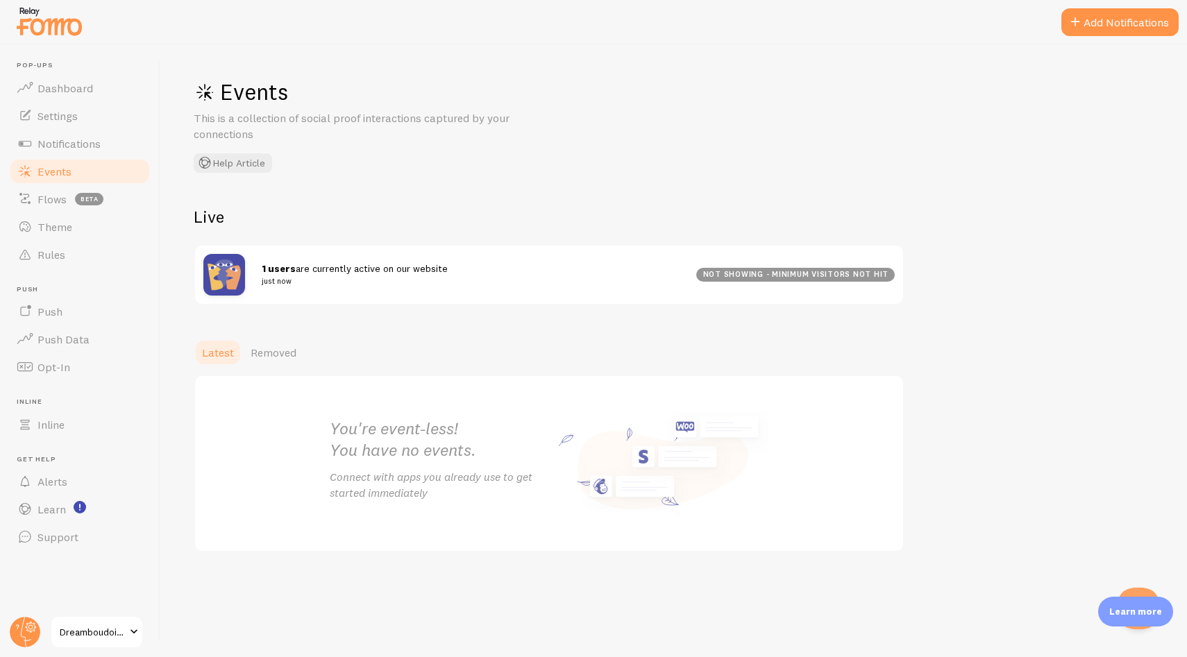
click at [609, 342] on div "Latest Removed" at bounding box center [674, 353] width 960 height 28
drag, startPoint x: 884, startPoint y: 272, endPoint x: 664, endPoint y: 265, distance: 220.2
click at [664, 264] on div "2 users are currently active on our website just now not showing - minimum visi…" at bounding box center [549, 275] width 708 height 58
click at [663, 264] on div "2 users are currently active on our website just now" at bounding box center [479, 275] width 435 height 26
click at [67, 193] on link "Flows beta" at bounding box center [79, 199] width 143 height 28
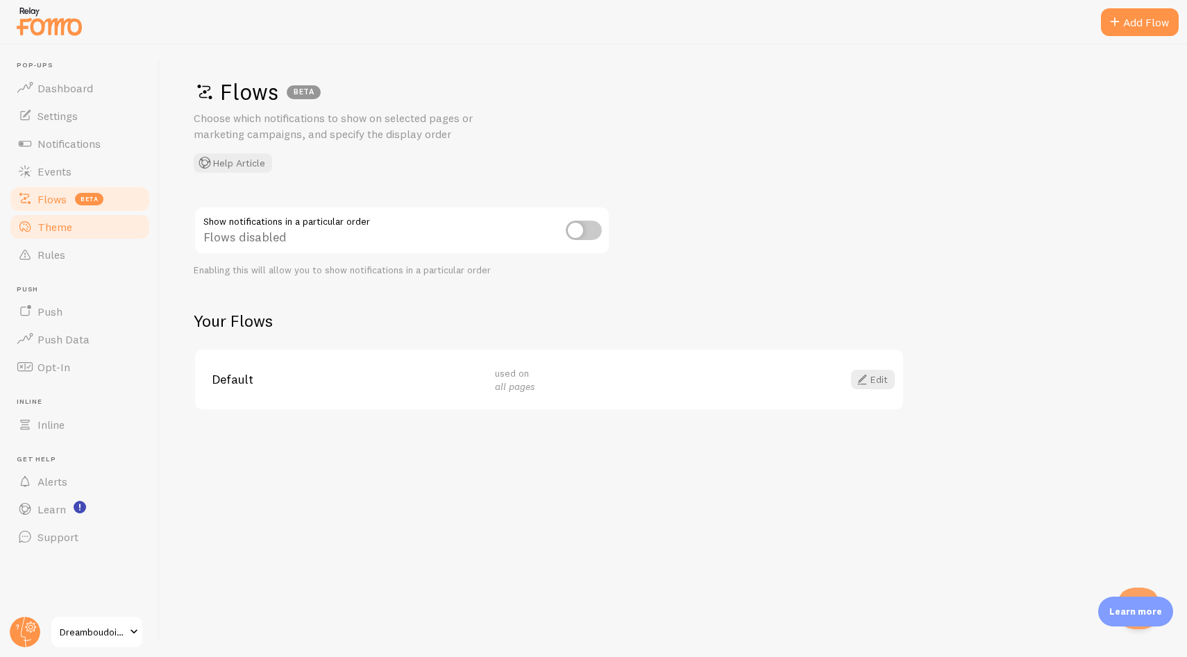
click at [78, 233] on link "Theme" at bounding box center [79, 227] width 143 height 28
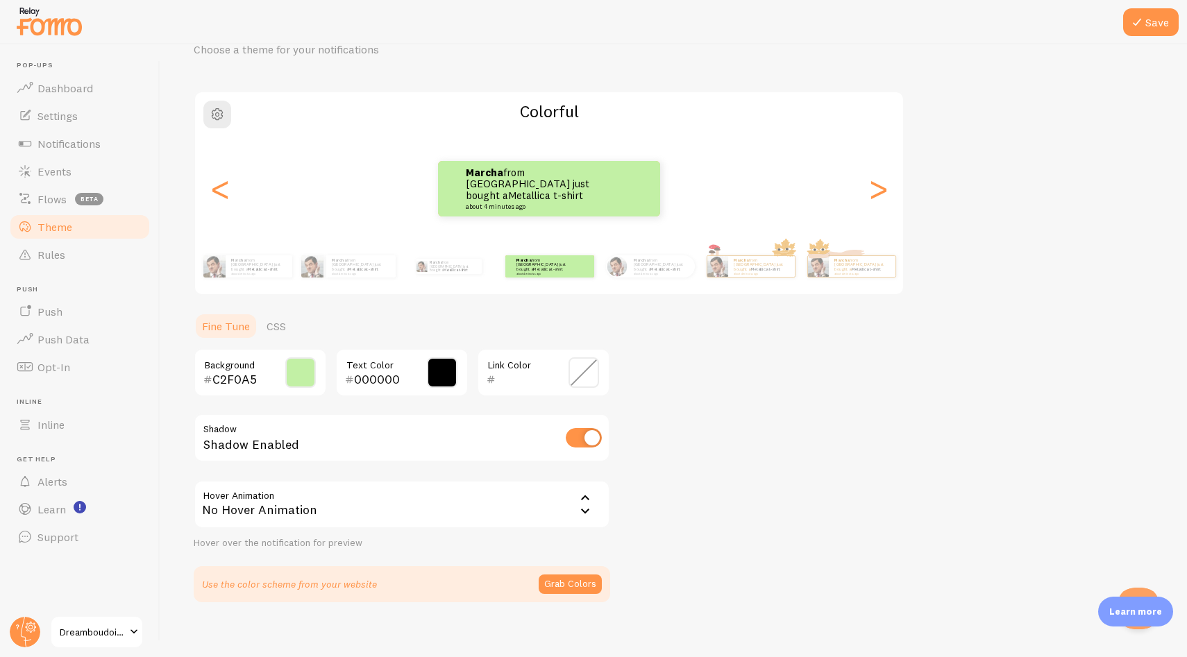
scroll to position [81, 0]
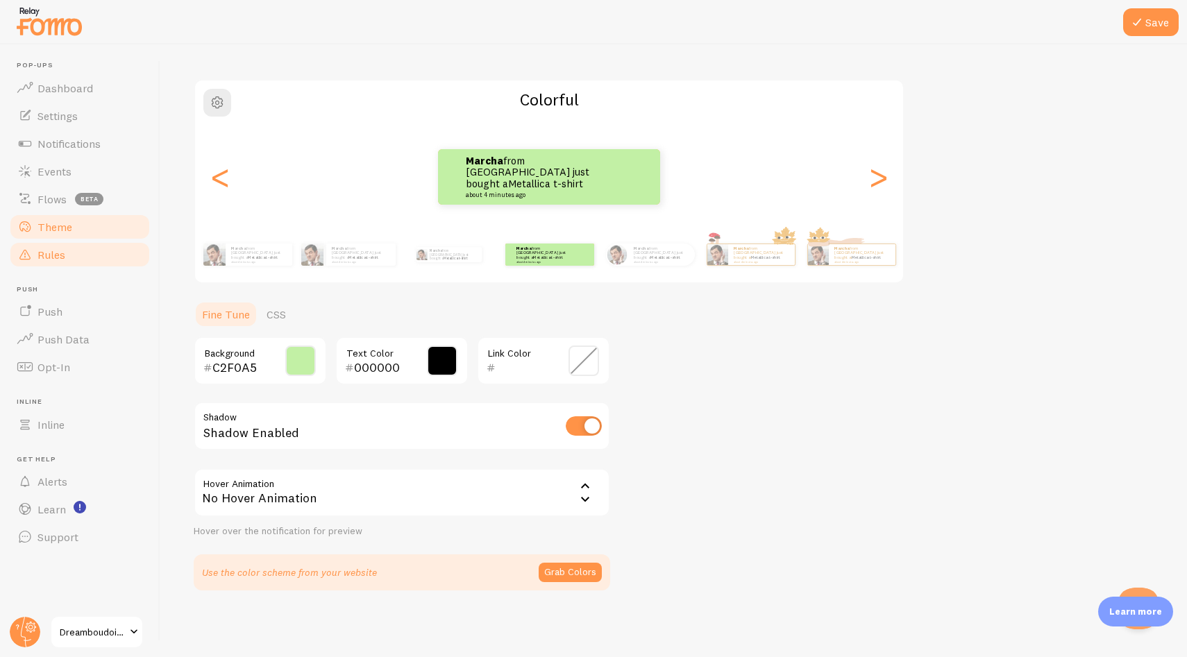
click at [115, 255] on link "Rules" at bounding box center [79, 255] width 143 height 28
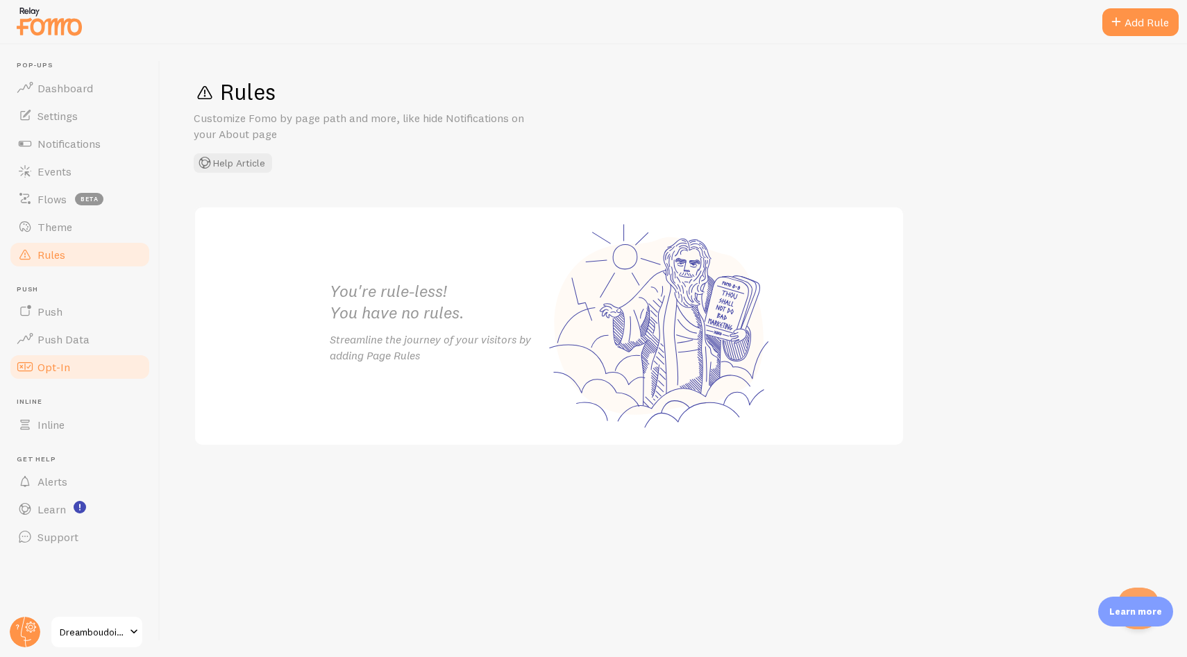
click at [86, 363] on link "Opt-In" at bounding box center [79, 367] width 143 height 28
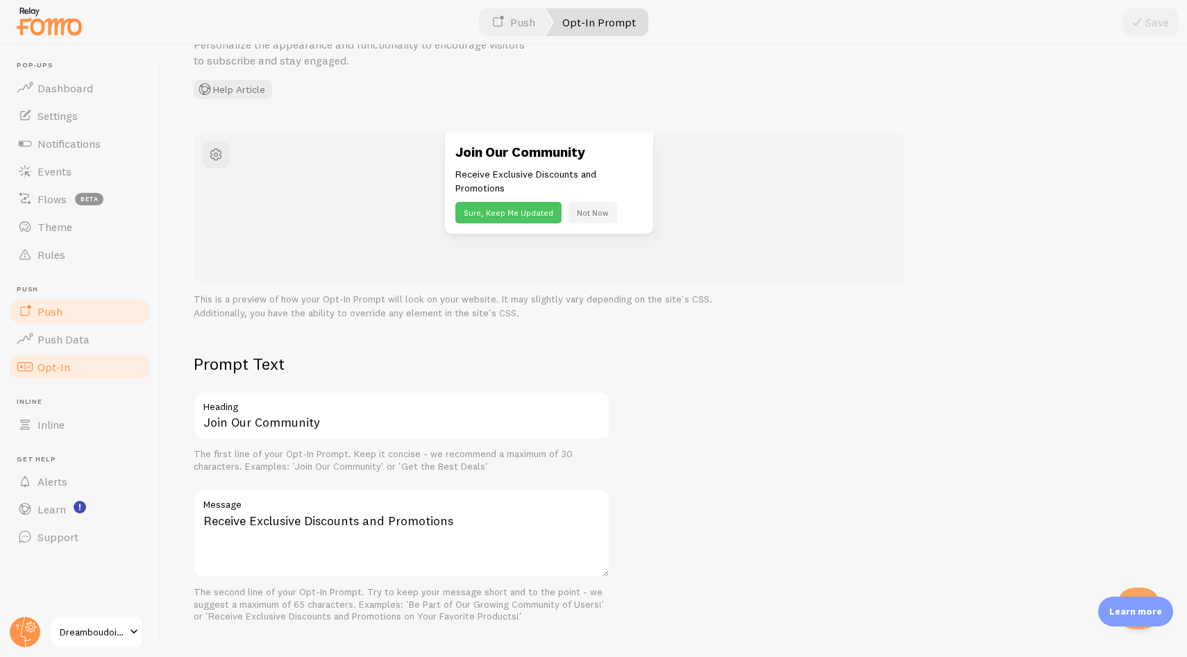
scroll to position [36, 0]
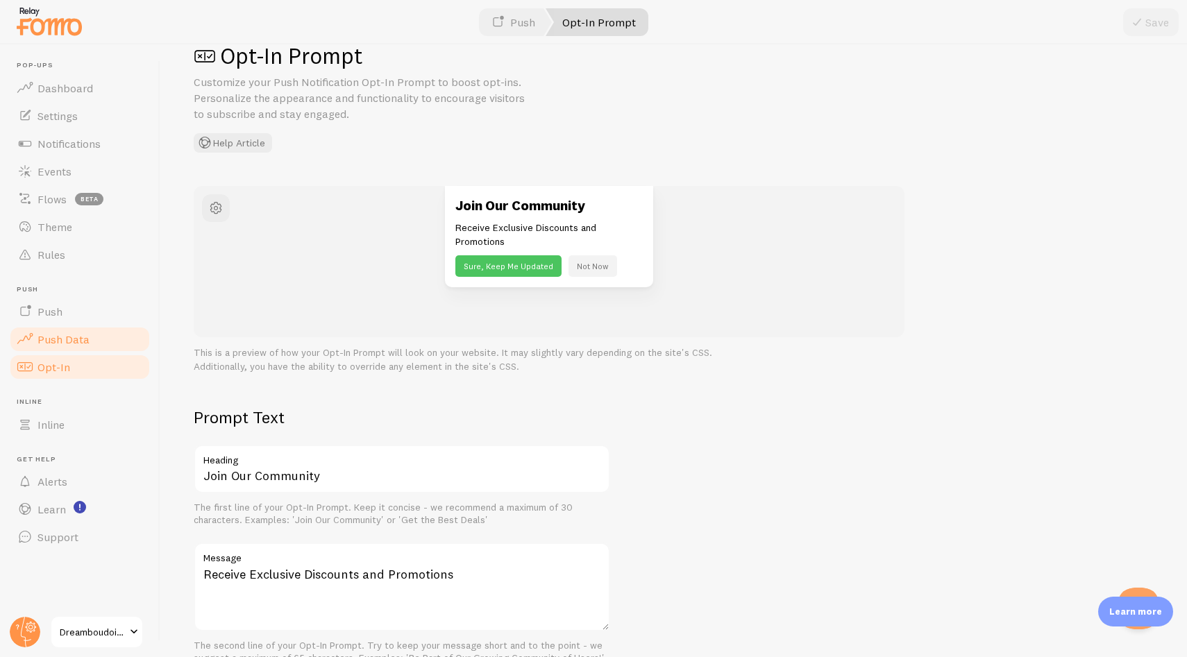
click at [65, 337] on span "Push Data" at bounding box center [63, 340] width 52 height 14
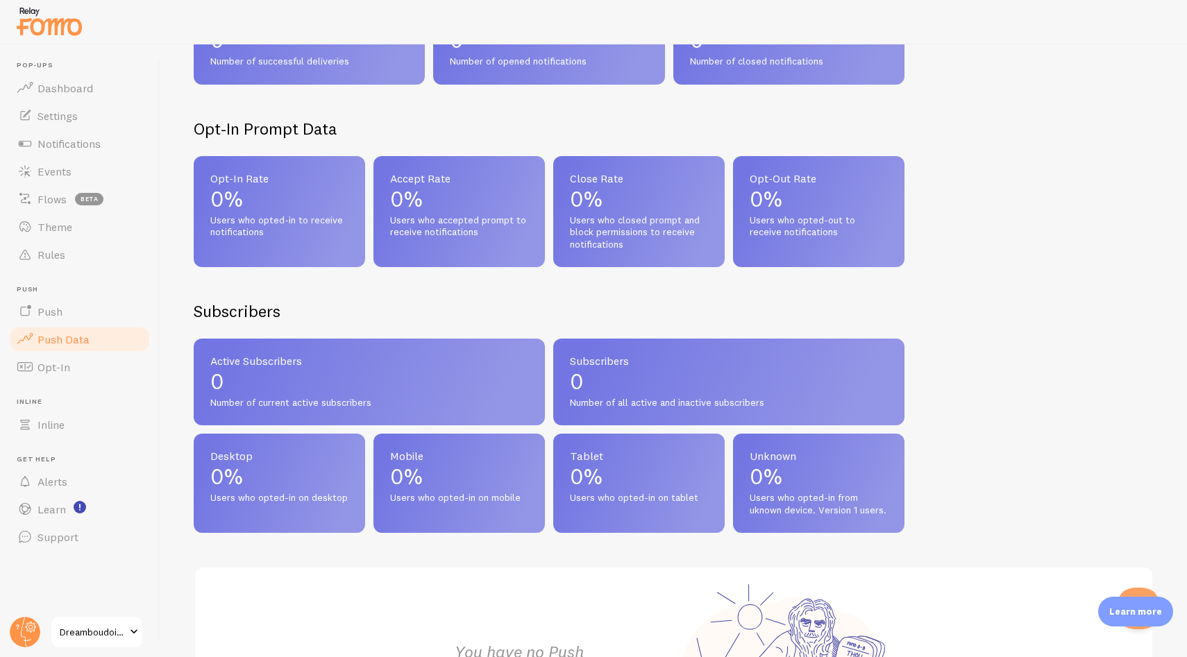
scroll to position [378, 0]
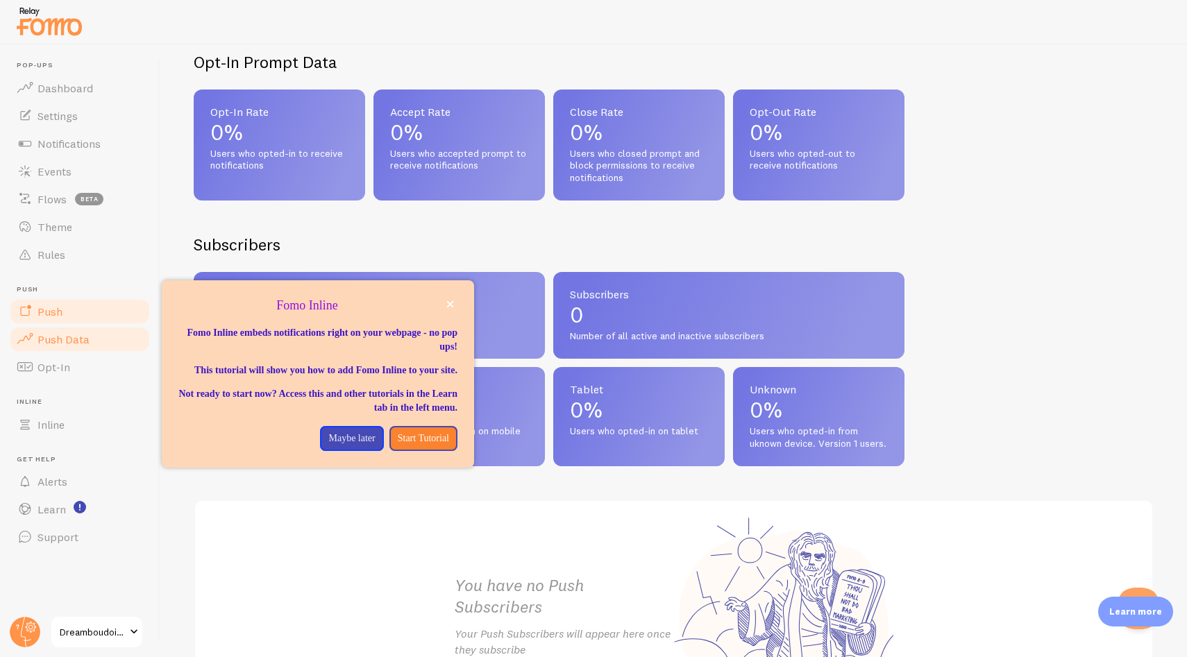
click at [56, 307] on span "Push" at bounding box center [49, 312] width 25 height 14
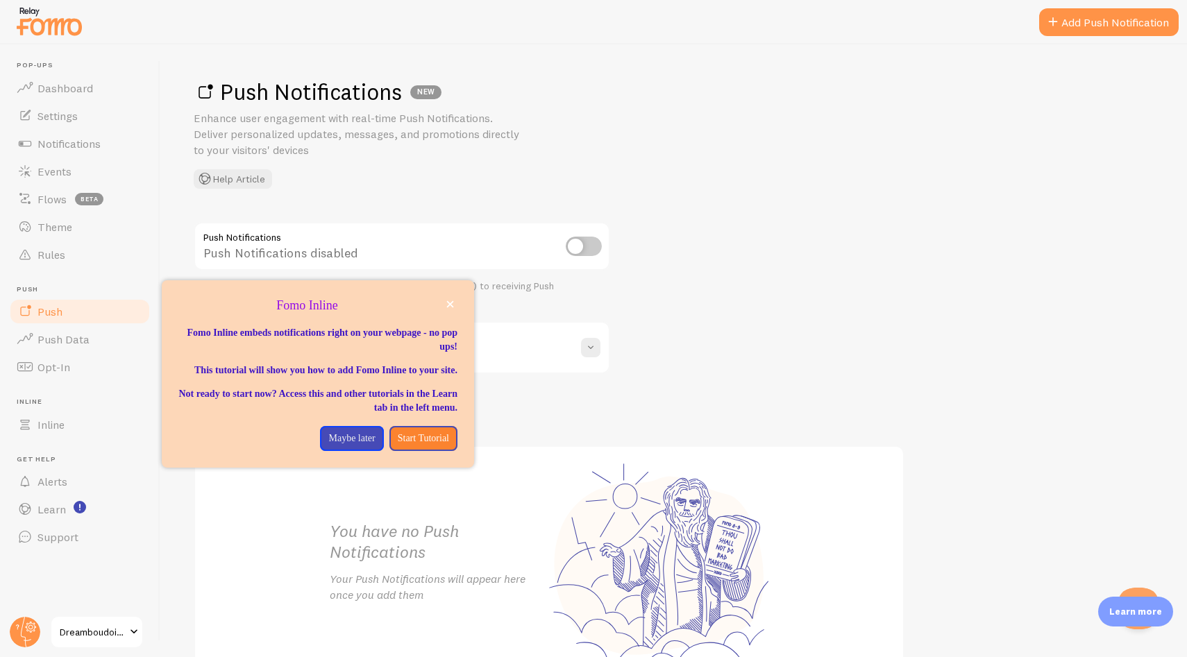
click at [716, 265] on div "Push Notifications Push Notifications disabled Enabling this will allow your we…" at bounding box center [674, 454] width 960 height 464
click at [451, 305] on icon "close," at bounding box center [450, 304] width 7 height 7
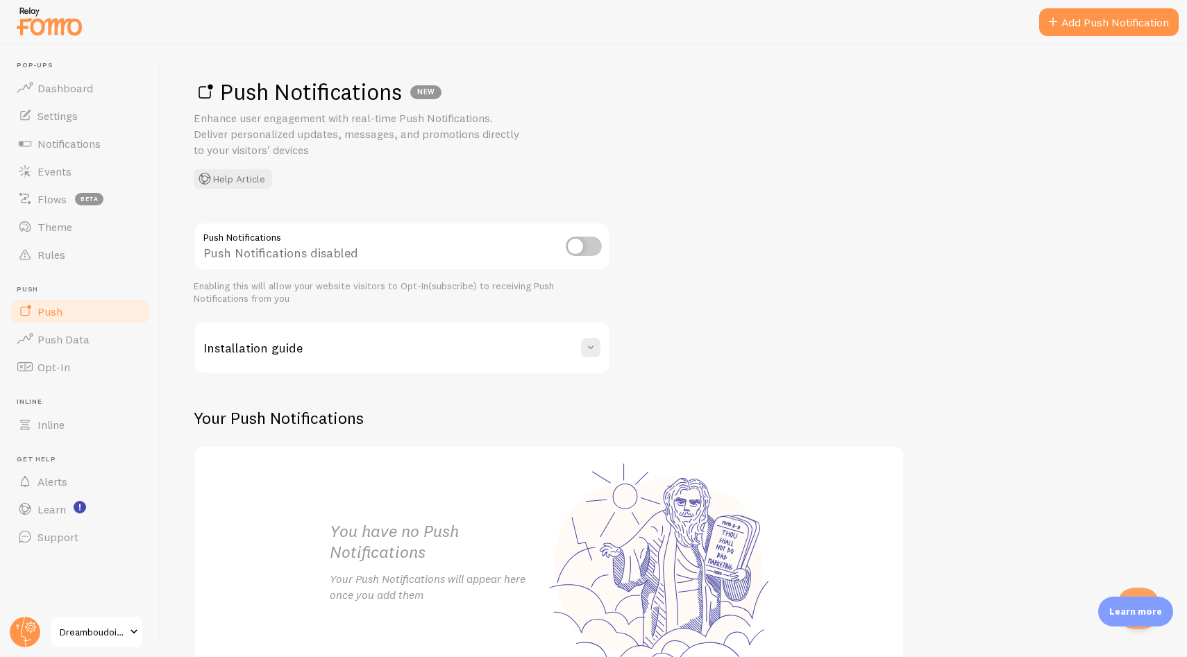
click at [689, 299] on div "Push Notifications Push Notifications disabled Enabling this will allow your we…" at bounding box center [674, 454] width 960 height 464
click at [598, 352] on button at bounding box center [590, 347] width 19 height 19
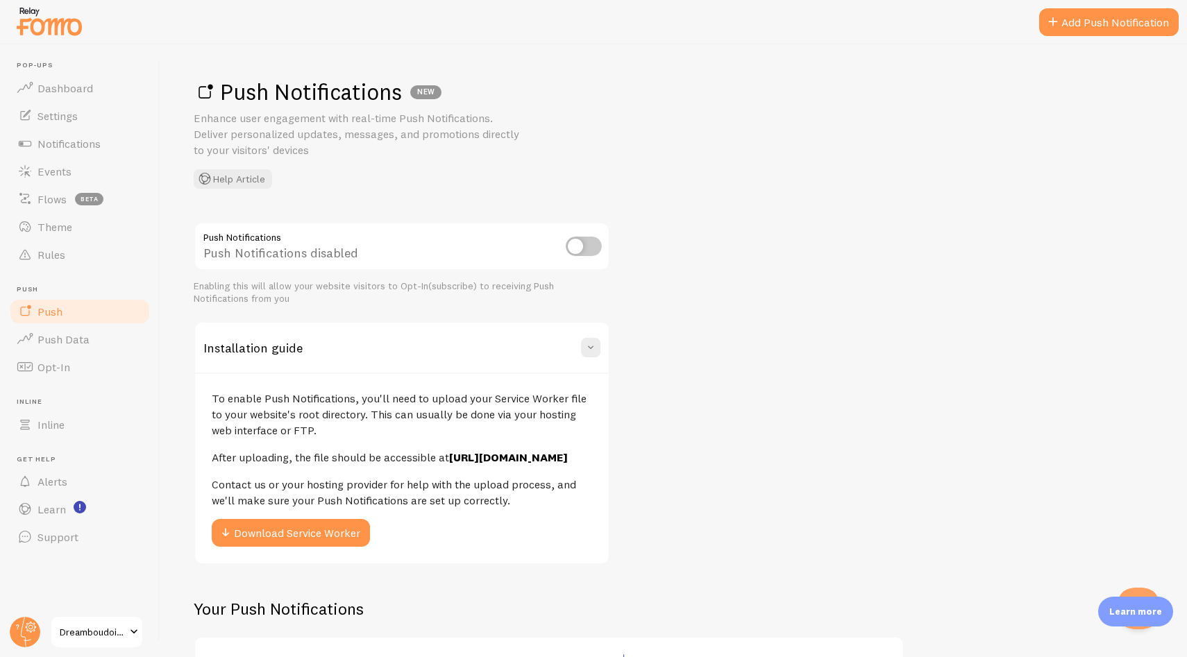
click at [673, 352] on div "Push Notifications Push Notifications disabled Enabling this will allow your we…" at bounding box center [674, 549] width 960 height 655
click at [592, 348] on span at bounding box center [591, 348] width 14 height 14
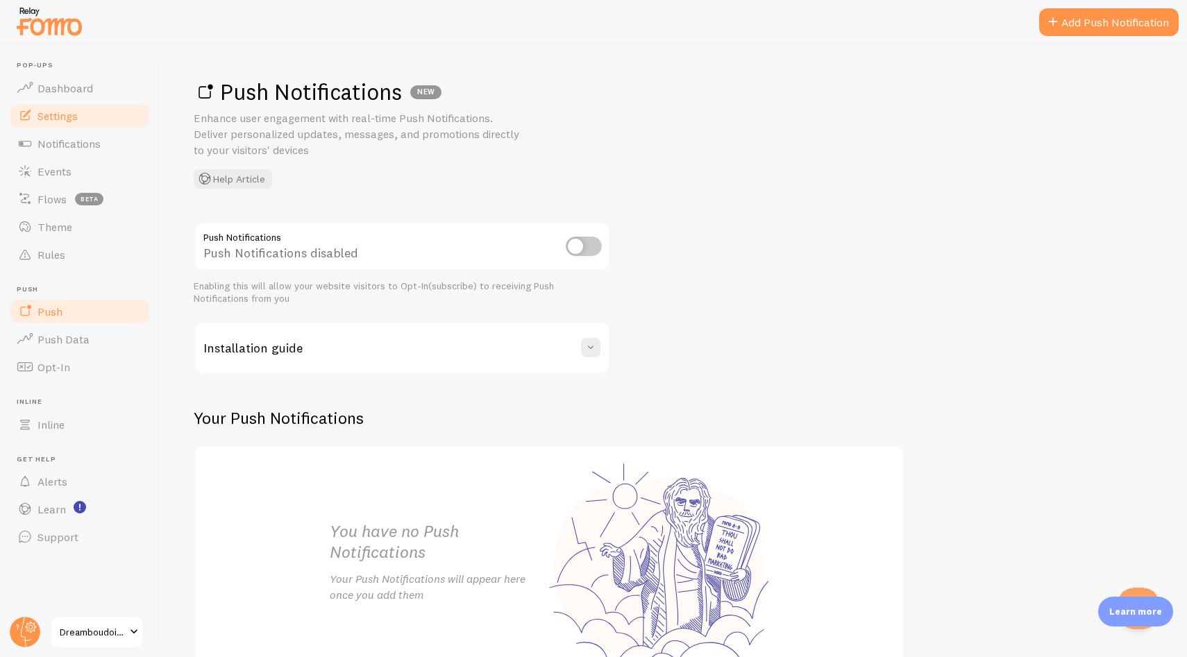
click at [75, 115] on span "Settings" at bounding box center [57, 116] width 40 height 14
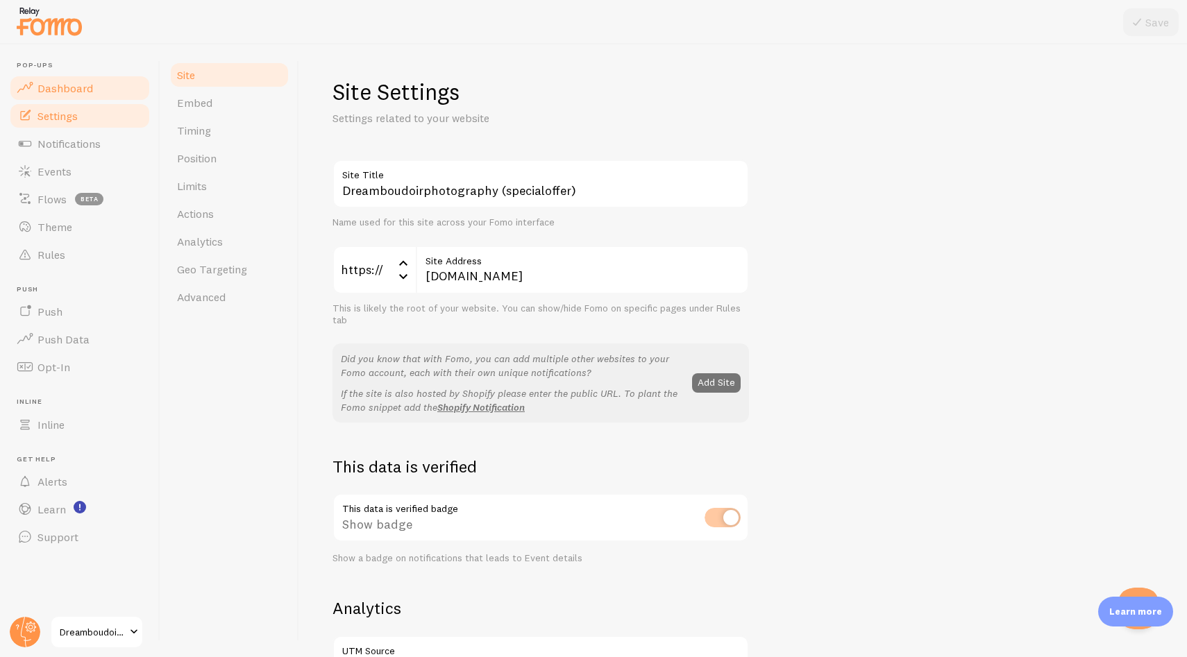
click at [109, 94] on link "Dashboard" at bounding box center [79, 88] width 143 height 28
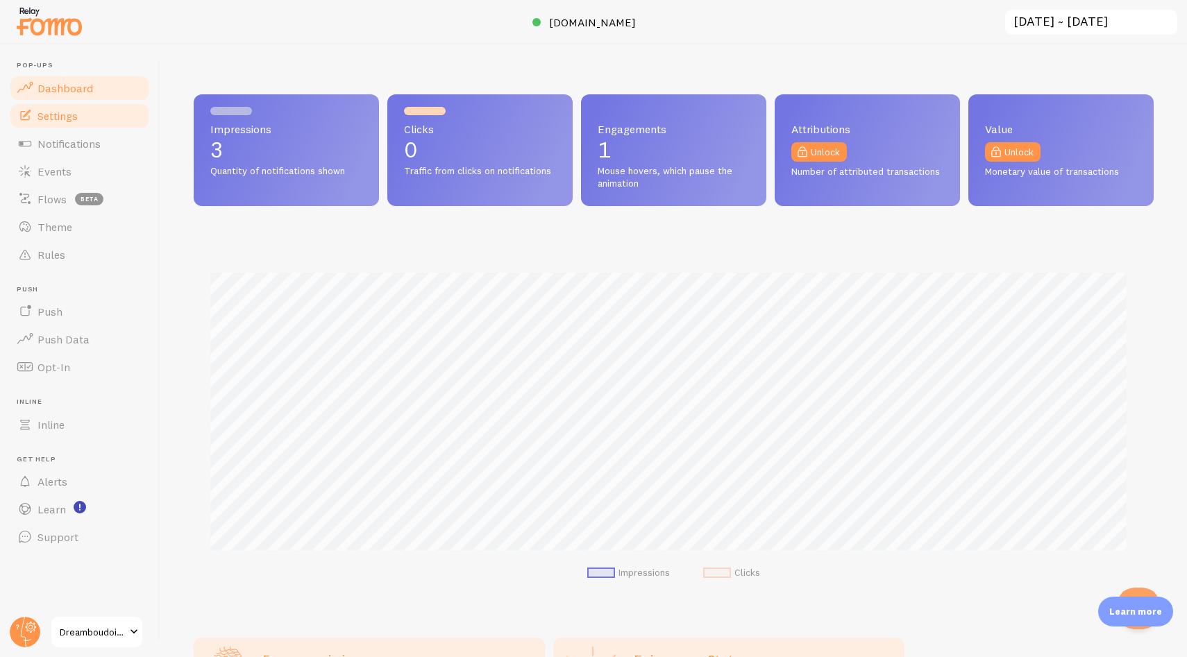
click at [74, 109] on span "Settings" at bounding box center [57, 116] width 40 height 14
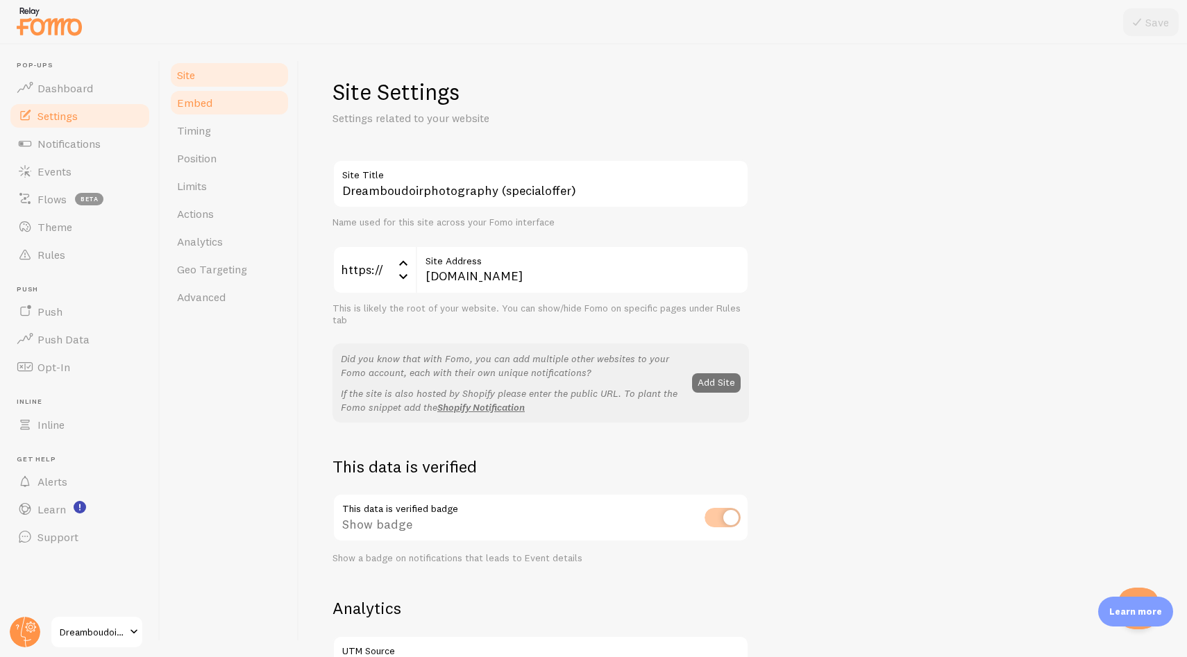
click at [208, 106] on span "Embed" at bounding box center [194, 103] width 35 height 14
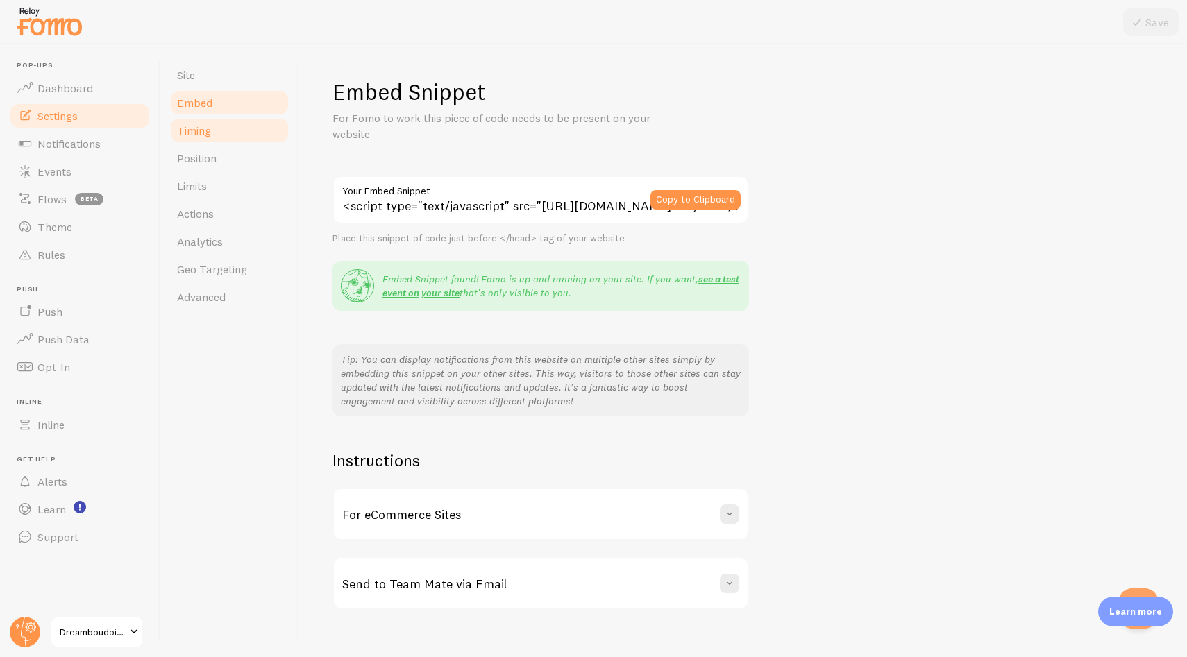
click at [224, 139] on link "Timing" at bounding box center [229, 131] width 121 height 28
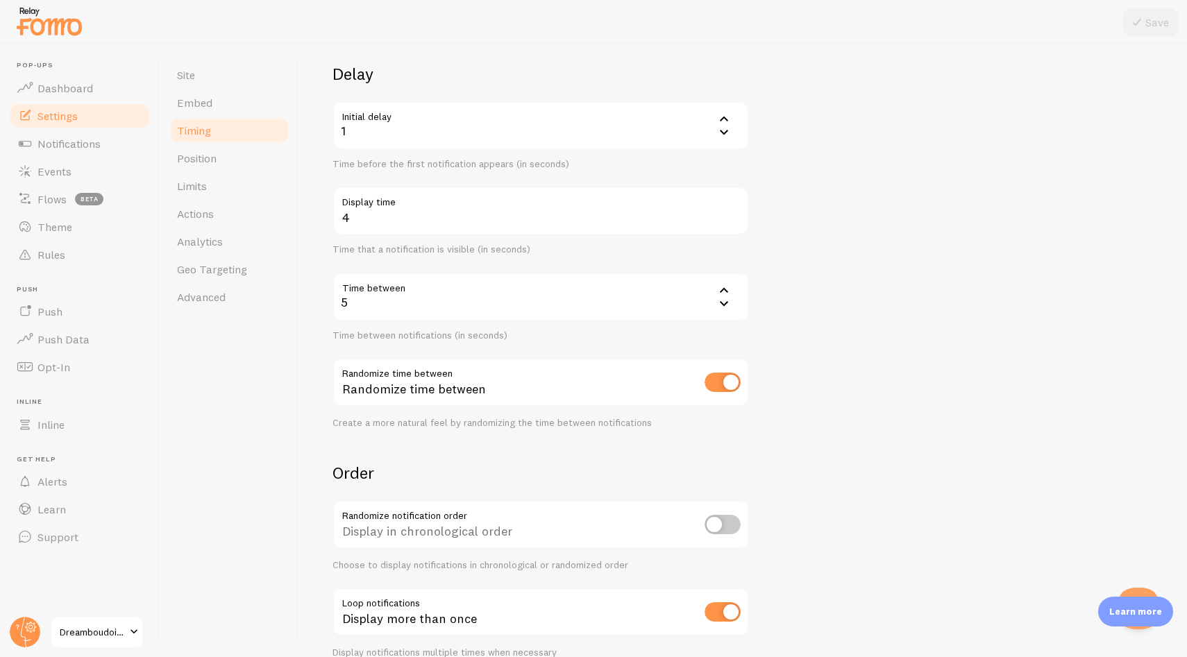
scroll to position [165, 0]
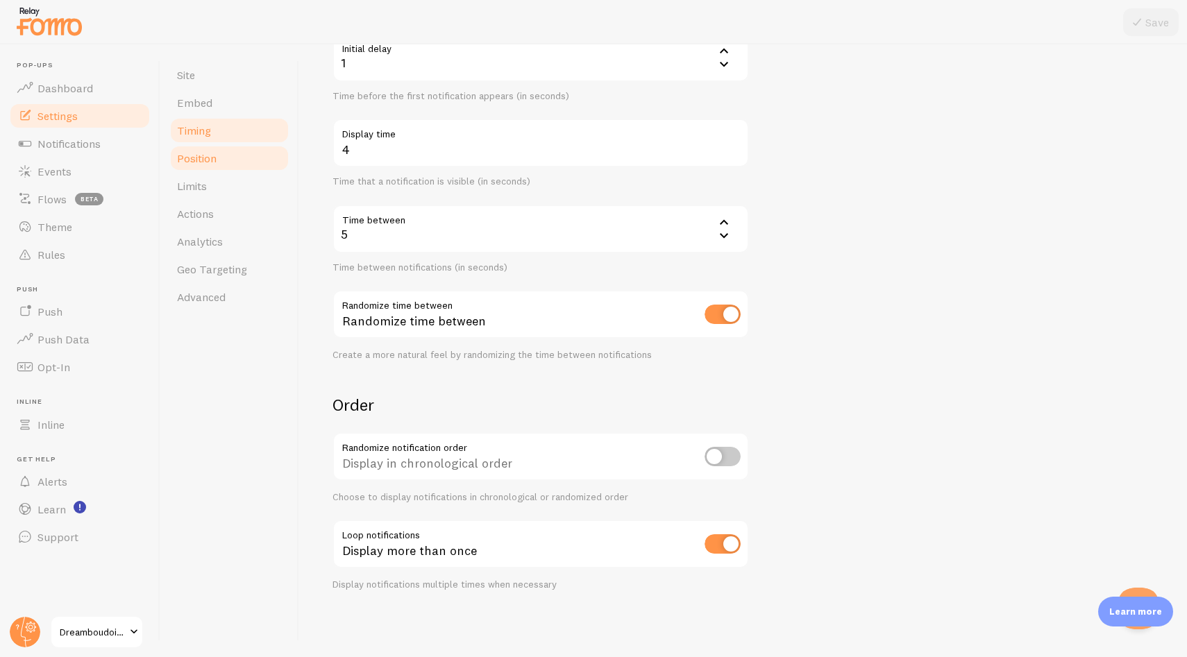
click at [217, 158] on span "Position" at bounding box center [197, 158] width 40 height 14
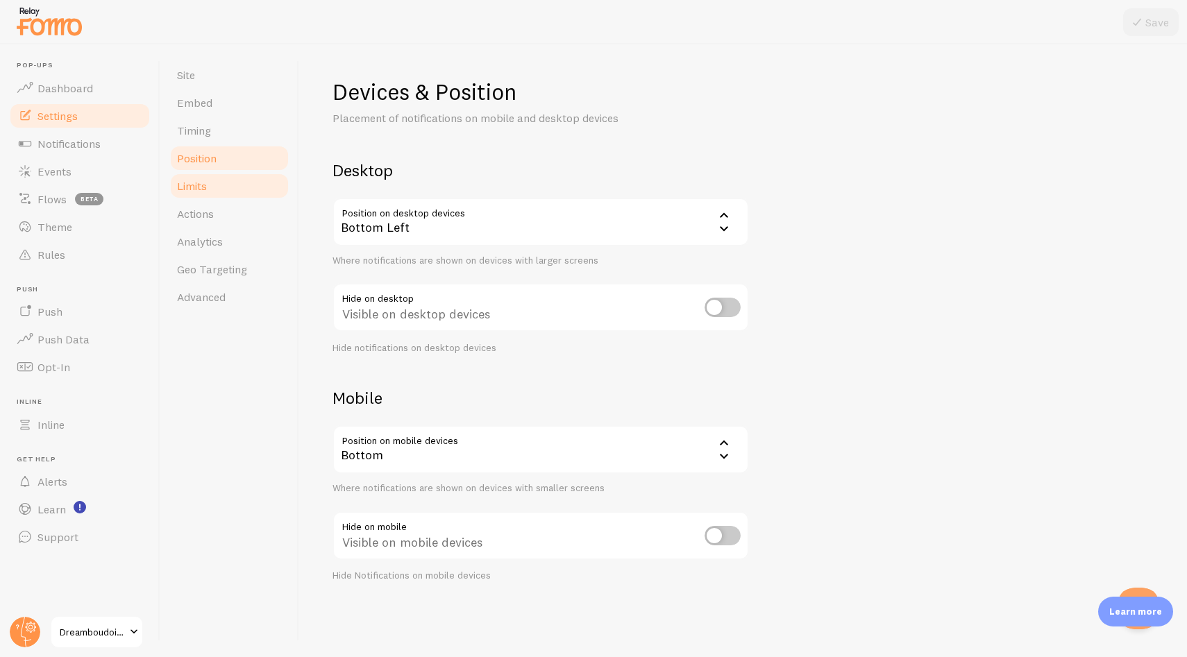
click at [233, 187] on link "Limits" at bounding box center [229, 186] width 121 height 28
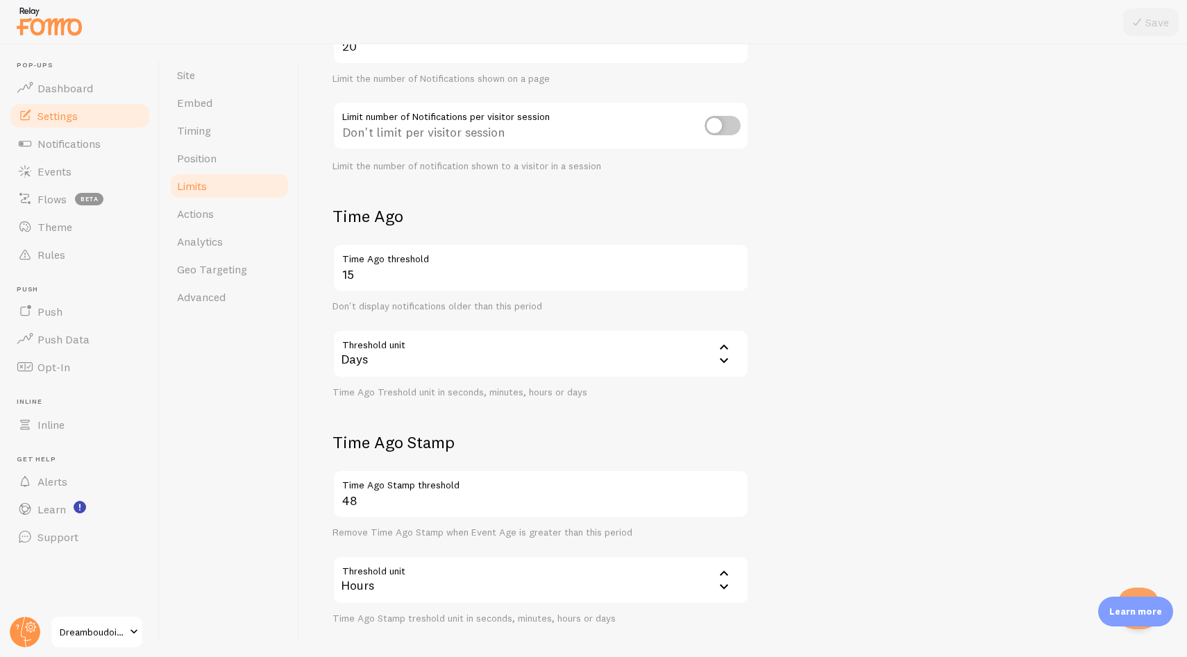
scroll to position [242, 0]
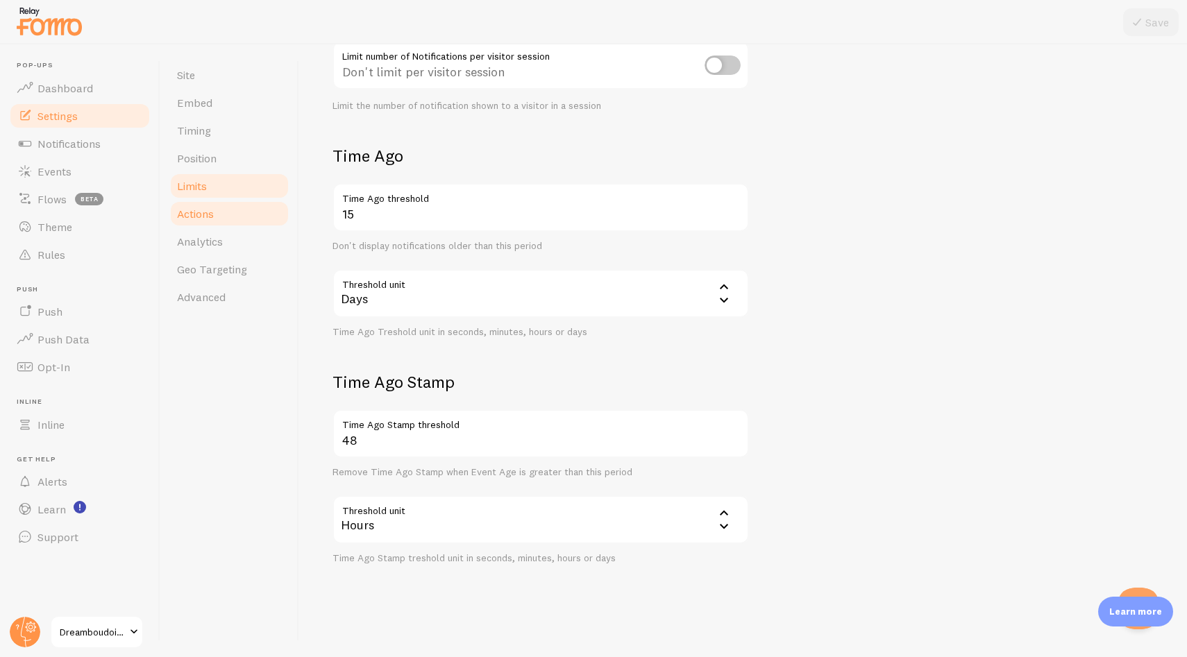
click at [226, 217] on link "Actions" at bounding box center [229, 214] width 121 height 28
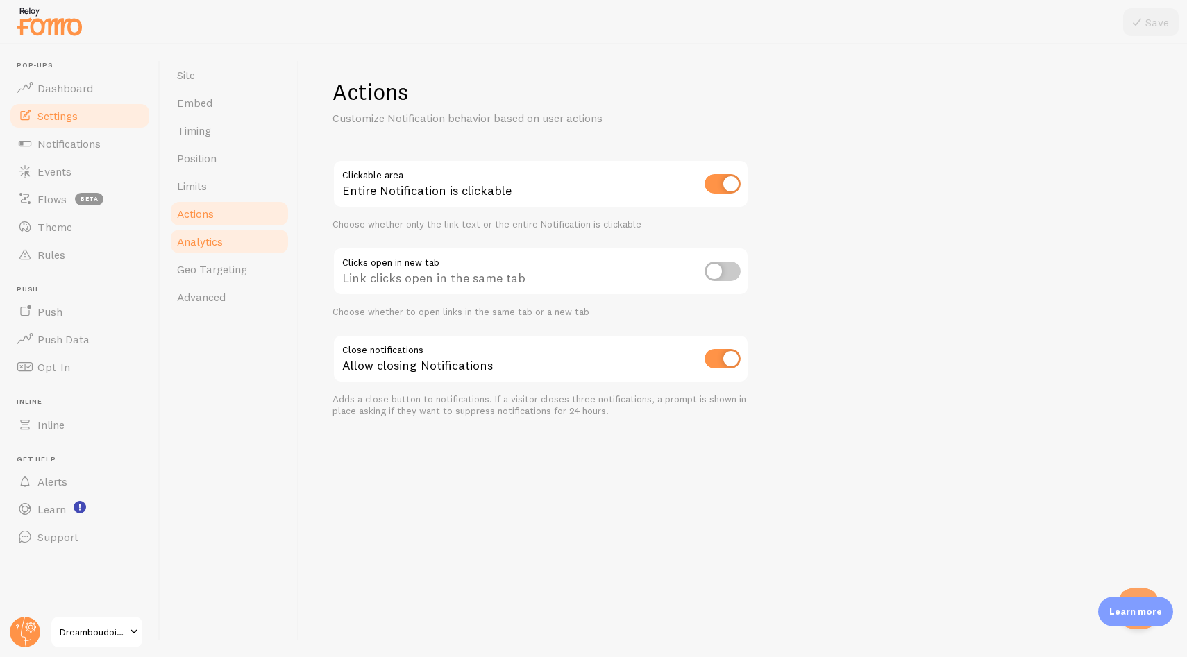
click at [227, 243] on link "Analytics" at bounding box center [229, 242] width 121 height 28
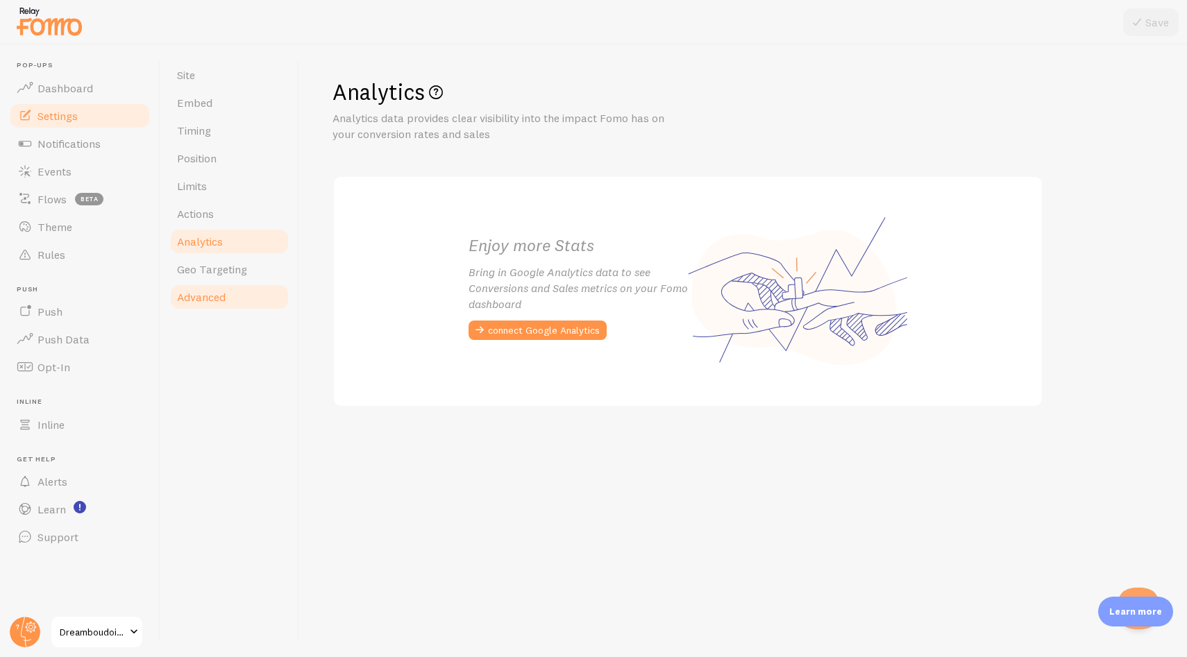
click at [226, 285] on link "Advanced" at bounding box center [229, 297] width 121 height 28
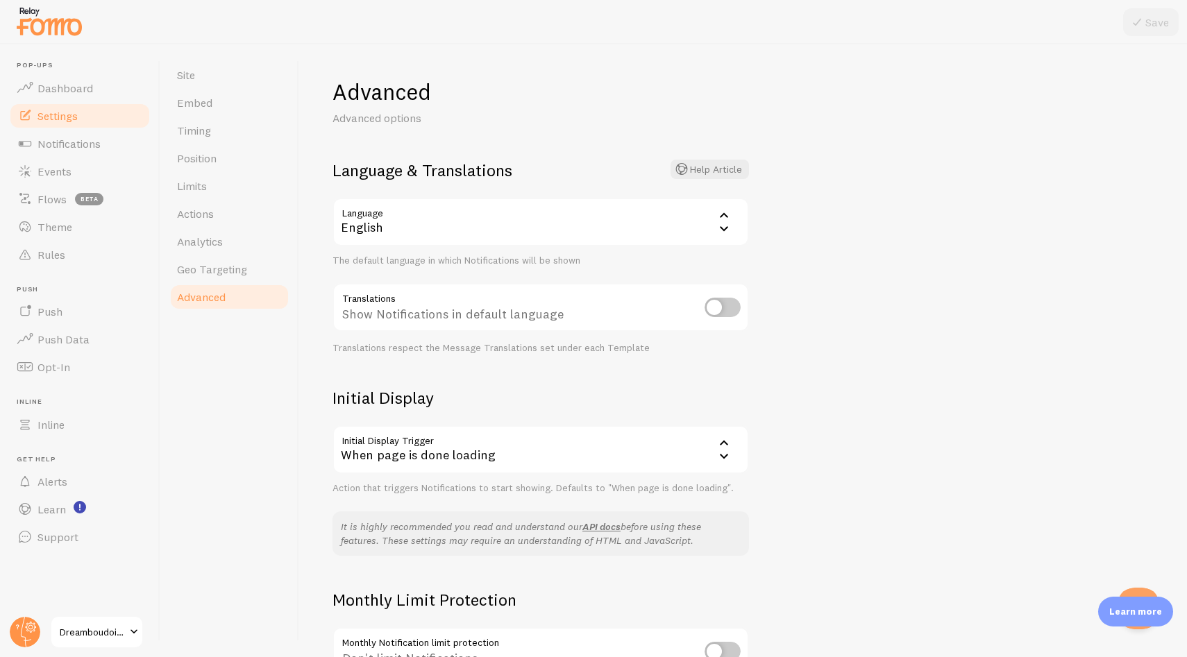
scroll to position [148, 0]
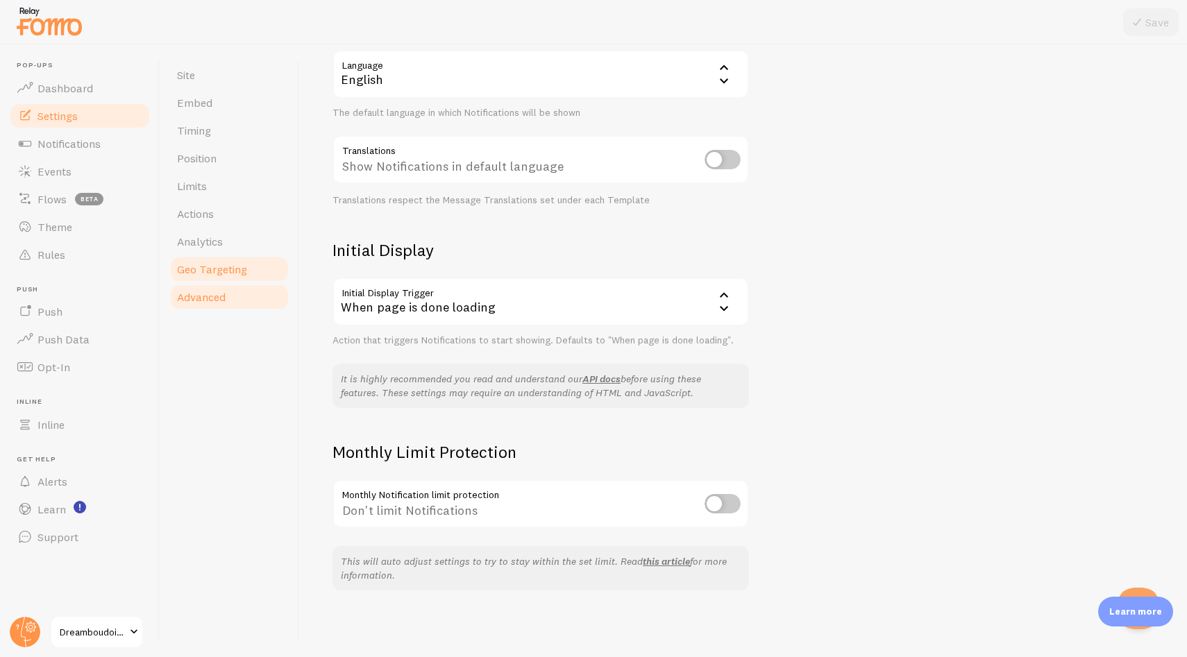
click at [274, 268] on link "Geo Targeting" at bounding box center [229, 269] width 121 height 28
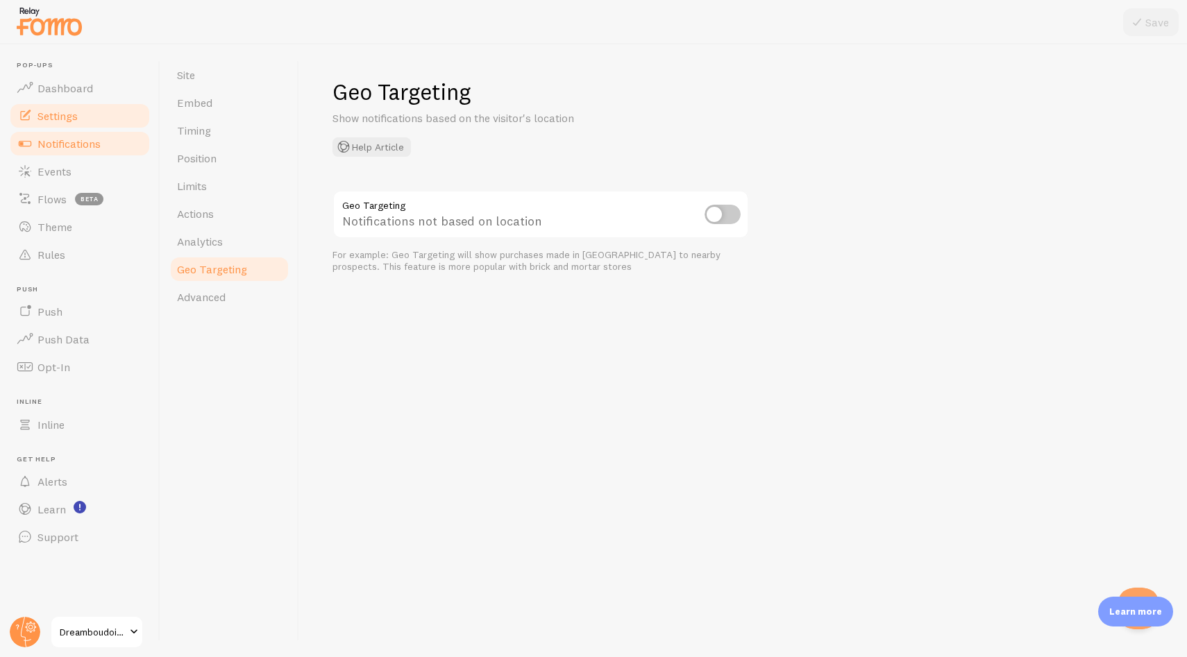
click at [75, 151] on link "Notifications" at bounding box center [79, 144] width 143 height 28
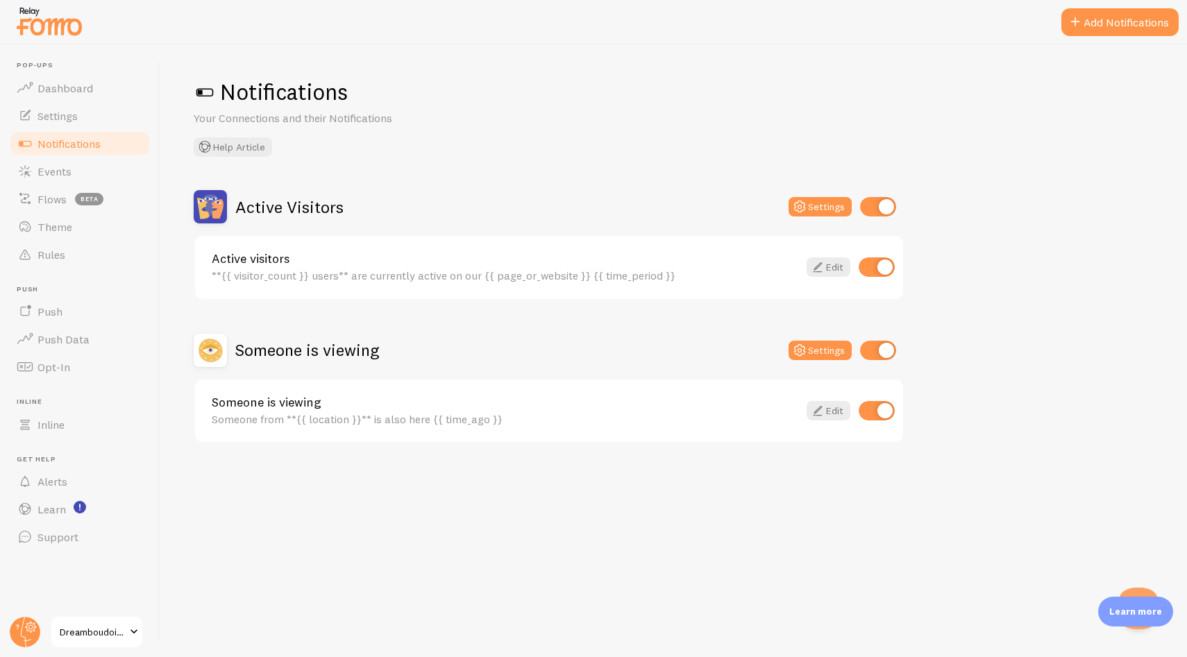
click at [595, 348] on div "Someone is viewing Settings" at bounding box center [549, 350] width 711 height 33
click at [1104, 17] on button "Add Notifications" at bounding box center [1119, 22] width 117 height 28
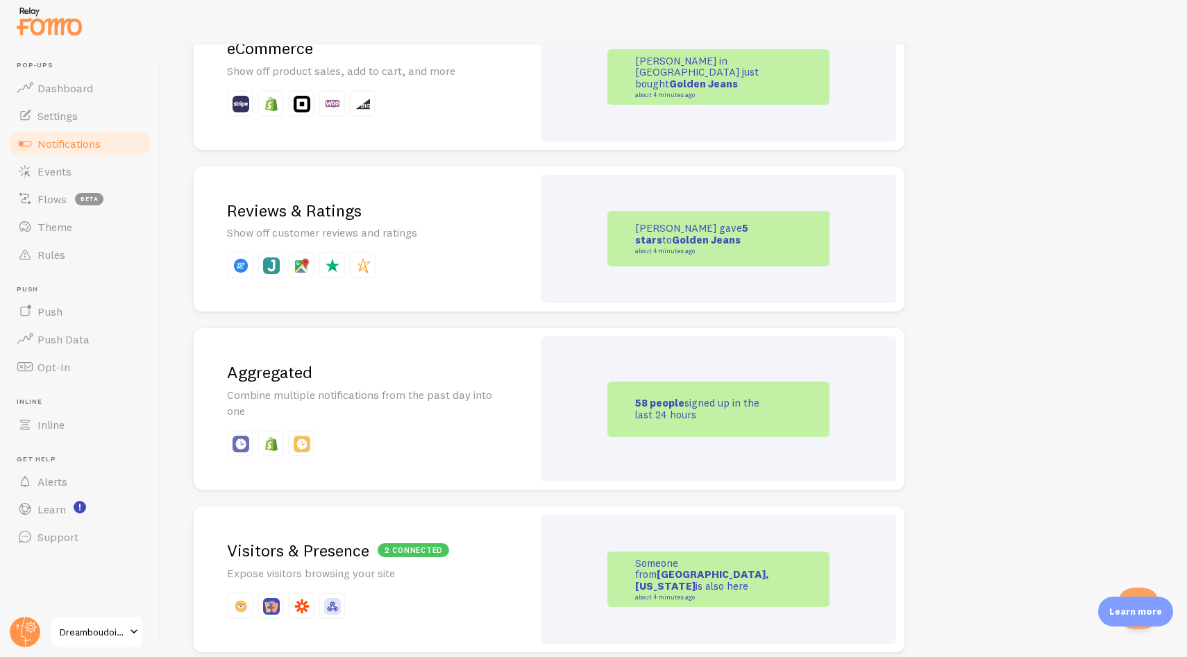
scroll to position [363, 0]
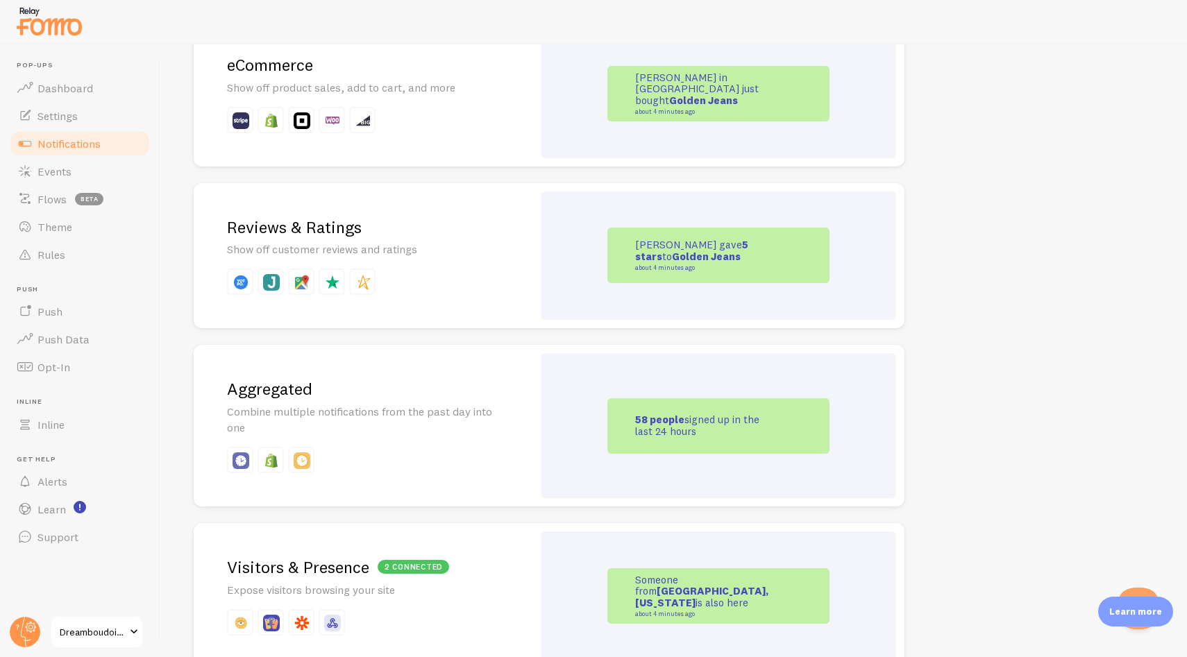
click at [532, 255] on div "Reviews & Ratings Show off customer reviews and ratings" at bounding box center [363, 256] width 339 height 146
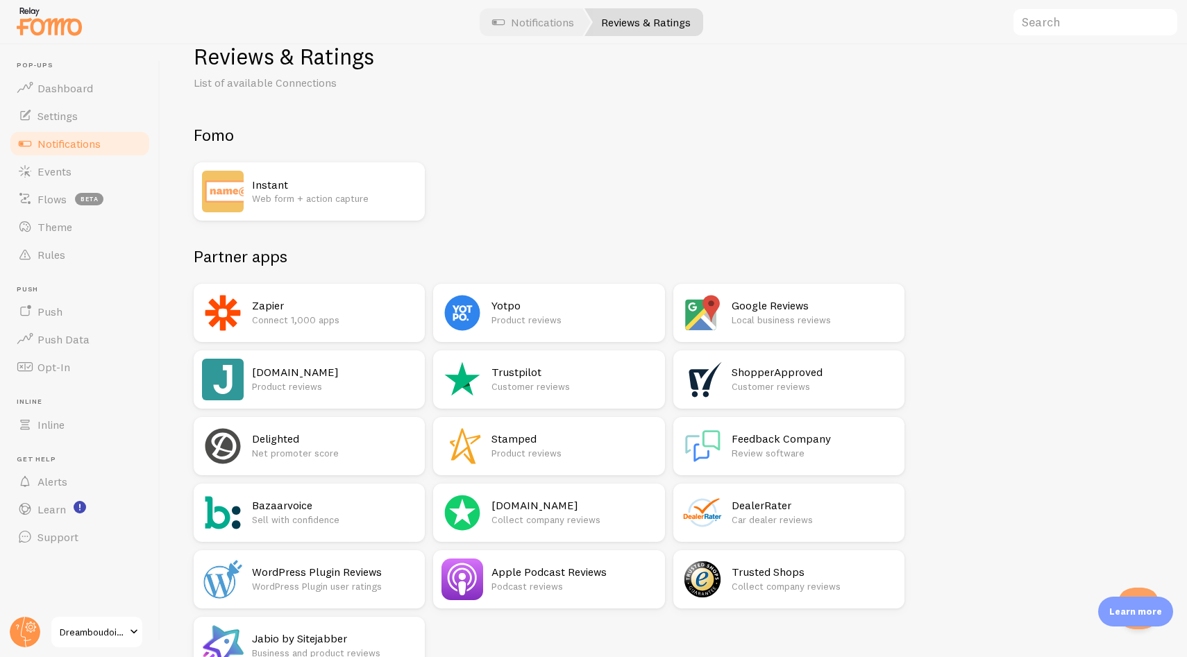
scroll to position [115, 0]
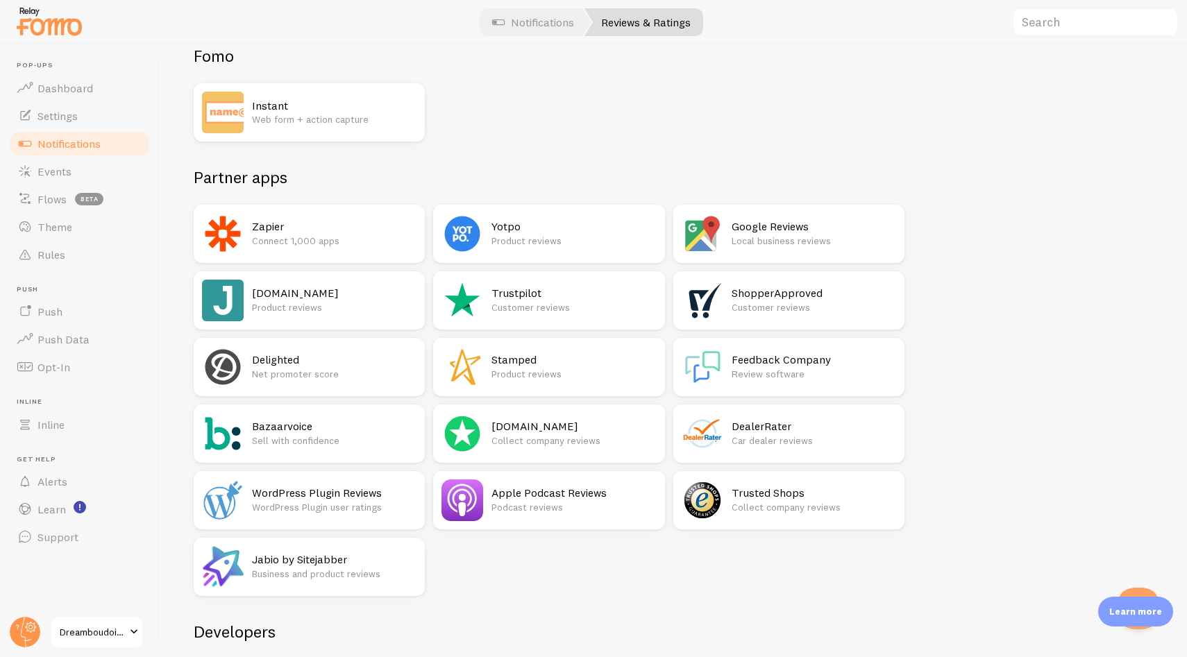
click at [793, 242] on p "Local business reviews" at bounding box center [814, 241] width 165 height 14
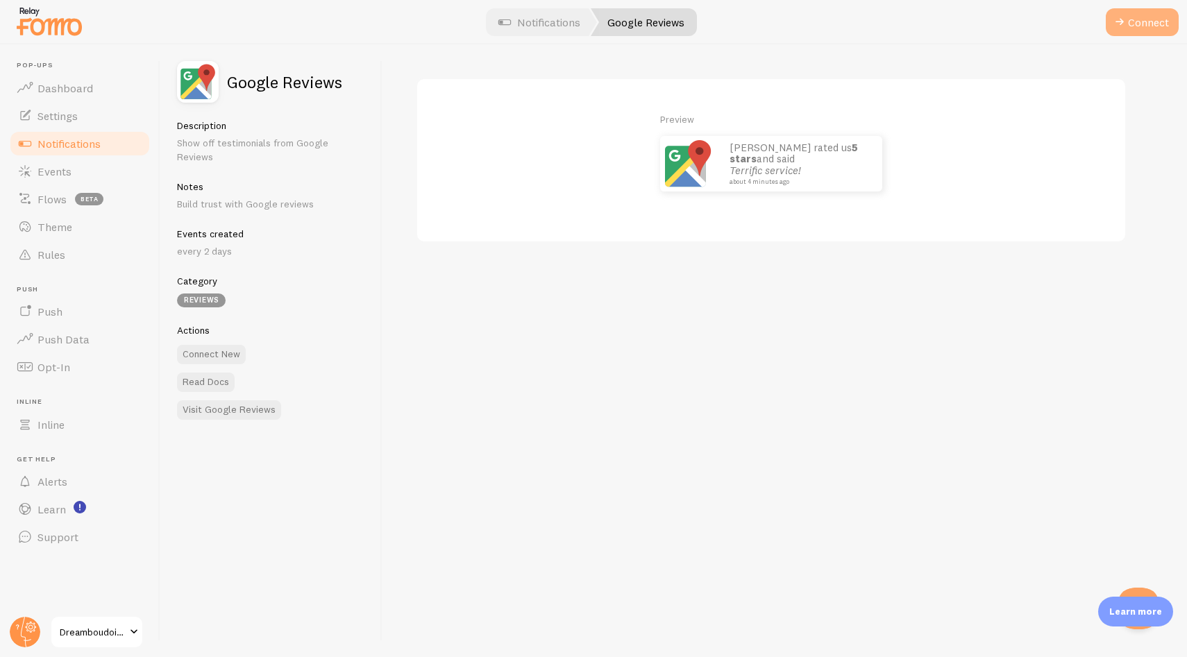
click at [1152, 19] on button "Connect" at bounding box center [1142, 22] width 73 height 28
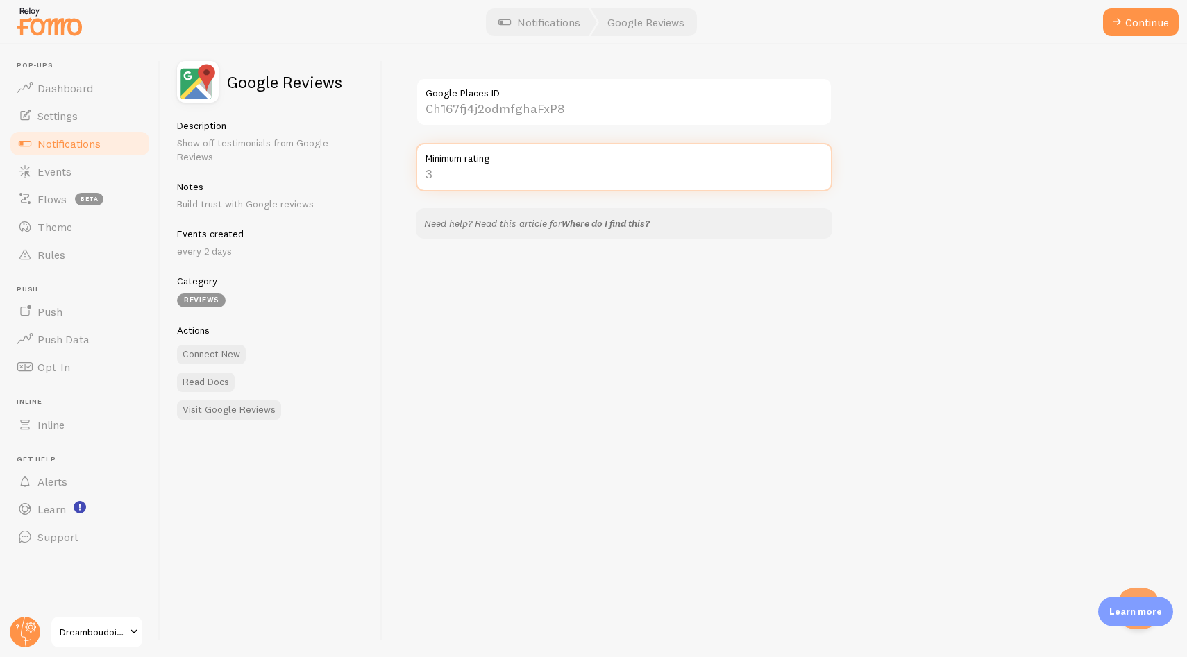
click at [468, 178] on input "Minimum rating" at bounding box center [624, 167] width 416 height 49
type input "5"
click at [618, 331] on div "Google Places ID 5 Minimum rating Need help? Read this article for Where do I f…" at bounding box center [784, 350] width 805 height 613
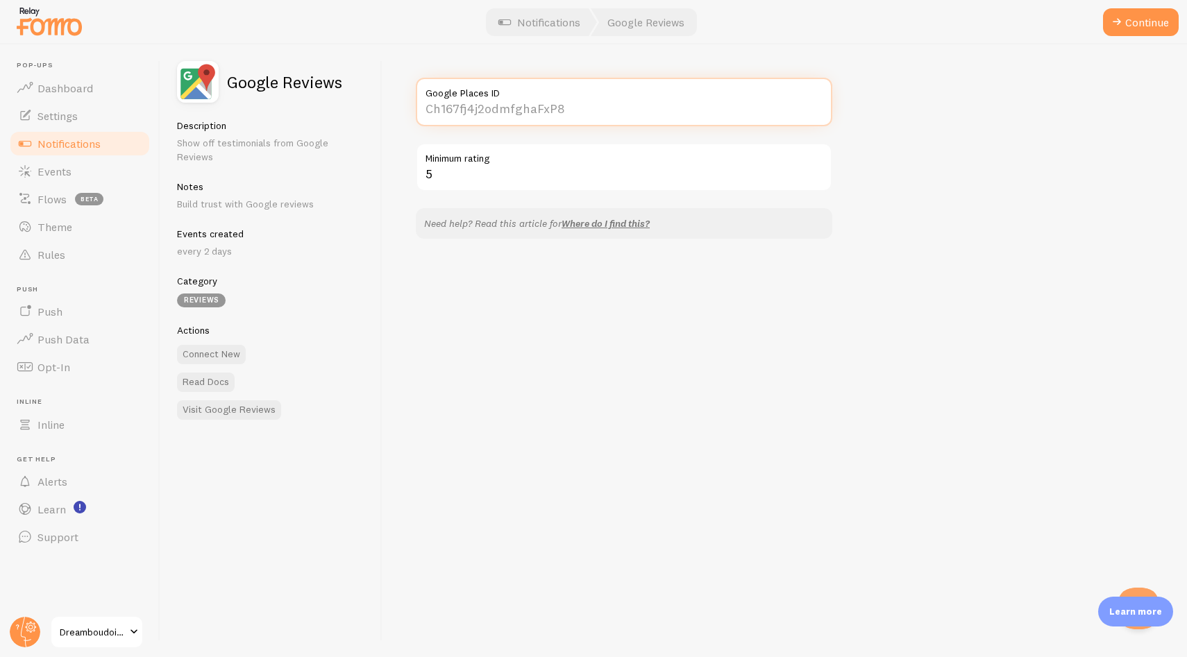
click at [499, 106] on input "Google Places ID" at bounding box center [624, 102] width 416 height 49
click at [493, 107] on input "Google Places ID" at bounding box center [624, 102] width 416 height 49
paste input "https://share.google/naveO5sRHydDsnnxm"
drag, startPoint x: 542, startPoint y: 109, endPoint x: 364, endPoint y: 101, distance: 177.9
click at [364, 102] on div "Google Reviews Description Show off testimonials from Google Reviews Notes Buil…" at bounding box center [673, 350] width 1027 height 613
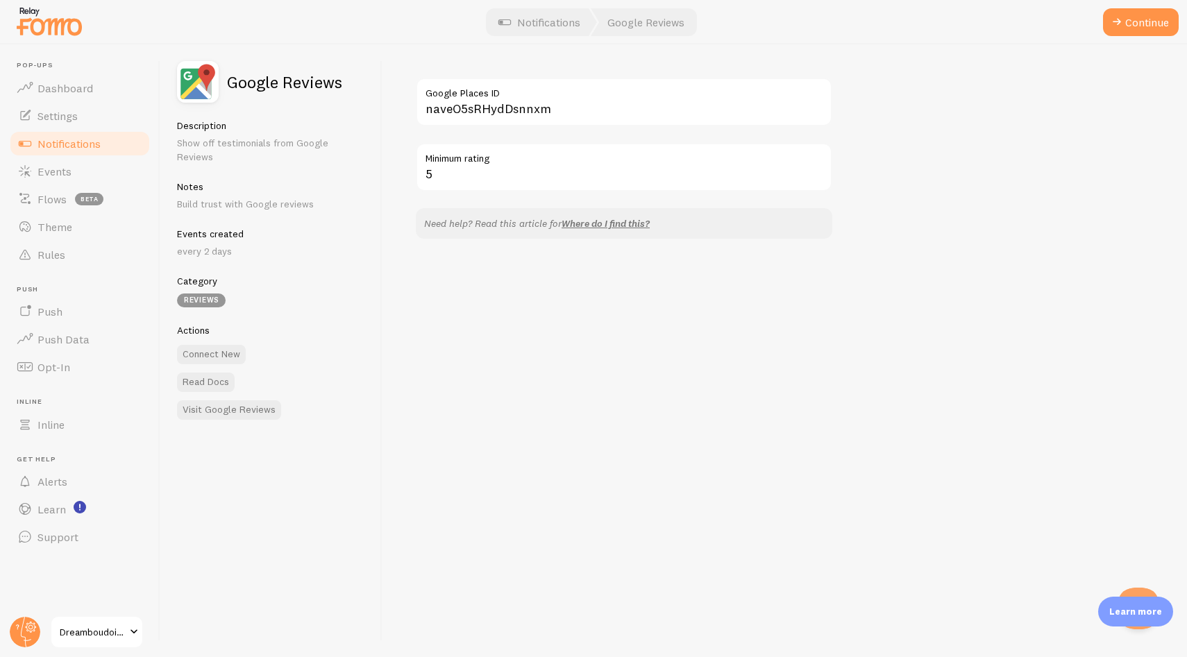
click at [841, 149] on div "naveO5sRHydDsnnxm Google Places ID 5 Minimum rating Need help? Read this articl…" at bounding box center [784, 350] width 805 height 613
click at [1145, 22] on button "Continue" at bounding box center [1141, 22] width 76 height 28
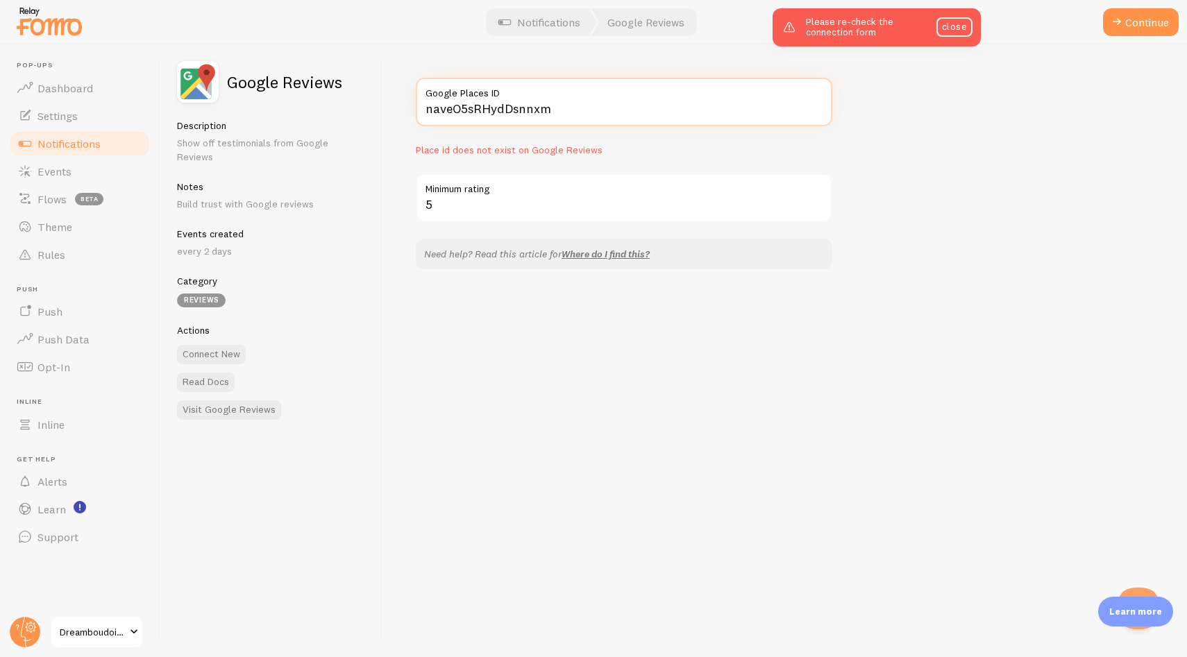
click at [525, 110] on input "naveO5sRHydDsnnxm" at bounding box center [624, 102] width 416 height 49
paste input "https://share.google/"
type input "https://share.google/naveO5sRHydDsnnxm"
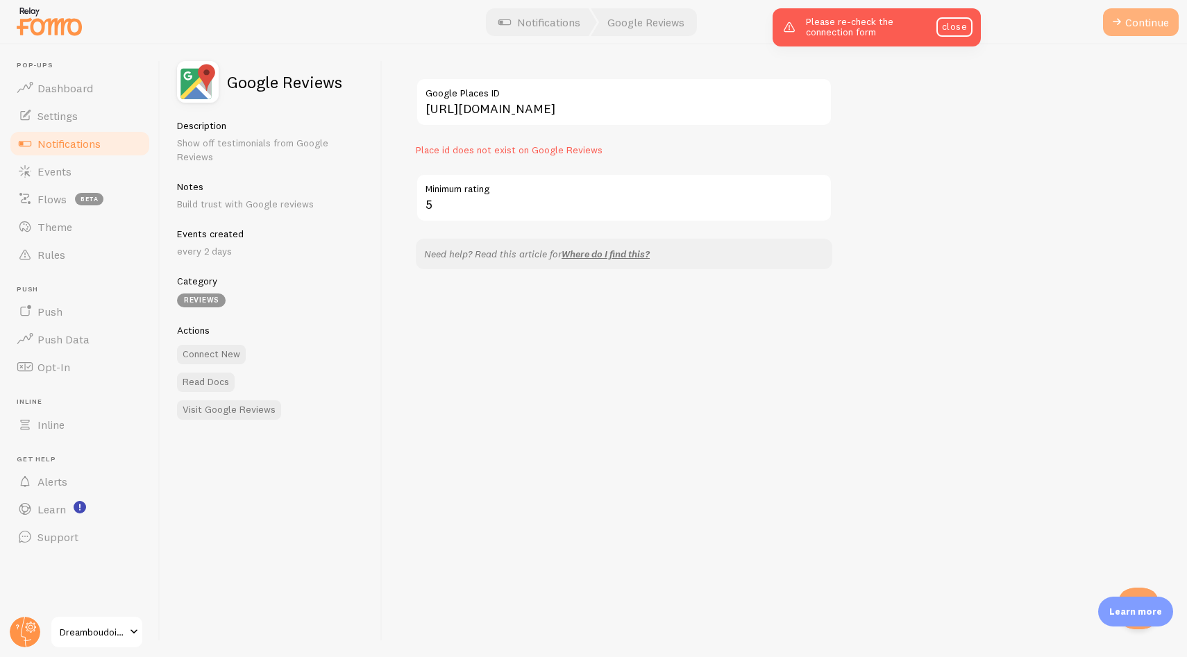
click at [1109, 24] on span at bounding box center [1117, 22] width 17 height 17
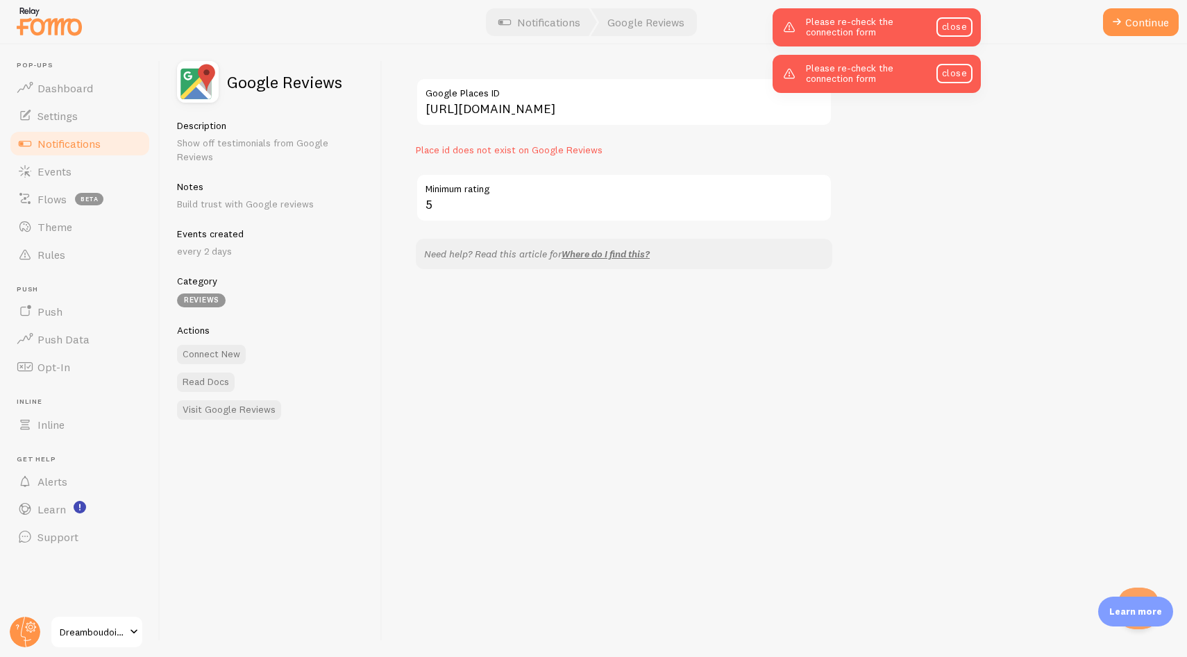
click at [653, 281] on div "https://share.google/naveO5sRHydDsnnxm Google Places ID Place id does not exist…" at bounding box center [784, 350] width 805 height 613
click at [626, 255] on link "Where do I find this?" at bounding box center [606, 254] width 88 height 12
click at [526, 102] on input "https://share.google/naveO5sRHydDsnnxm" at bounding box center [624, 102] width 416 height 49
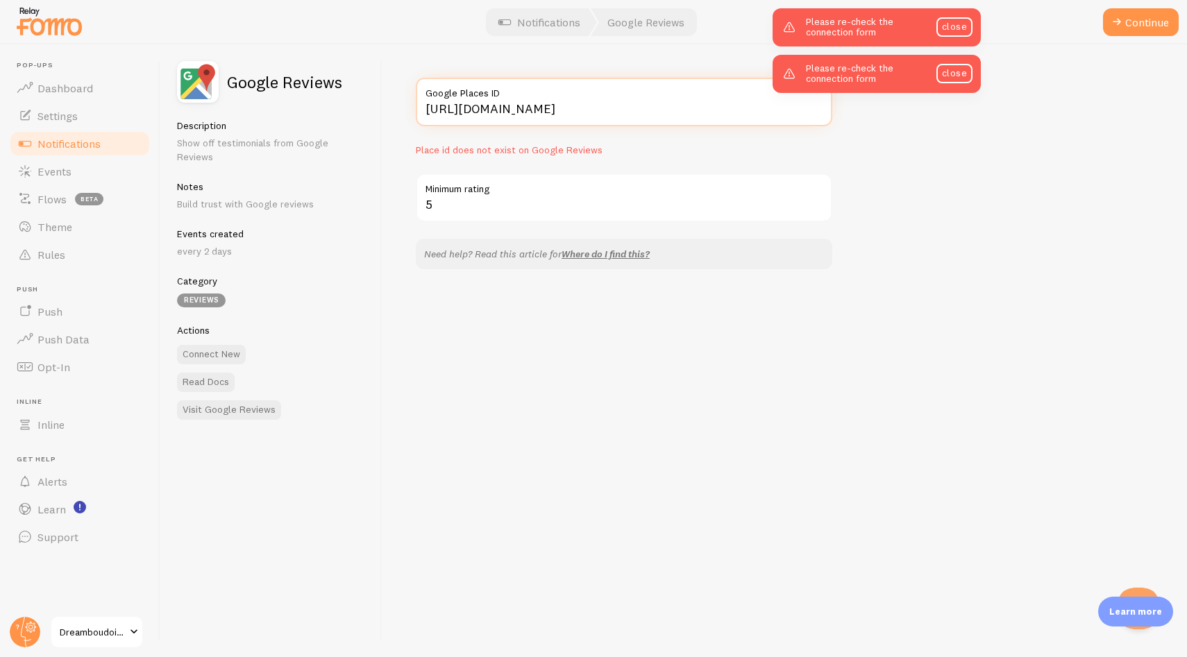
click at [526, 102] on input "https://share.google/naveO5sRHydDsnnxm" at bounding box center [624, 102] width 416 height 49
paste input "https://maps.app.goo.gl/EgafmELWEtN9FT797"
drag, startPoint x: 563, startPoint y: 108, endPoint x: 387, endPoint y: 110, distance: 175.6
click at [387, 110] on div "https://maps.app.goo.gl/EgafmELWEtN9FT797 Google Places ID Place id does not ex…" at bounding box center [784, 350] width 805 height 613
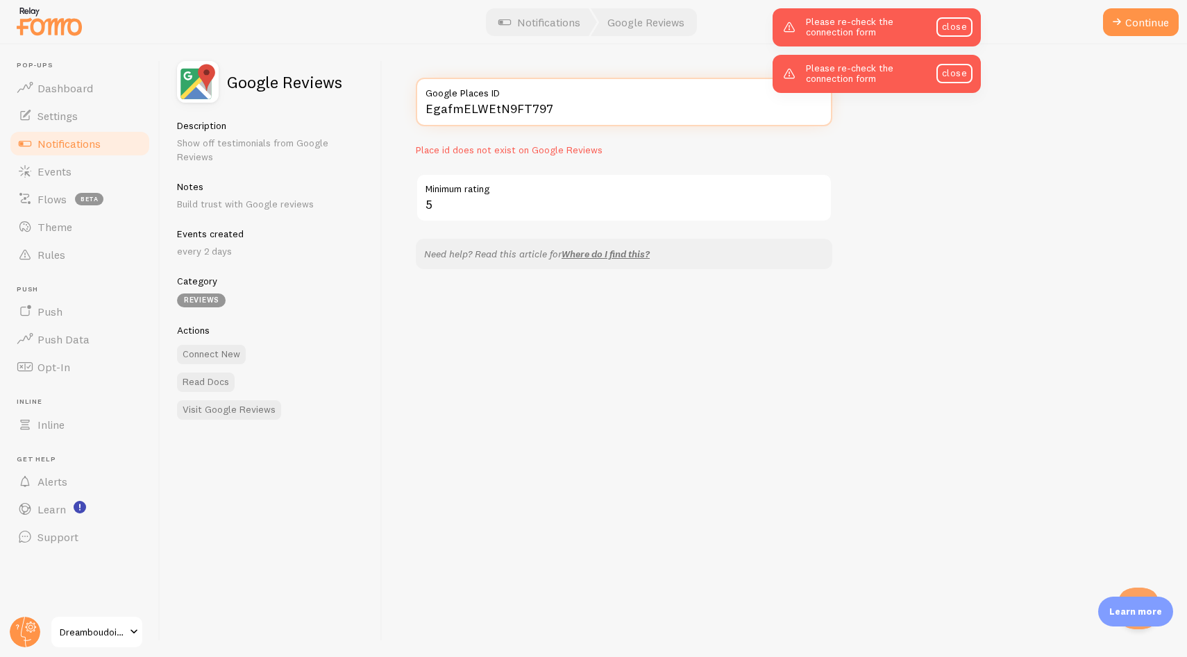
type input "EgafmELWEtN9FT797"
click at [923, 168] on div "EgafmELWEtN9FT797 Google Places ID Place id does not exist on Google Reviews 5 …" at bounding box center [784, 350] width 805 height 613
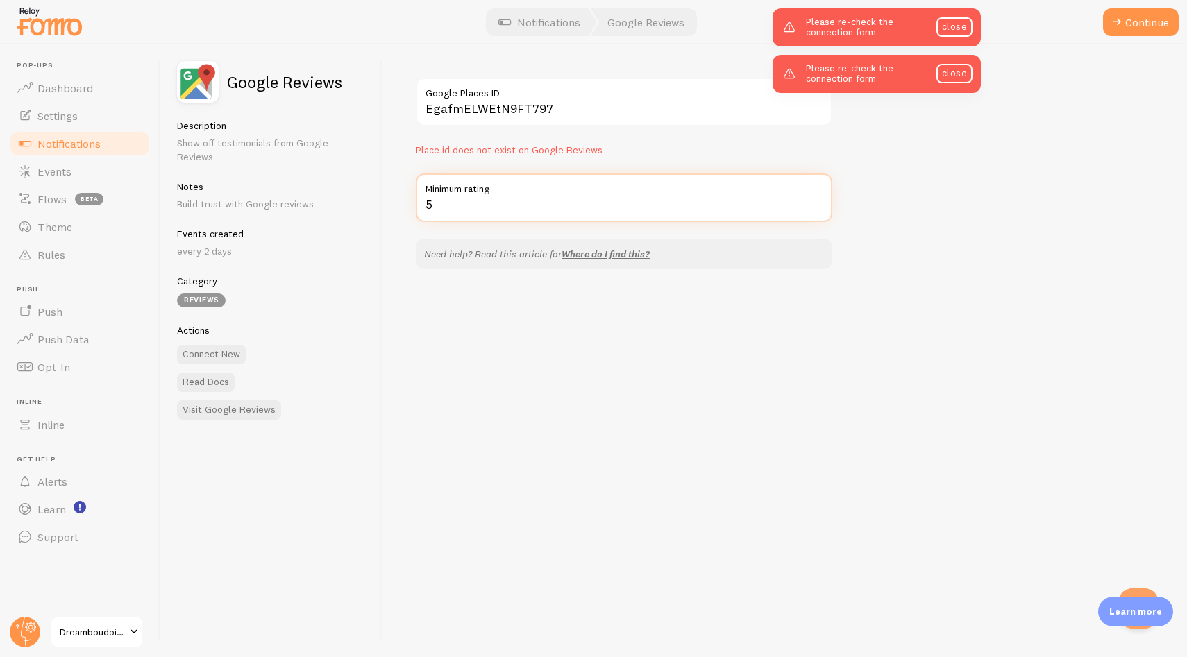
click at [895, 188] on div "EgafmELWEtN9FT797 Google Places ID Place id does not exist on Google Reviews 5 …" at bounding box center [784, 350] width 805 height 613
click at [991, 158] on div "EgafmELWEtN9FT797 Google Places ID Place id does not exist on Google Reviews 5 …" at bounding box center [784, 350] width 805 height 613
click at [1131, 25] on button "Continue" at bounding box center [1141, 22] width 76 height 28
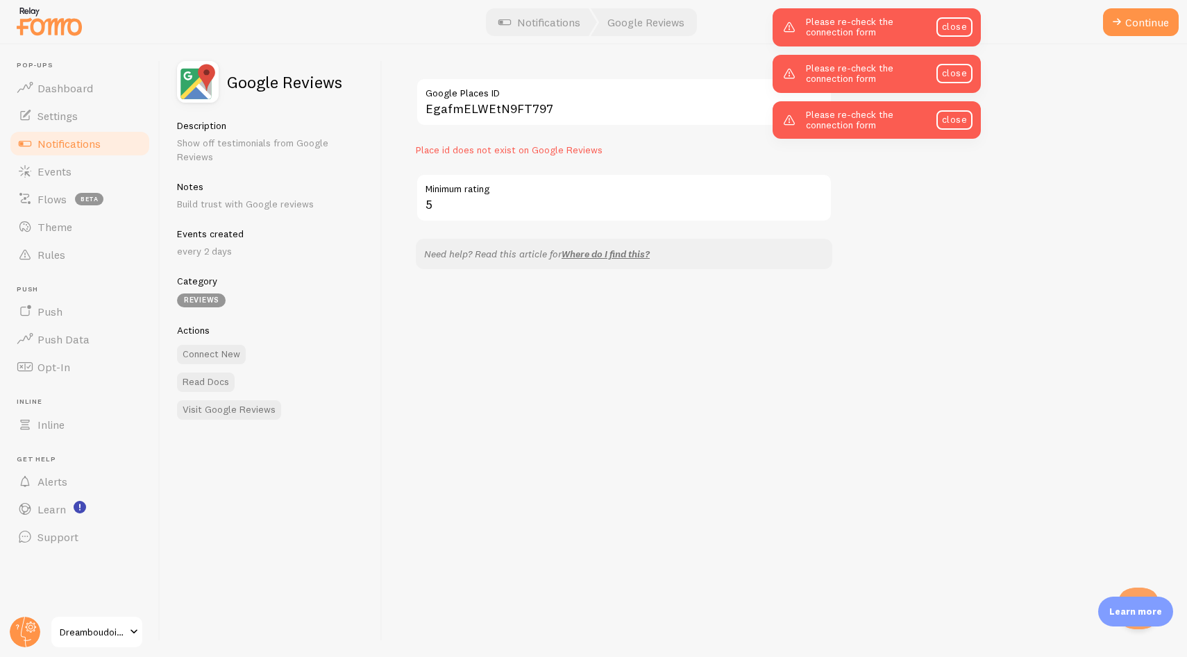
drag, startPoint x: 862, startPoint y: 223, endPoint x: 909, endPoint y: 183, distance: 61.5
click at [863, 221] on div "EgafmELWEtN9FT797 Google Places ID Place id does not exist on Google Reviews 5 …" at bounding box center [784, 350] width 805 height 613
click at [947, 119] on link "close" at bounding box center [954, 119] width 36 height 19
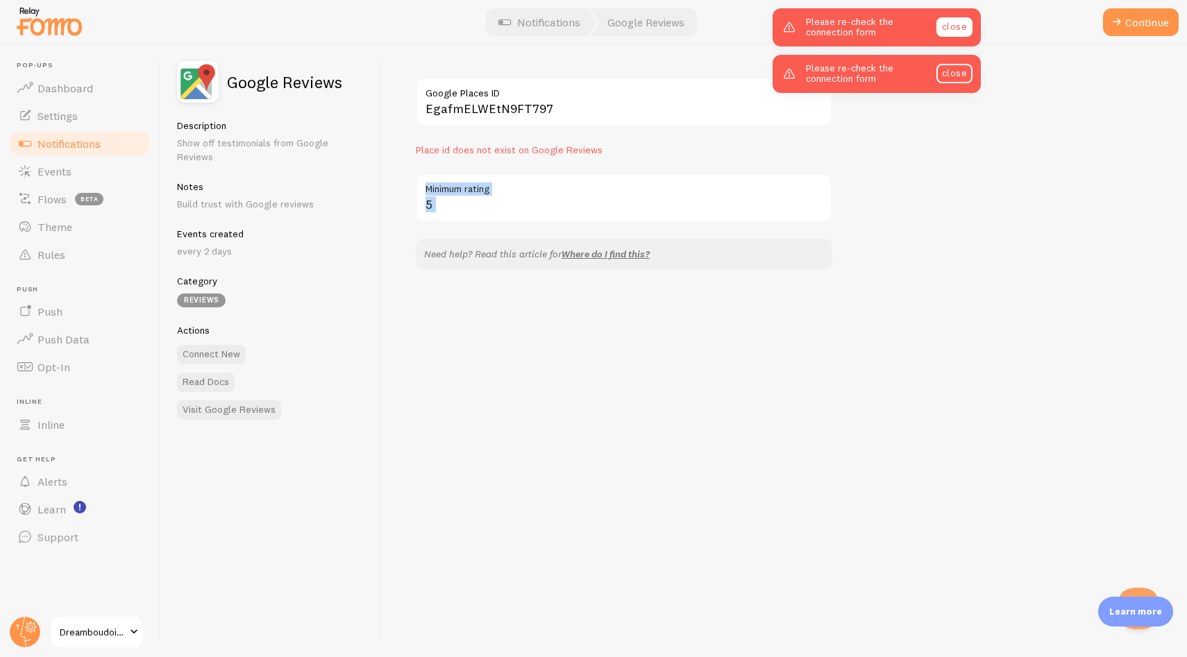
click at [952, 19] on link "close" at bounding box center [954, 26] width 36 height 19
click at [955, 25] on link "close" at bounding box center [954, 26] width 36 height 19
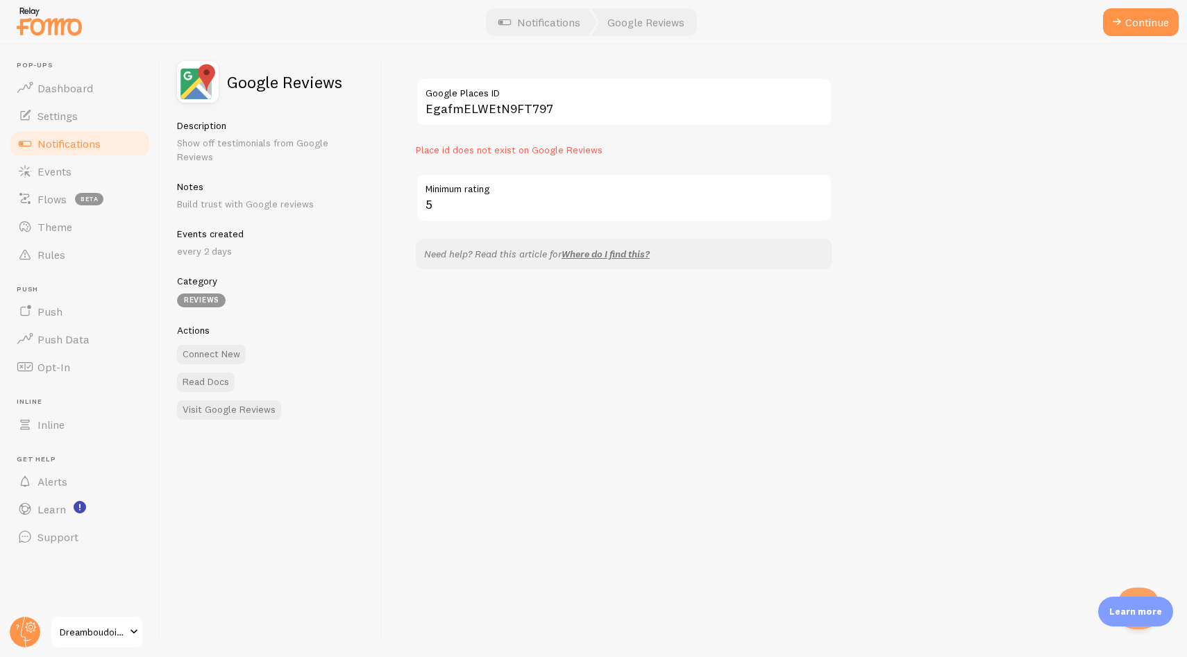
click at [675, 136] on div "EgafmELWEtN9FT797 Google Places ID Place id does not exist on Google Reviews" at bounding box center [624, 117] width 416 height 79
click at [657, 116] on input "EgafmELWEtN9FT797" at bounding box center [624, 102] width 416 height 49
click at [1136, 26] on button "Continue" at bounding box center [1141, 22] width 76 height 28
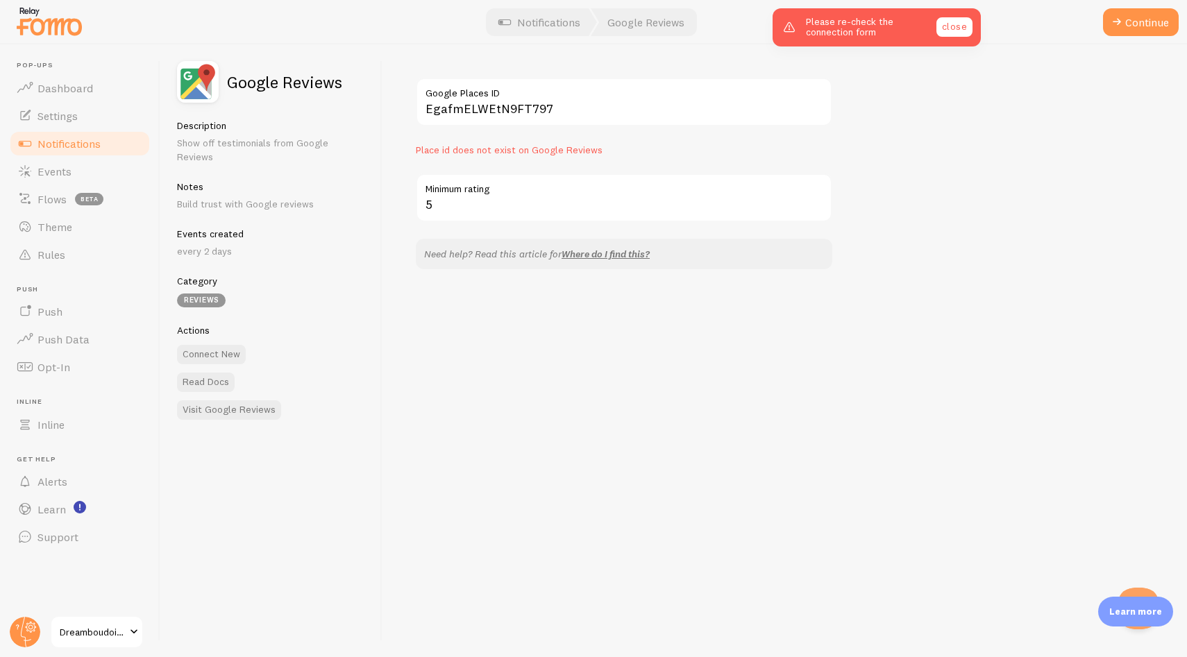
click at [959, 27] on link "close" at bounding box center [954, 26] width 36 height 19
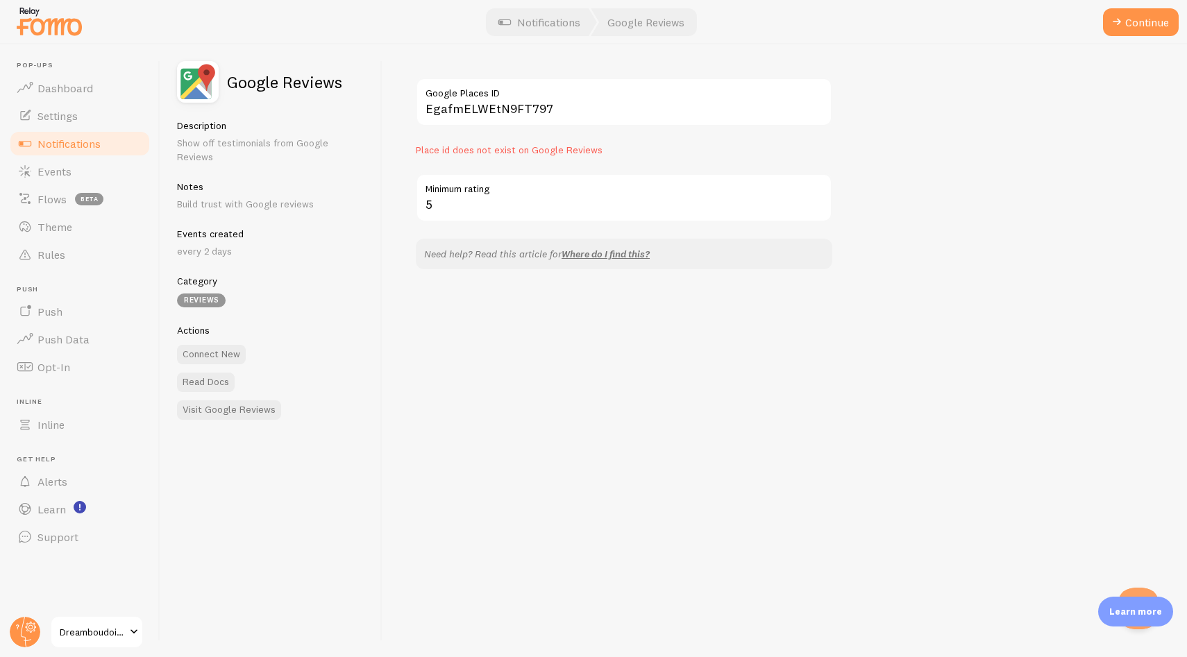
click at [471, 94] on label "Google Places ID" at bounding box center [624, 90] width 416 height 24
click at [471, 94] on input "EgafmELWEtN9FT797" at bounding box center [624, 102] width 416 height 49
click at [479, 101] on input "EgafmELWEtN9FT797" at bounding box center [624, 102] width 416 height 49
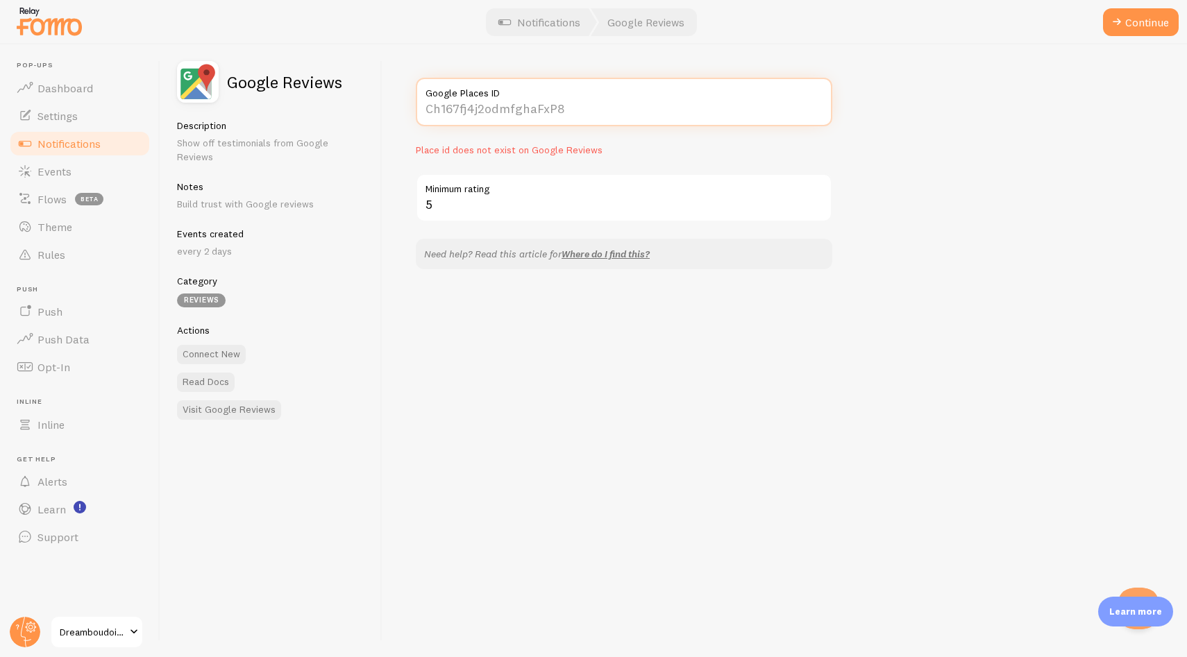
paste input "<iframe src="https://www.google.com/maps/embed?pb=!1m18!1m12!1m3!1d2886.4352716…"
drag, startPoint x: 487, startPoint y: 108, endPoint x: 396, endPoint y: 104, distance: 90.3
click at [396, 104] on div "<iframe src="https://www.google.com/maps/embed?pb=!1m18!1m12!1m3!1d2886.4352716…" at bounding box center [784, 350] width 805 height 613
drag, startPoint x: 673, startPoint y: 103, endPoint x: 711, endPoint y: 106, distance: 37.6
click at [674, 103] on input "<iframe src="https://www.google.com/maps/embed?pb=!1m18!1m12!1m3!1d2886.4352716…" at bounding box center [624, 102] width 416 height 49
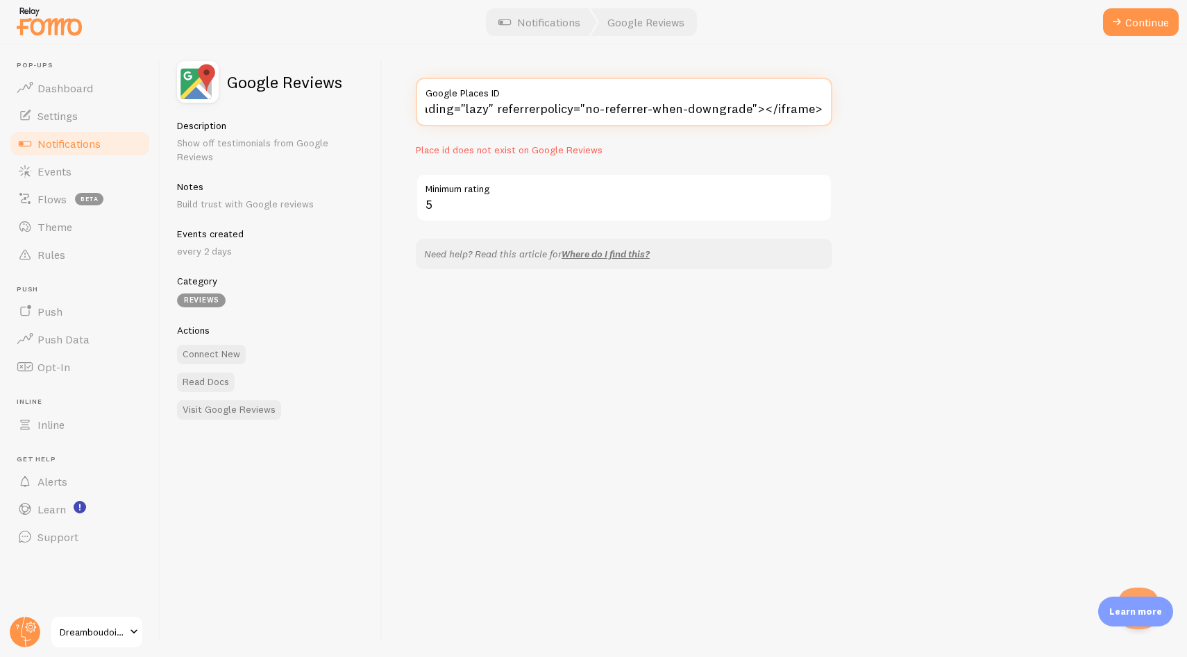
scroll to position [0, 2823]
type input "<iframe src="https://www.google.com/maps/embed?pb=!1m18!1m12!1m3!1d2886.4352716…"
click at [662, 98] on label "Google Places ID" at bounding box center [624, 90] width 416 height 24
click at [662, 98] on input "<iframe src="https://www.google.com/maps/embed?pb=!1m18!1m12!1m3!1d2886.4352716…" at bounding box center [624, 102] width 416 height 49
click at [667, 103] on input "<iframe src="https://www.google.com/maps/embed?pb=!1m18!1m12!1m3!1d2886.4352716…" at bounding box center [624, 102] width 416 height 49
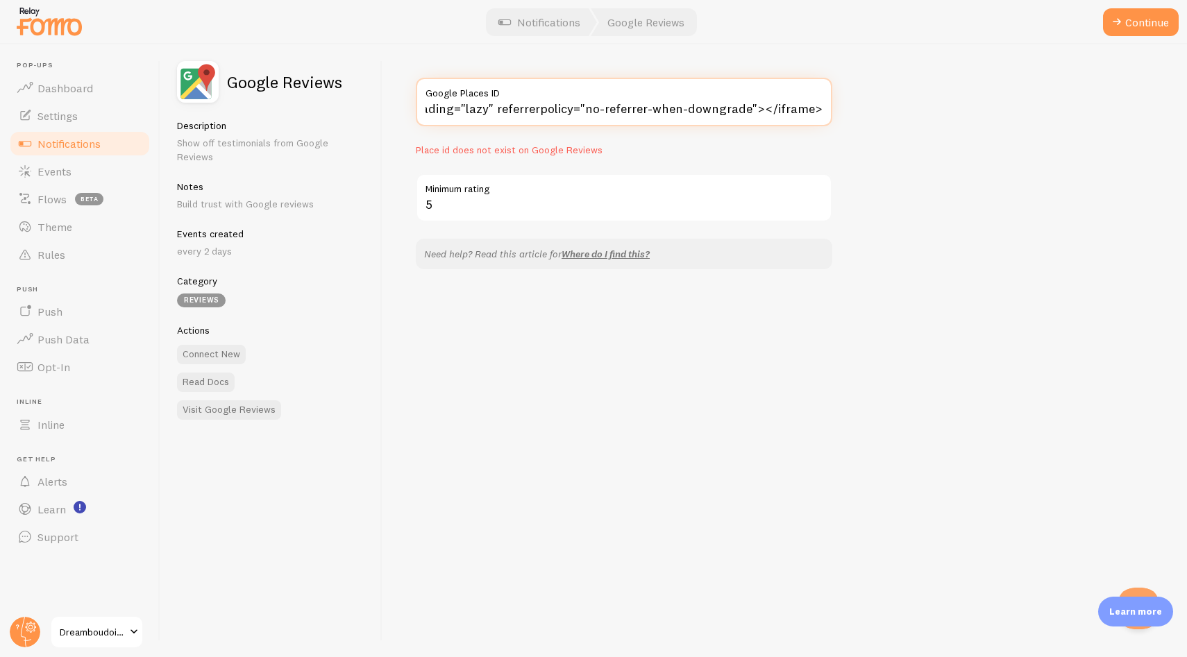
click at [667, 103] on input "<iframe src="https://www.google.com/maps/embed?pb=!1m18!1m12!1m3!1d2886.4352716…" at bounding box center [624, 102] width 416 height 49
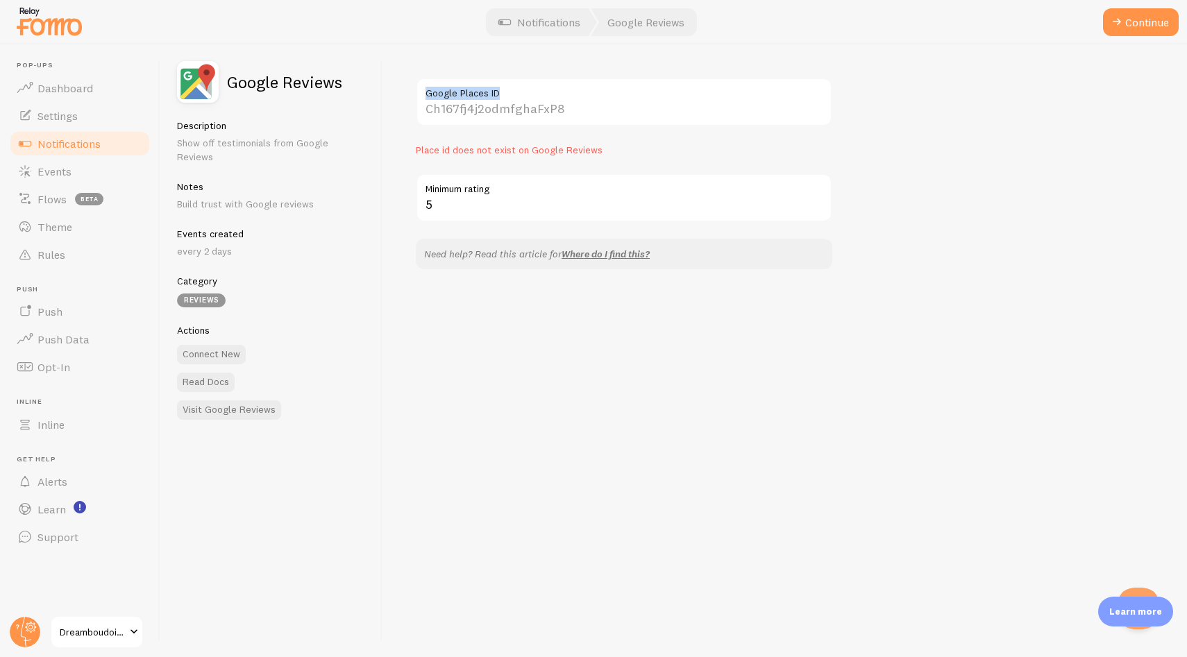
drag, startPoint x: 500, startPoint y: 94, endPoint x: 426, endPoint y: 95, distance: 74.3
click at [426, 95] on label "Google Places ID" at bounding box center [624, 90] width 416 height 24
copy label "Google Places ID"
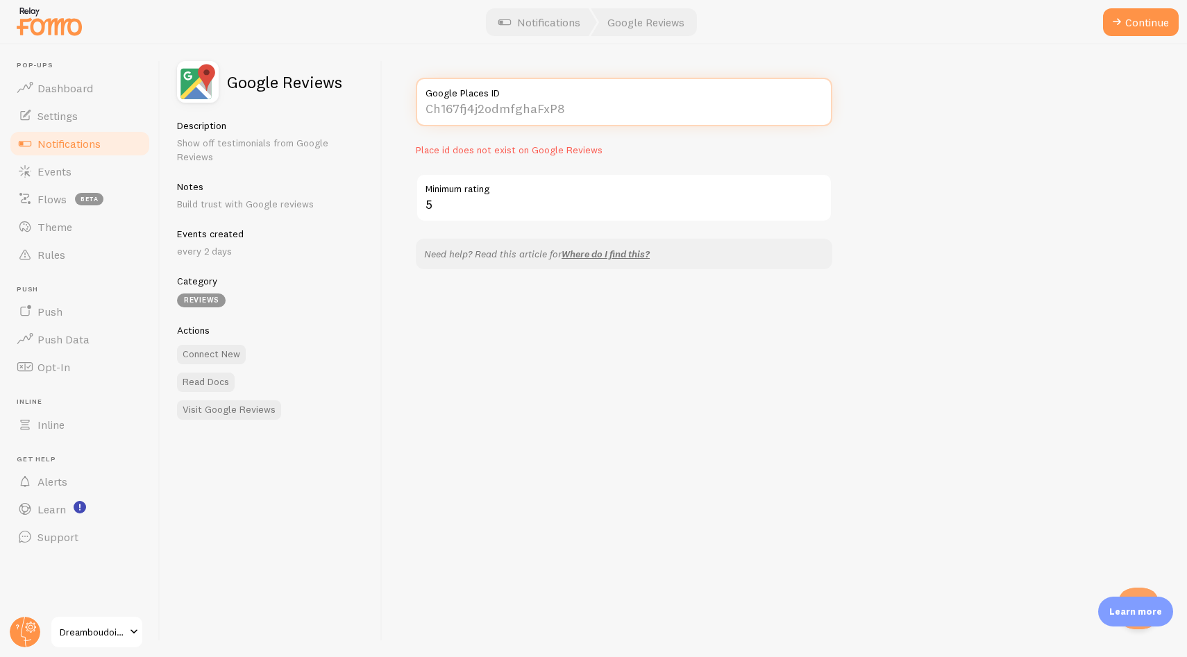
click at [509, 115] on input "Google Places ID" at bounding box center [624, 102] width 416 height 49
paste input "EjE4NyBXYWRlIEF2ZSB1bml0IDEwMCwgVG9yb250bywgT04gTTZIIDFQNSwgQ2FuYWRhIiQaIgoWChQ…"
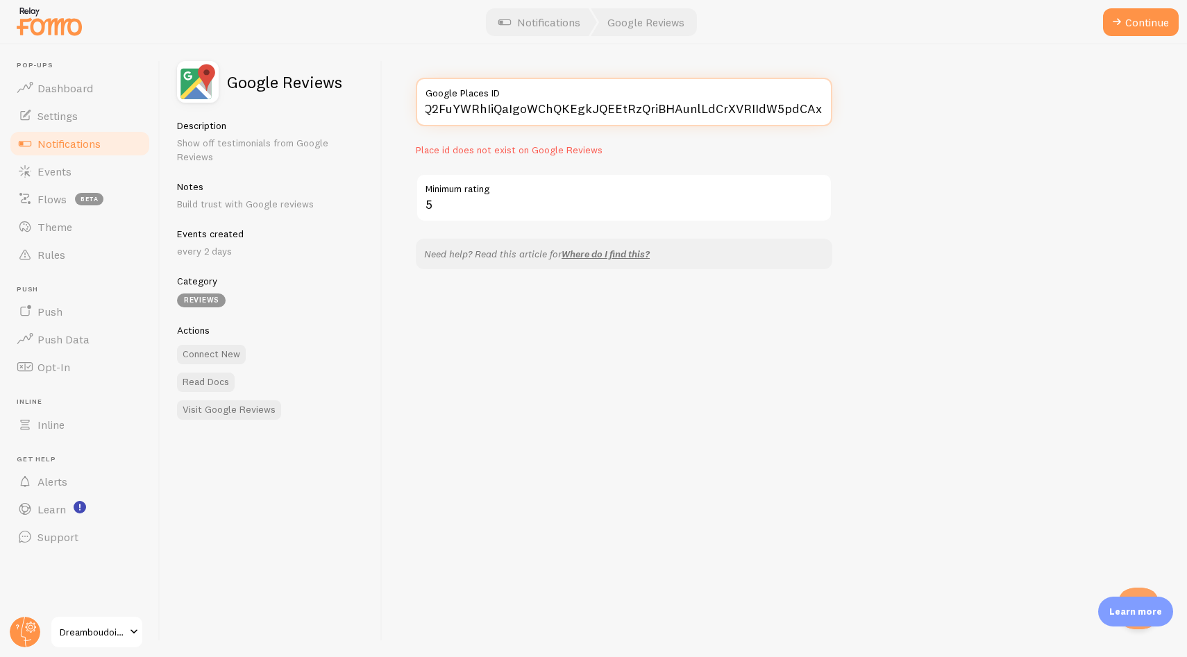
type input "EjE4NyBXYWRlIEF2ZSB1bml0IDEwMCwgVG9yb250bywgT04gTTZIIDFQNSwgQ2FuYWRhIiQaIgoWChQ…"
click at [780, 152] on p "Place id does not exist on Google Reviews" at bounding box center [624, 150] width 416 height 14
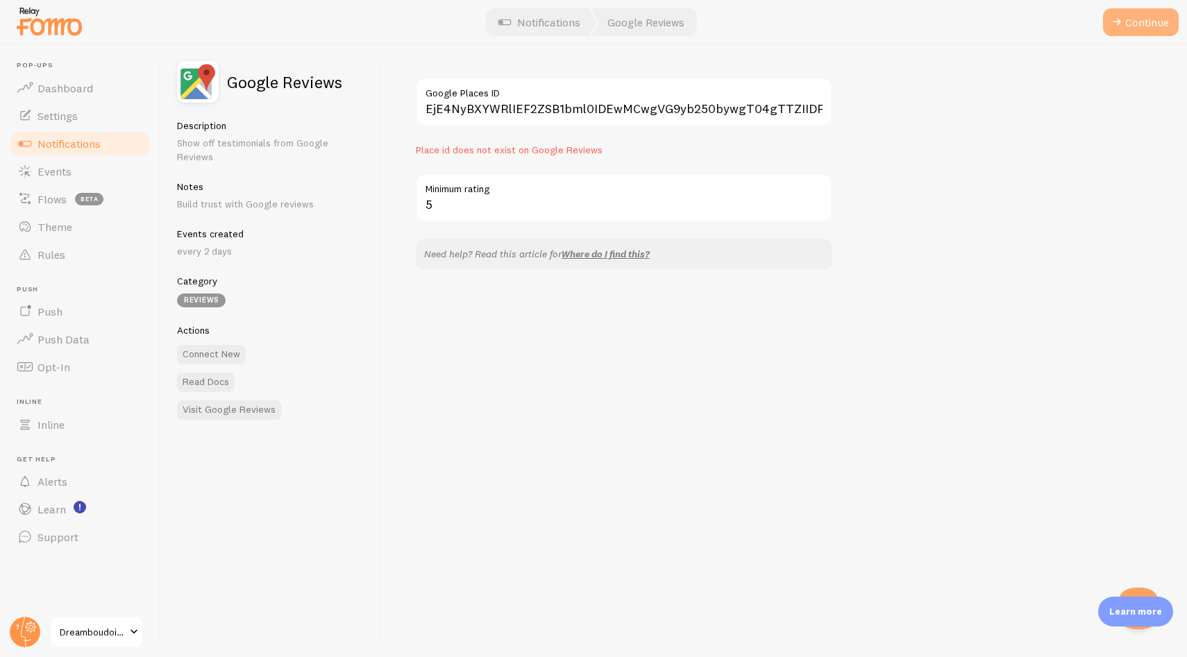
click at [1125, 24] on button "Continue" at bounding box center [1141, 22] width 76 height 28
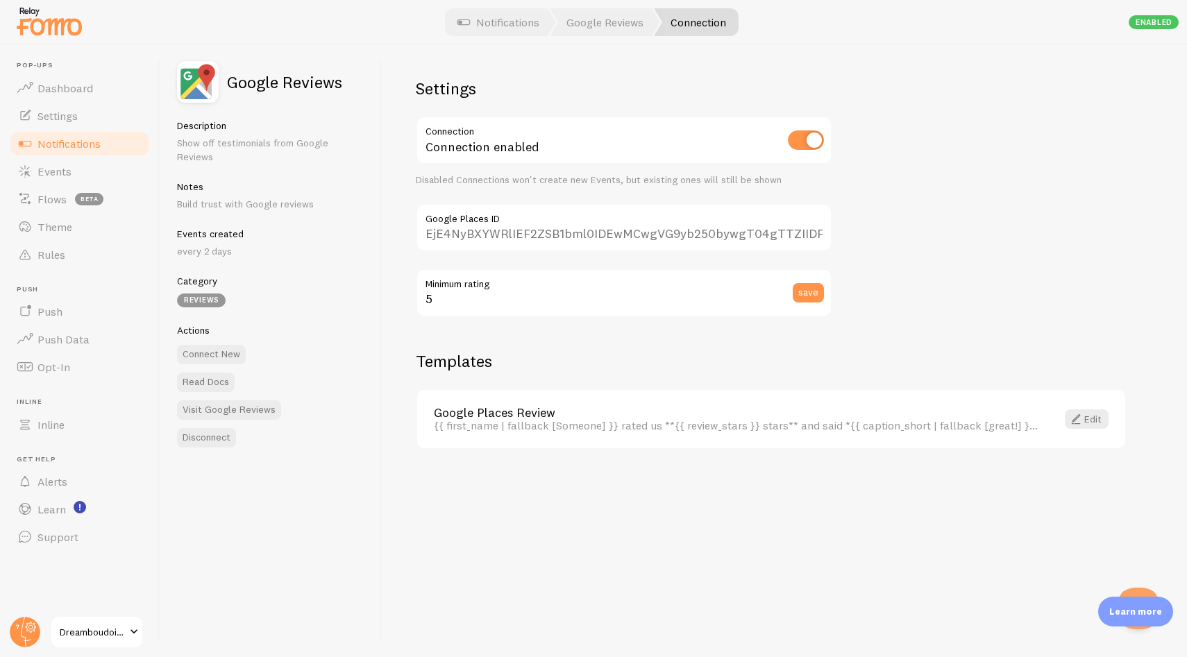
click at [996, 116] on div "Settings Connection Connection enabled Disabled Connections won't create new Ev…" at bounding box center [784, 350] width 805 height 613
click at [912, 204] on div "Settings Connection Connection enabled Disabled Connections won't create new Ev…" at bounding box center [784, 350] width 805 height 613
click at [1091, 194] on div "Settings Connection Connection enabled Disabled Connections won't create new Ev…" at bounding box center [784, 350] width 805 height 613
click at [59, 145] on span "Notifications" at bounding box center [68, 144] width 63 height 14
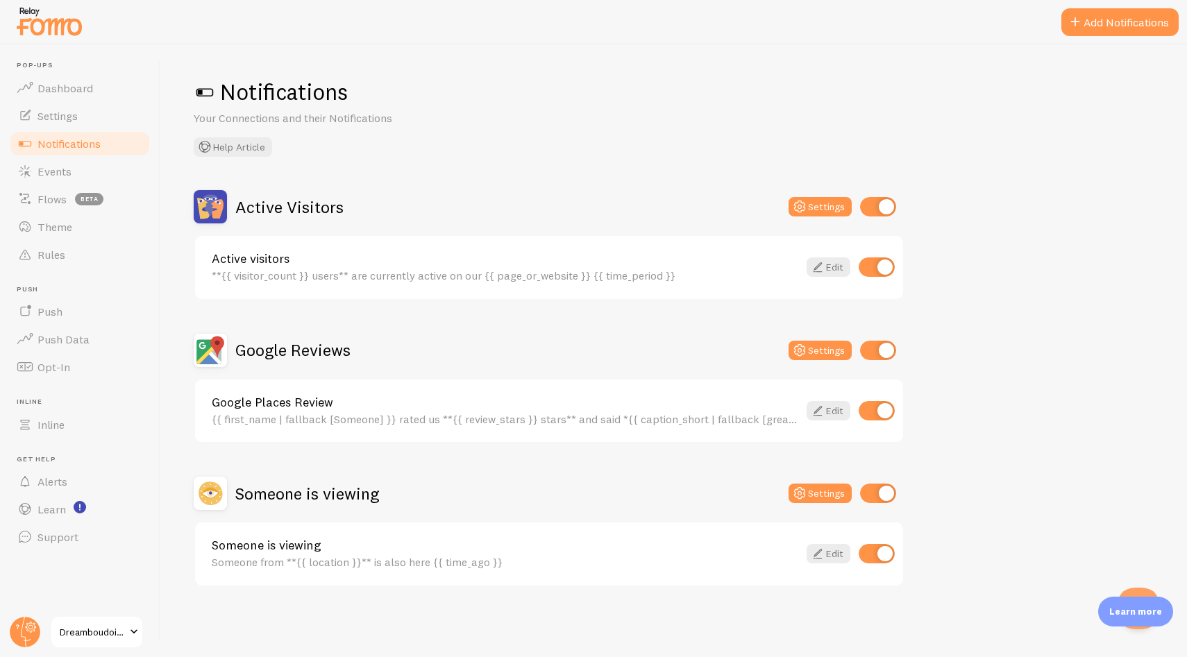
click at [588, 112] on div "Notifications Your Connections and their Notifications Help Article" at bounding box center [674, 117] width 960 height 79
click at [447, 148] on div "Notifications Your Connections and their Notifications Help Article" at bounding box center [674, 117] width 960 height 79
click at [83, 171] on link "Events" at bounding box center [79, 172] width 143 height 28
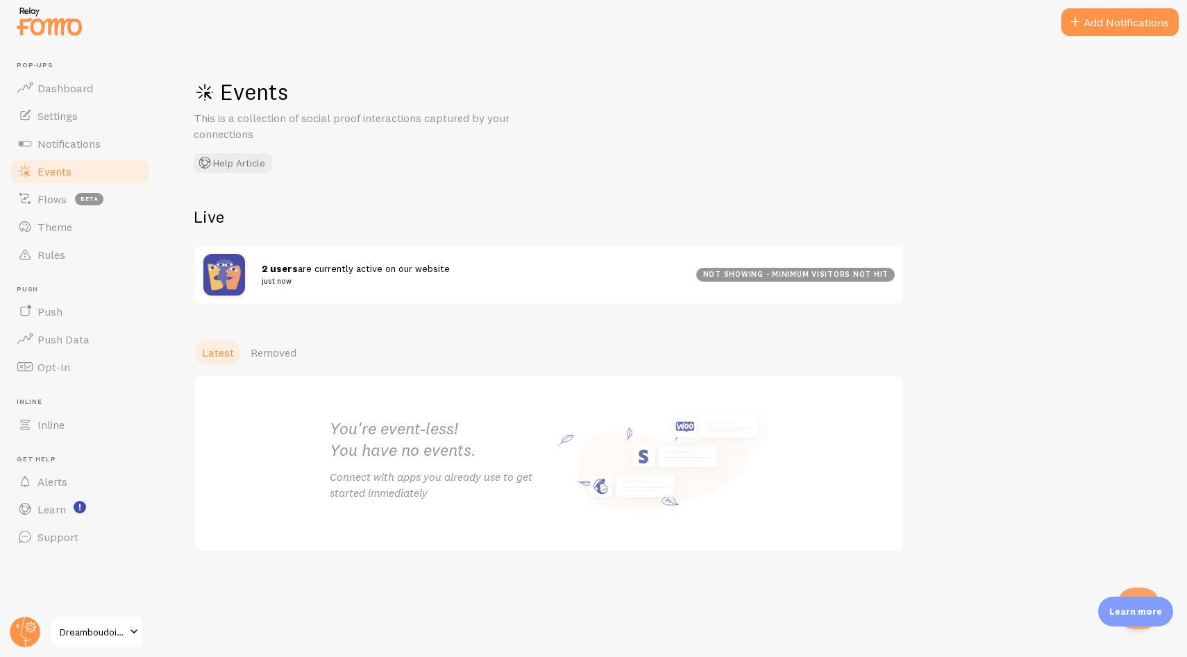
click at [479, 190] on div "Events This is a collection of social proof interactions captured by your conne…" at bounding box center [673, 350] width 1027 height 613
click at [1127, 28] on button "Add Notifications" at bounding box center [1119, 22] width 117 height 28
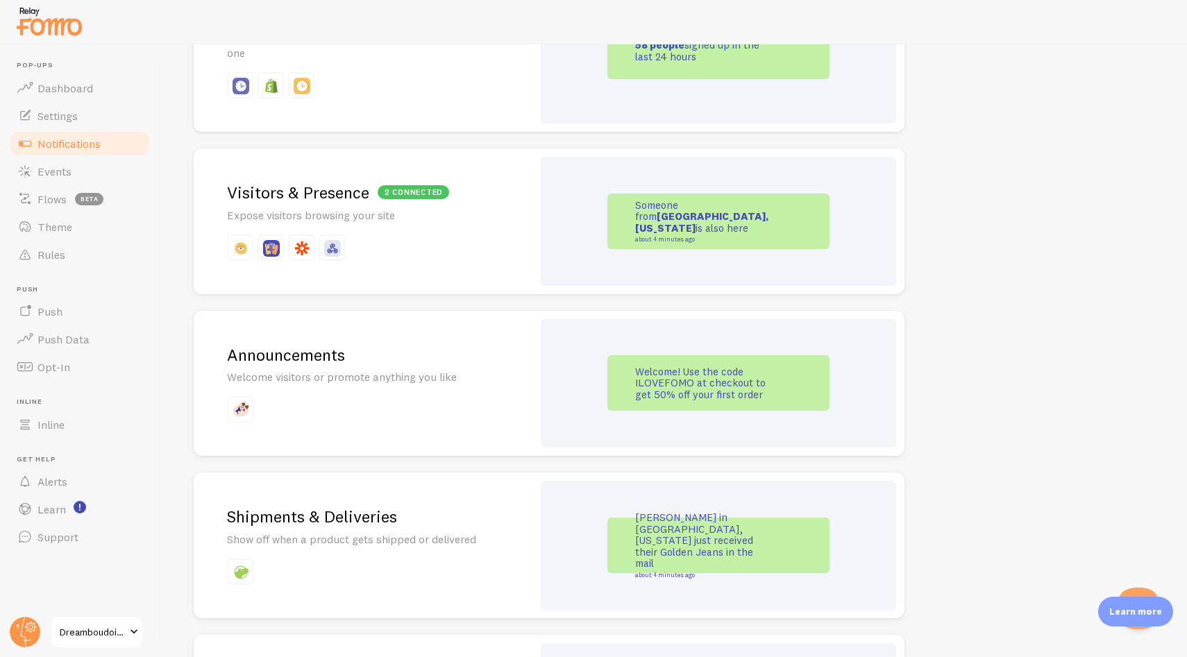
scroll to position [779, 0]
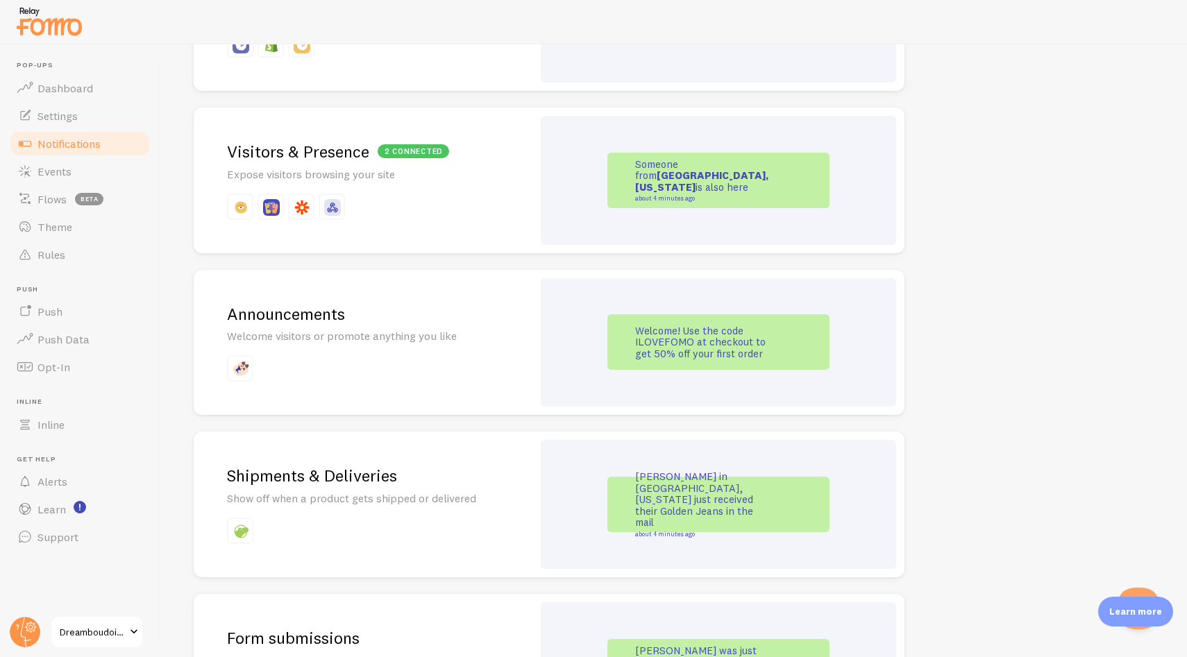
click at [594, 210] on div "Someone from Manhattan, New York is also here about 4 minutes ago" at bounding box center [718, 180] width 355 height 129
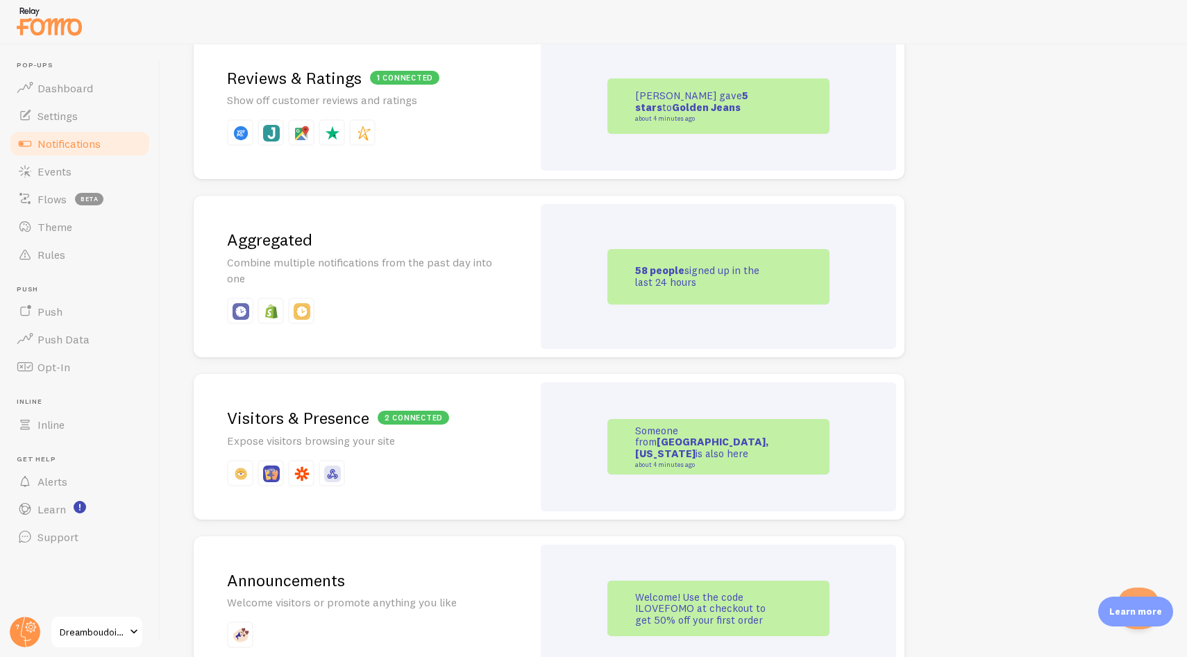
scroll to position [513, 0]
click at [583, 306] on div "58 people signed up in the last 24 hours" at bounding box center [718, 275] width 355 height 145
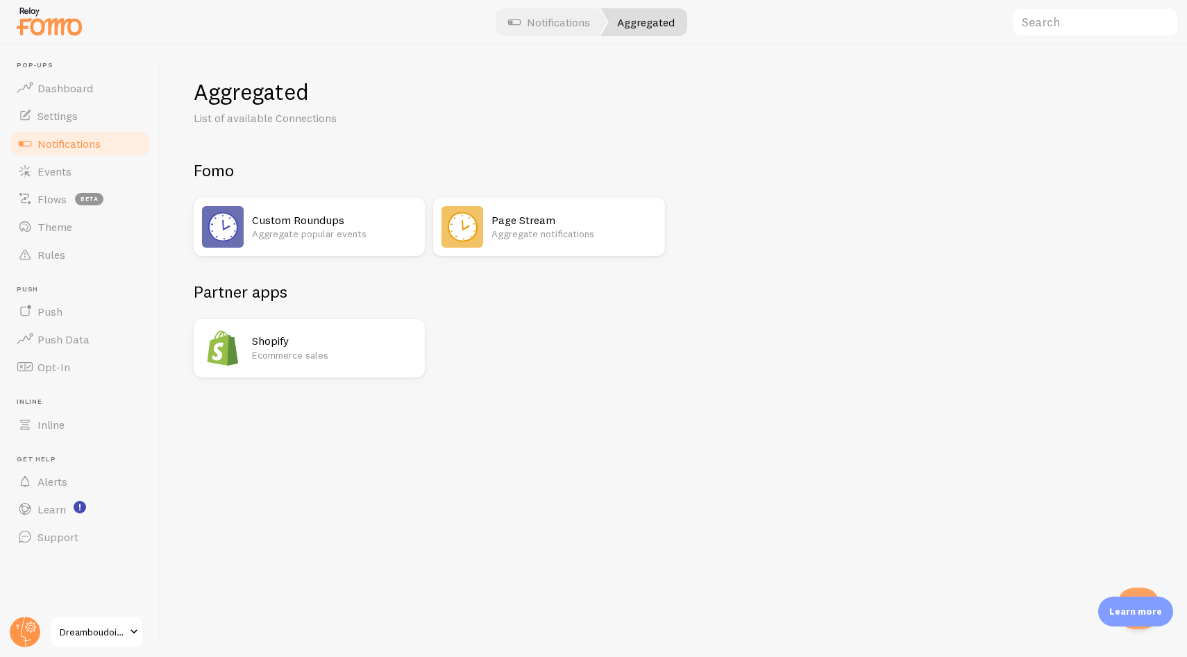
click at [371, 231] on p "Aggregate popular events" at bounding box center [334, 234] width 165 height 14
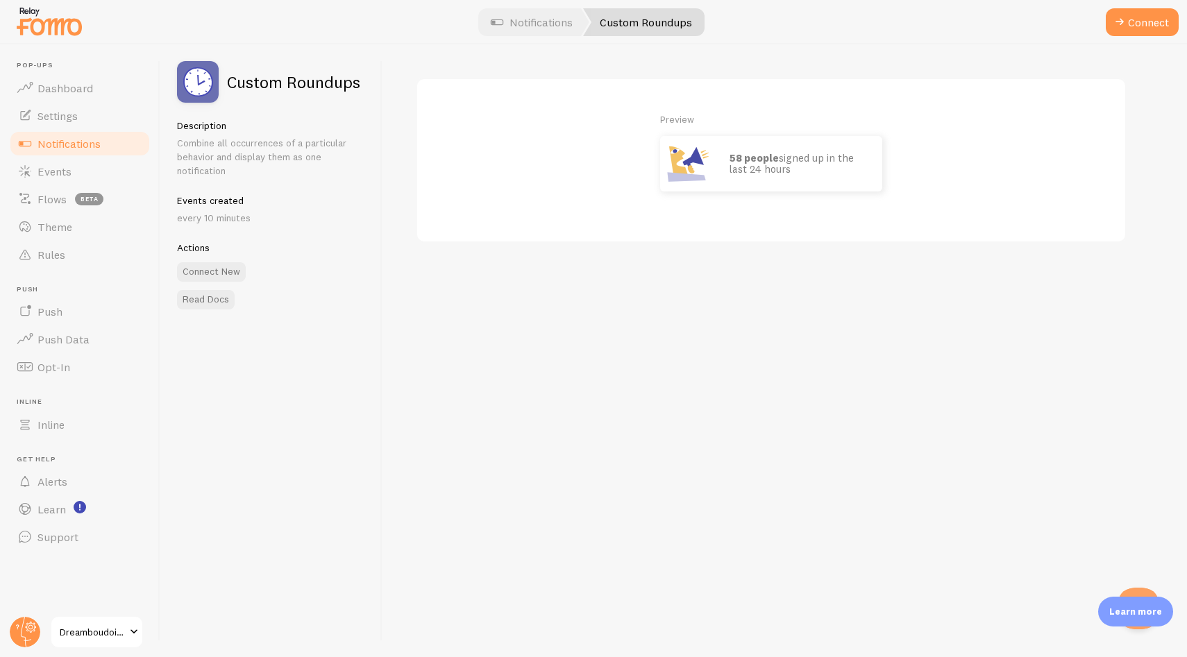
click at [814, 180] on div "58 people signed up in the last 24 hours" at bounding box center [799, 164] width 167 height 56
click at [1164, 25] on button "Connect" at bounding box center [1142, 22] width 73 height 28
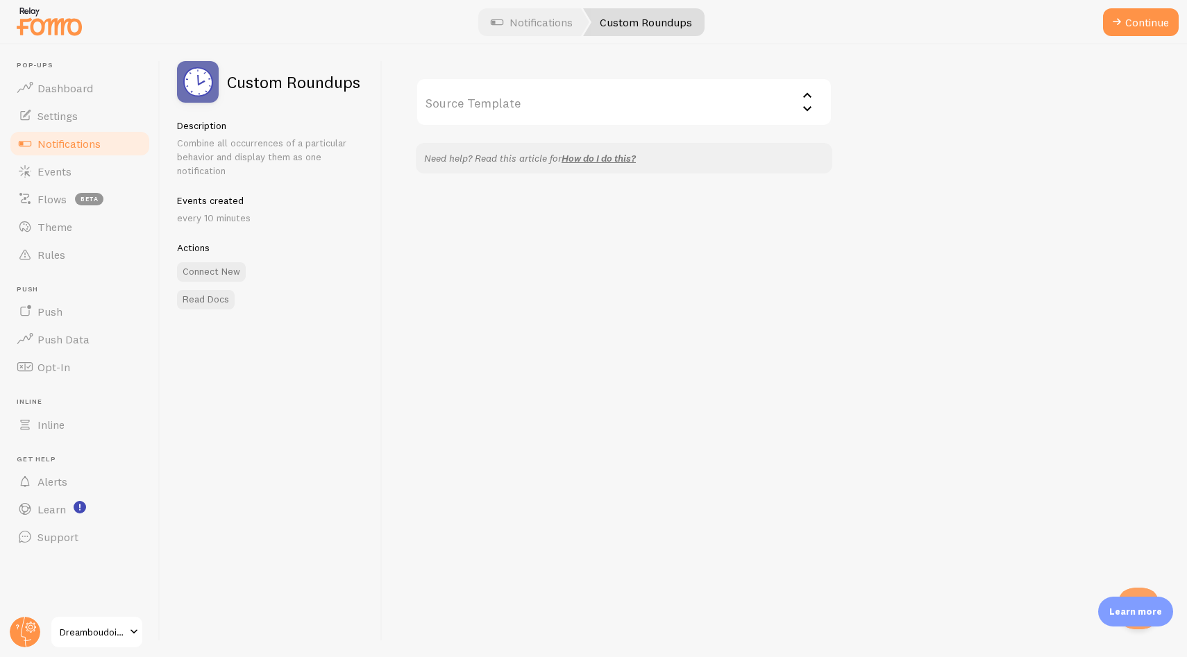
click at [598, 113] on input "Source Template" at bounding box center [624, 102] width 416 height 49
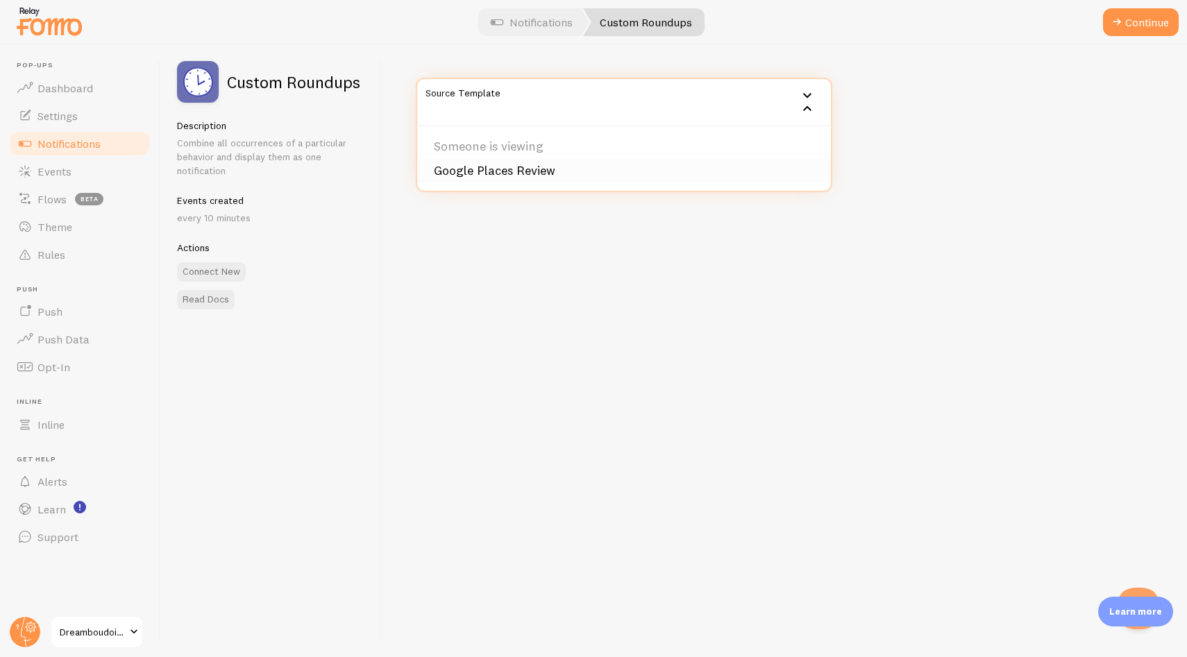
click at [572, 167] on li "Google Places Review" at bounding box center [624, 171] width 414 height 24
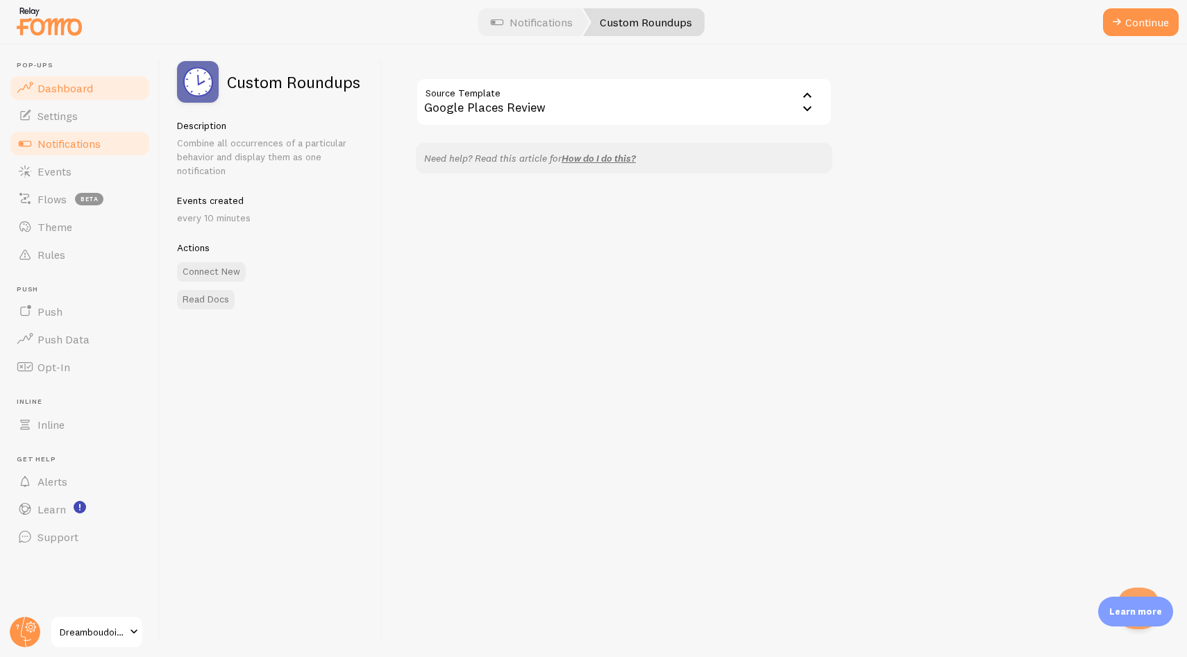
click at [68, 92] on span "Dashboard" at bounding box center [65, 88] width 56 height 14
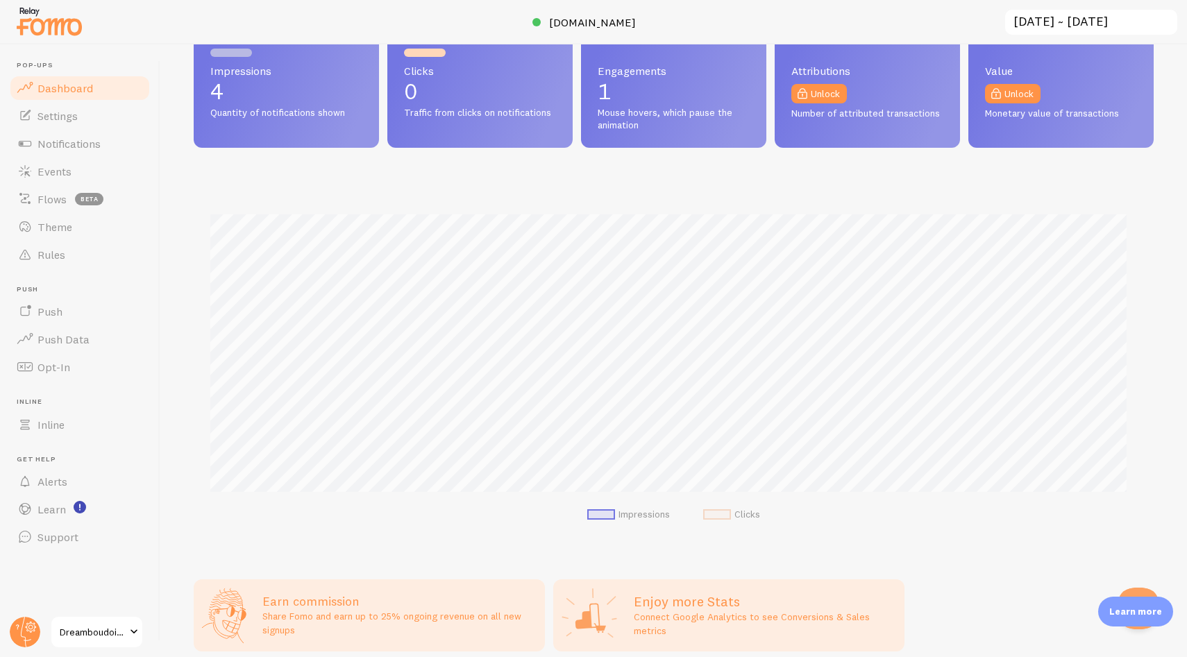
scroll to position [119, 0]
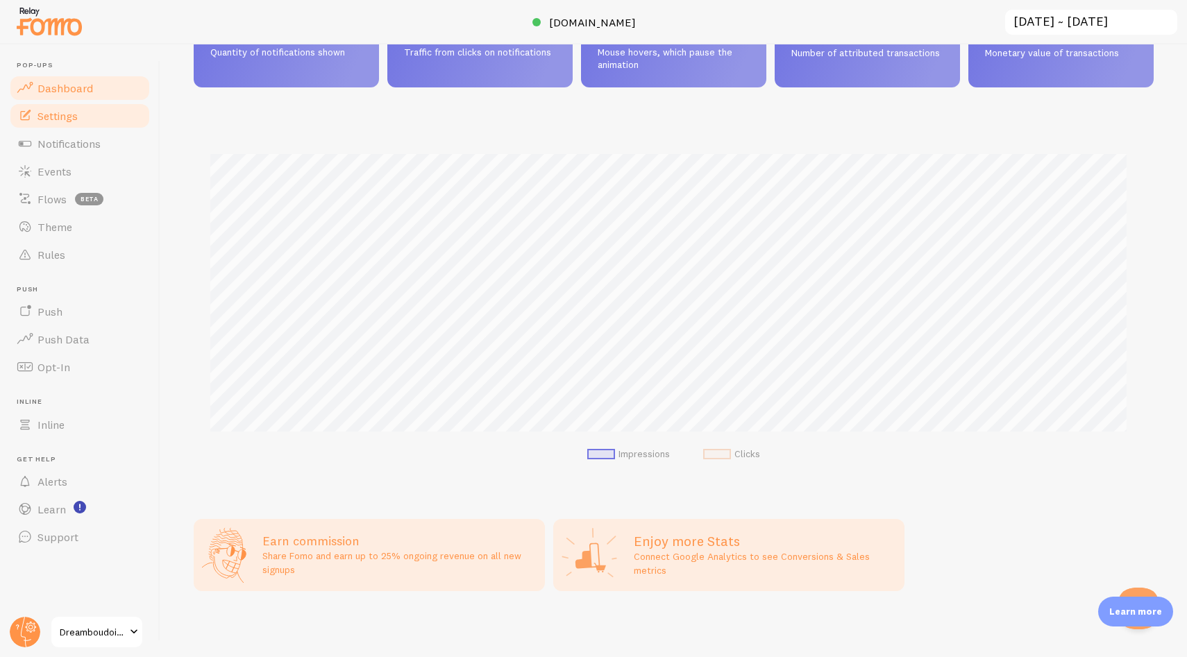
click at [66, 126] on link "Settings" at bounding box center [79, 116] width 143 height 28
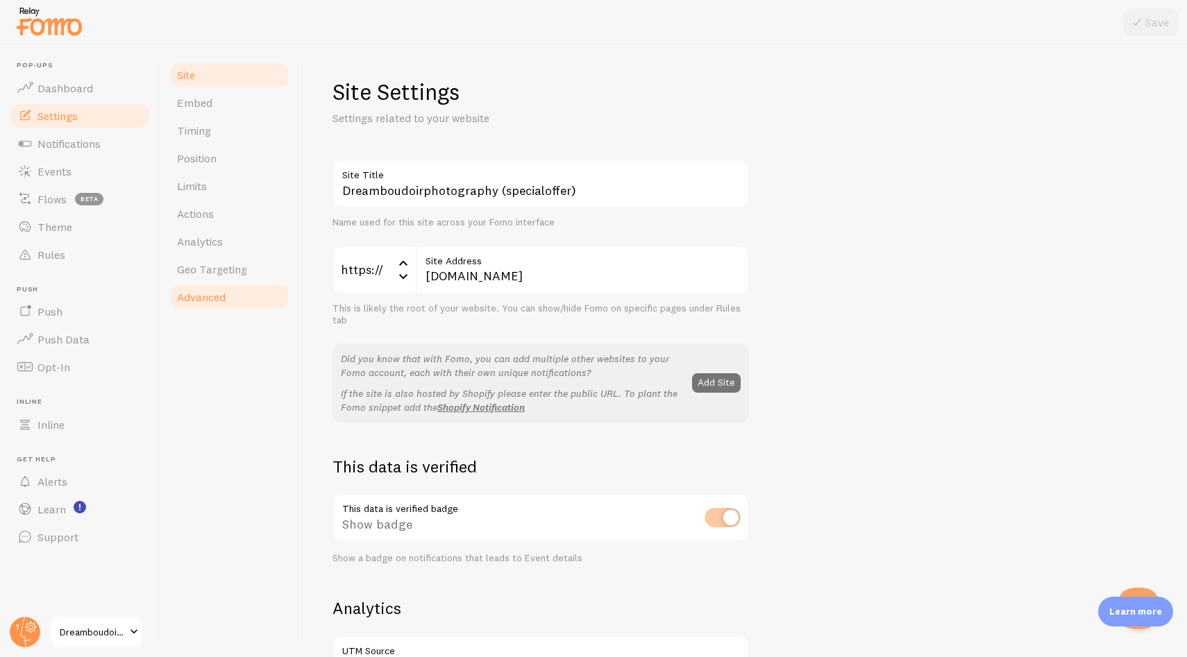
click at [243, 294] on link "Advanced" at bounding box center [229, 297] width 121 height 28
